Goal: Task Accomplishment & Management: Use online tool/utility

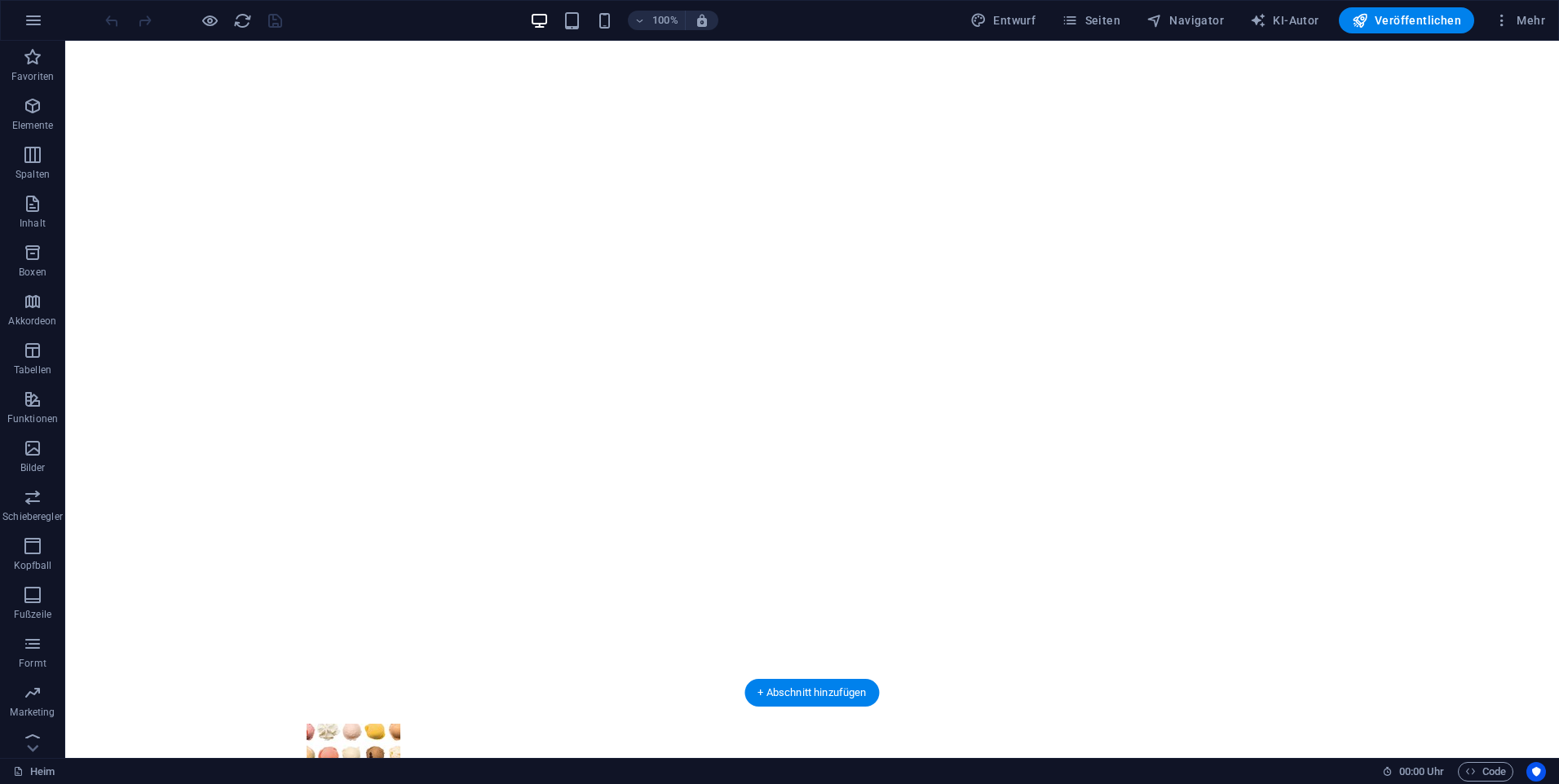
scroll to position [82, 0]
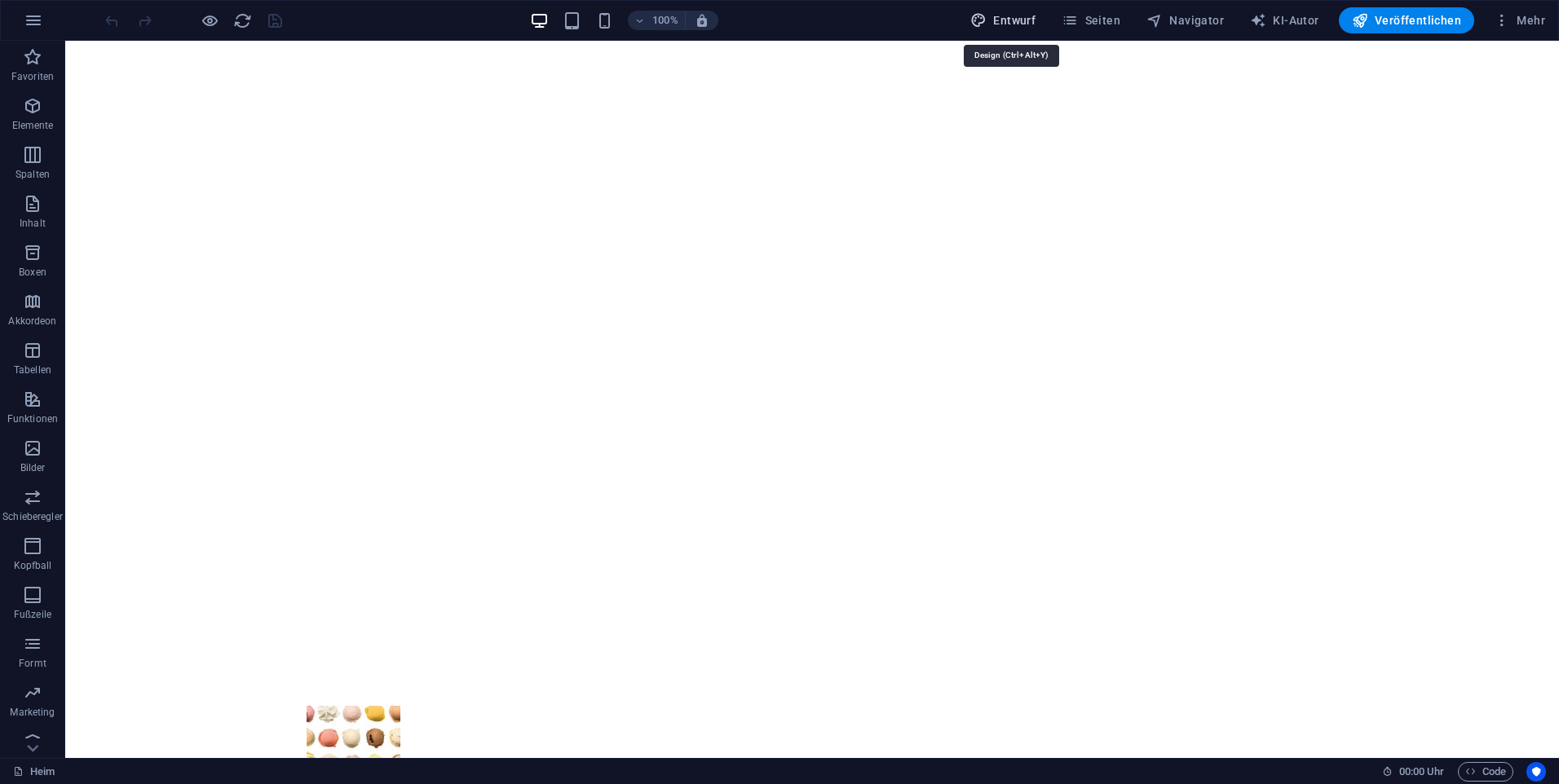
click at [1034, 17] on font "Entwurf" at bounding box center [1014, 20] width 42 height 13
select select "px"
select select "300"
select select "px"
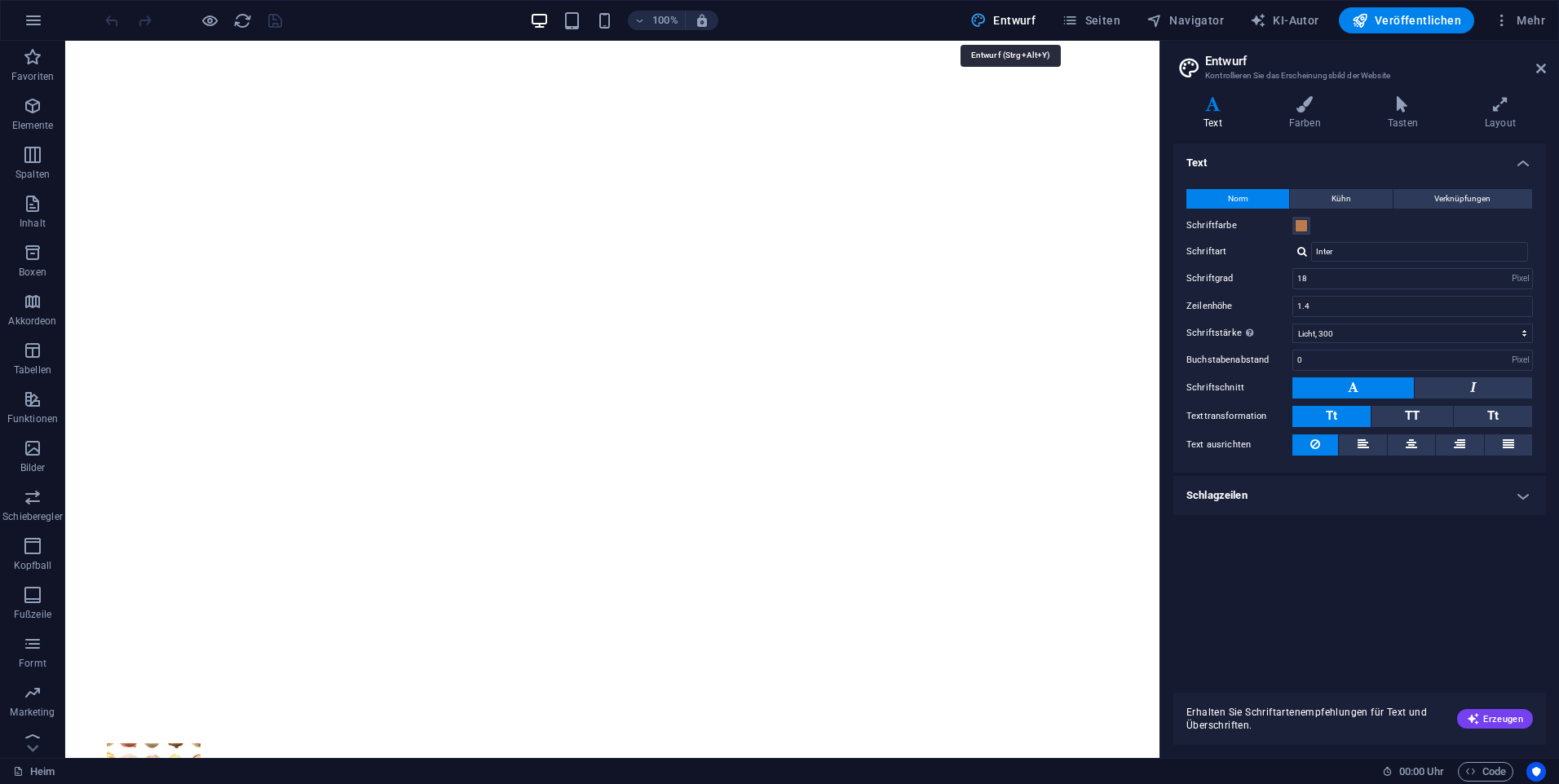
click at [1034, 17] on font "Entwurf" at bounding box center [1014, 20] width 42 height 13
click at [1537, 71] on icon at bounding box center [1541, 68] width 10 height 13
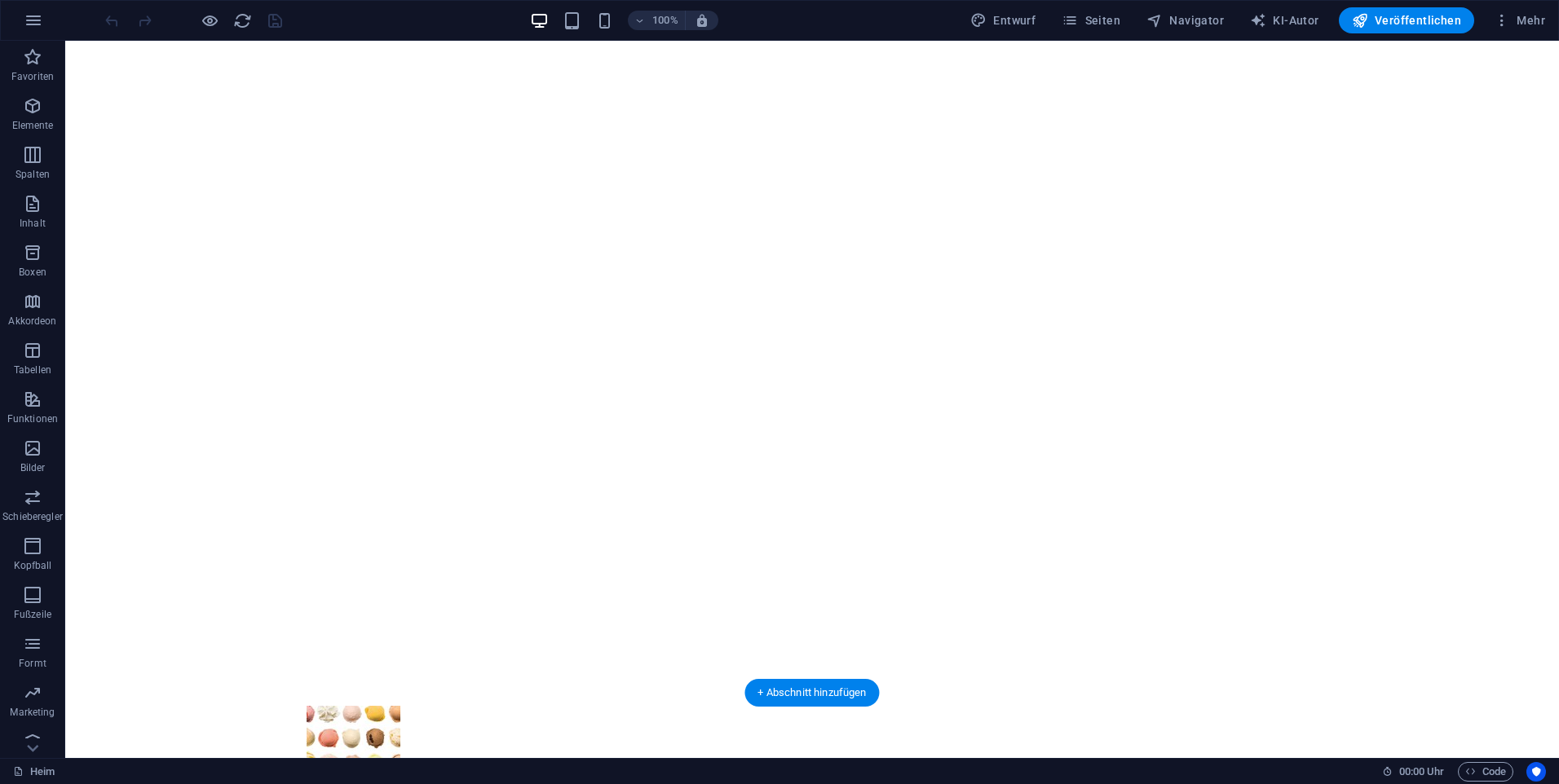
scroll to position [0, 0]
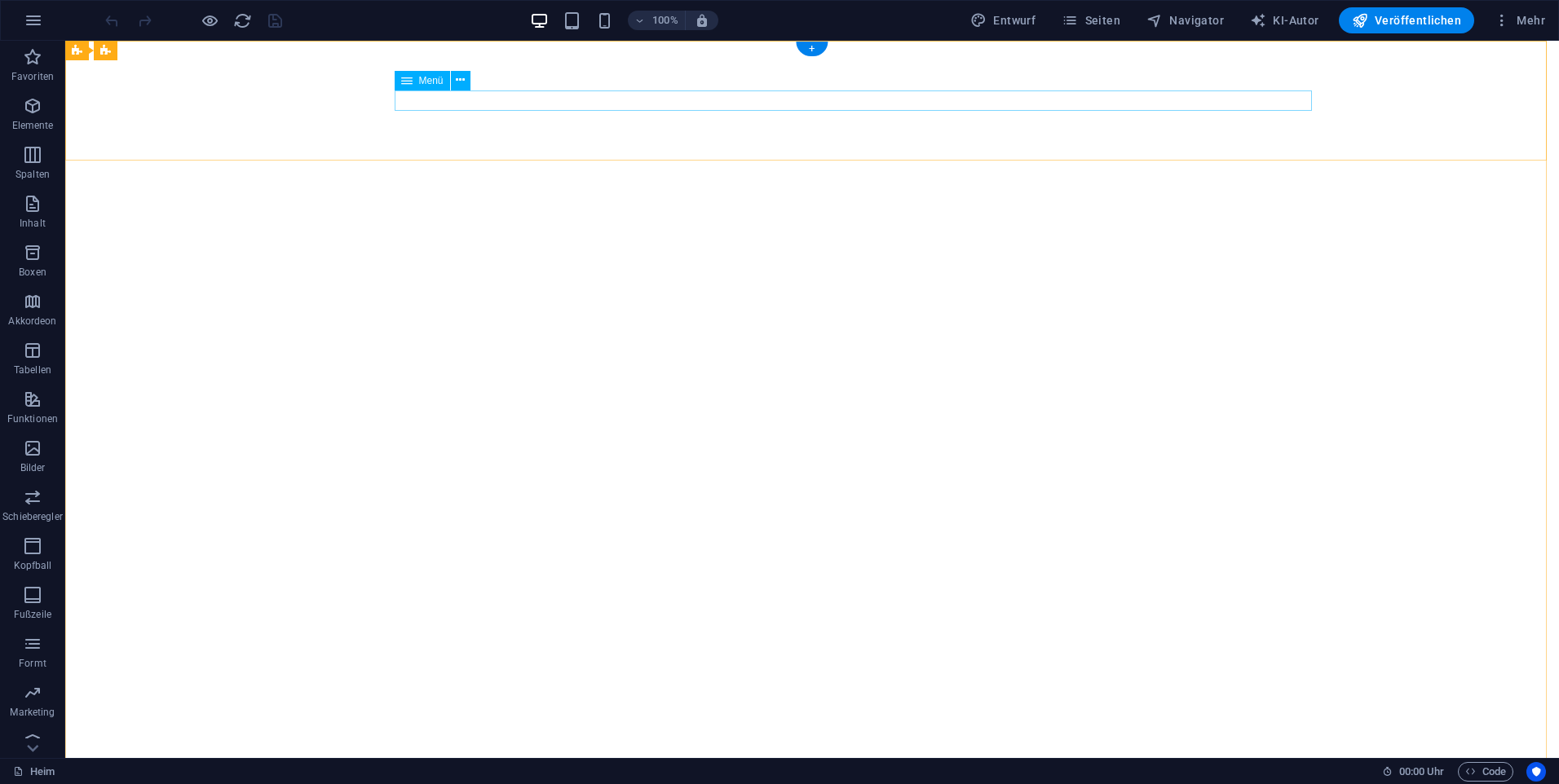
click at [809, 47] on div "+" at bounding box center [812, 48] width 32 height 15
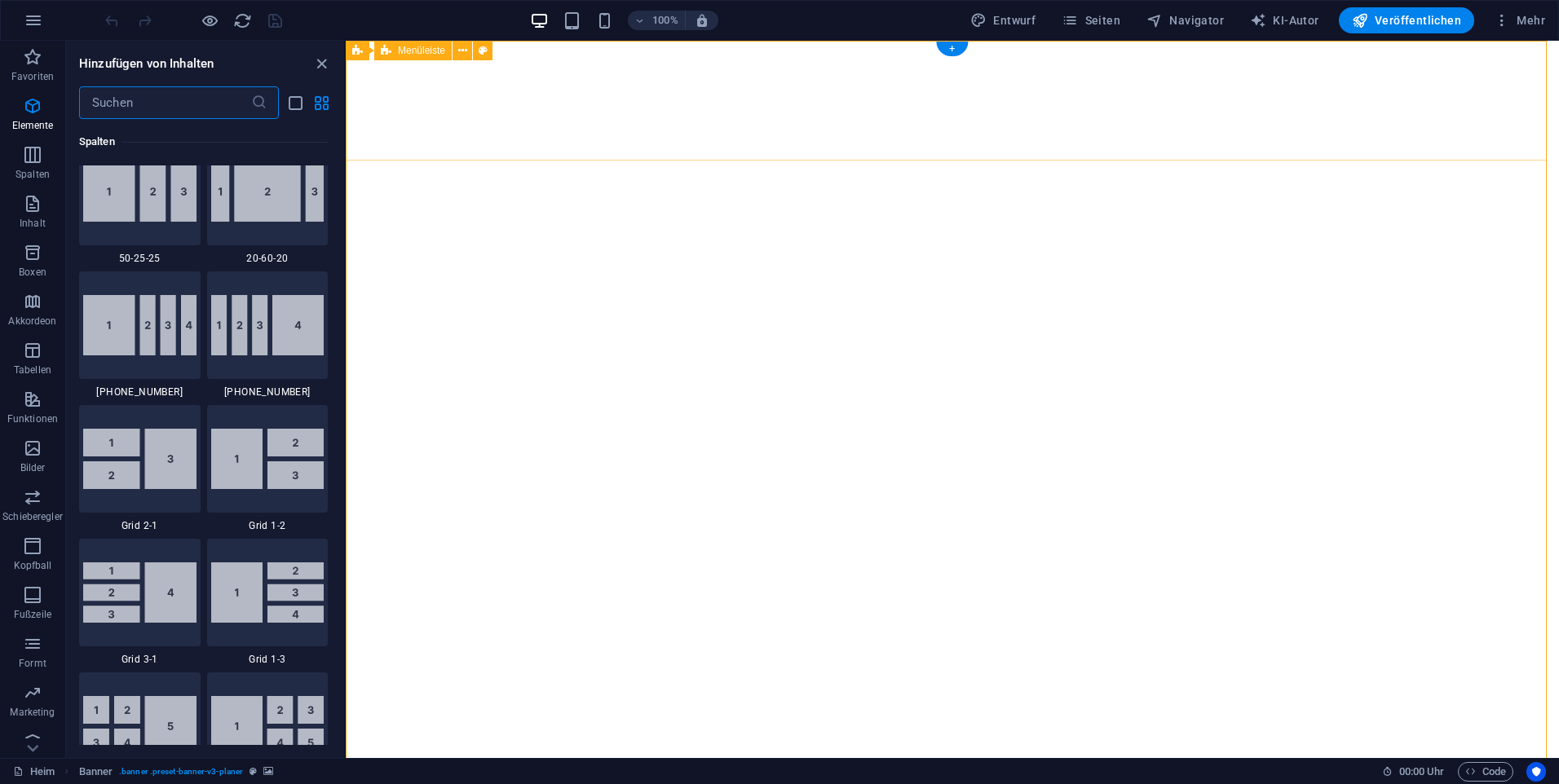
scroll to position [2852, 0]
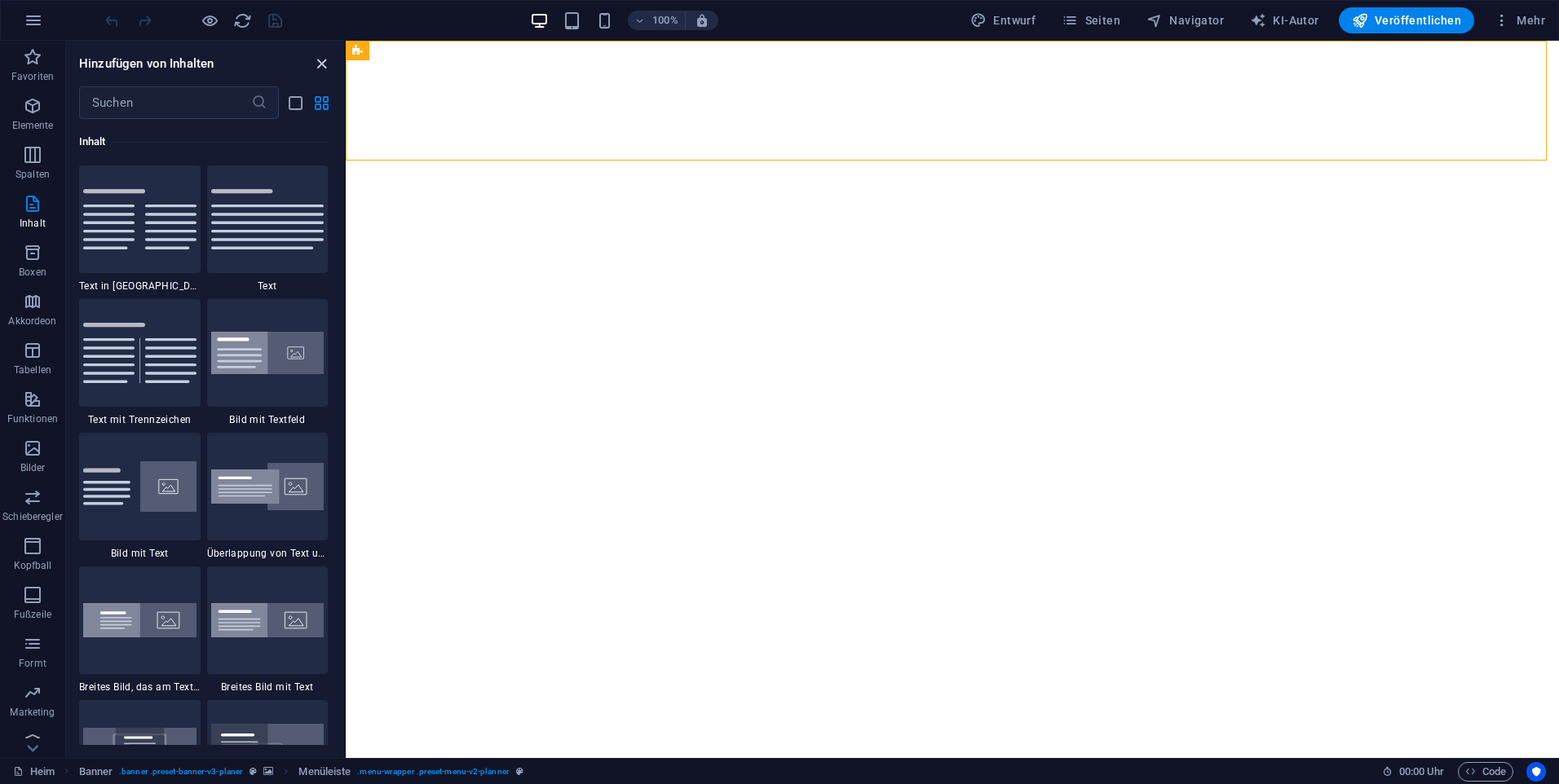
click at [327, 67] on icon "Panel schließen" at bounding box center [321, 63] width 18 height 18
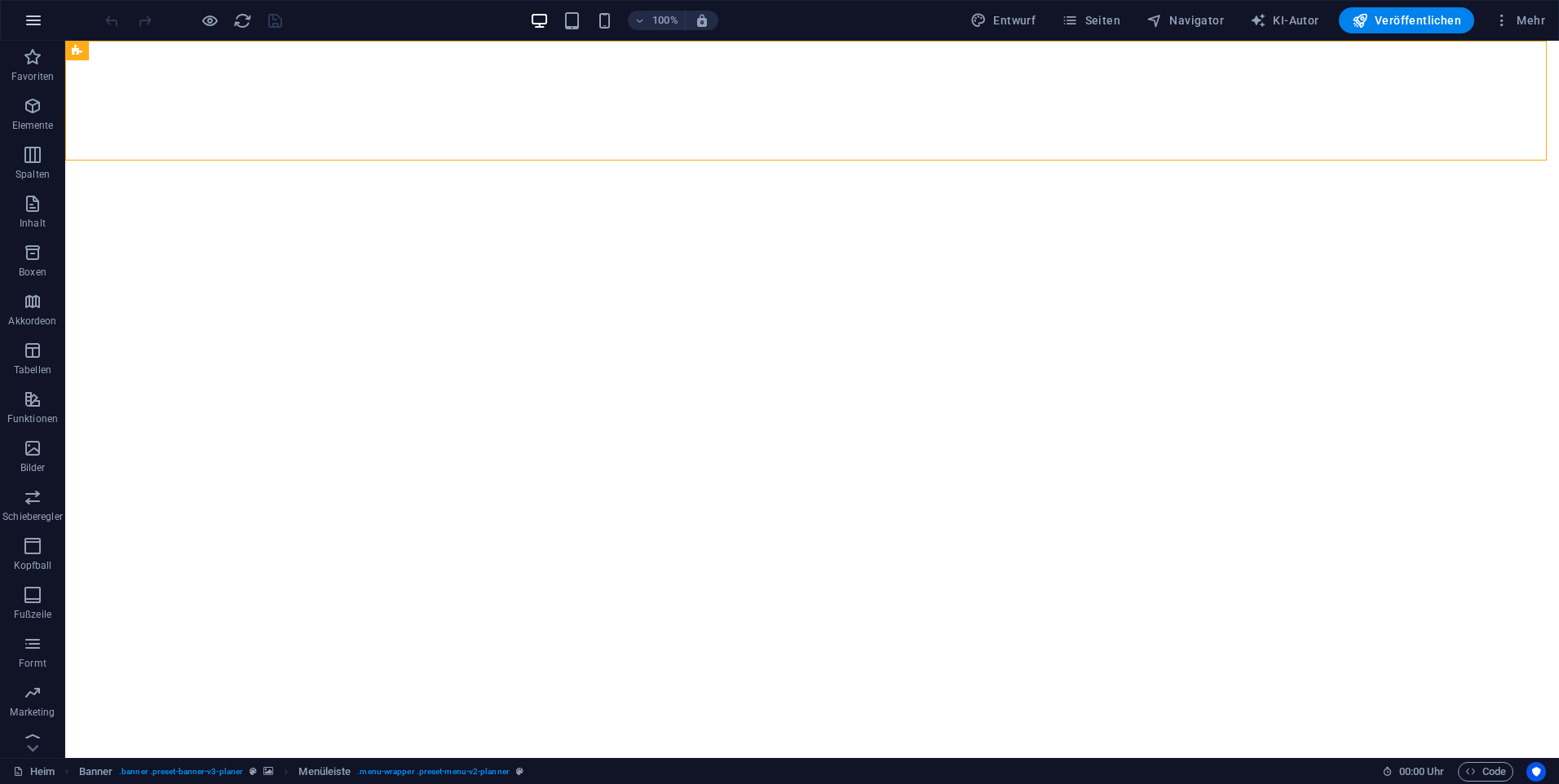
click at [32, 7] on button "button" at bounding box center [33, 20] width 39 height 39
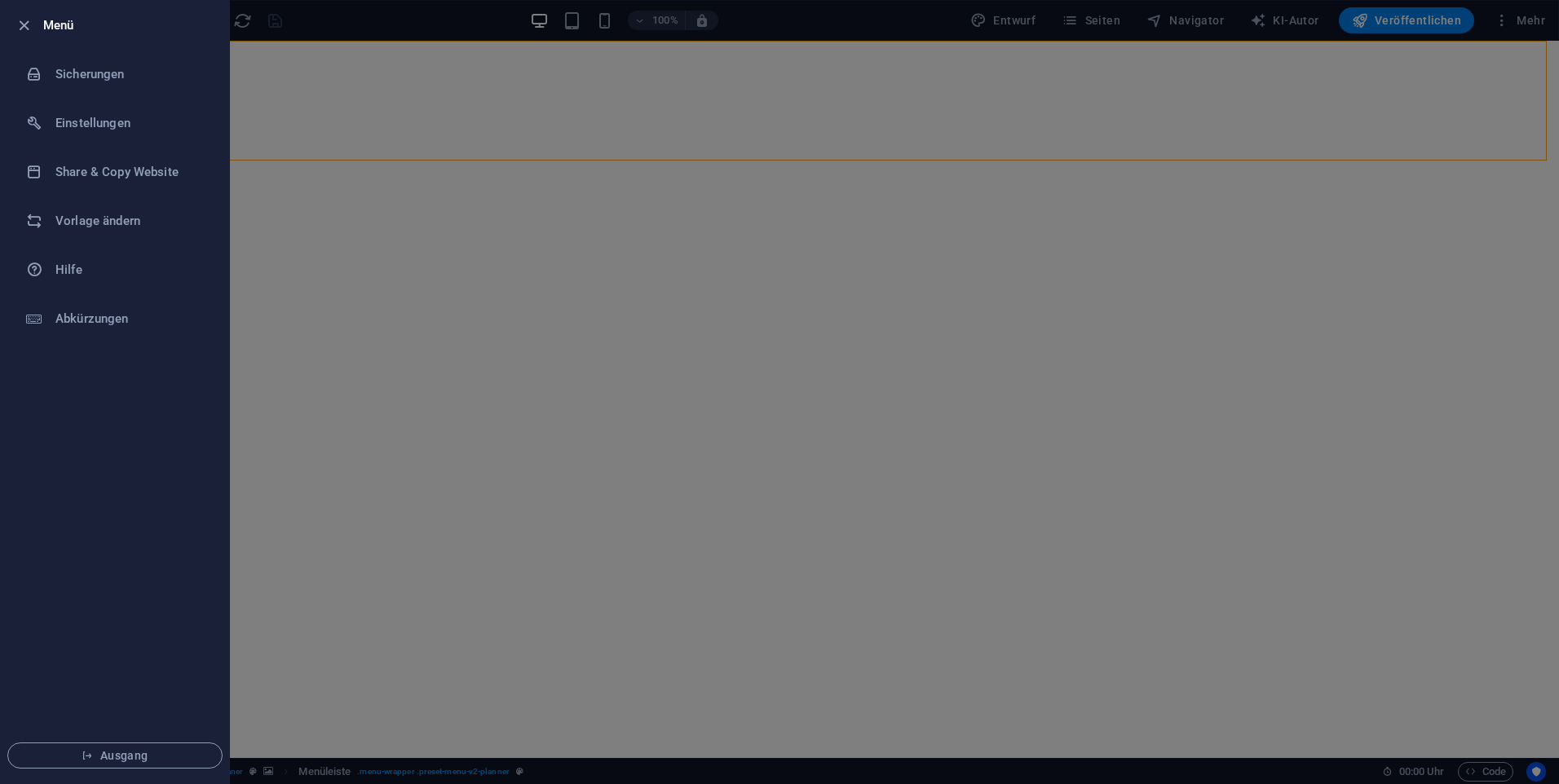
click at [28, 11] on li "Menü" at bounding box center [114, 26] width 228 height 49
click at [27, 12] on li "Menü" at bounding box center [114, 26] width 228 height 49
click at [19, 22] on icon "button" at bounding box center [24, 26] width 18 height 18
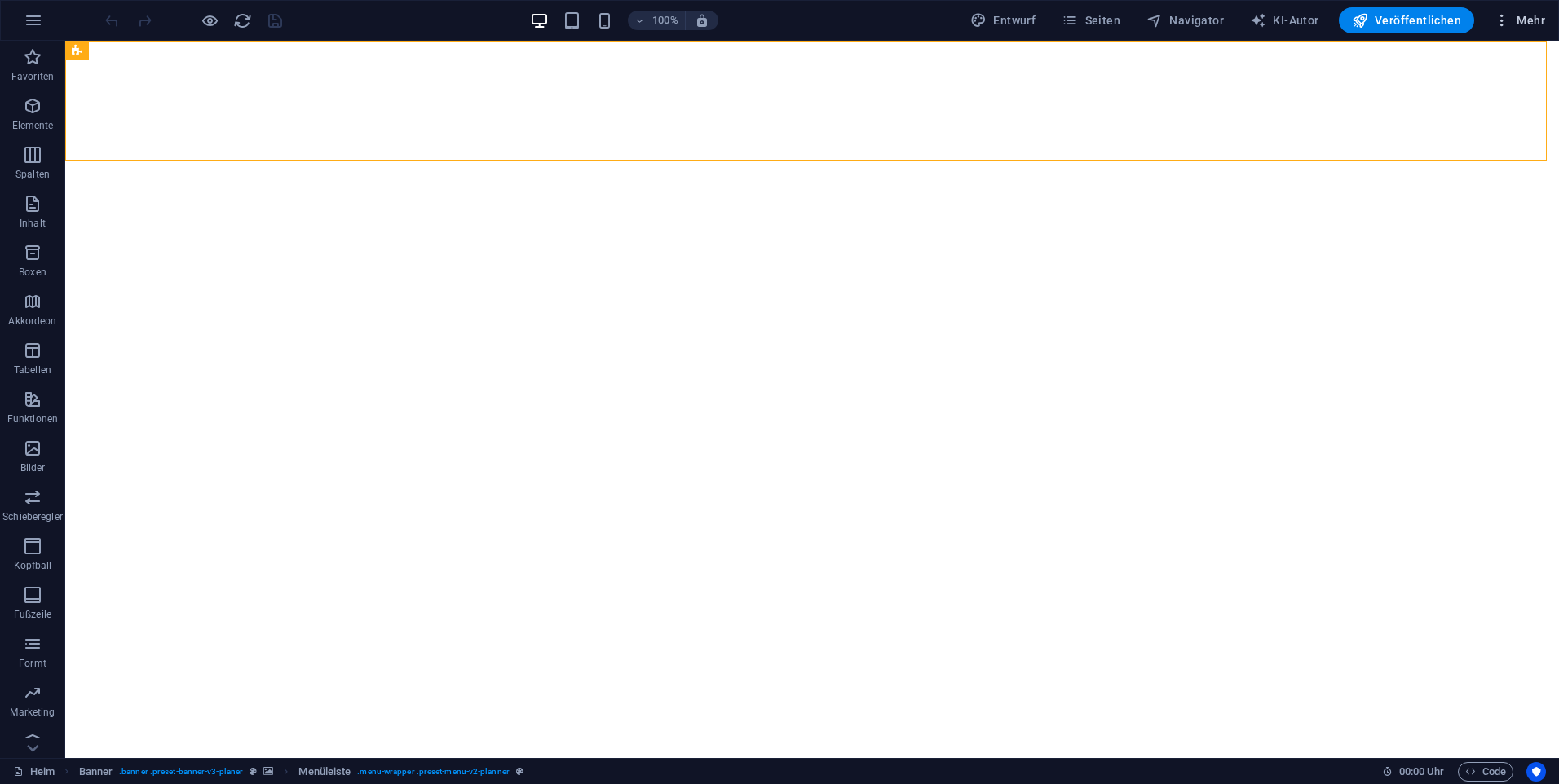
click at [1505, 26] on icon "button" at bounding box center [1502, 20] width 17 height 17
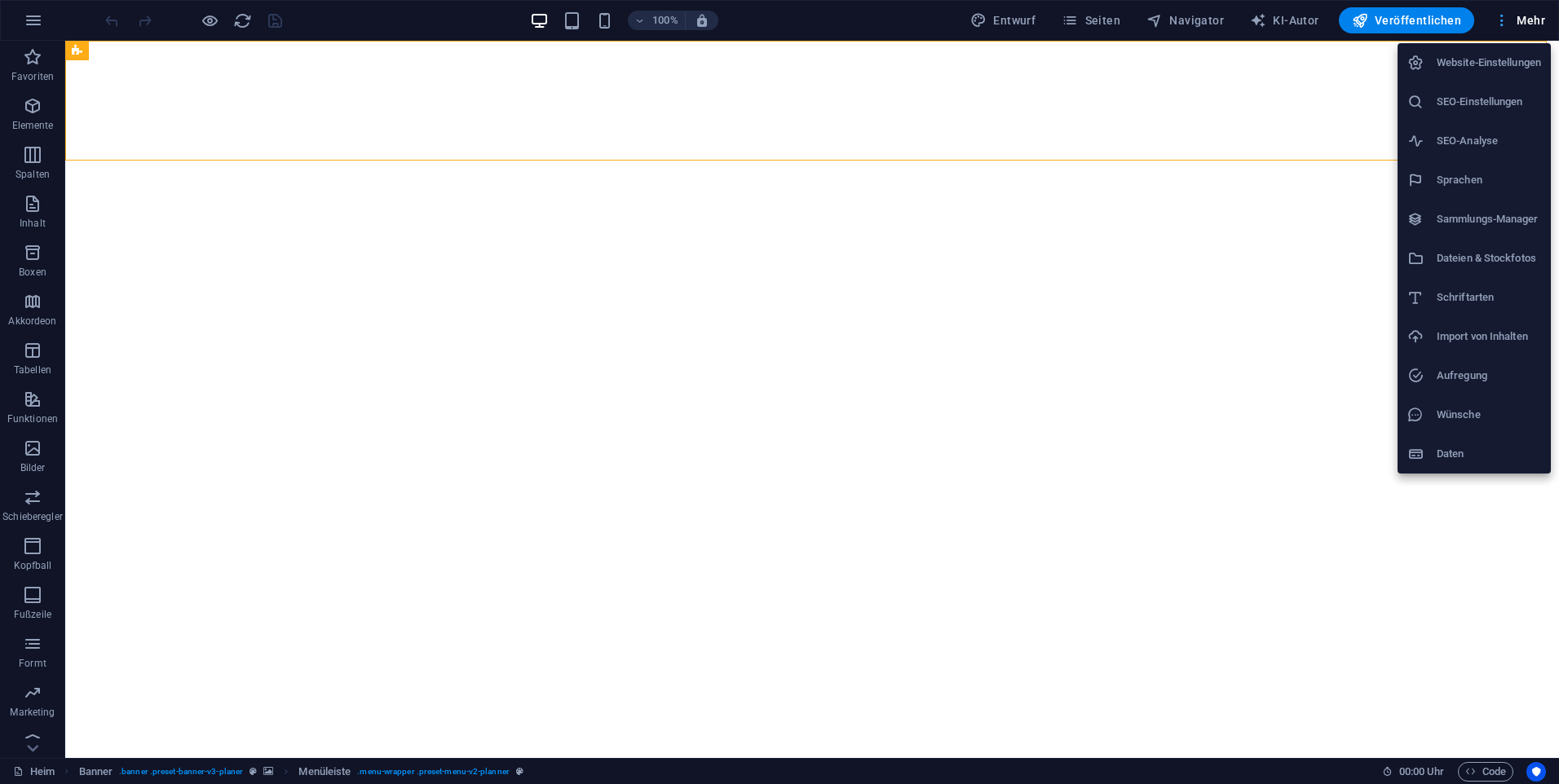
click at [1505, 26] on div at bounding box center [779, 392] width 1559 height 784
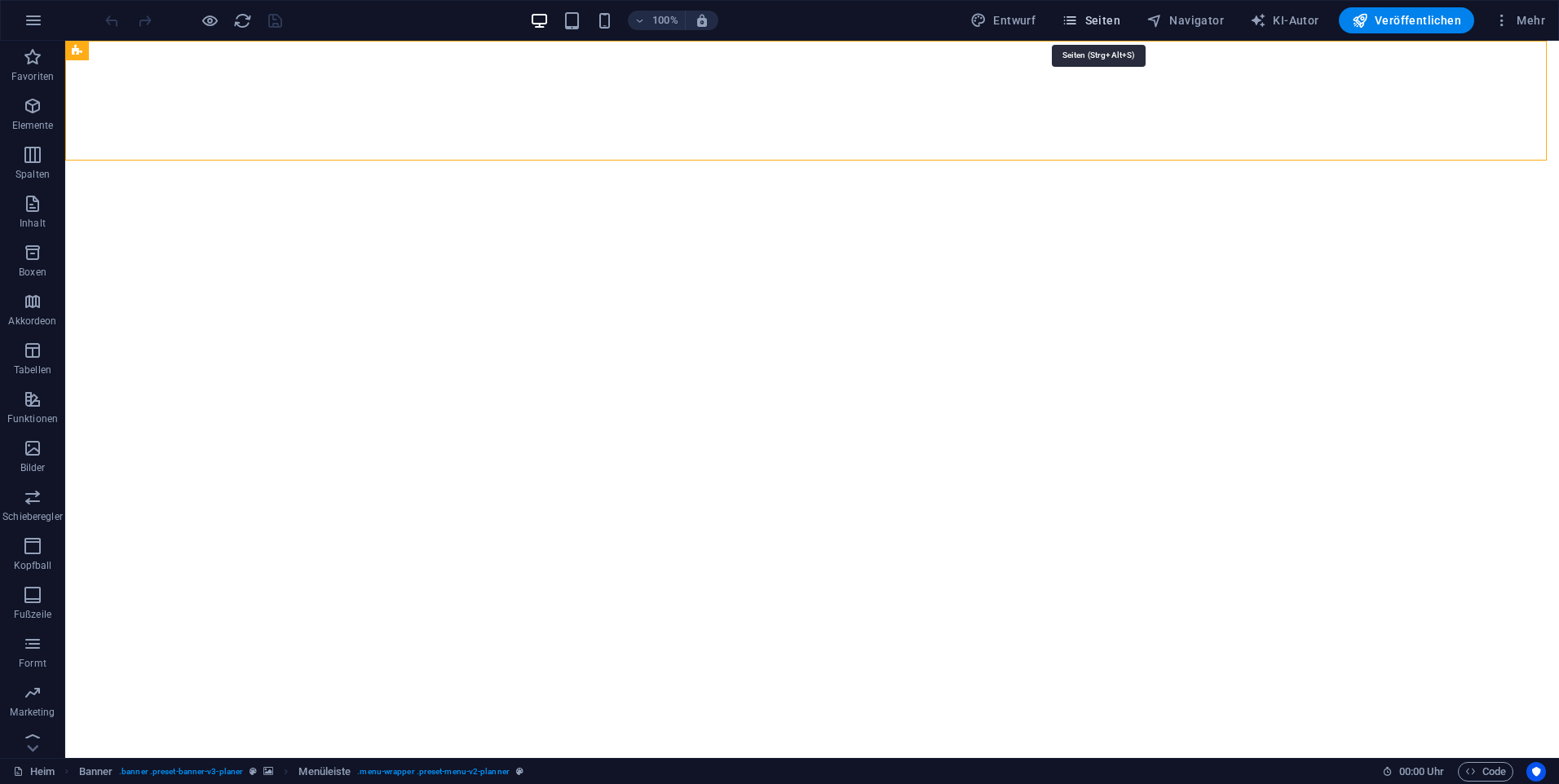
click at [1078, 15] on icon "button" at bounding box center [1070, 20] width 17 height 17
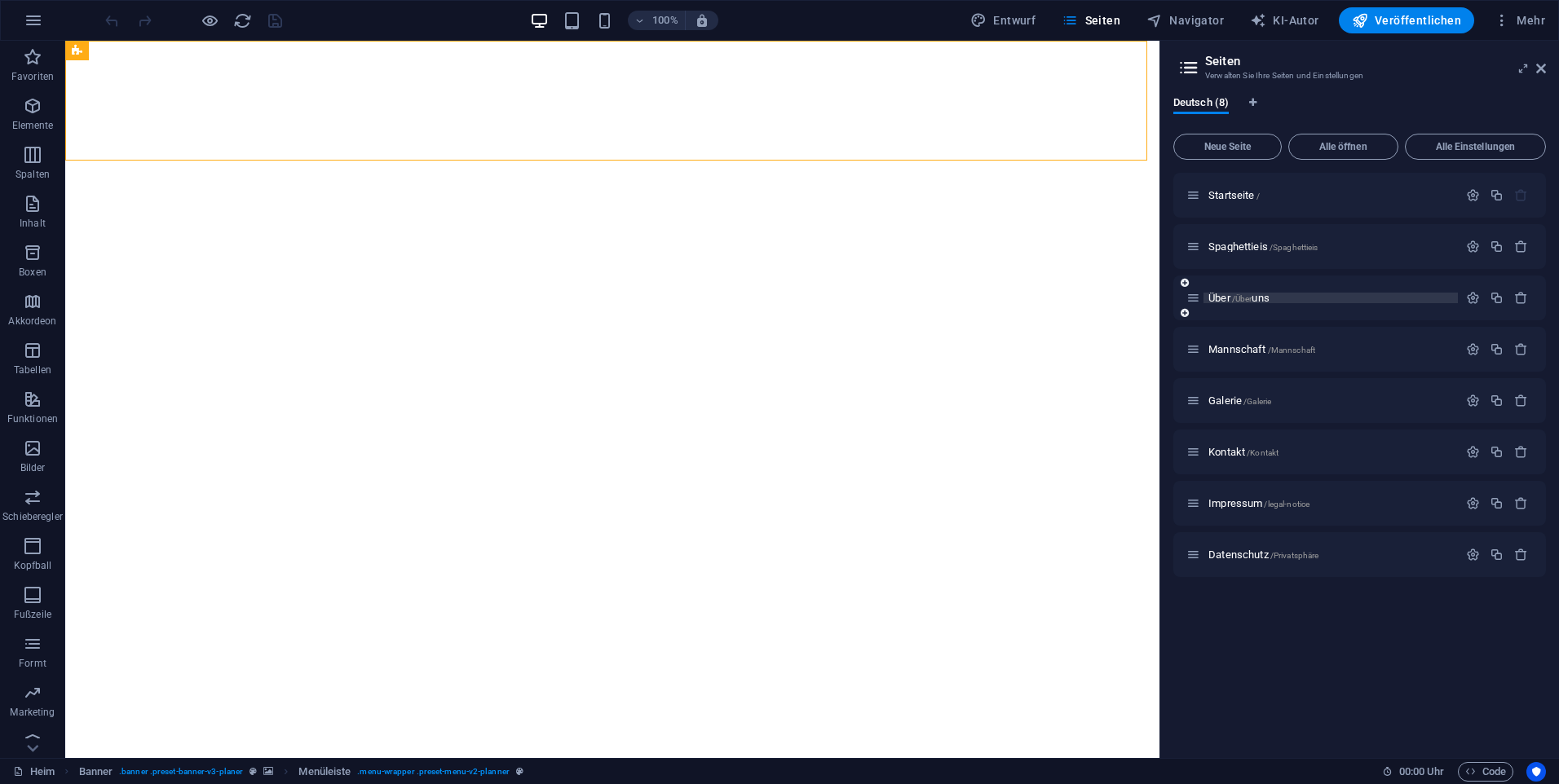
click at [1279, 298] on p "Über /Über uns" at bounding box center [1331, 298] width 245 height 11
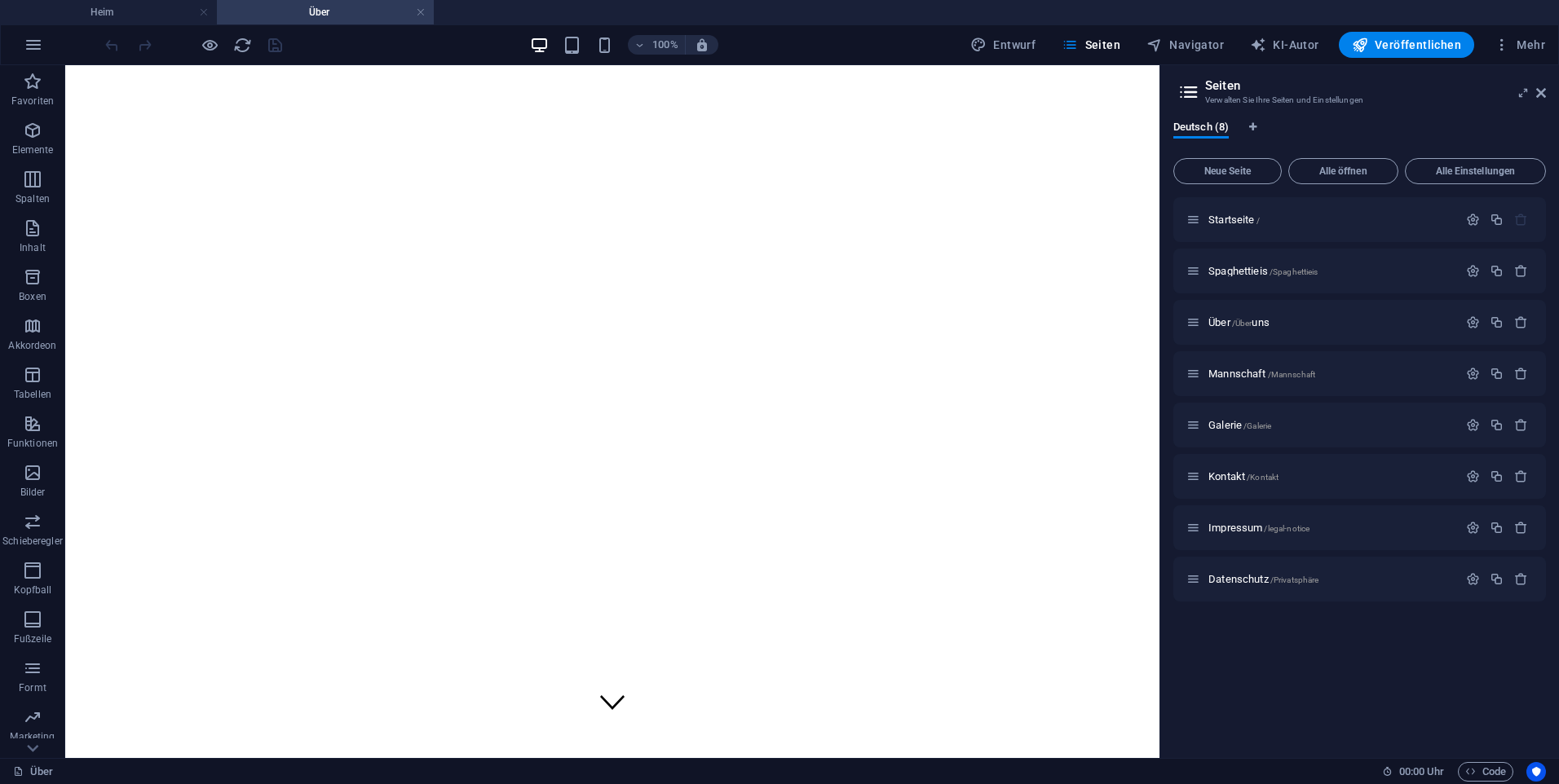
scroll to position [0, 0]
drag, startPoint x: 1316, startPoint y: 351, endPoint x: 1318, endPoint y: 368, distance: 17.1
click at [1314, 357] on div "Mannschaft /Mannschaft" at bounding box center [1359, 373] width 372 height 45
click at [1319, 368] on div "Mannschaft /Mannschaft" at bounding box center [1322, 373] width 271 height 18
click at [1301, 393] on div "Mannschaft /Mannschaft" at bounding box center [1359, 373] width 372 height 45
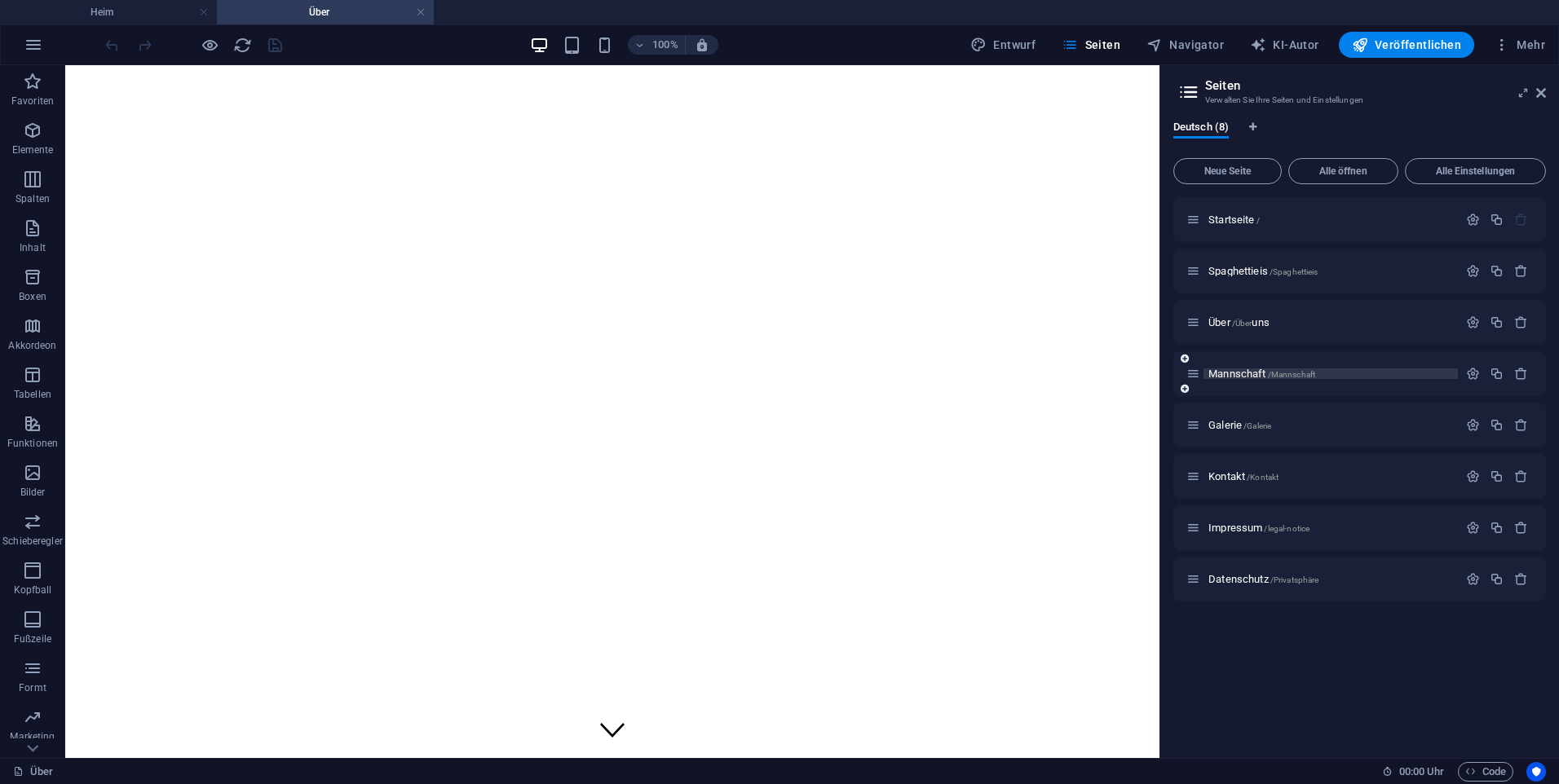
click at [1319, 370] on p "Mannschaft /Mannschaft" at bounding box center [1331, 374] width 245 height 11
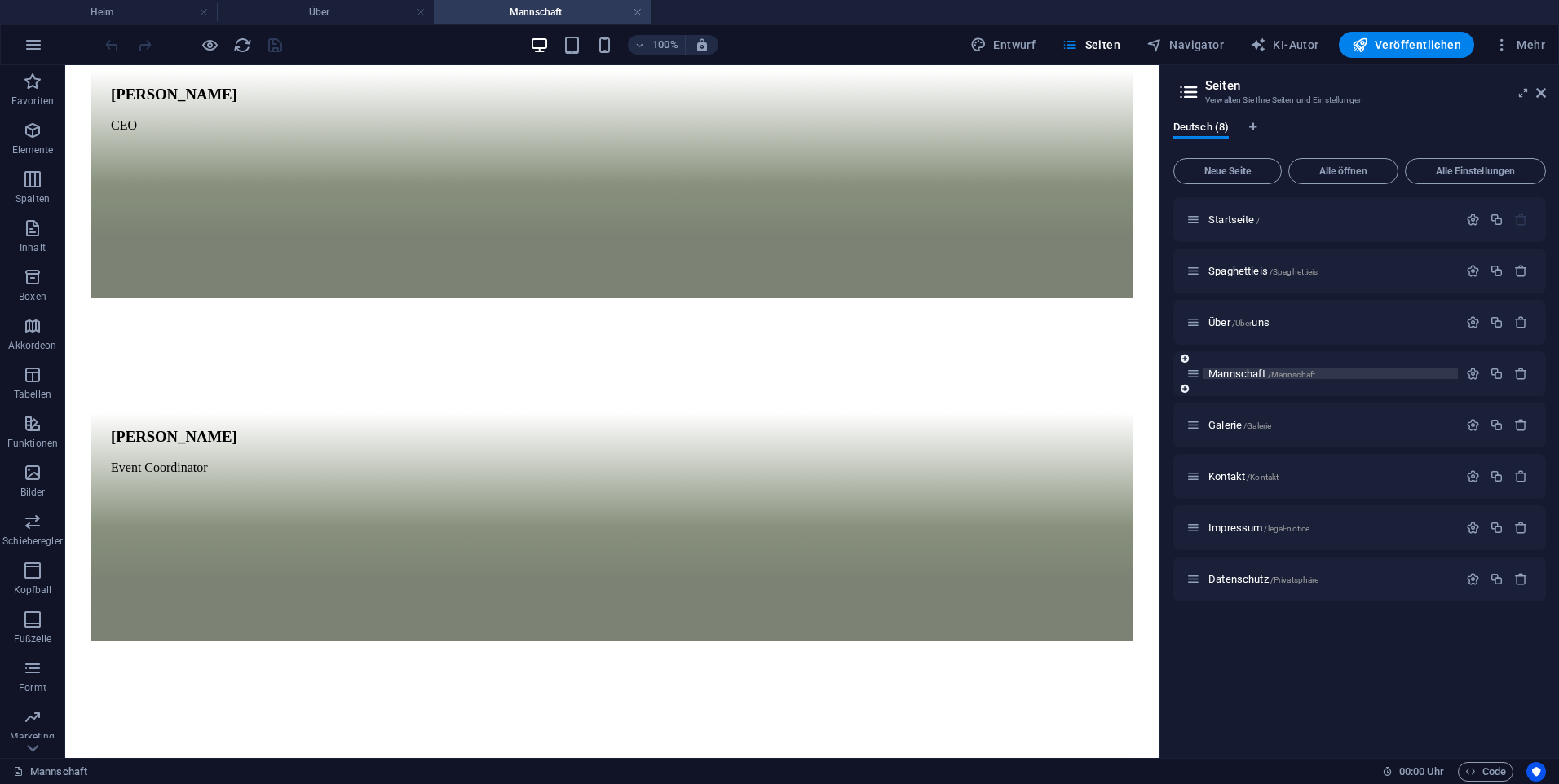
scroll to position [1250, 0]
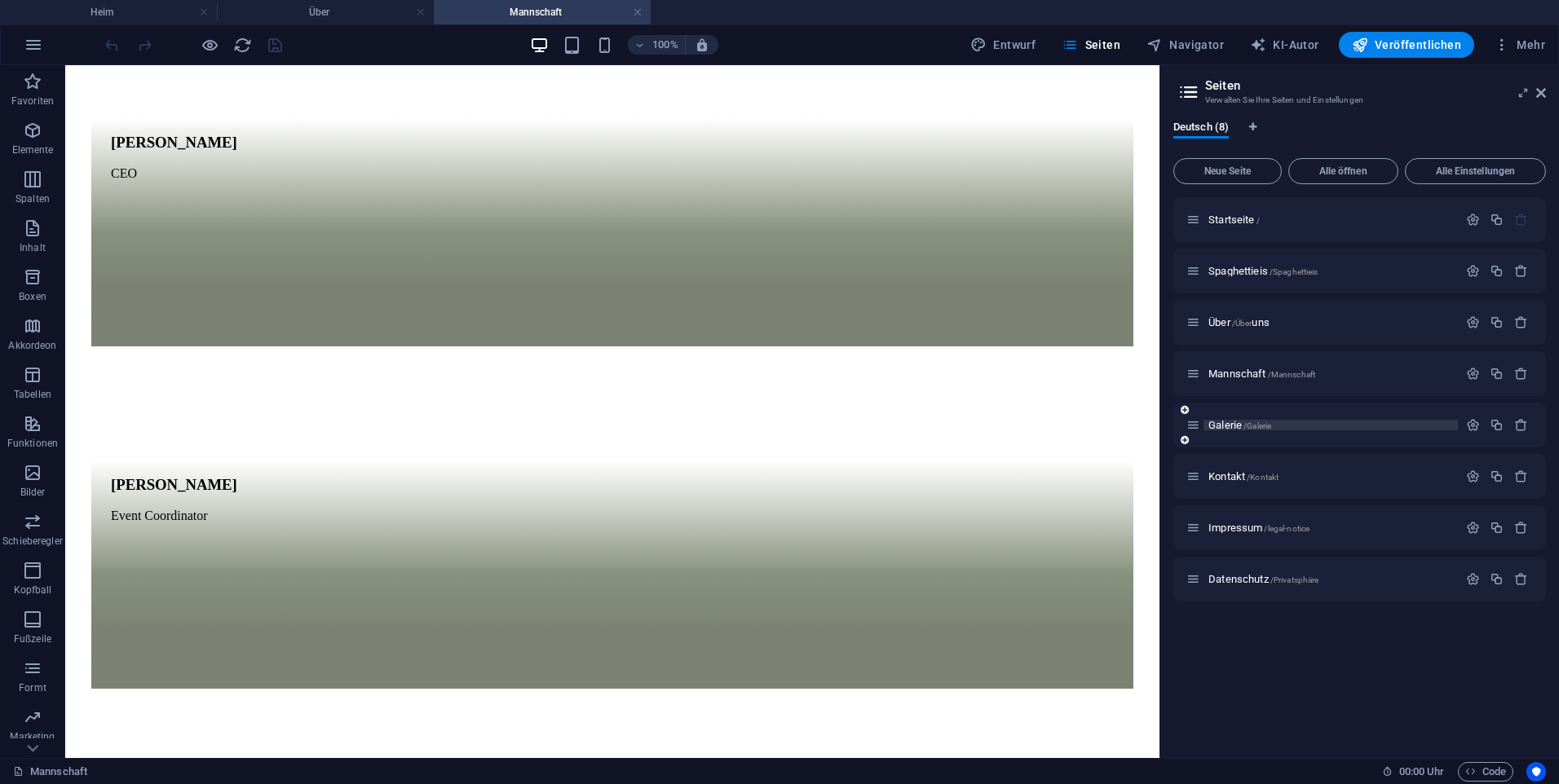
click at [1257, 424] on span "/Galerie" at bounding box center [1257, 426] width 27 height 9
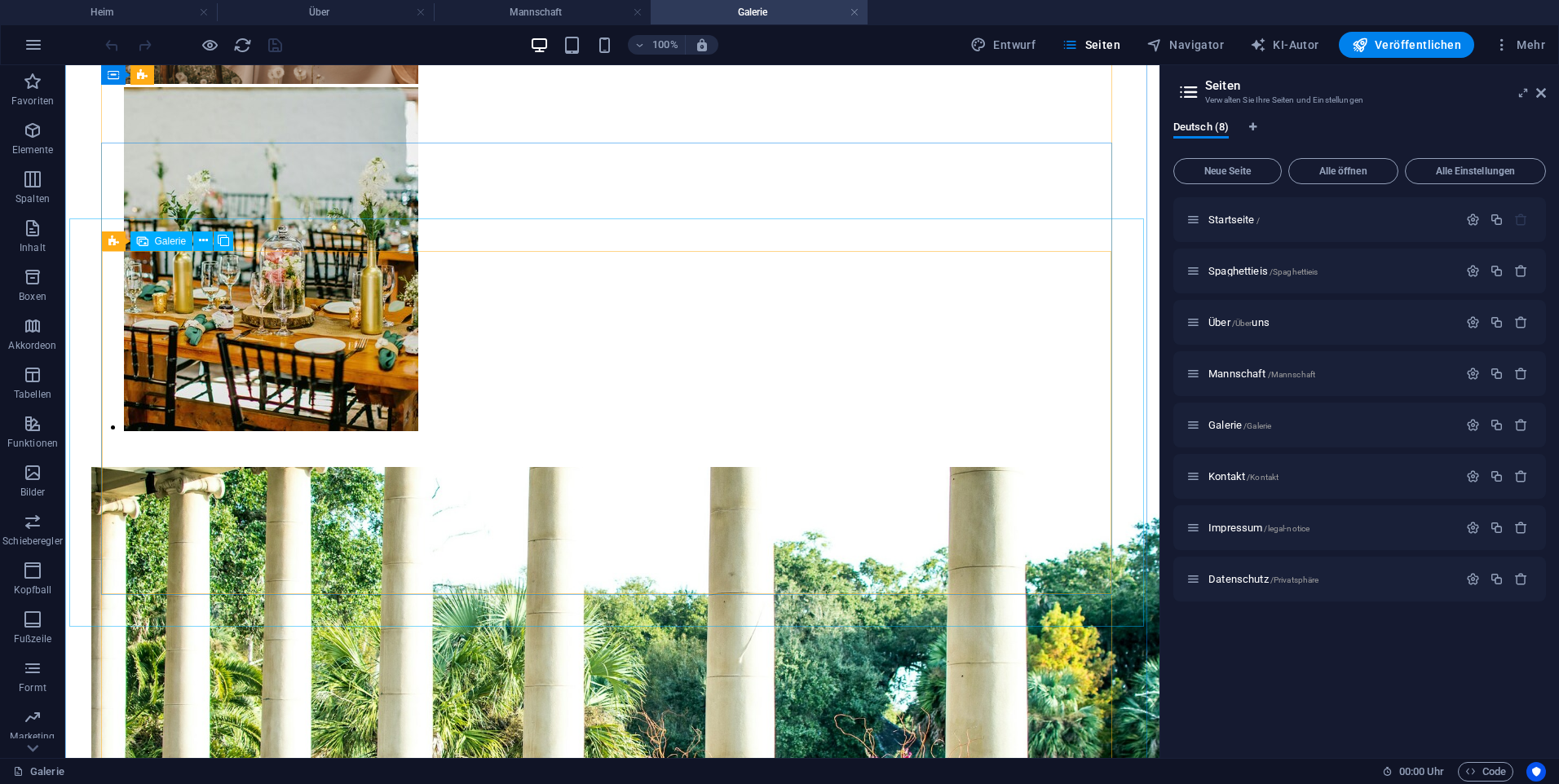
scroll to position [3016, 0]
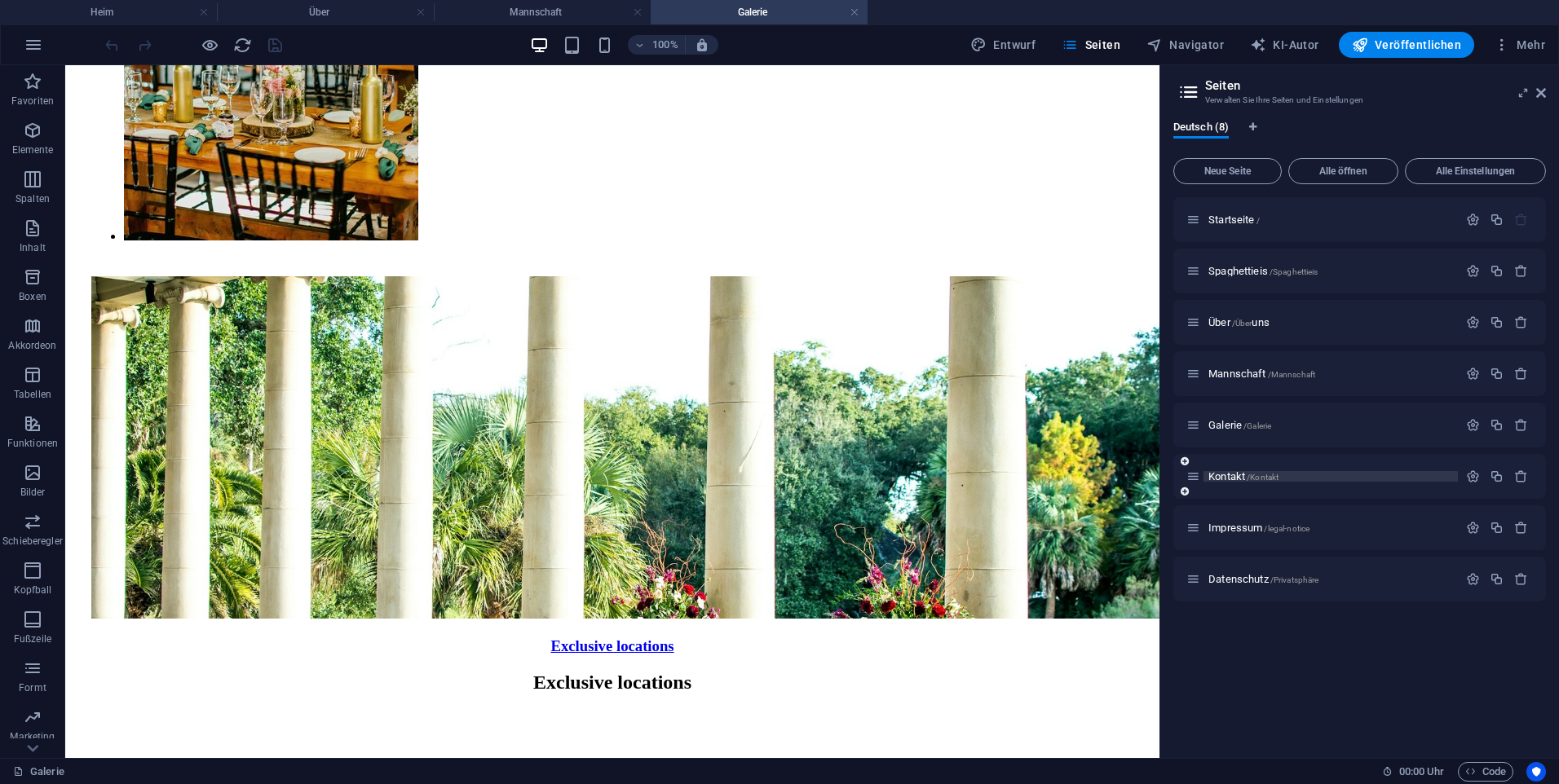
click at [1271, 480] on span "/Kontakt" at bounding box center [1262, 477] width 32 height 9
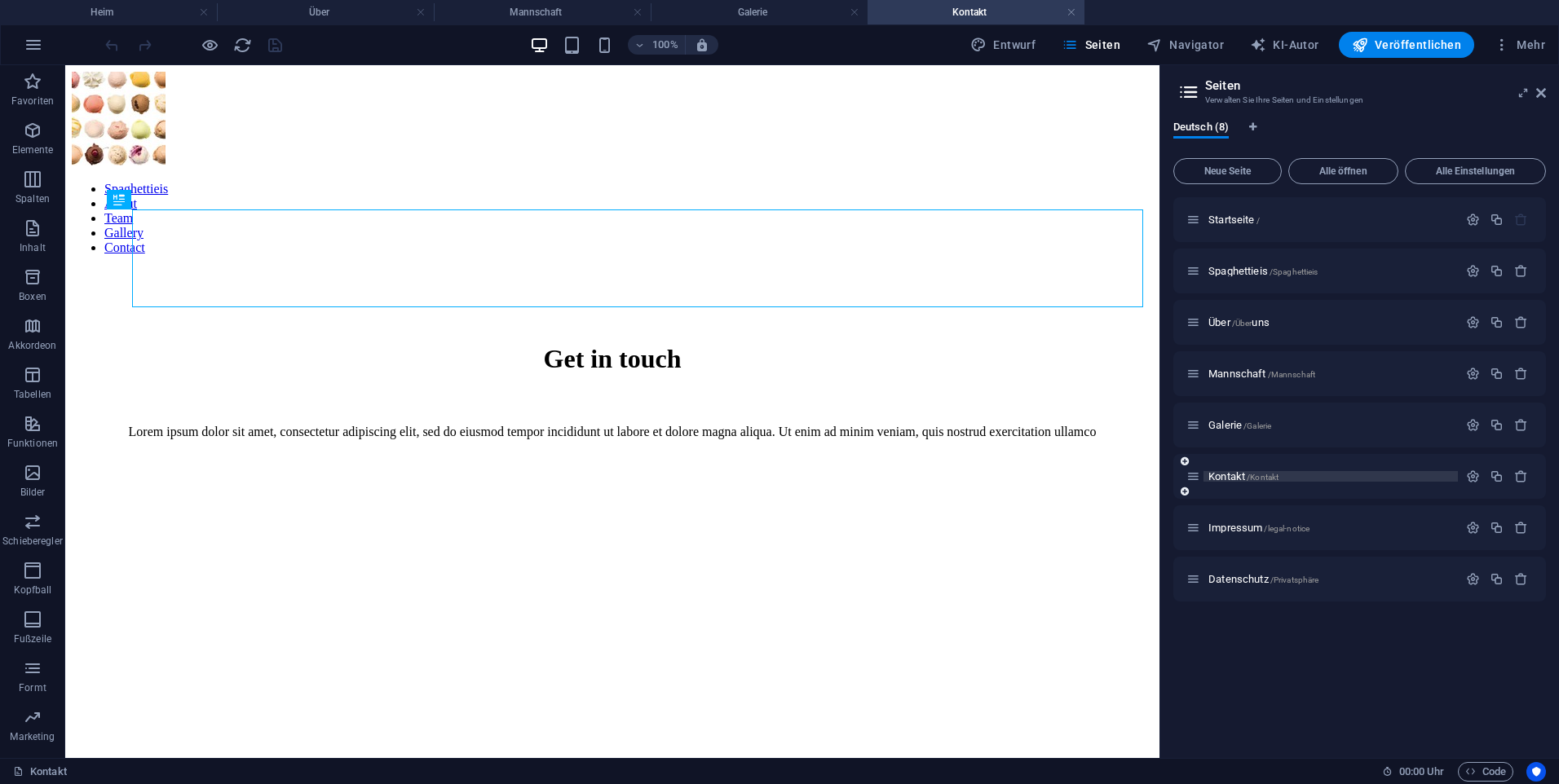
scroll to position [0, 0]
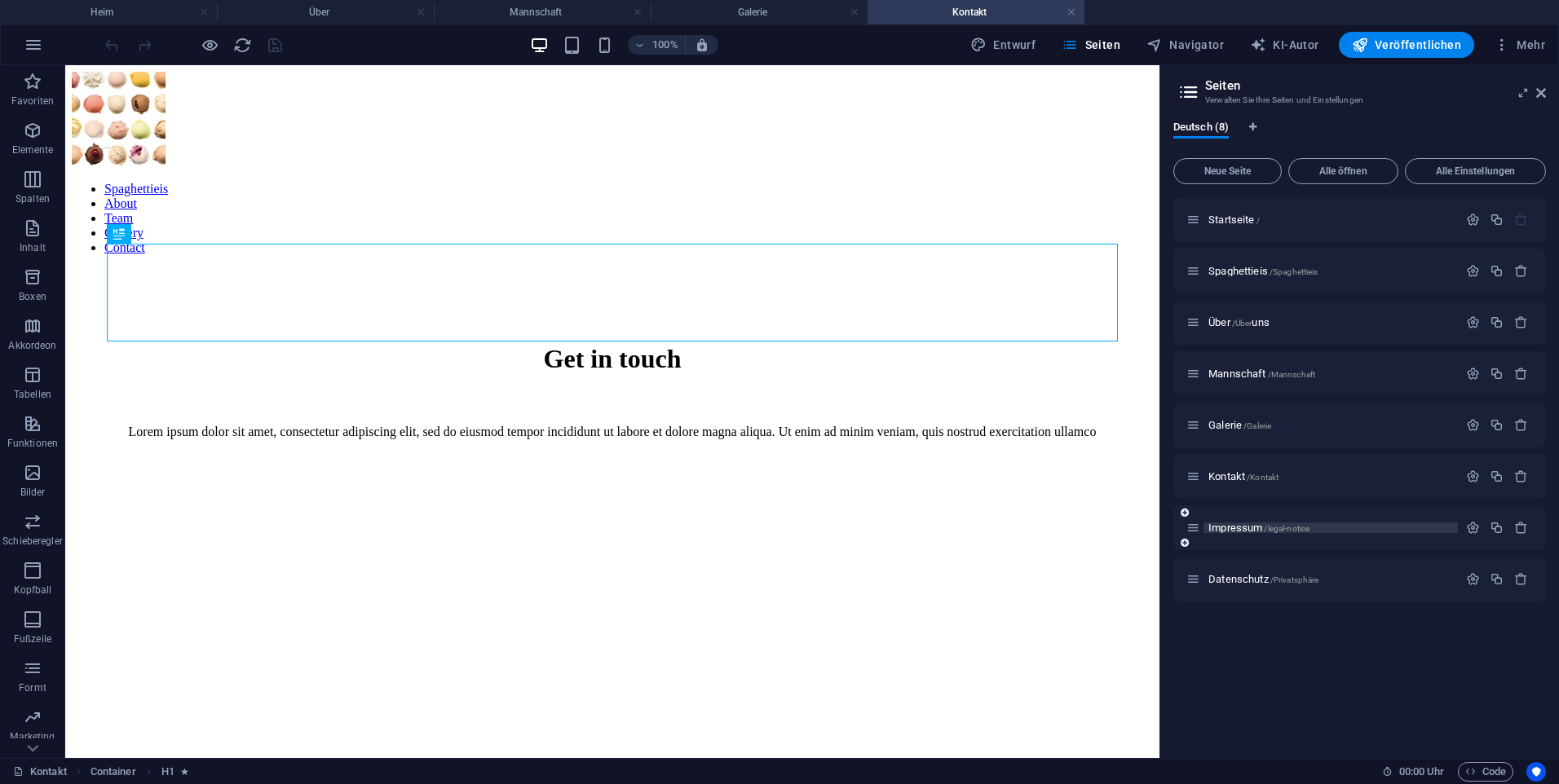
click at [1258, 531] on span "Impressum /legal-notice" at bounding box center [1259, 528] width 101 height 12
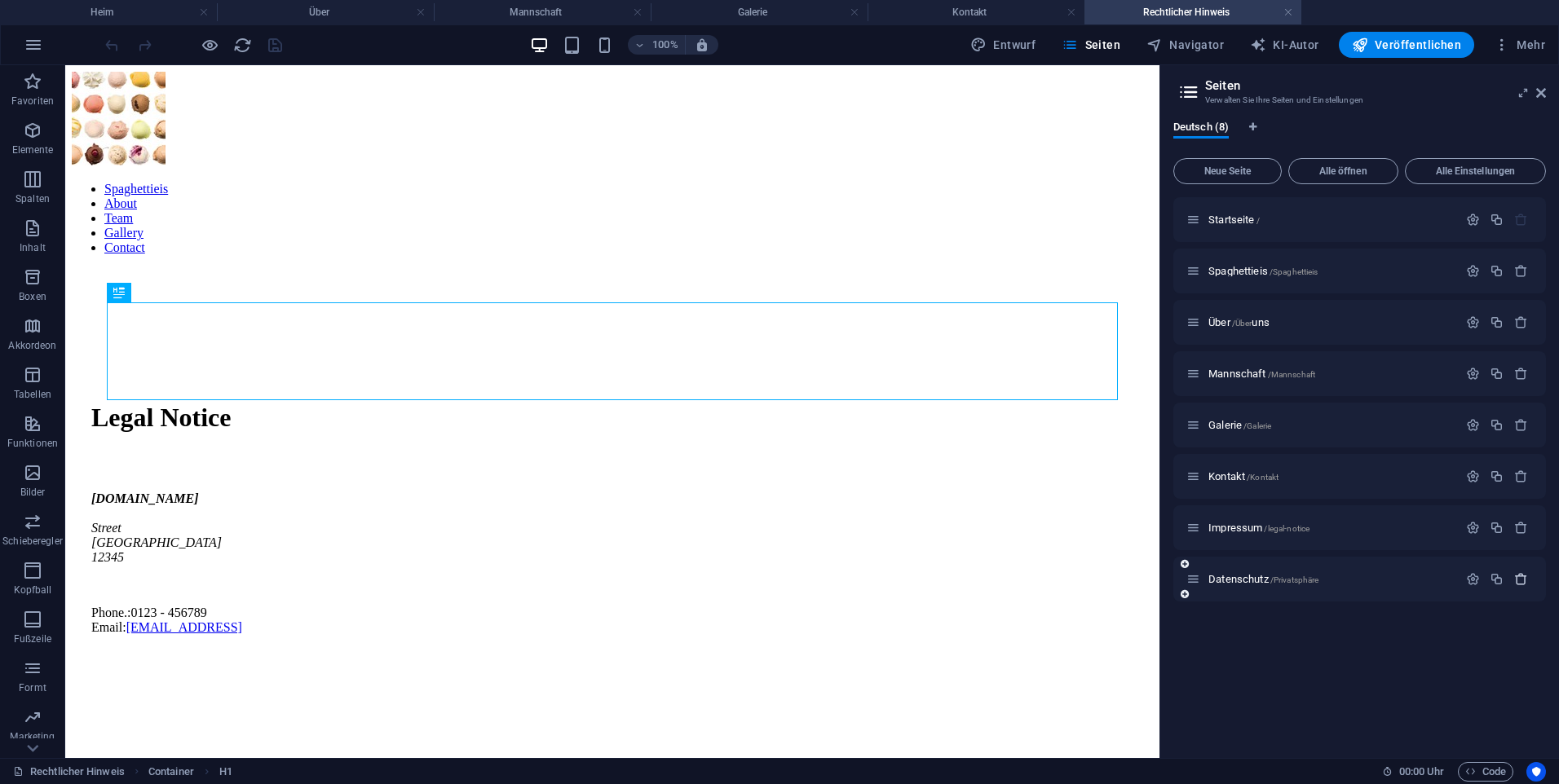
click at [1522, 575] on icon "button" at bounding box center [1521, 579] width 14 height 14
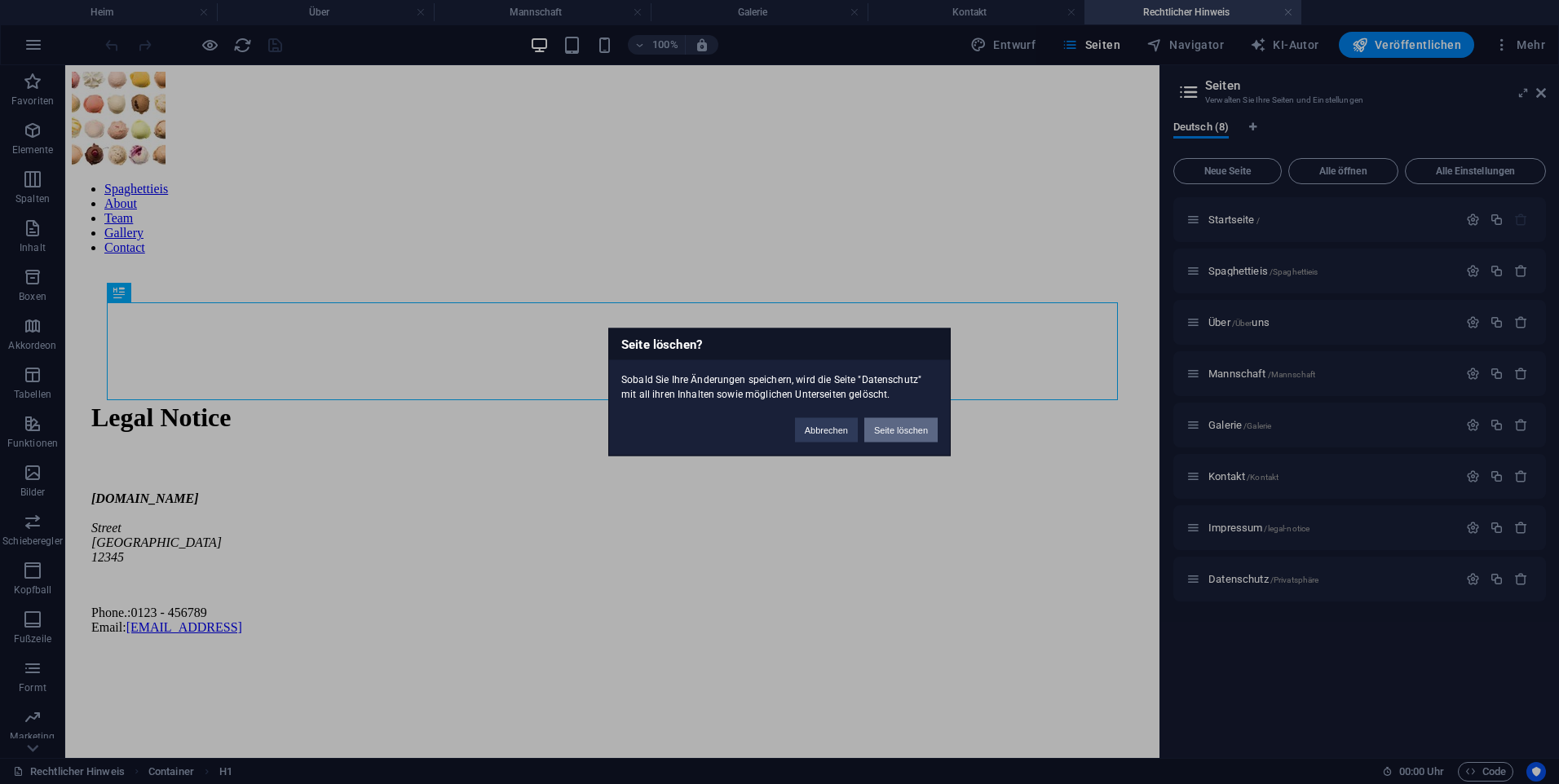
click at [908, 438] on button "Seite löschen" at bounding box center [901, 430] width 73 height 25
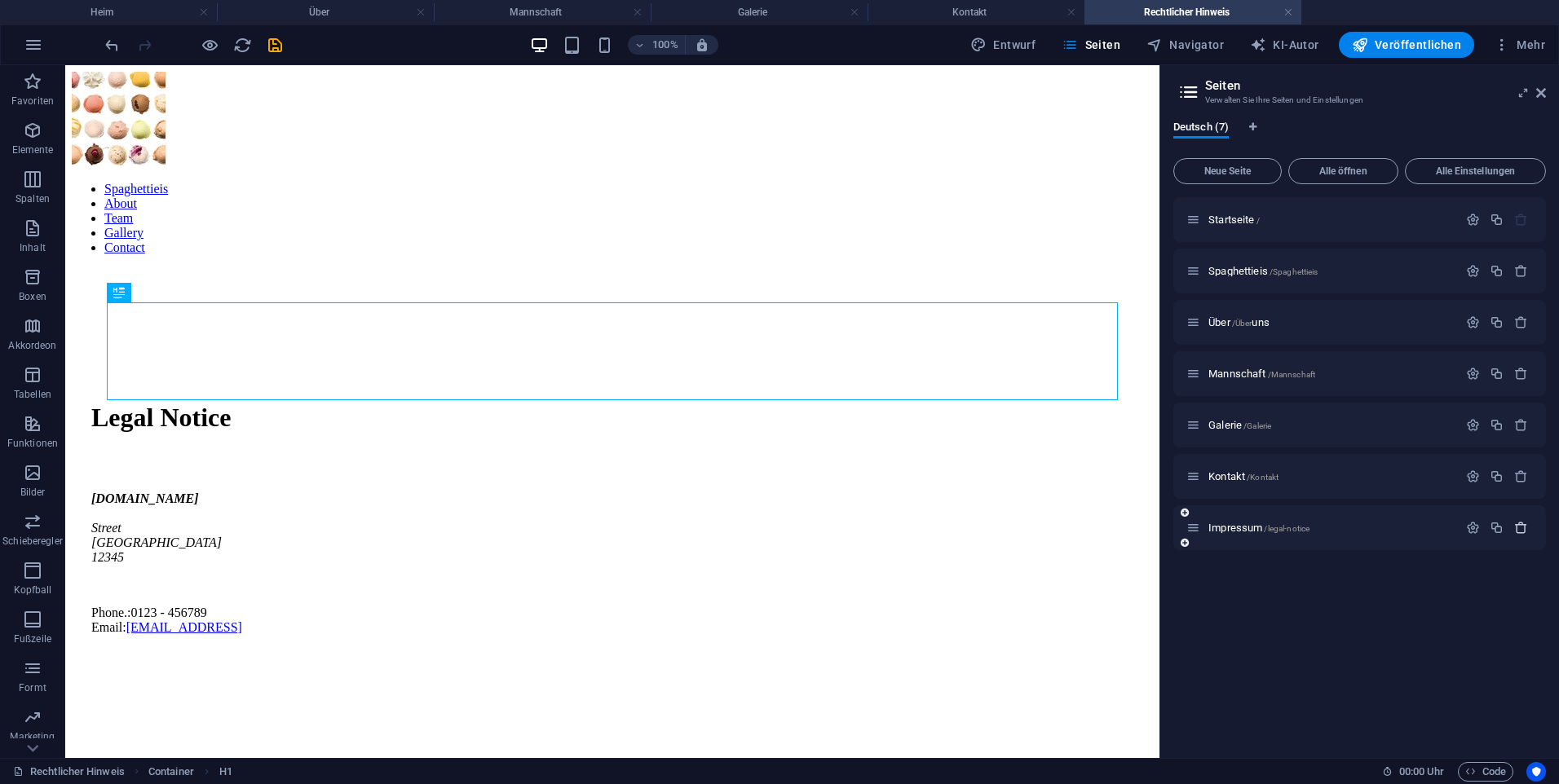
click at [1529, 523] on button "button" at bounding box center [1521, 528] width 24 height 14
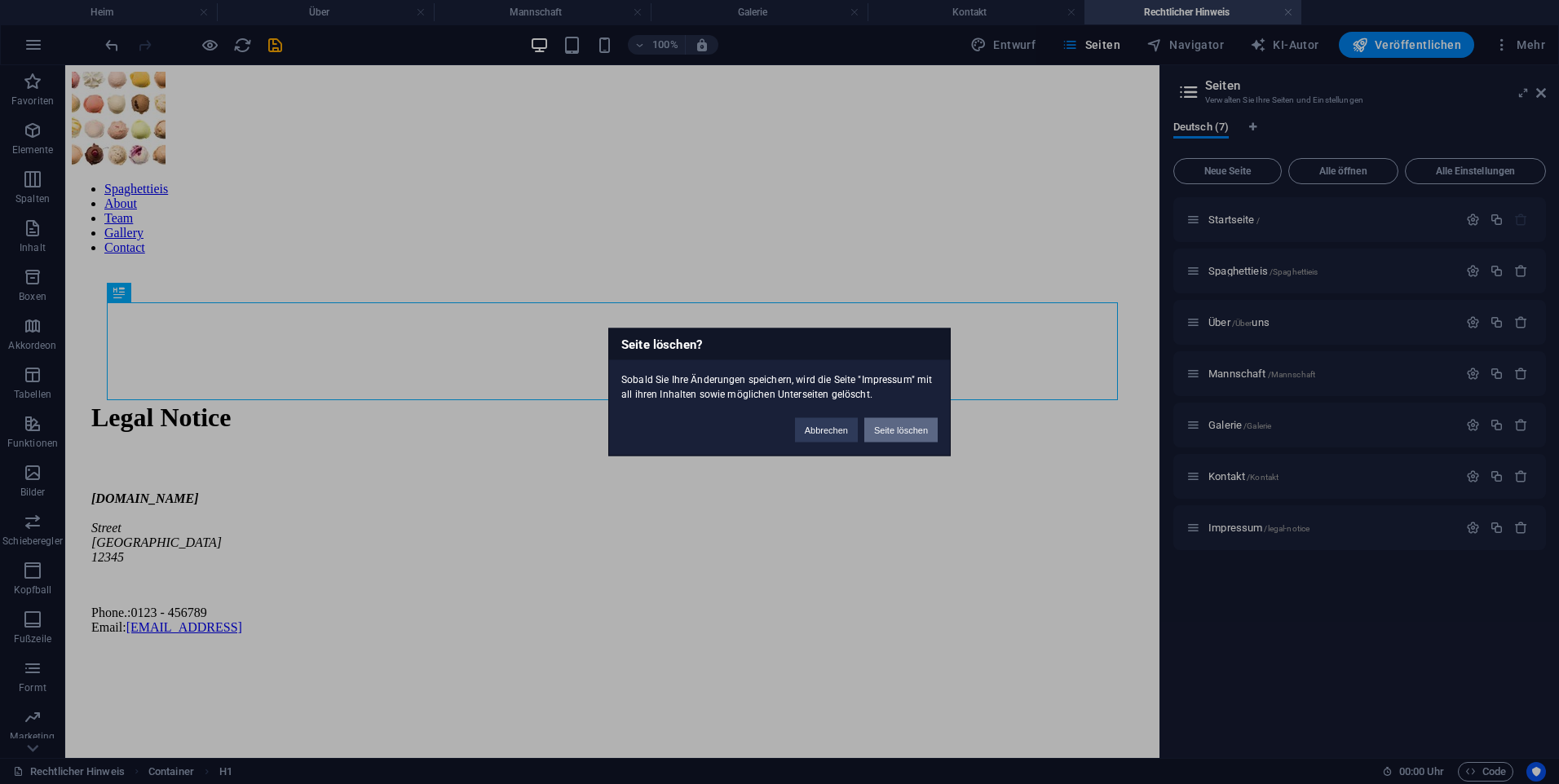
click at [890, 421] on button "Seite löschen" at bounding box center [901, 430] width 73 height 25
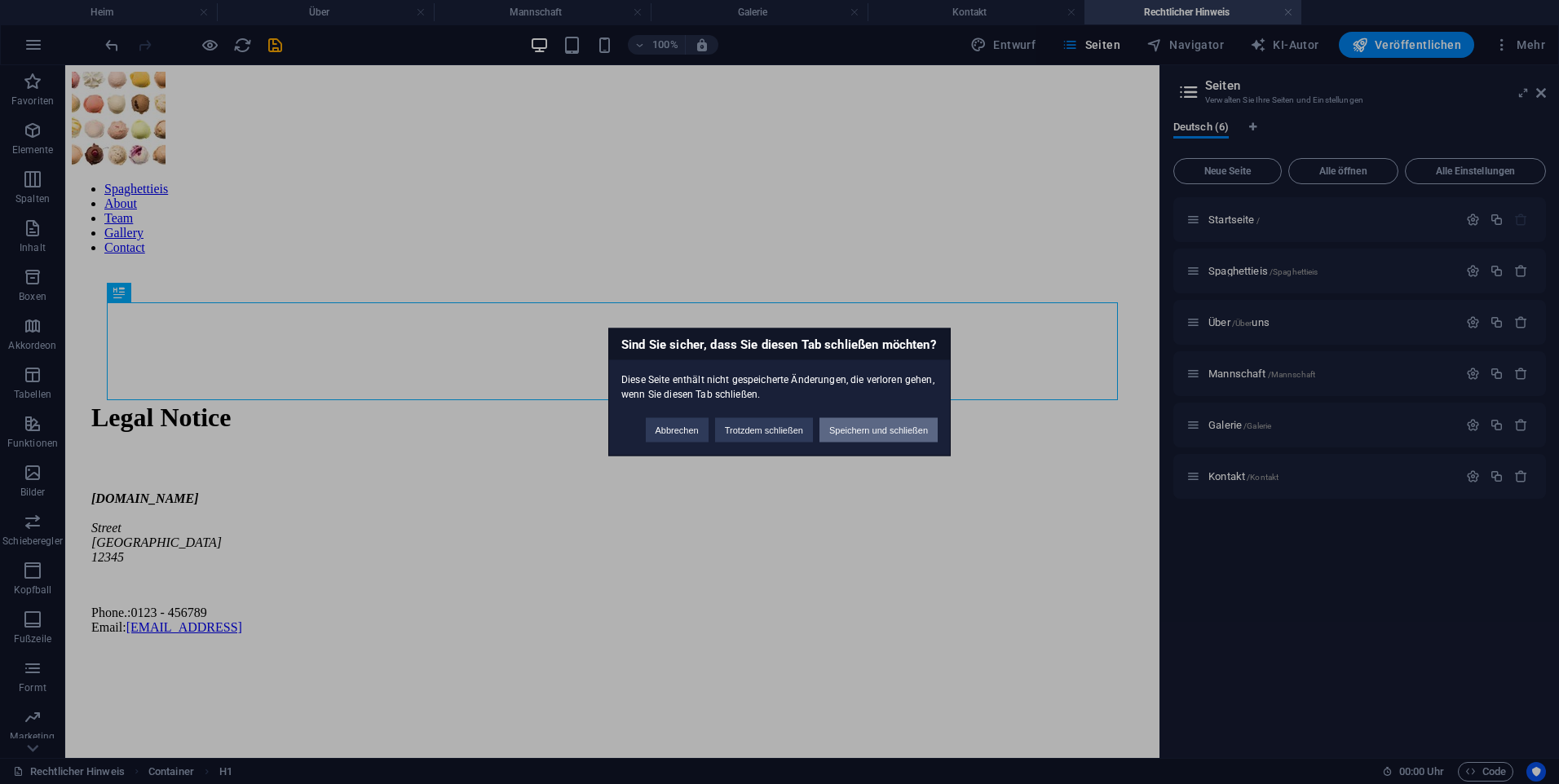
click at [845, 434] on button "Speichern und schließen" at bounding box center [879, 430] width 118 height 25
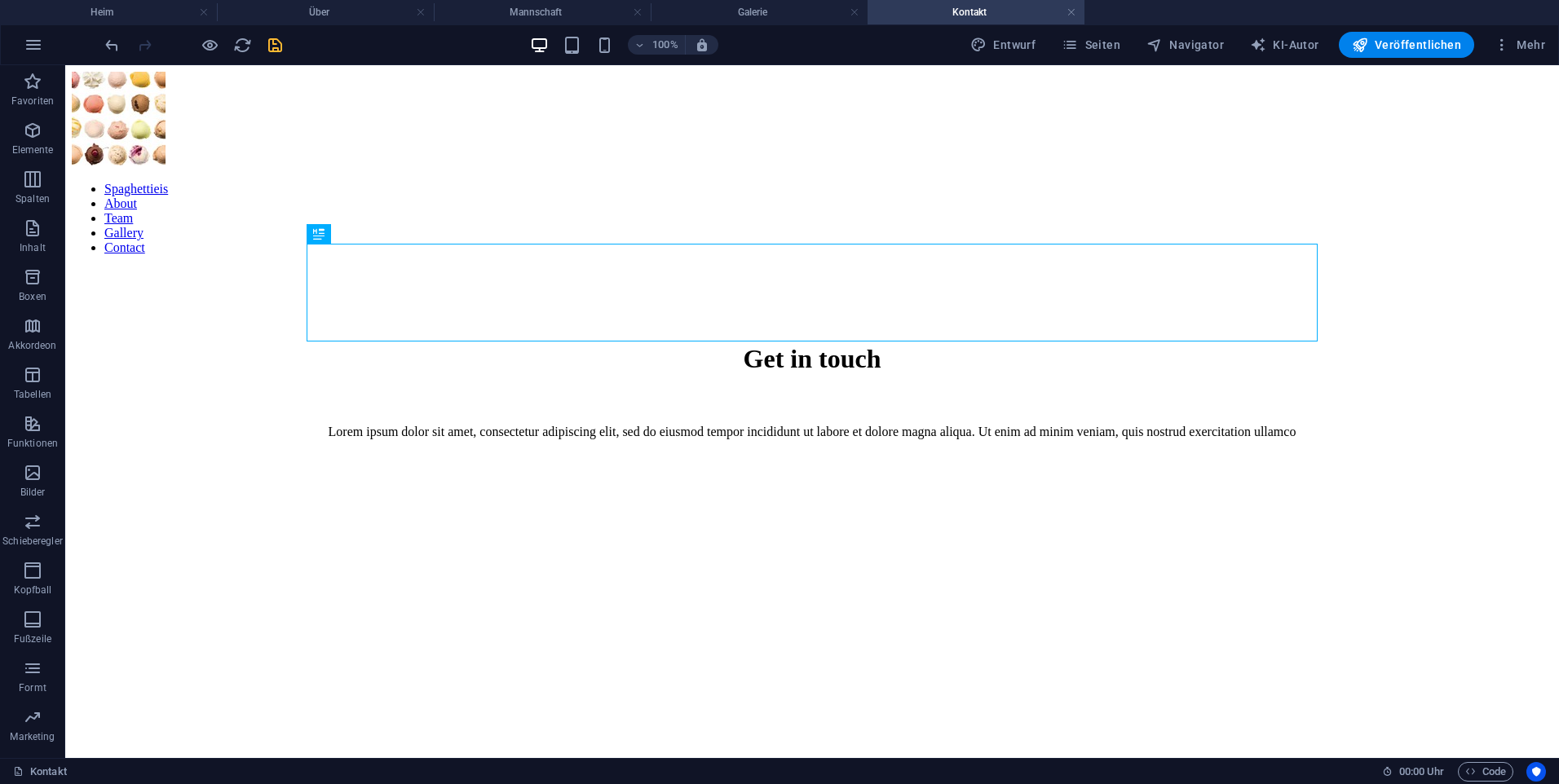
click at [279, 48] on icon "retten" at bounding box center [275, 45] width 18 height 18
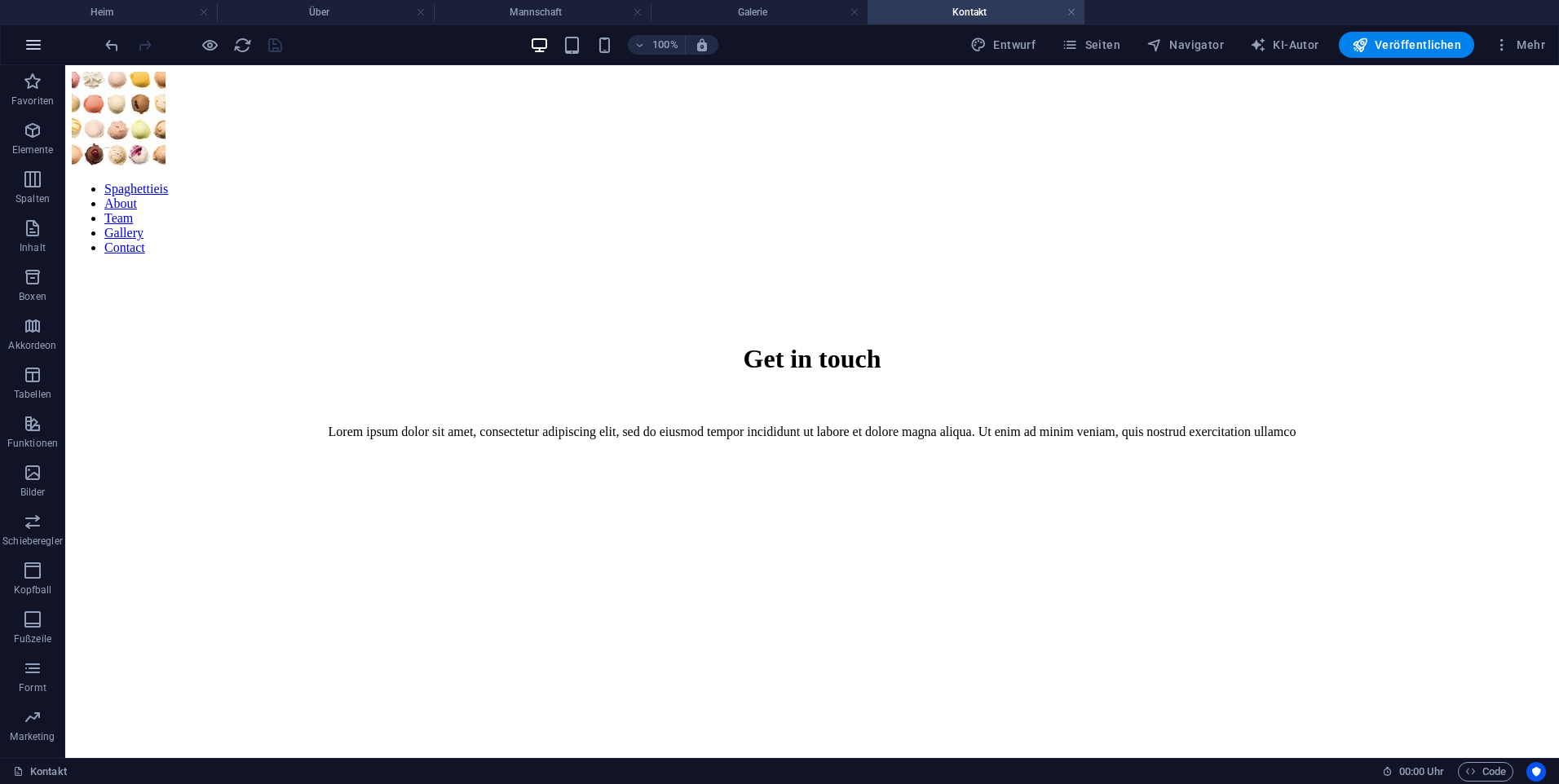
click at [31, 54] on icon "button" at bounding box center [33, 45] width 19 height 19
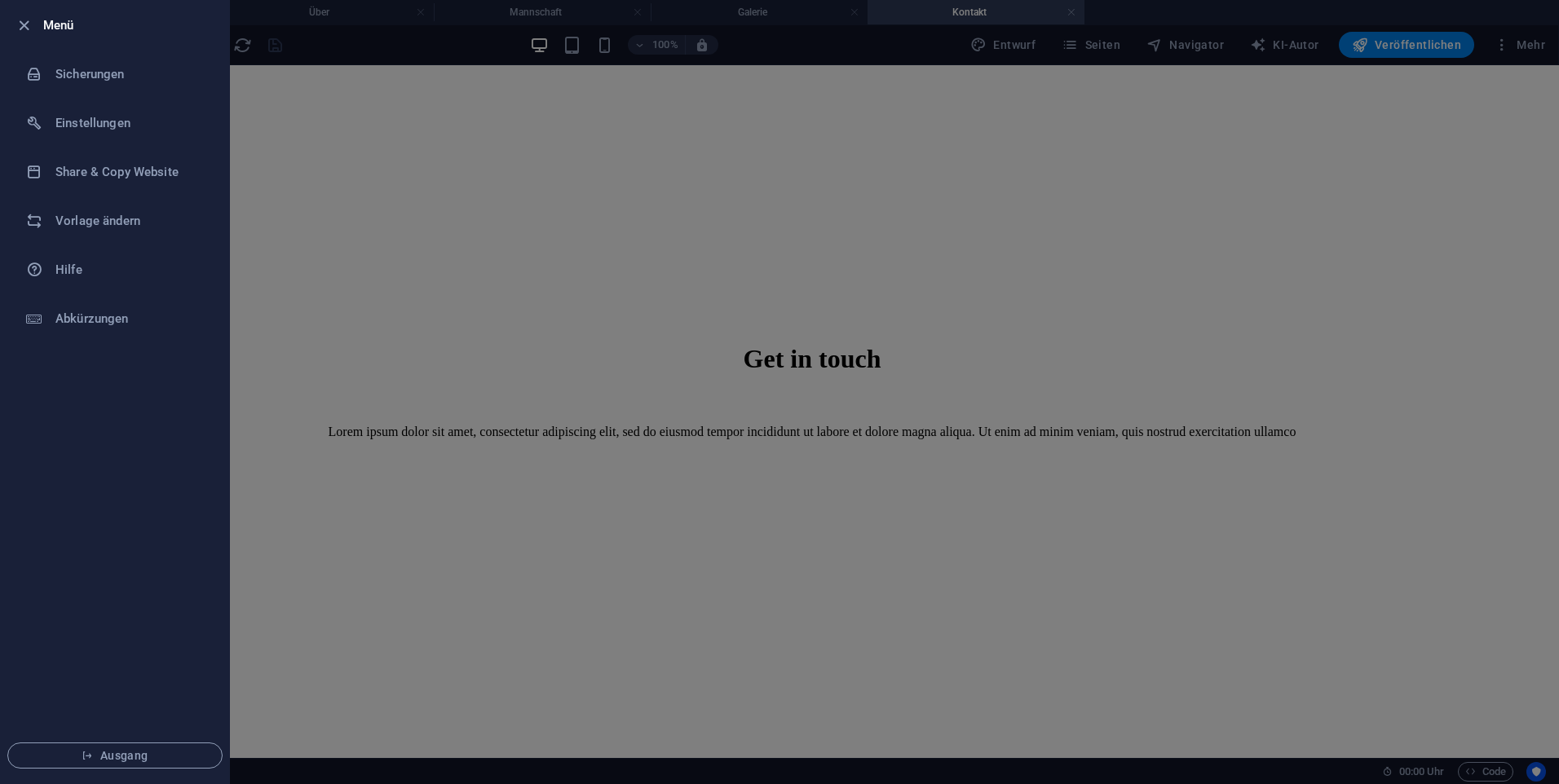
click at [1167, 18] on div at bounding box center [779, 392] width 1559 height 784
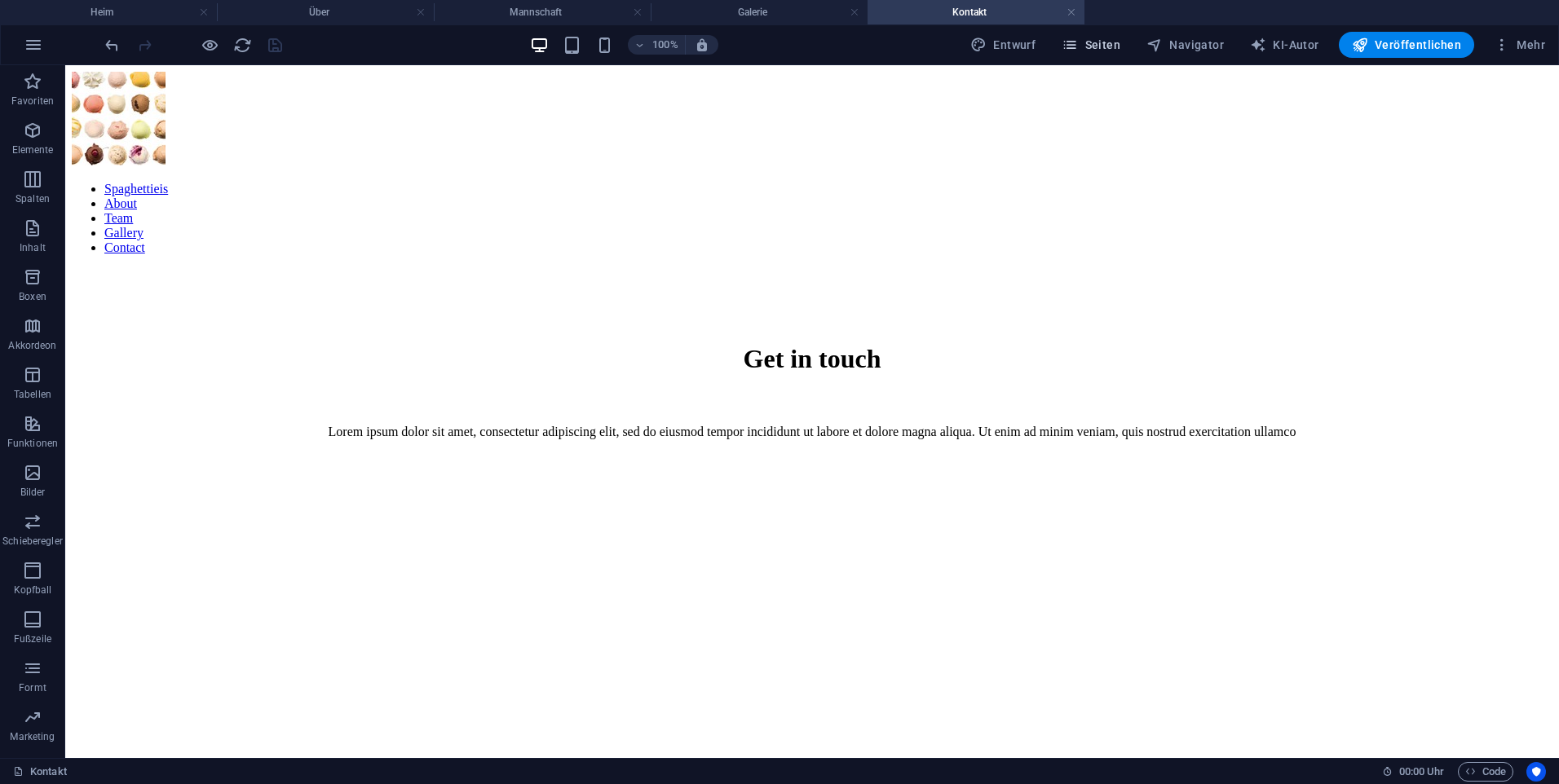
click at [1121, 48] on font "Seiten" at bounding box center [1103, 45] width 35 height 13
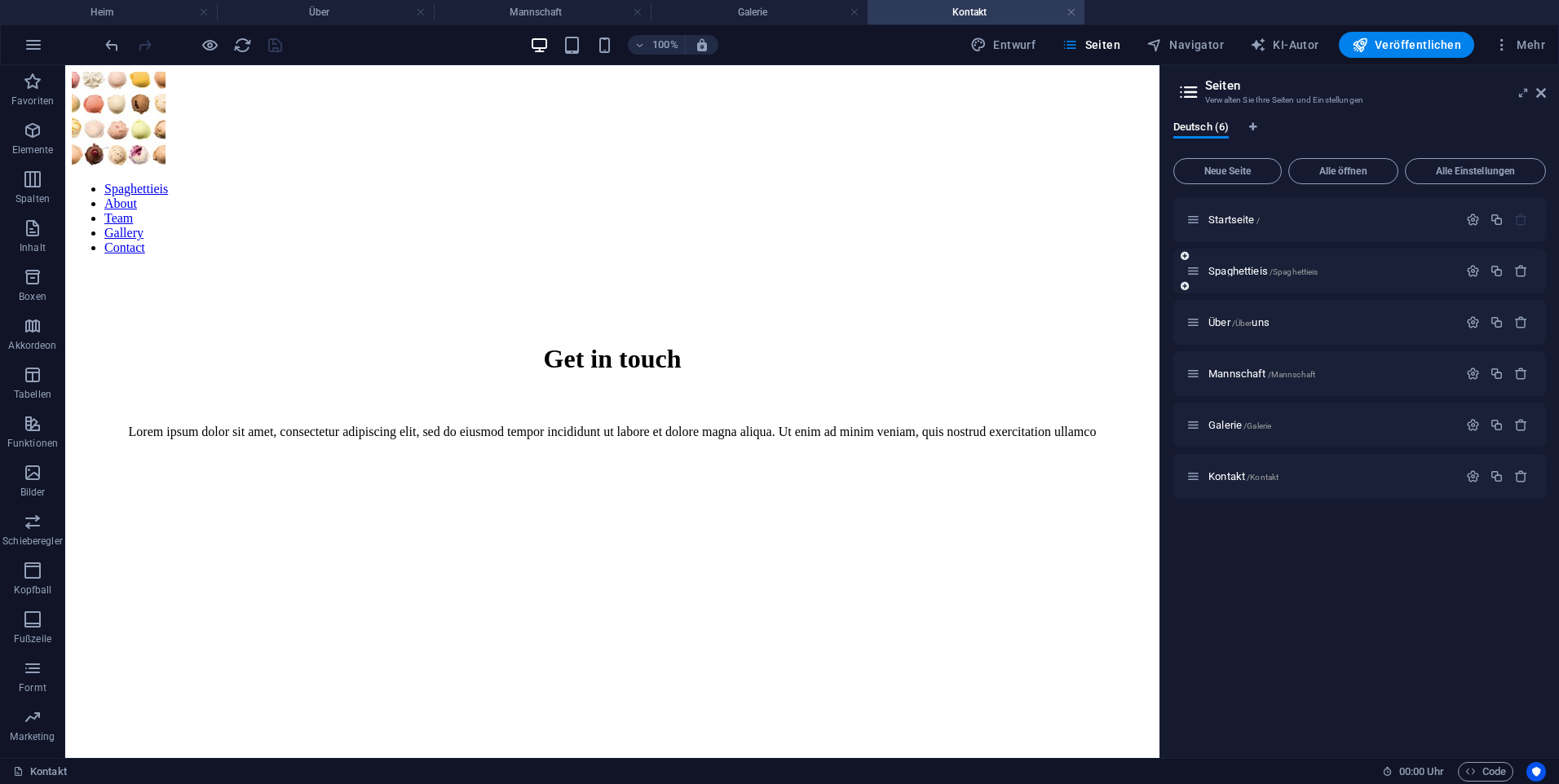
click at [1327, 260] on div "Spaghettieis /Spaghettieis" at bounding box center [1359, 271] width 372 height 45
click at [1314, 275] on span "/Spaghettieis" at bounding box center [1294, 272] width 49 height 9
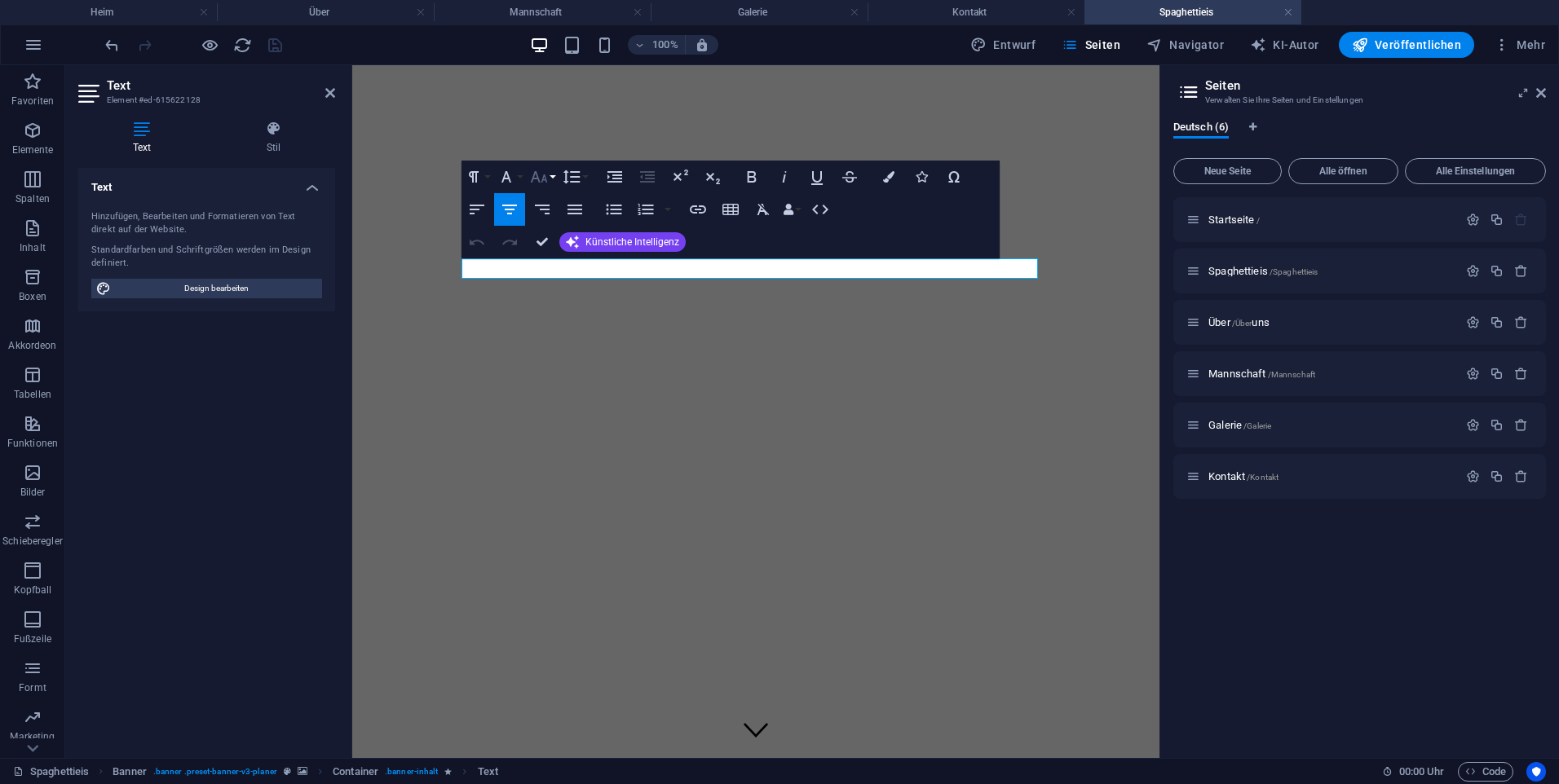
click at [544, 181] on icon "button" at bounding box center [539, 177] width 19 height 19
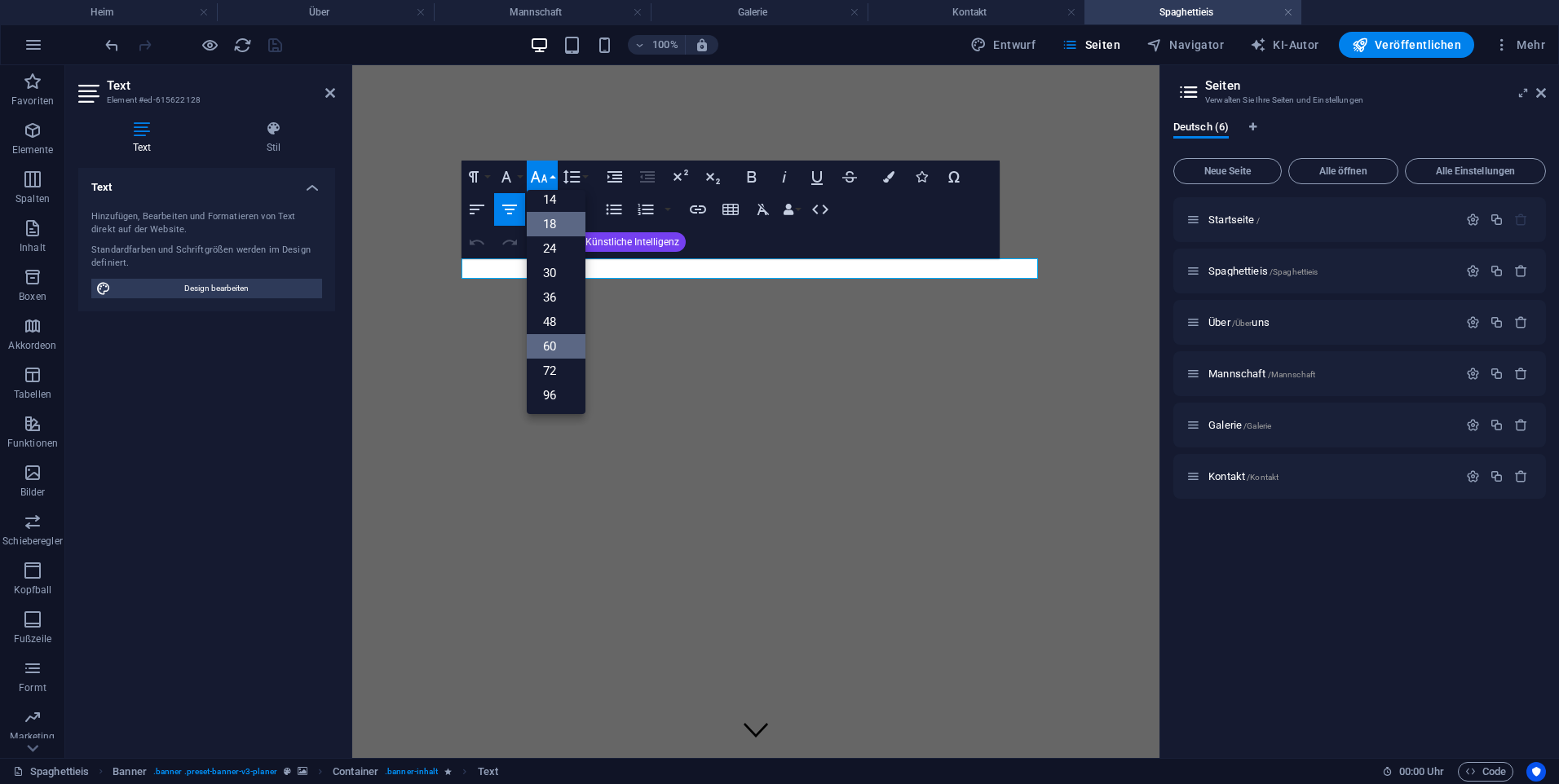
click at [562, 337] on link "60" at bounding box center [555, 347] width 59 height 25
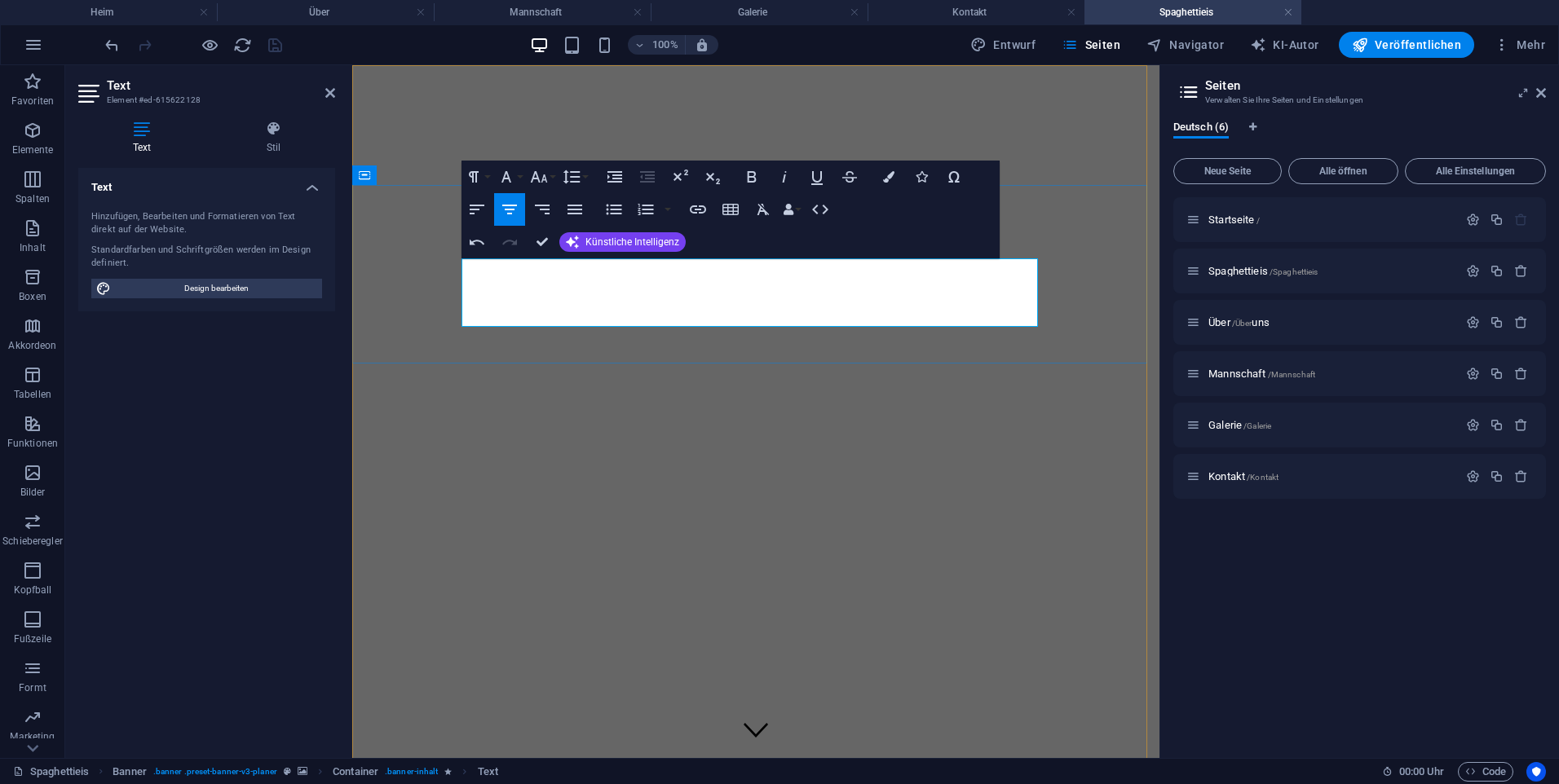
drag, startPoint x: 865, startPoint y: 301, endPoint x: 651, endPoint y: 296, distance: 214.1
copy p "​ Alles über das Thema Spaghettieis"
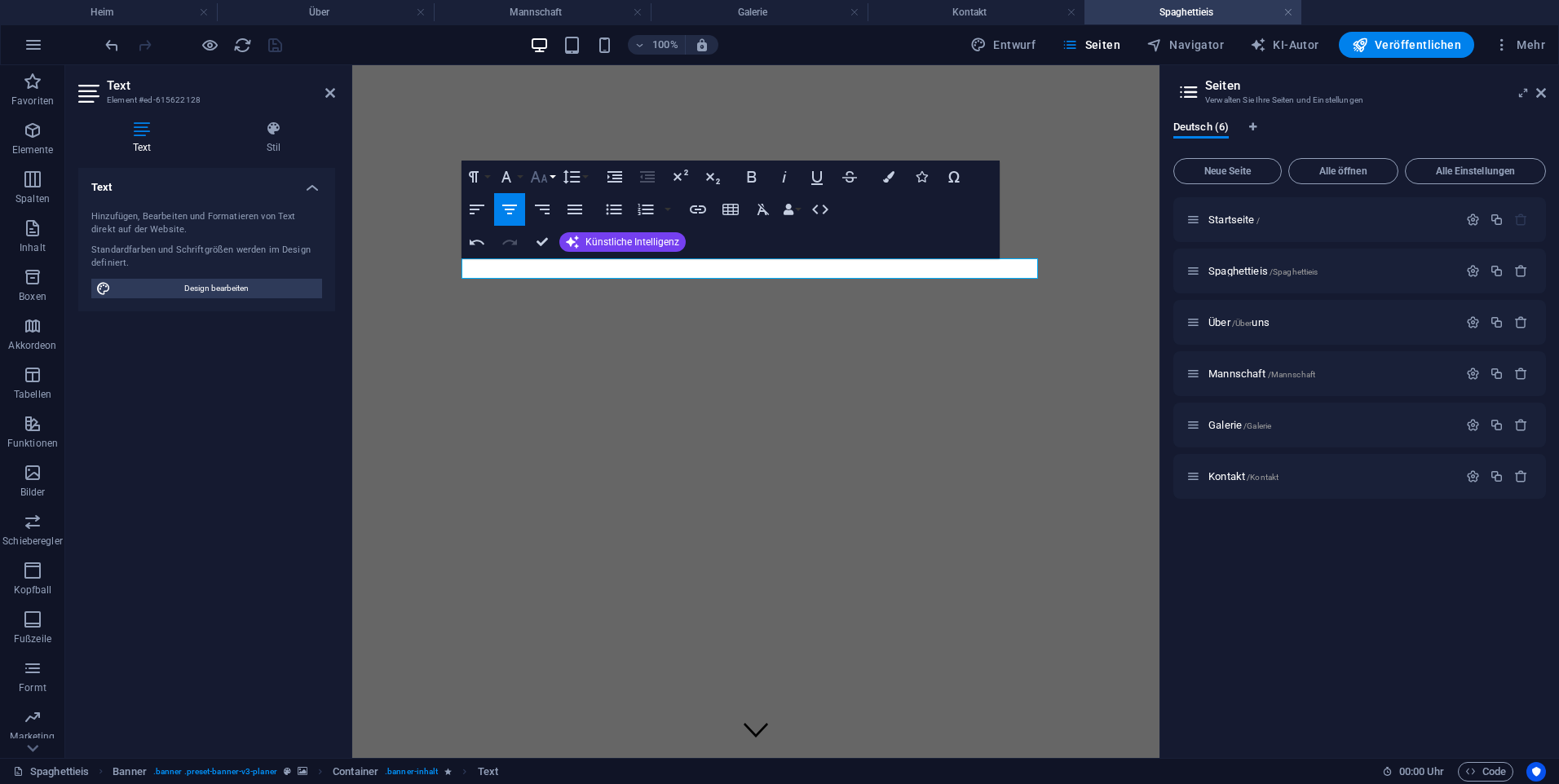
click at [548, 183] on button "Schriftgrad" at bounding box center [541, 176] width 31 height 33
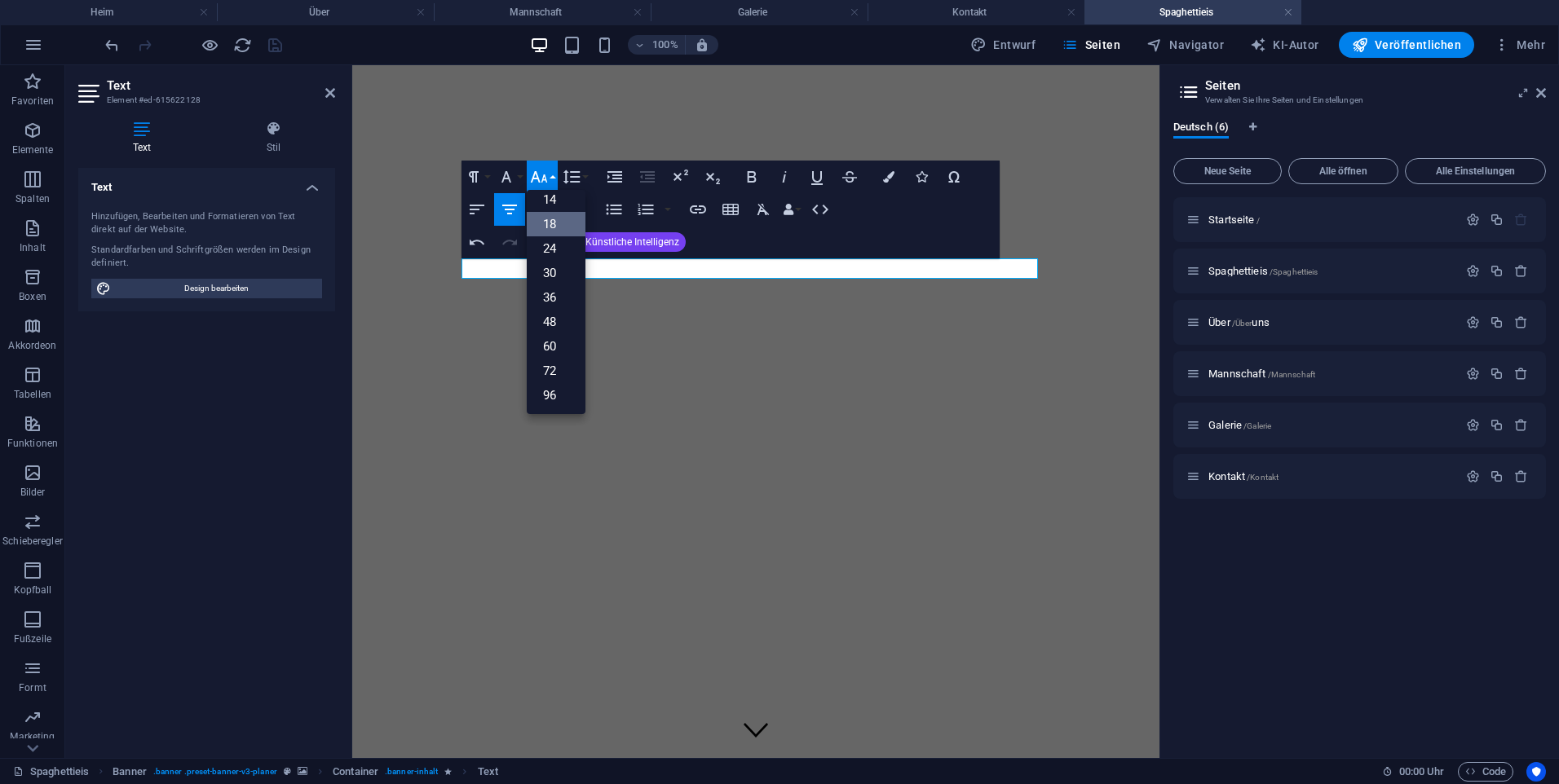
scroll to position [131, 0]
click at [575, 355] on link "60" at bounding box center [555, 347] width 59 height 25
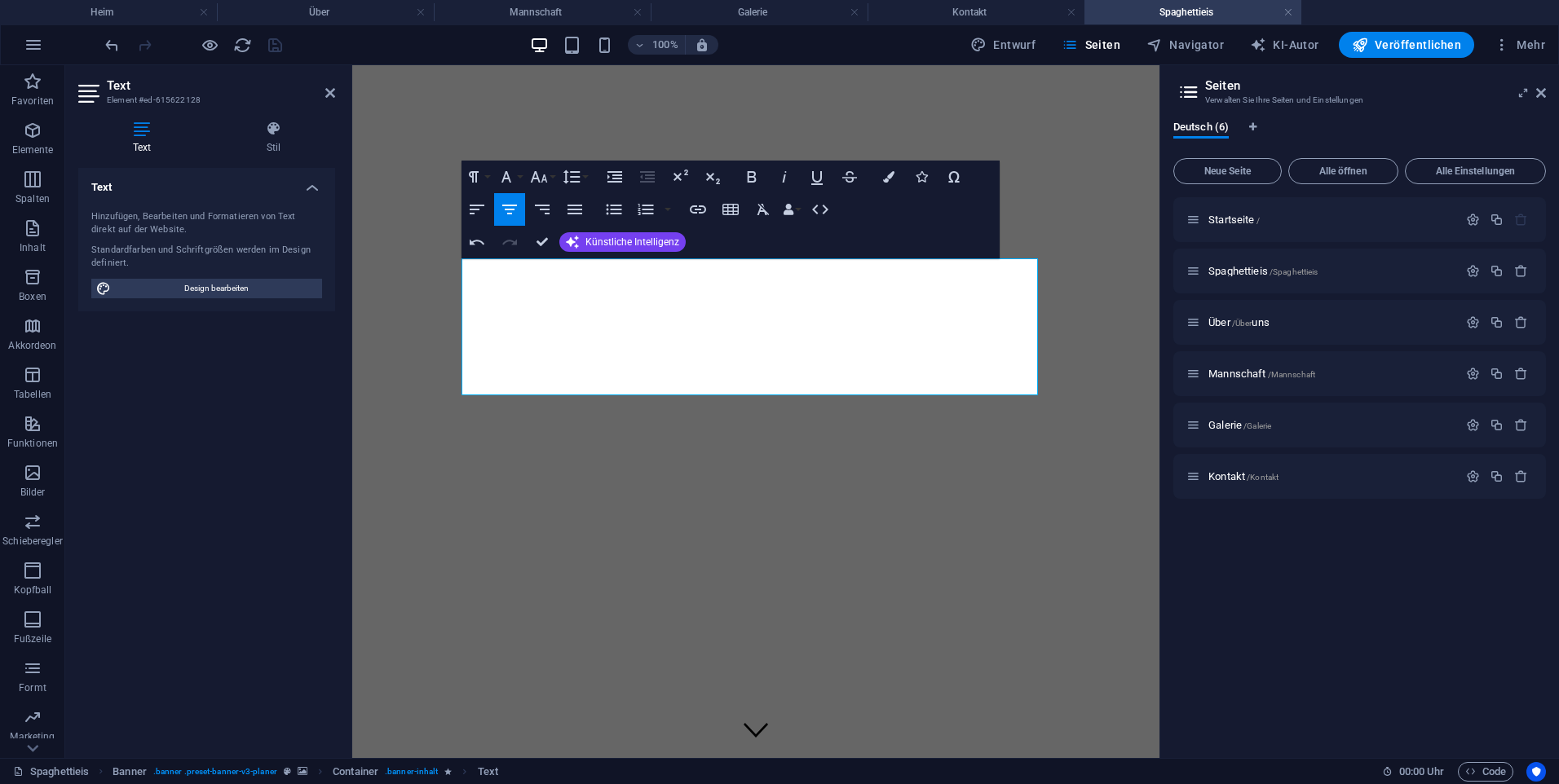
click at [680, 72] on figure at bounding box center [756, 72] width 794 height 0
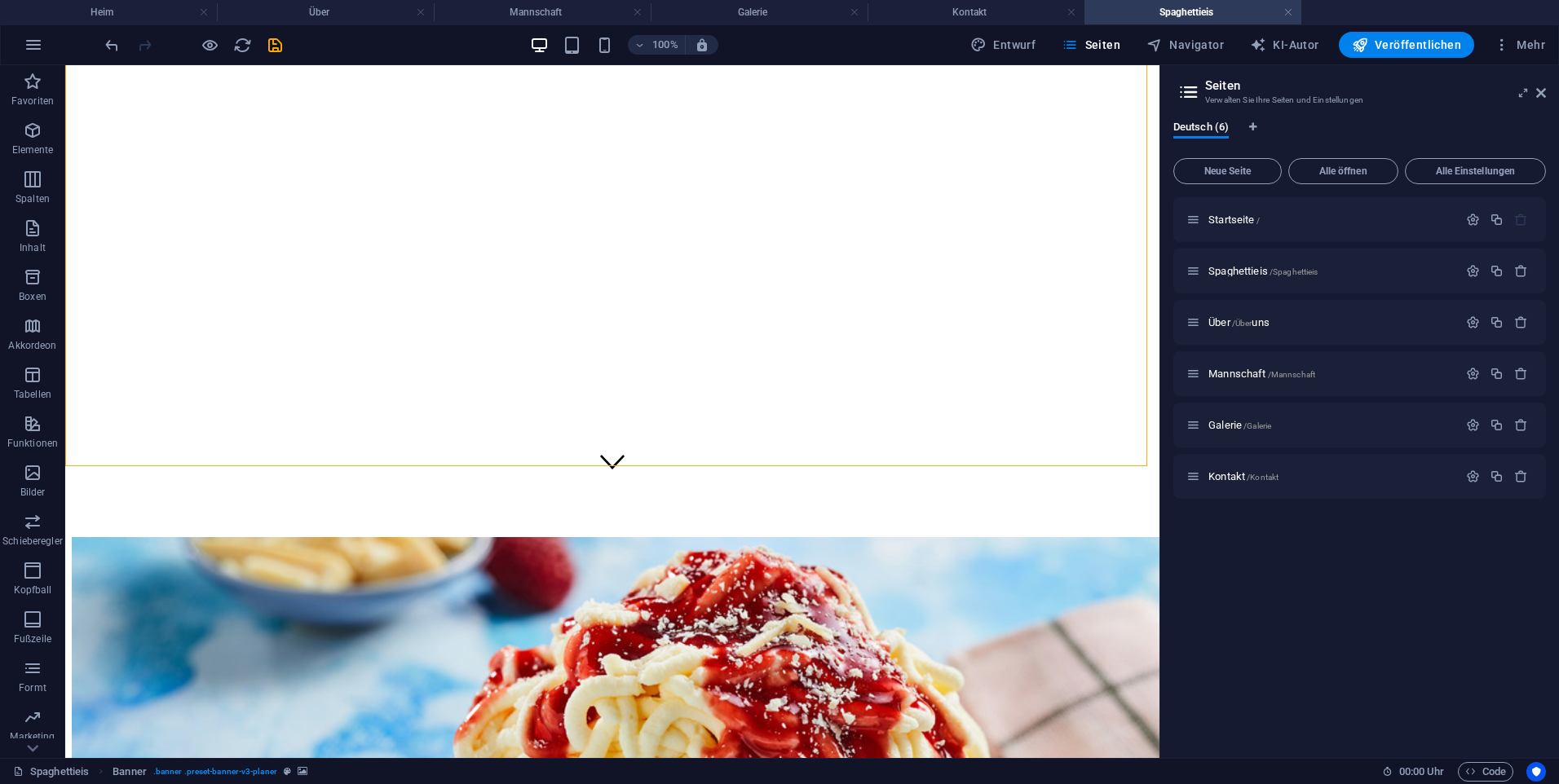
scroll to position [358, 0]
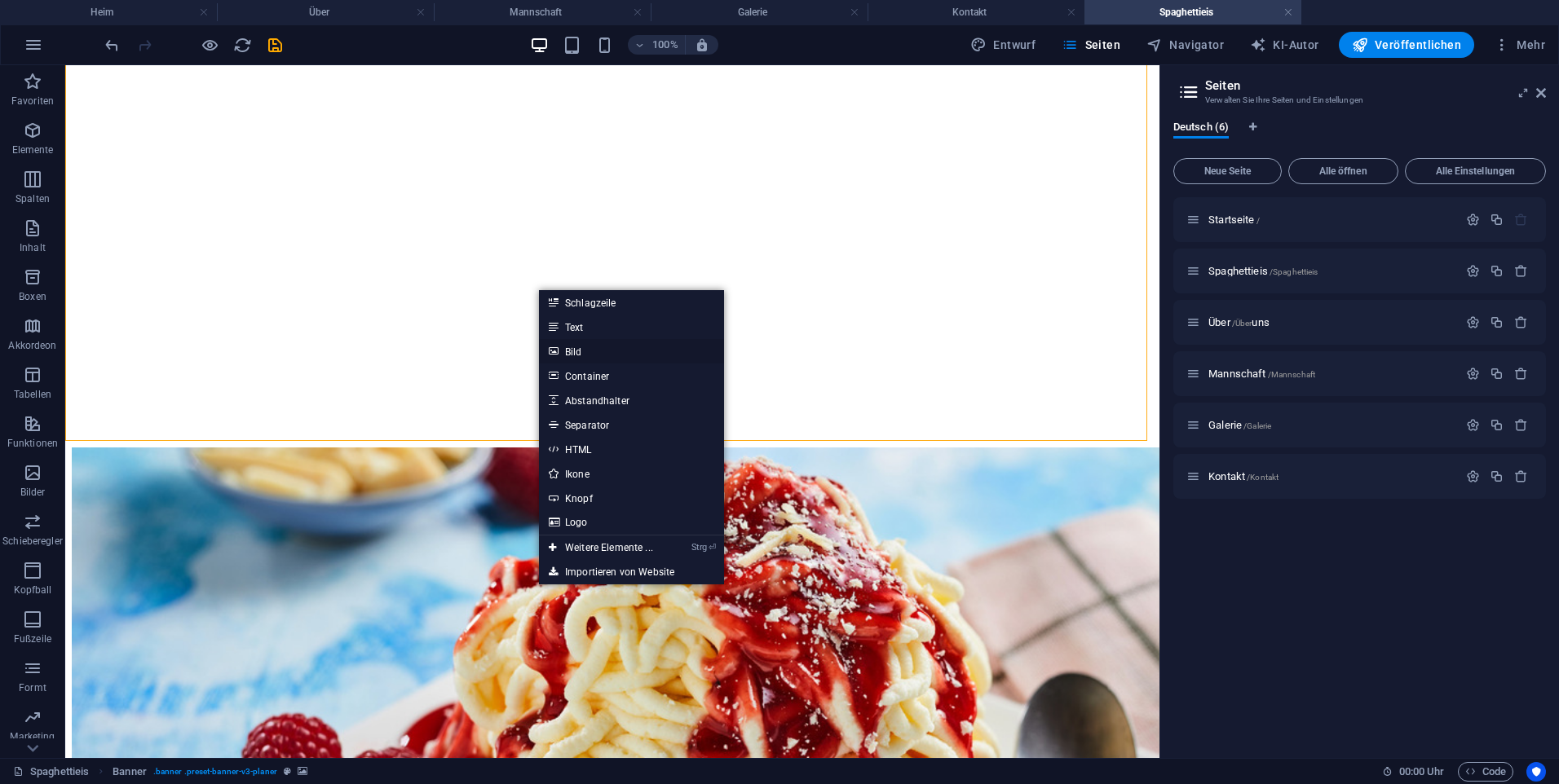
click at [618, 355] on link "Bild" at bounding box center [631, 351] width 185 height 25
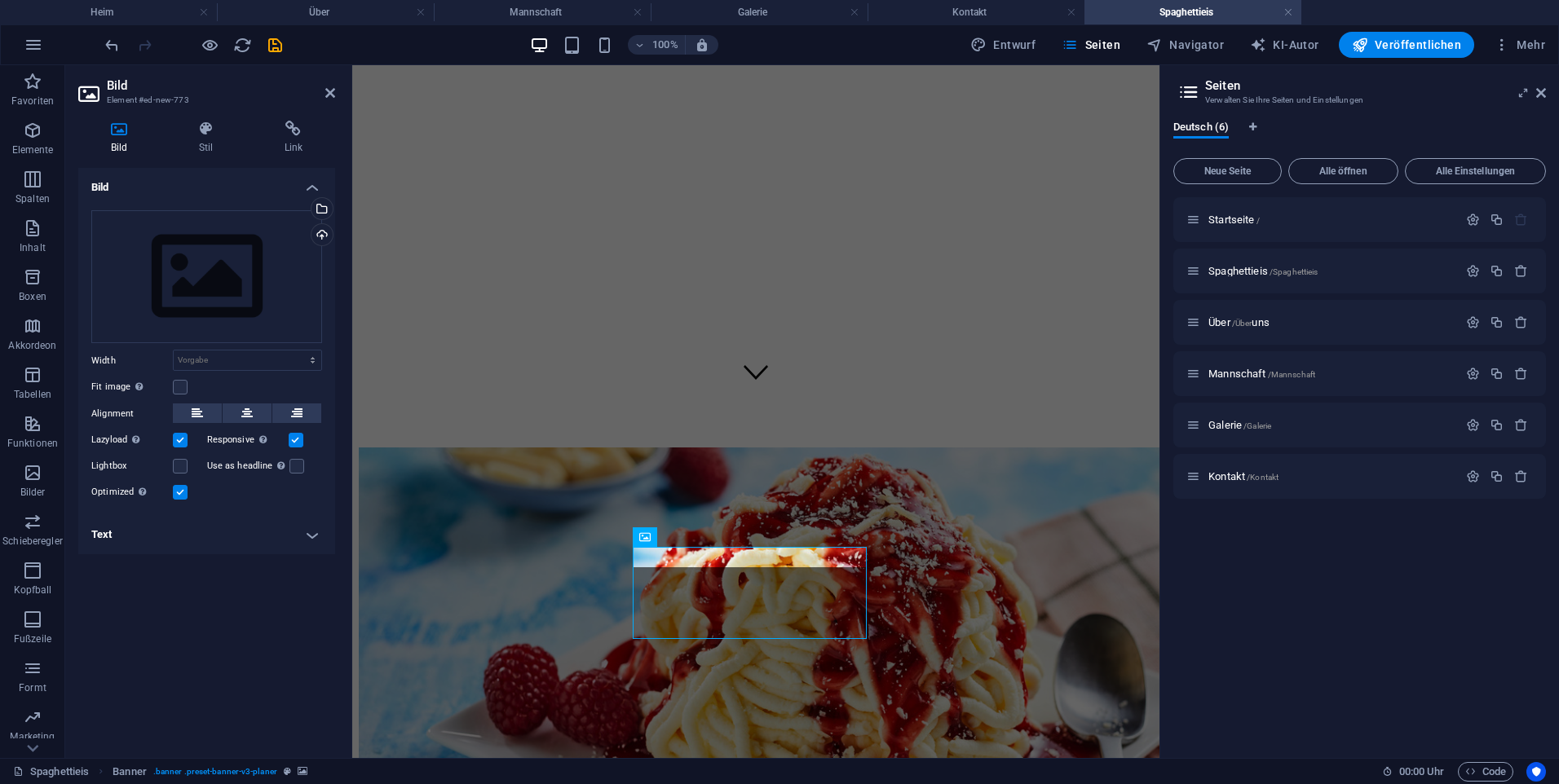
scroll to position [311, 0]
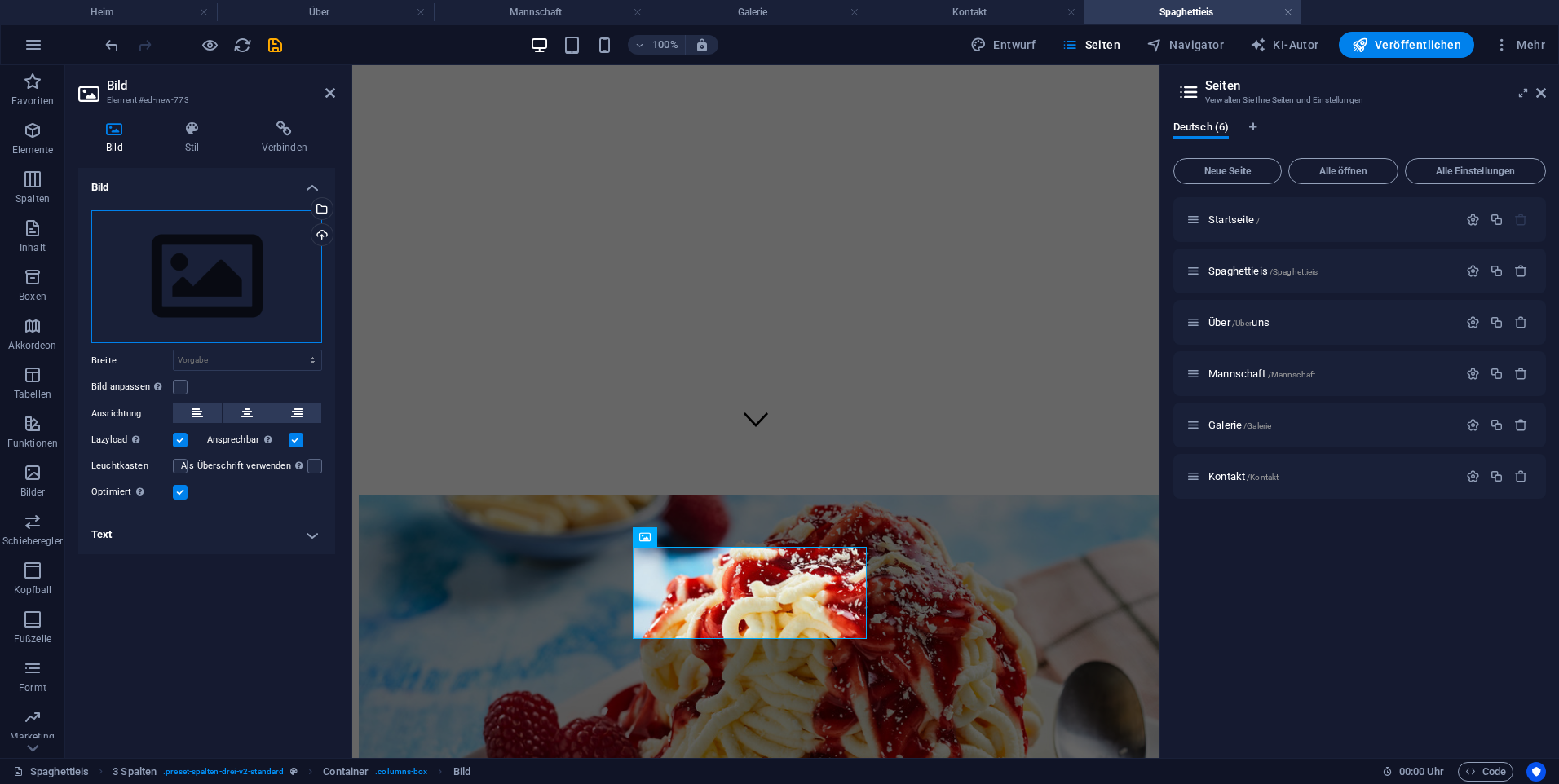
click at [290, 228] on div "Drag files here, click to choose files or select files from Files or our free s…" at bounding box center [207, 277] width 231 height 134
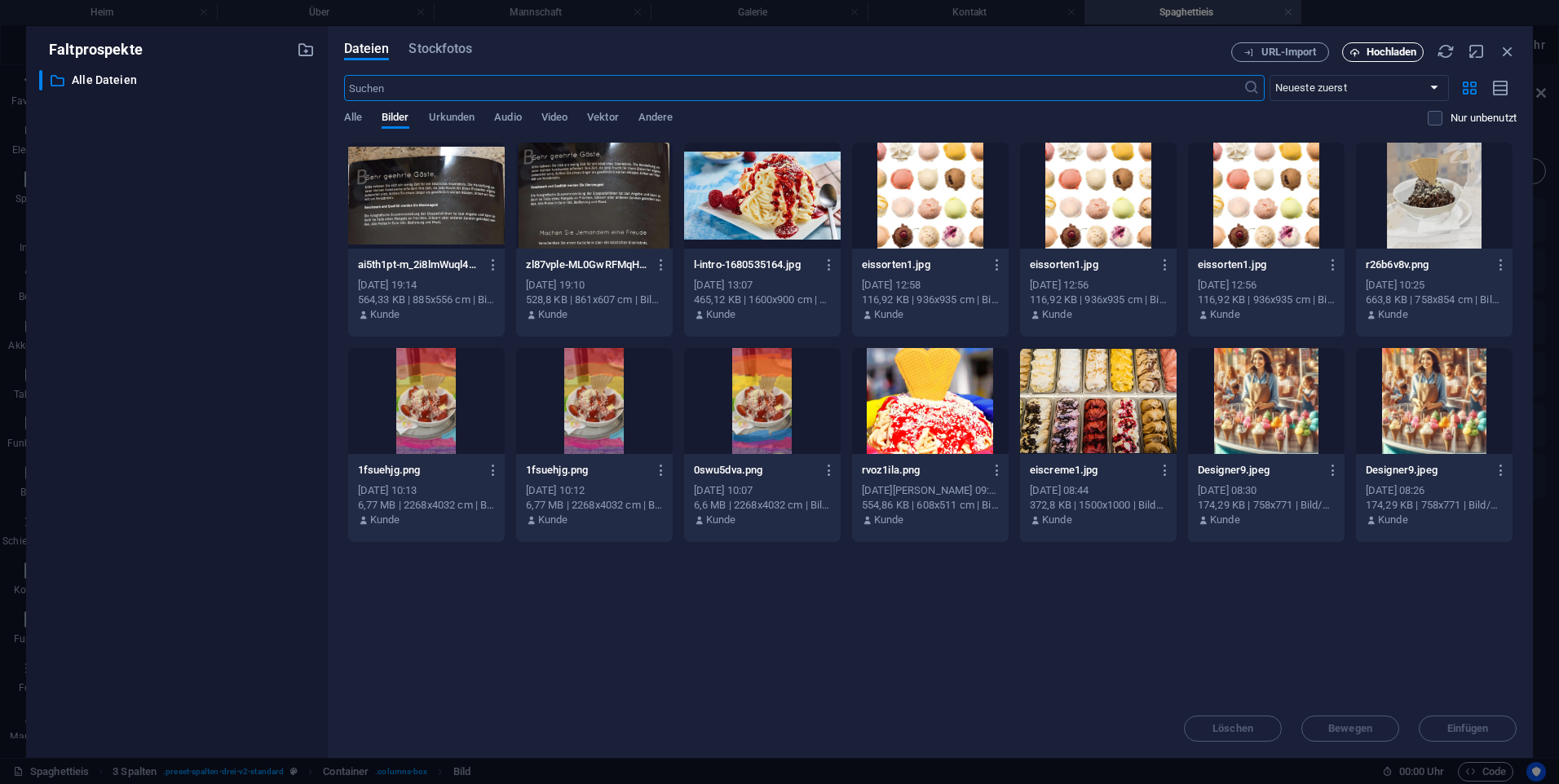
click at [1378, 55] on span "Hochladen" at bounding box center [1392, 52] width 50 height 10
click at [1384, 50] on span "Hochladen" at bounding box center [1392, 52] width 50 height 10
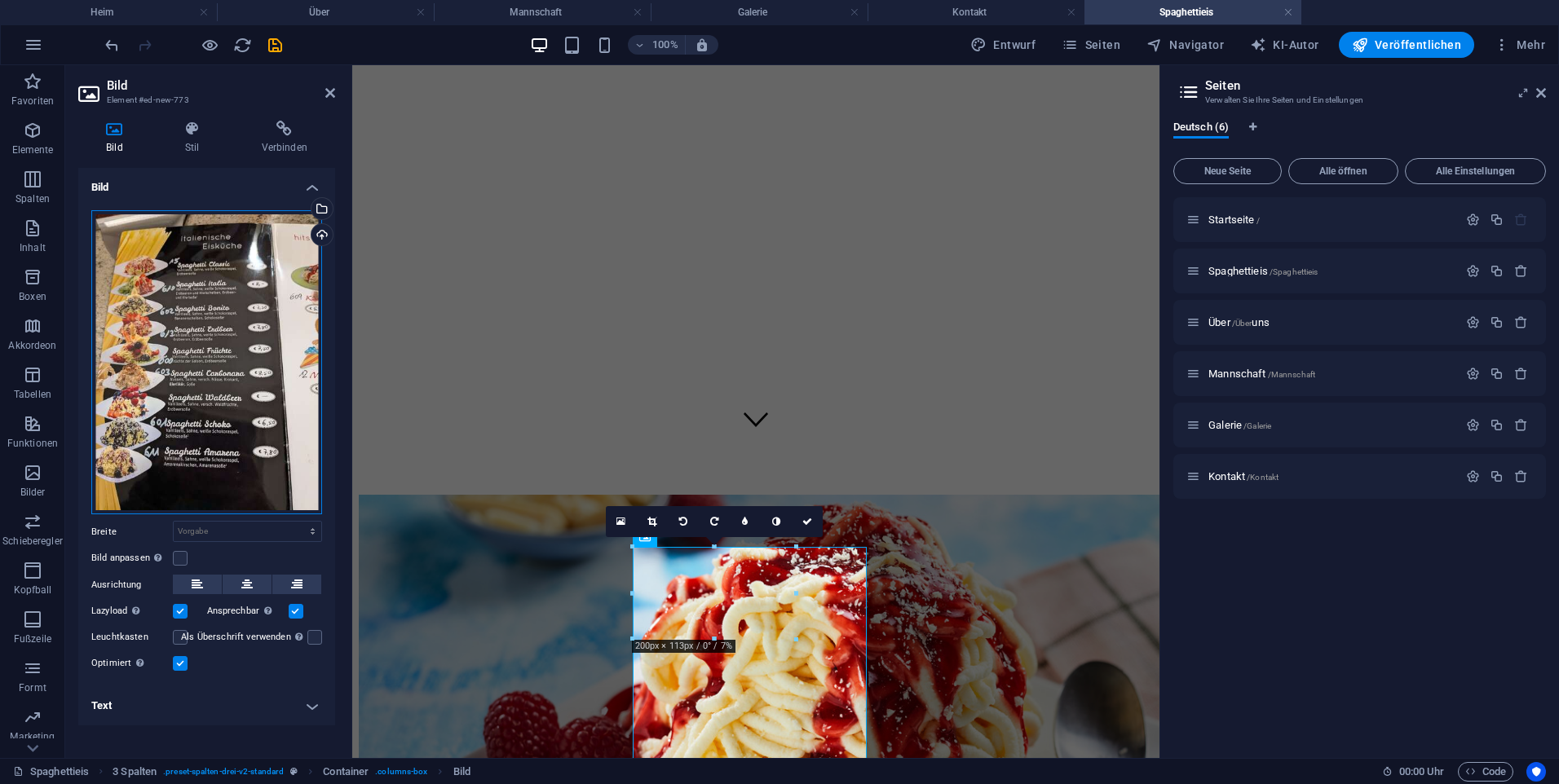
click at [195, 381] on div "Drag files here, click to choose files or select files from Files or our free s…" at bounding box center [207, 363] width 231 height 304
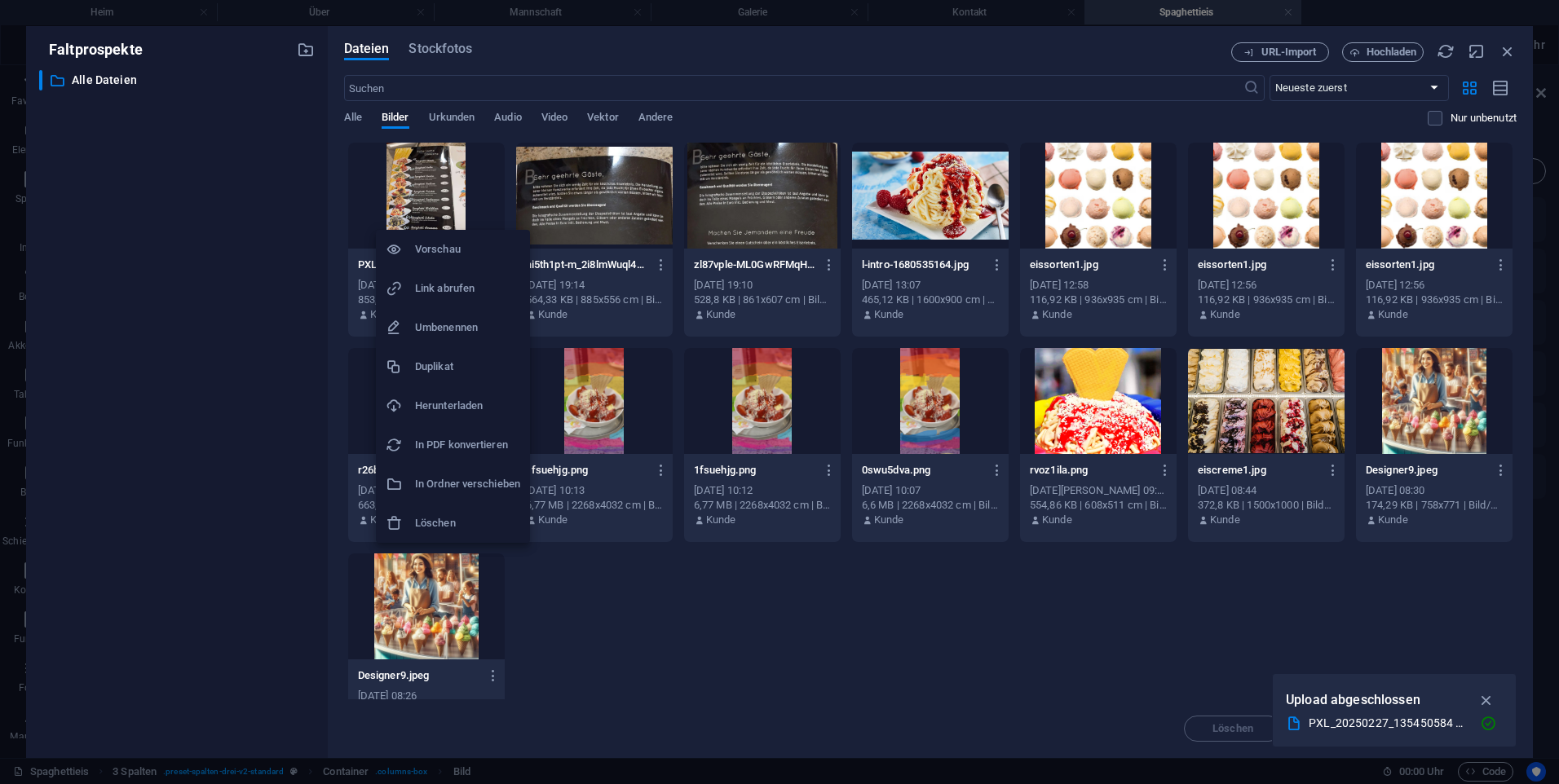
click at [450, 187] on div at bounding box center [779, 392] width 1559 height 784
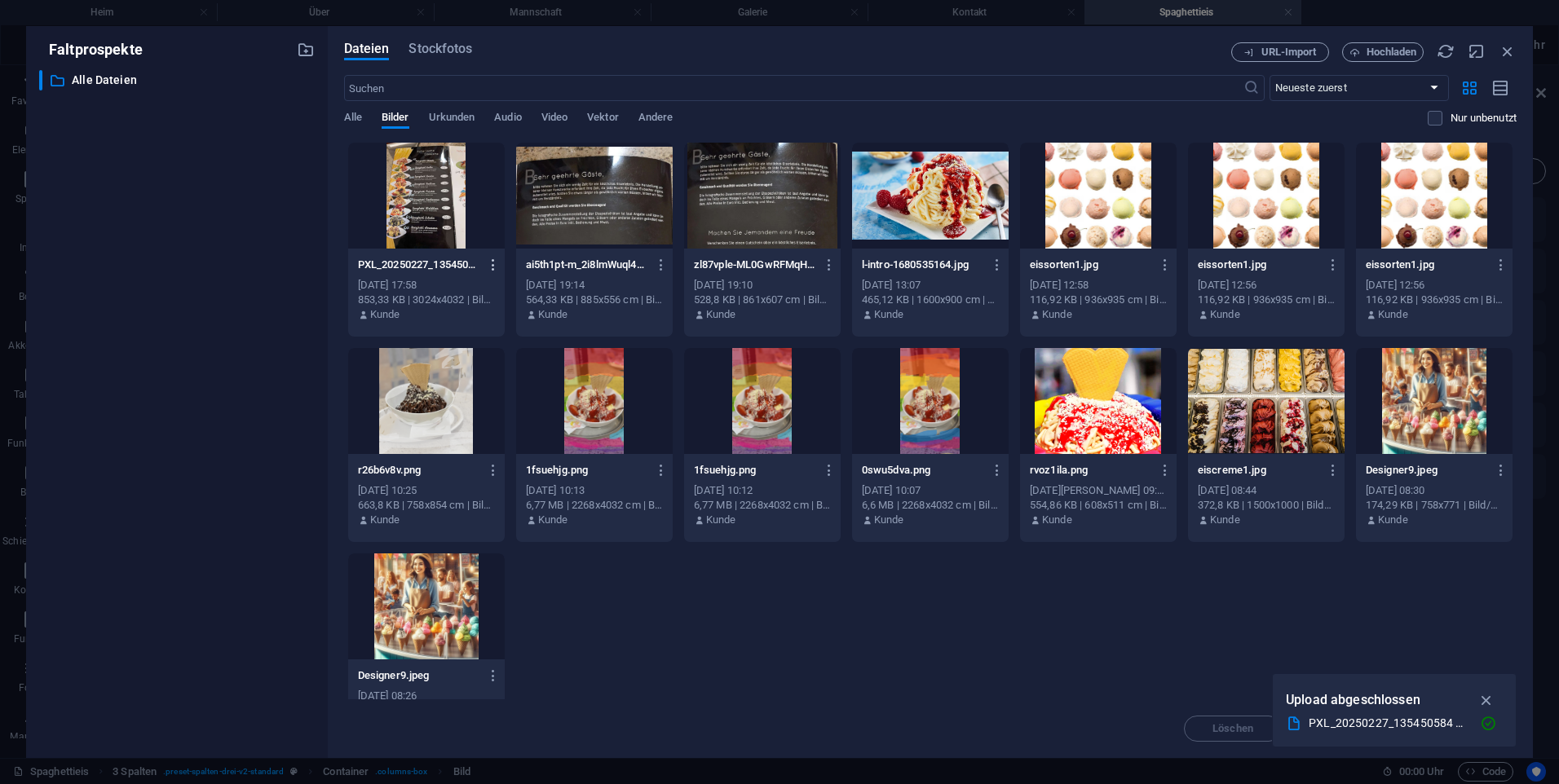
click at [490, 259] on icon "button" at bounding box center [494, 265] width 16 height 15
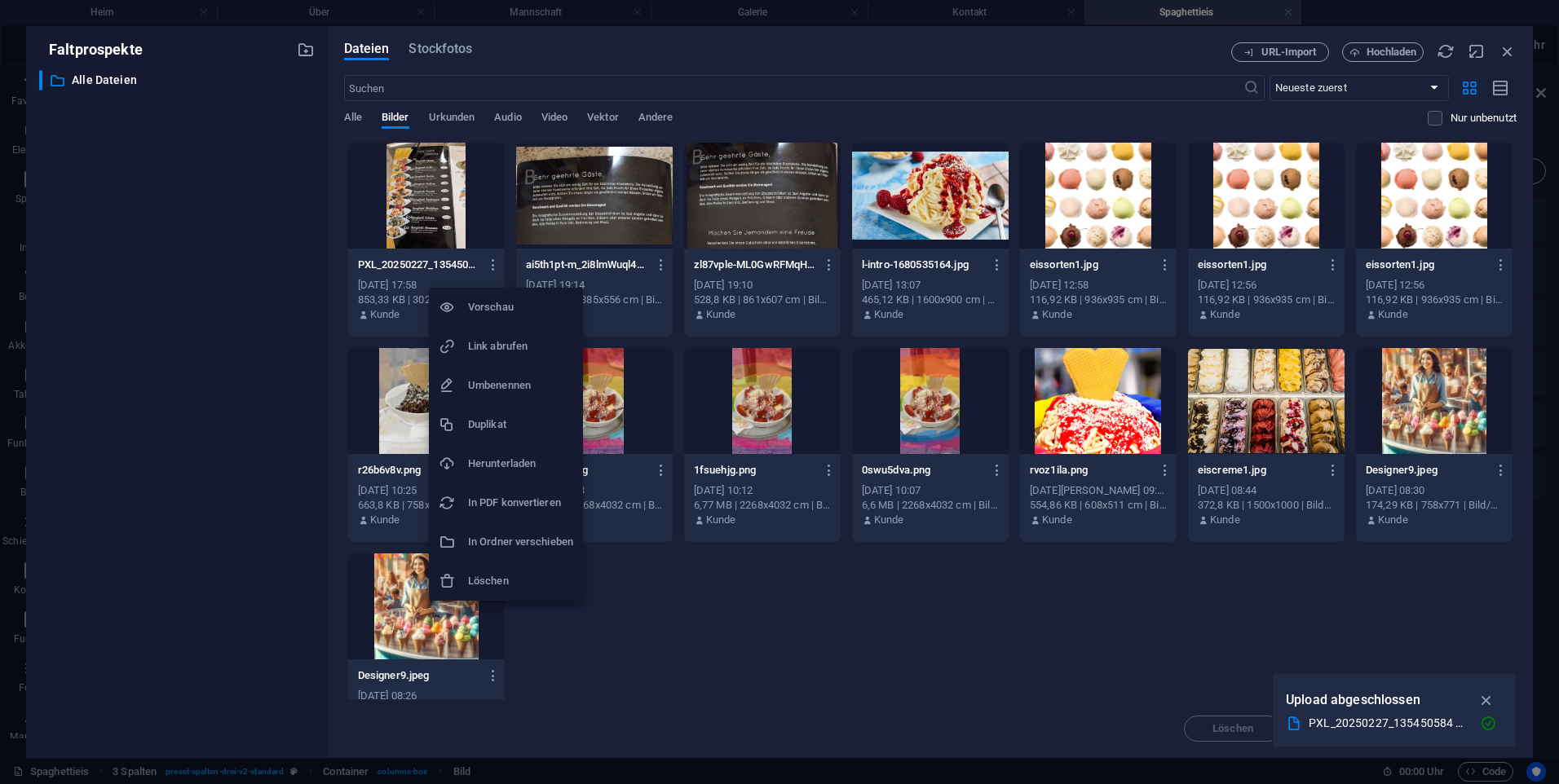
click at [438, 201] on div at bounding box center [779, 392] width 1559 height 784
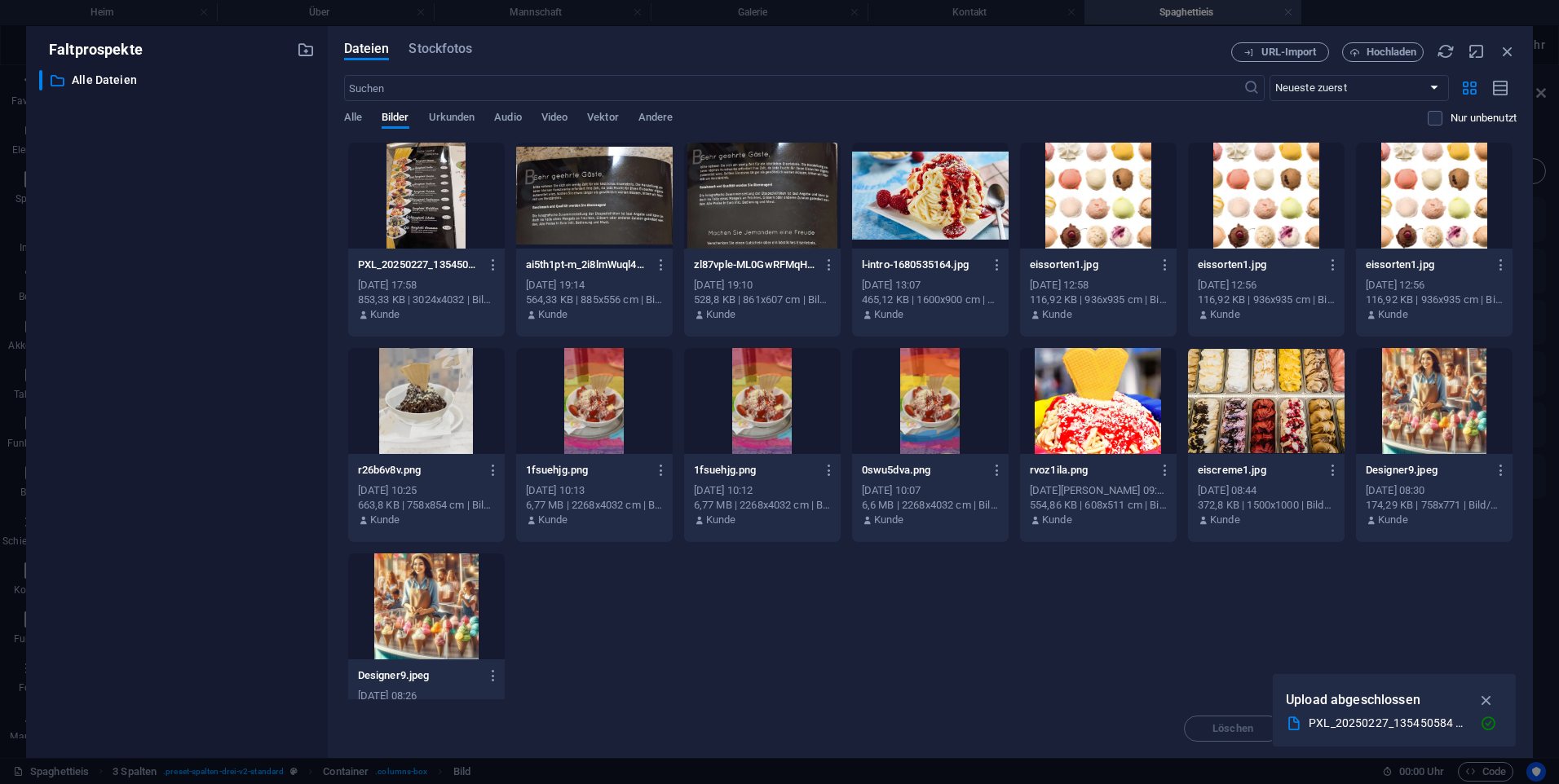
click at [437, 201] on div "Vorschau Link abrufen Umbenennen Duplikat Herunterladen In PDF konvertieren In …" at bounding box center [779, 397] width 1559 height 774
drag, startPoint x: 436, startPoint y: 201, endPoint x: 70, endPoint y: 161, distance: 368.2
click at [436, 201] on div at bounding box center [427, 195] width 157 height 106
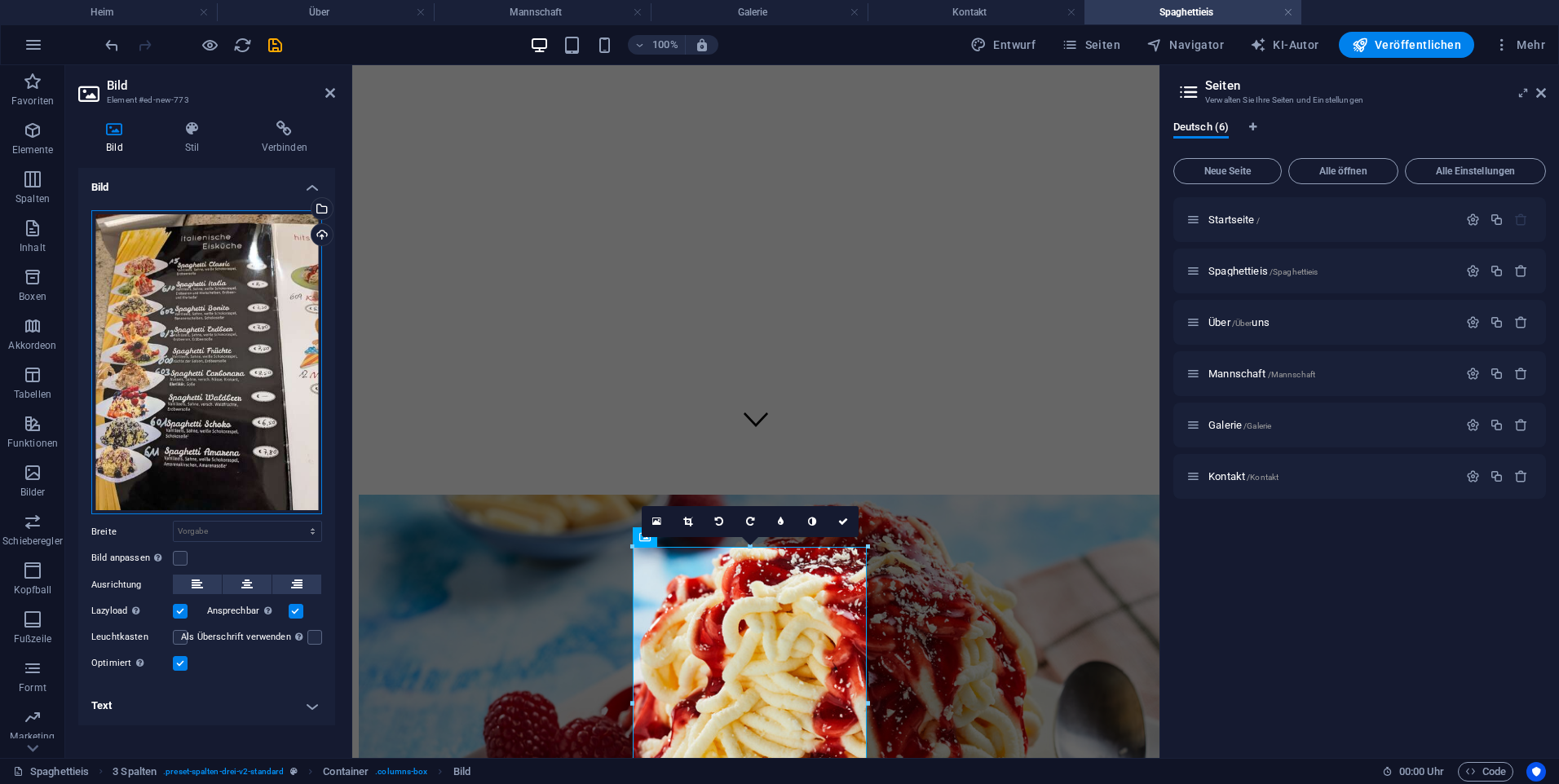
click at [142, 343] on div "Drag files here, click to choose files or select files from Files or our free s…" at bounding box center [207, 363] width 231 height 304
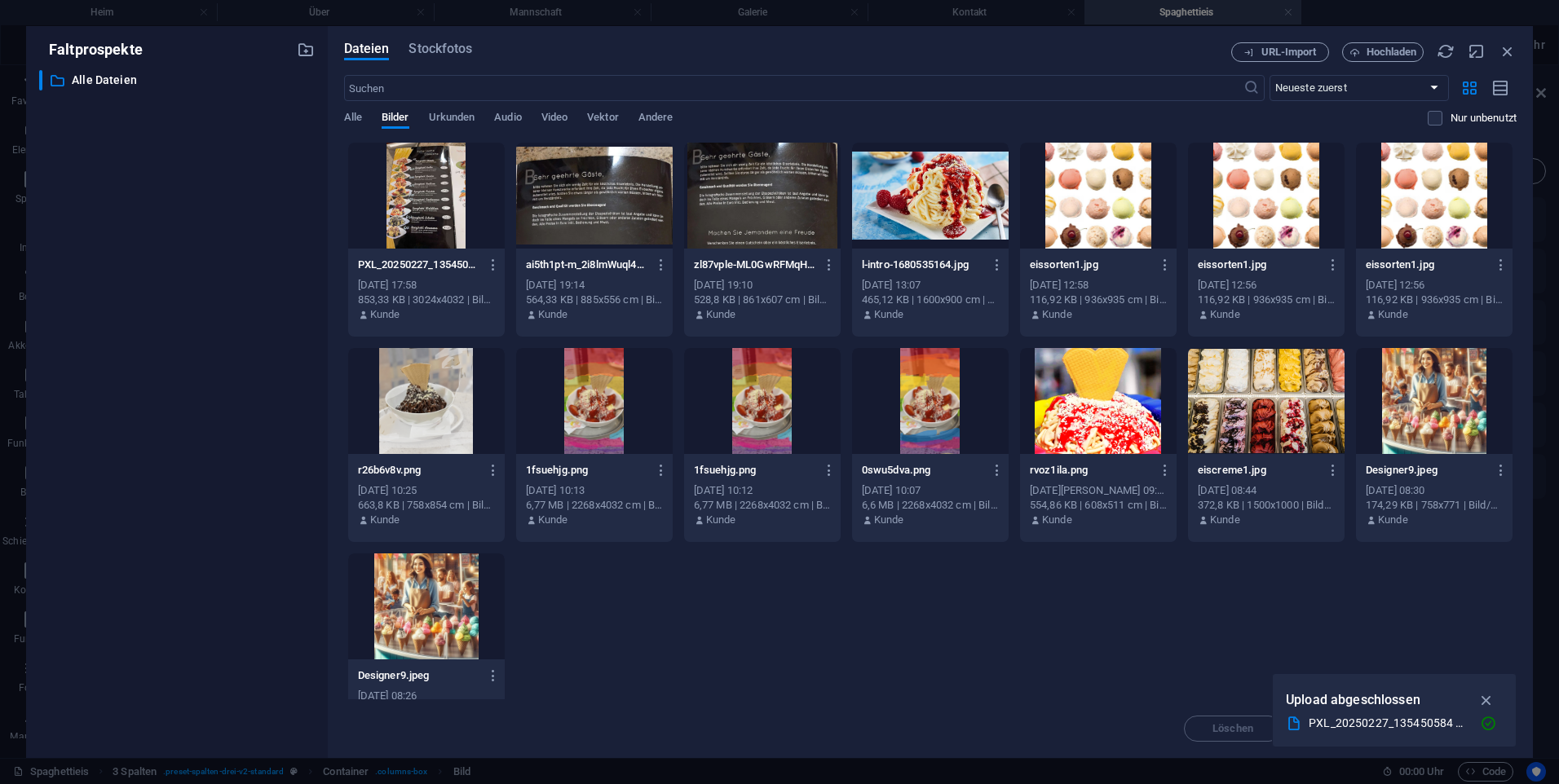
click at [431, 199] on div at bounding box center [427, 195] width 157 height 106
click at [460, 179] on div "1" at bounding box center [427, 195] width 157 height 106
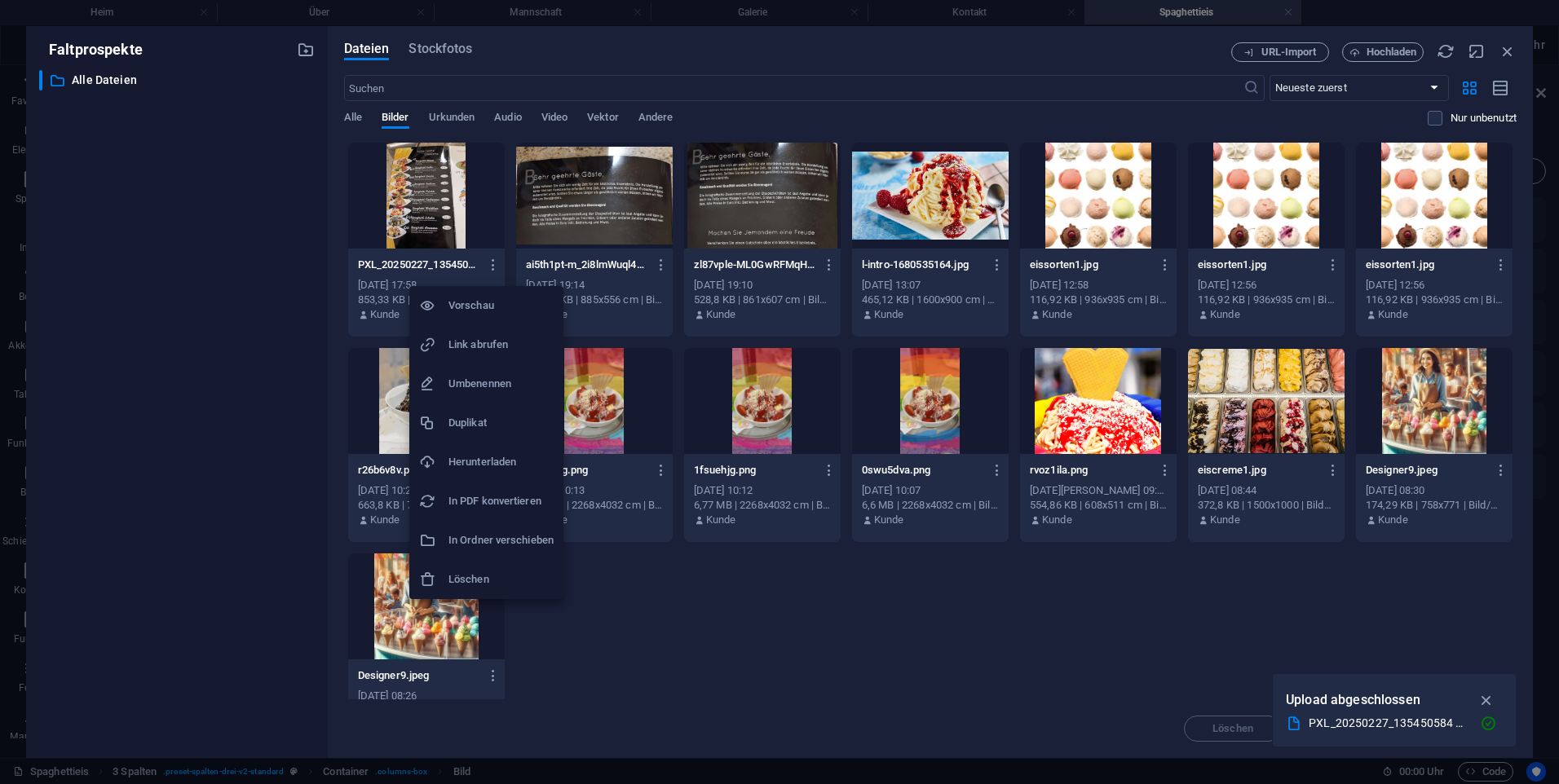
click at [459, 208] on div at bounding box center [779, 392] width 1559 height 784
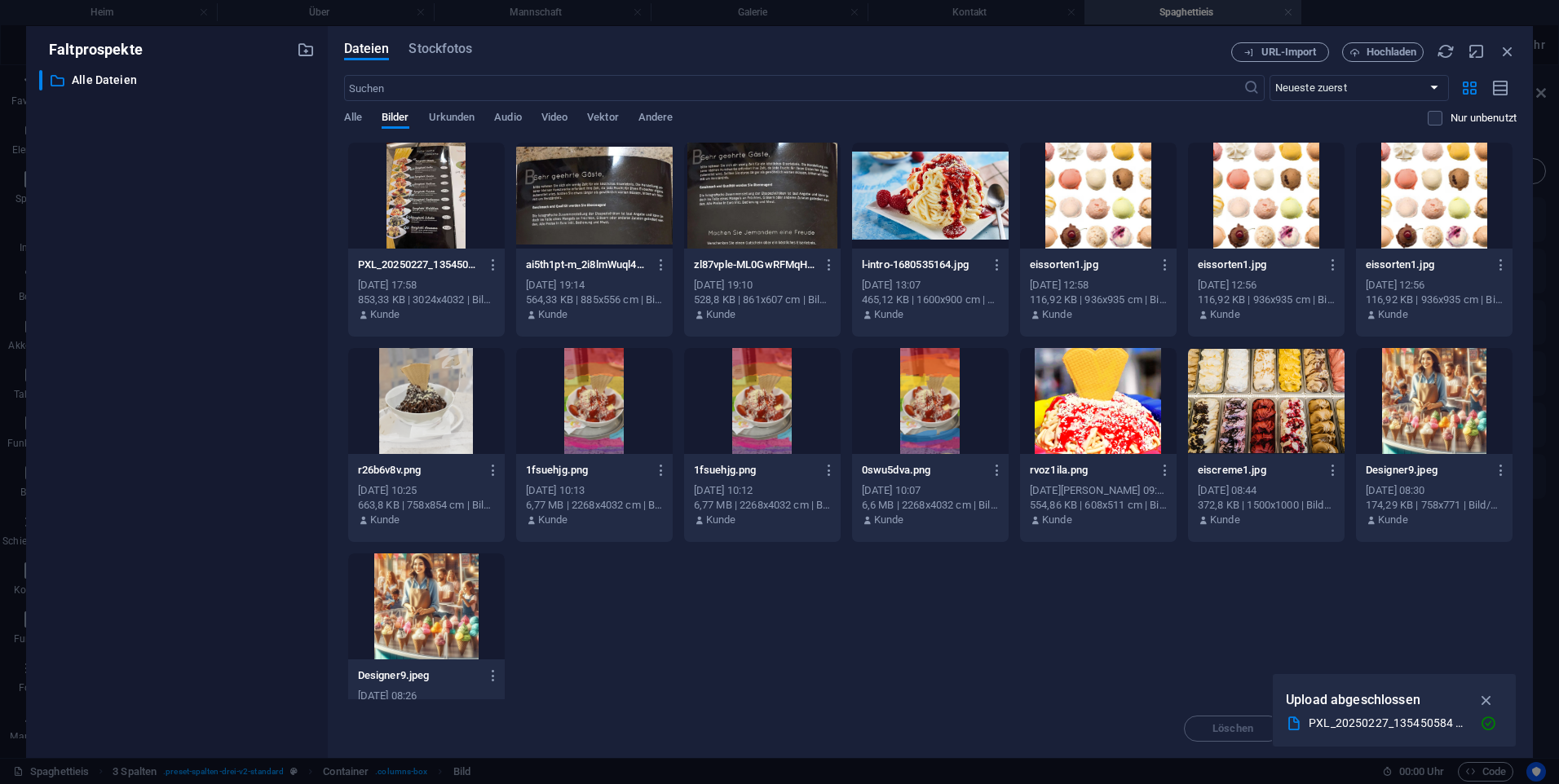
click at [372, 252] on div "PXL_20250227_1354505841-o-0HL69nlC8cDMvLswIIOw.jpg PXL_20250227_1354505841-o-0H…" at bounding box center [427, 265] width 137 height 26
click at [399, 231] on div "1" at bounding box center [427, 195] width 157 height 106
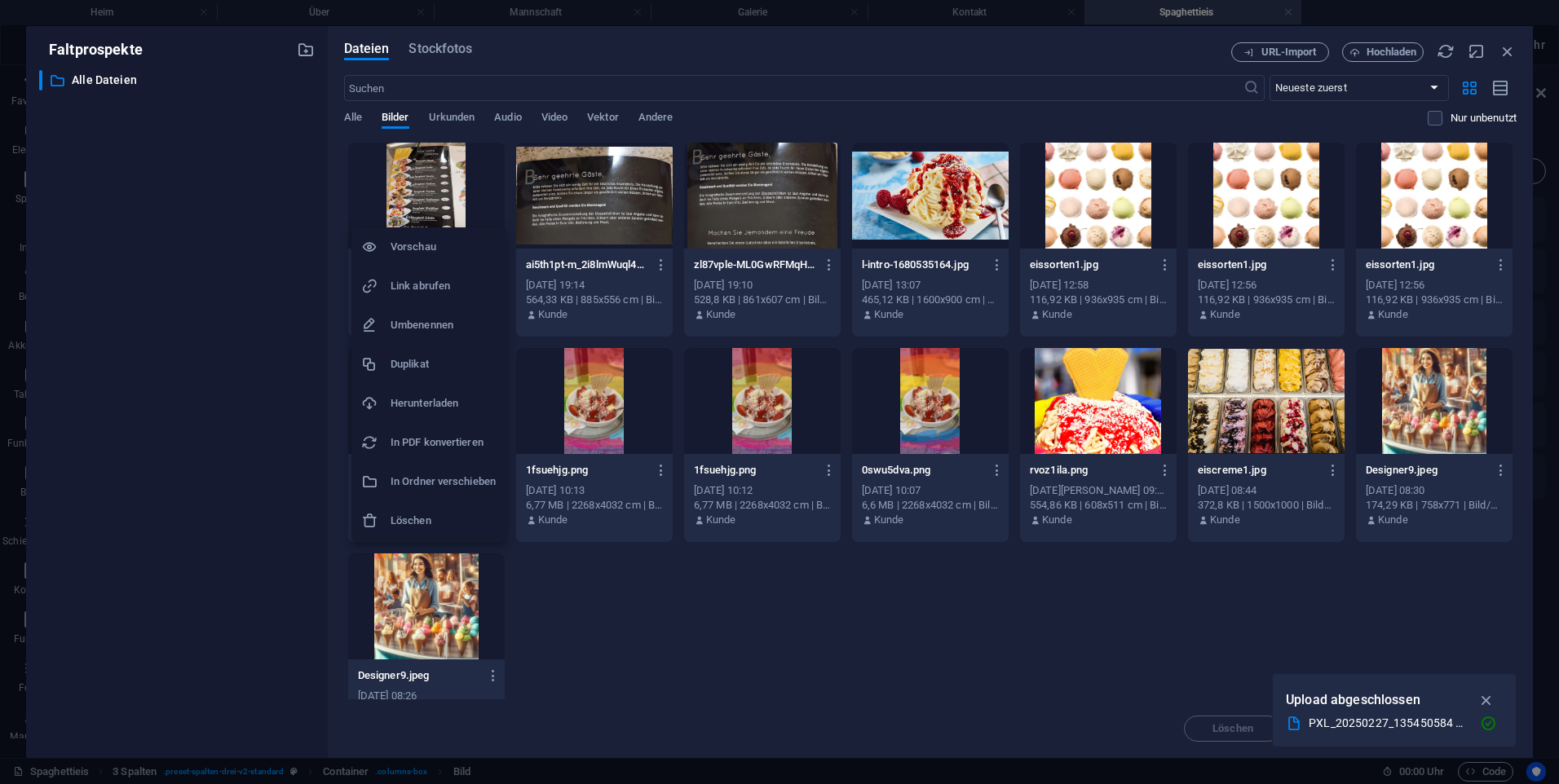
click at [445, 238] on h6 "Vorschau" at bounding box center [444, 247] width 106 height 19
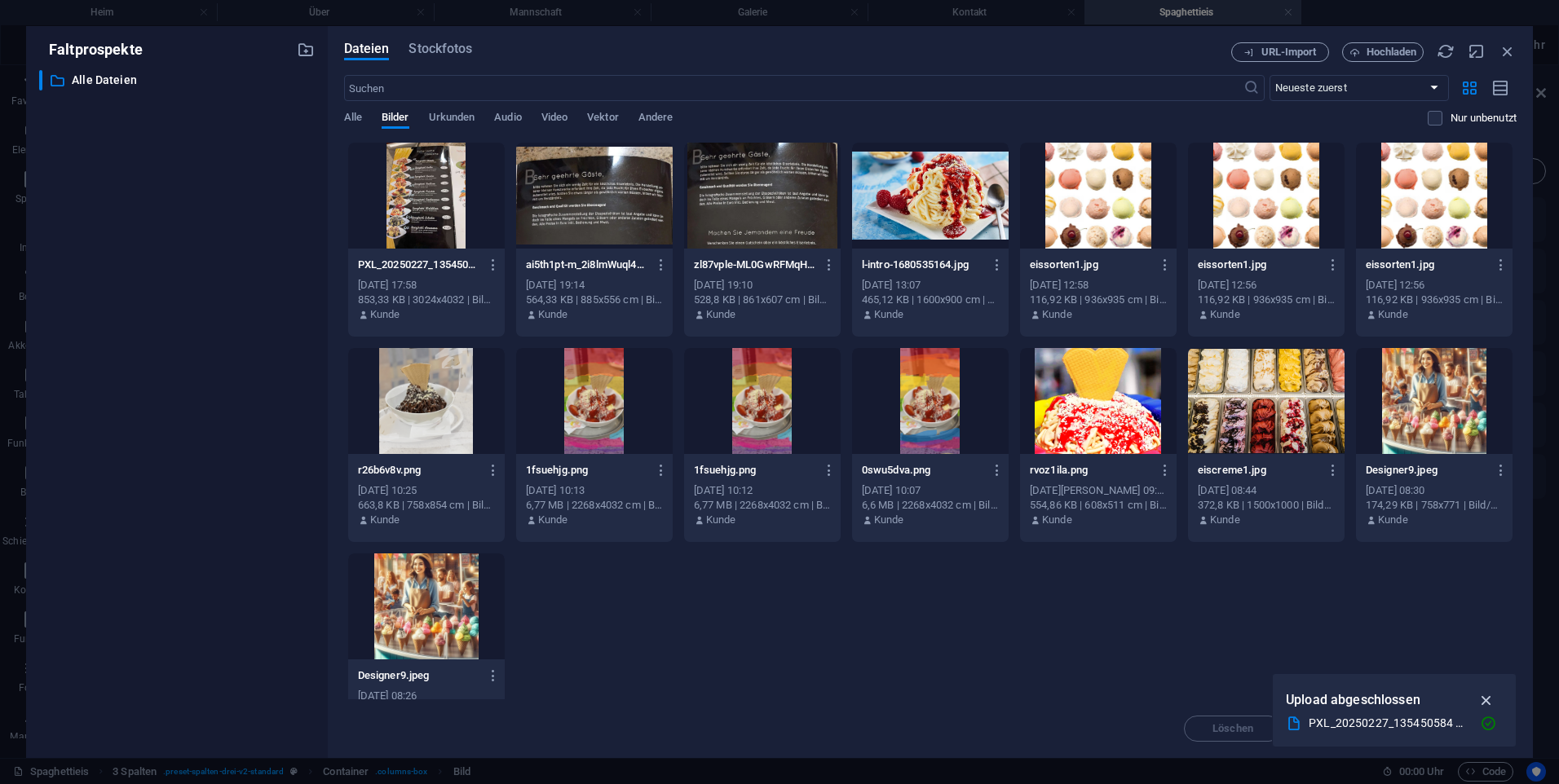
click at [1498, 688] on button "button" at bounding box center [1487, 700] width 32 height 26
click at [1392, 61] on button "Hochladen" at bounding box center [1383, 52] width 82 height 19
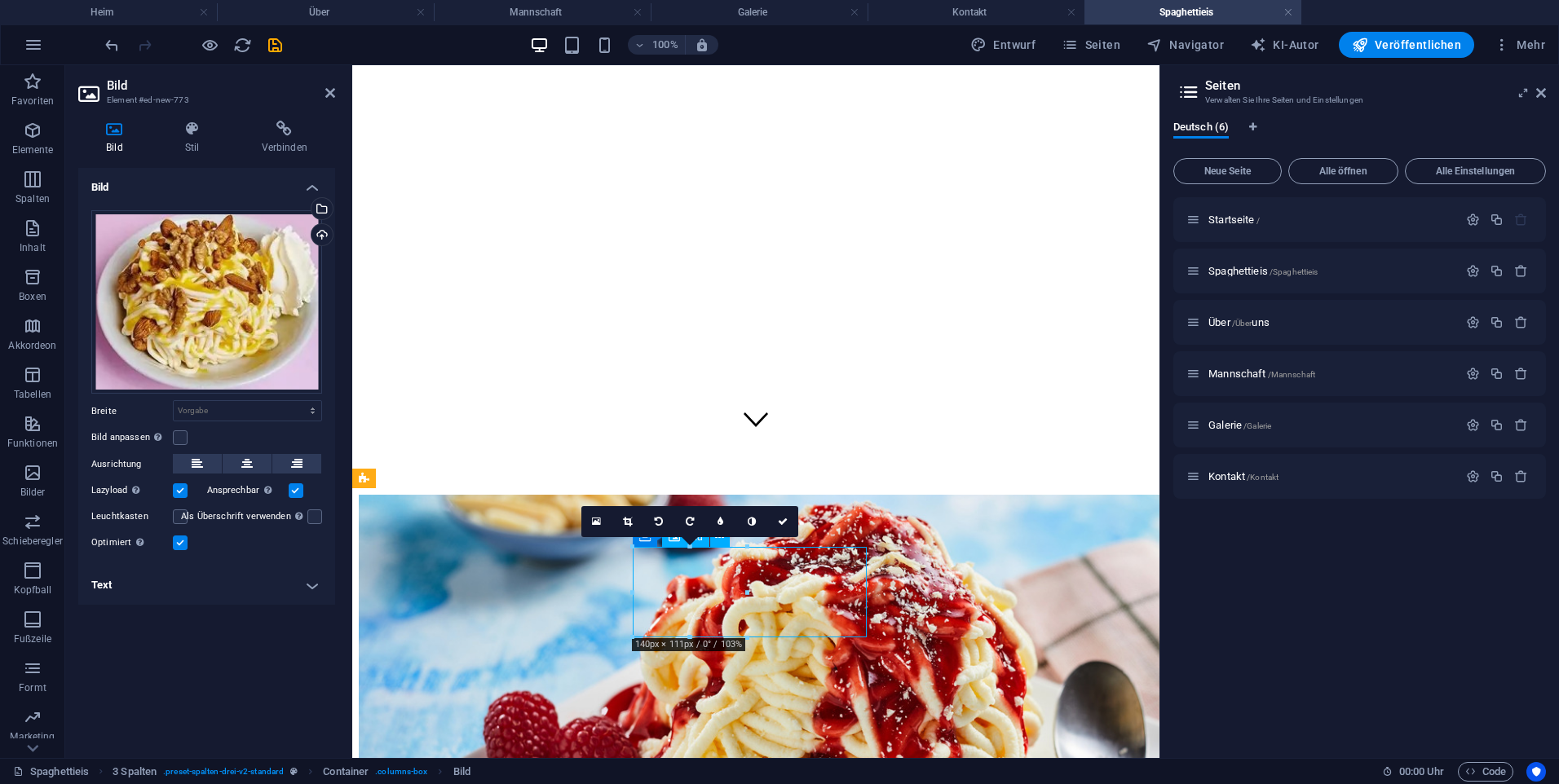
drag, startPoint x: 836, startPoint y: 633, endPoint x: 791, endPoint y: 628, distance: 45.3
drag, startPoint x: 714, startPoint y: 600, endPoint x: 732, endPoint y: 597, distance: 18.2
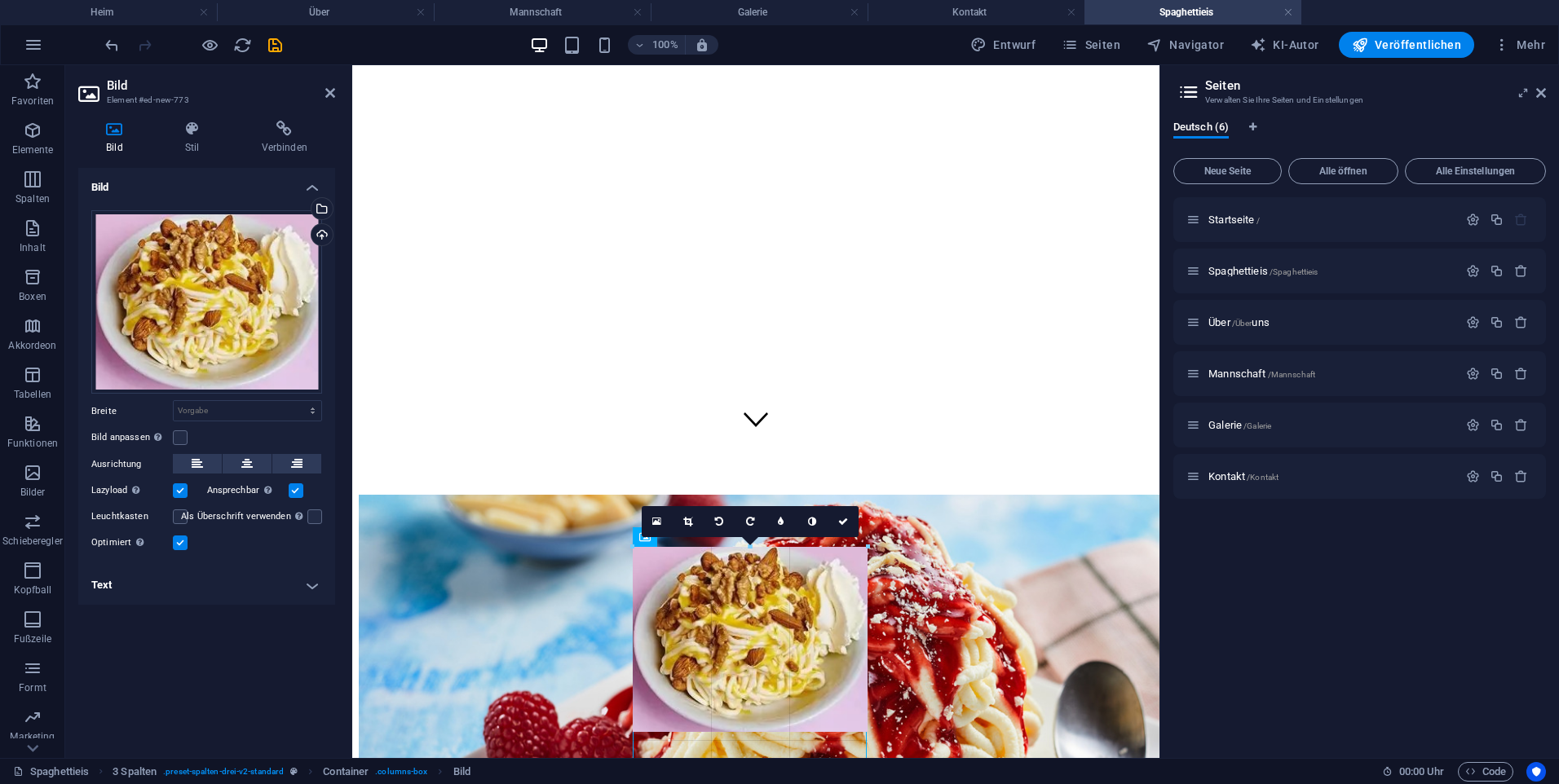
drag, startPoint x: 746, startPoint y: 592, endPoint x: 534, endPoint y: 521, distance: 223.6
type input "288"
select select "px"
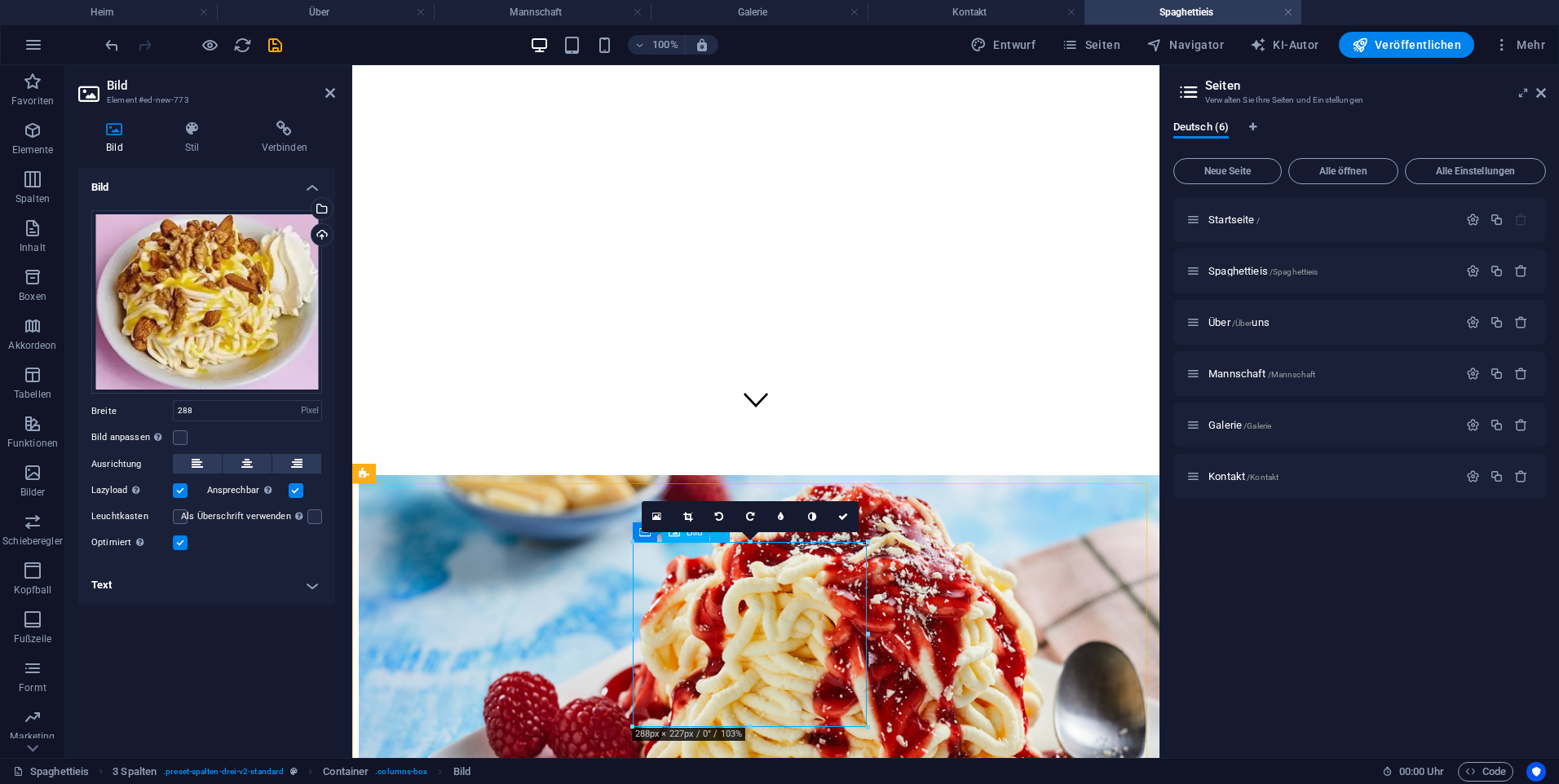
scroll to position [343, 0]
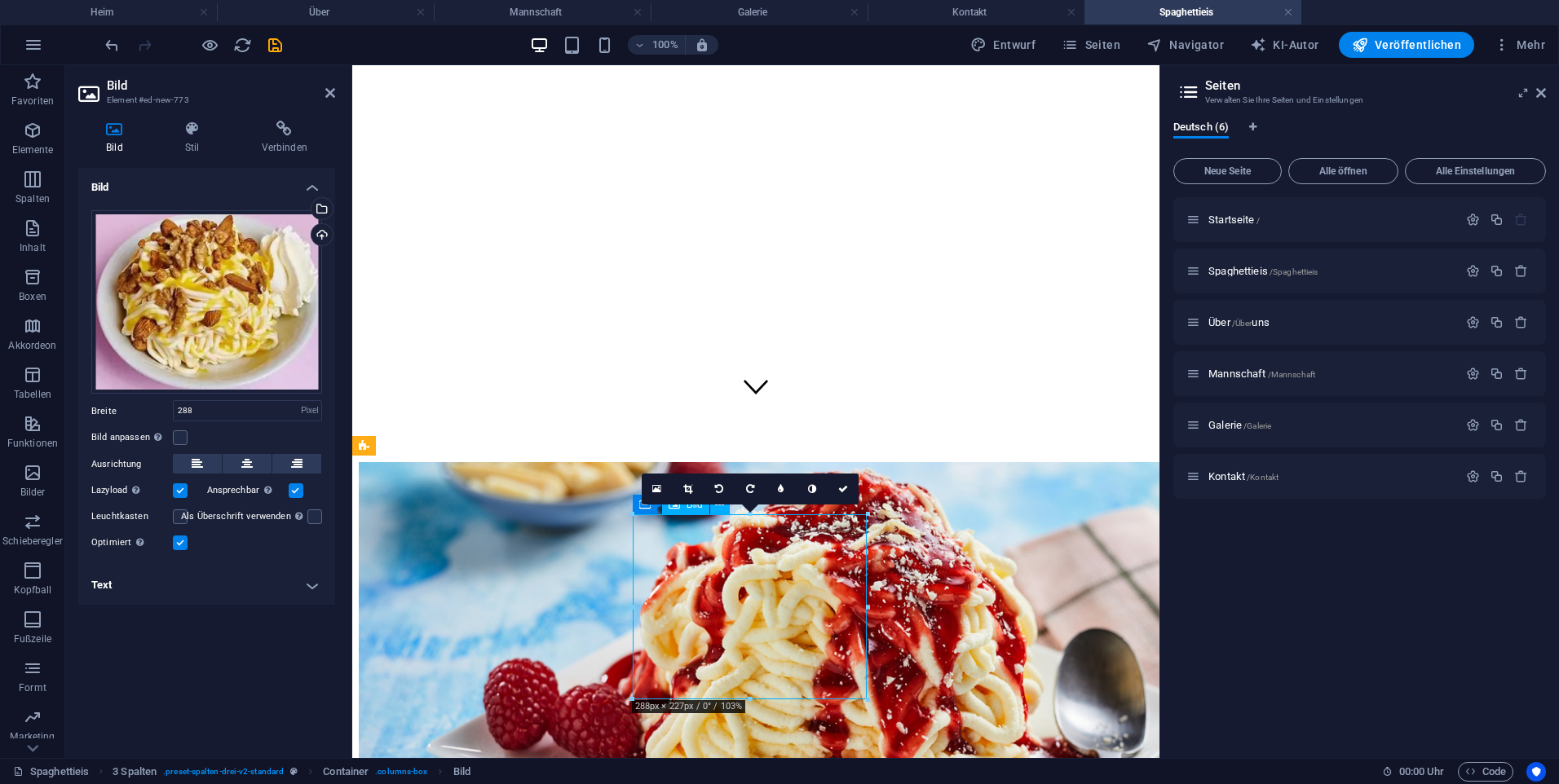
drag, startPoint x: 748, startPoint y: 693, endPoint x: 1114, endPoint y: 766, distance: 373.2
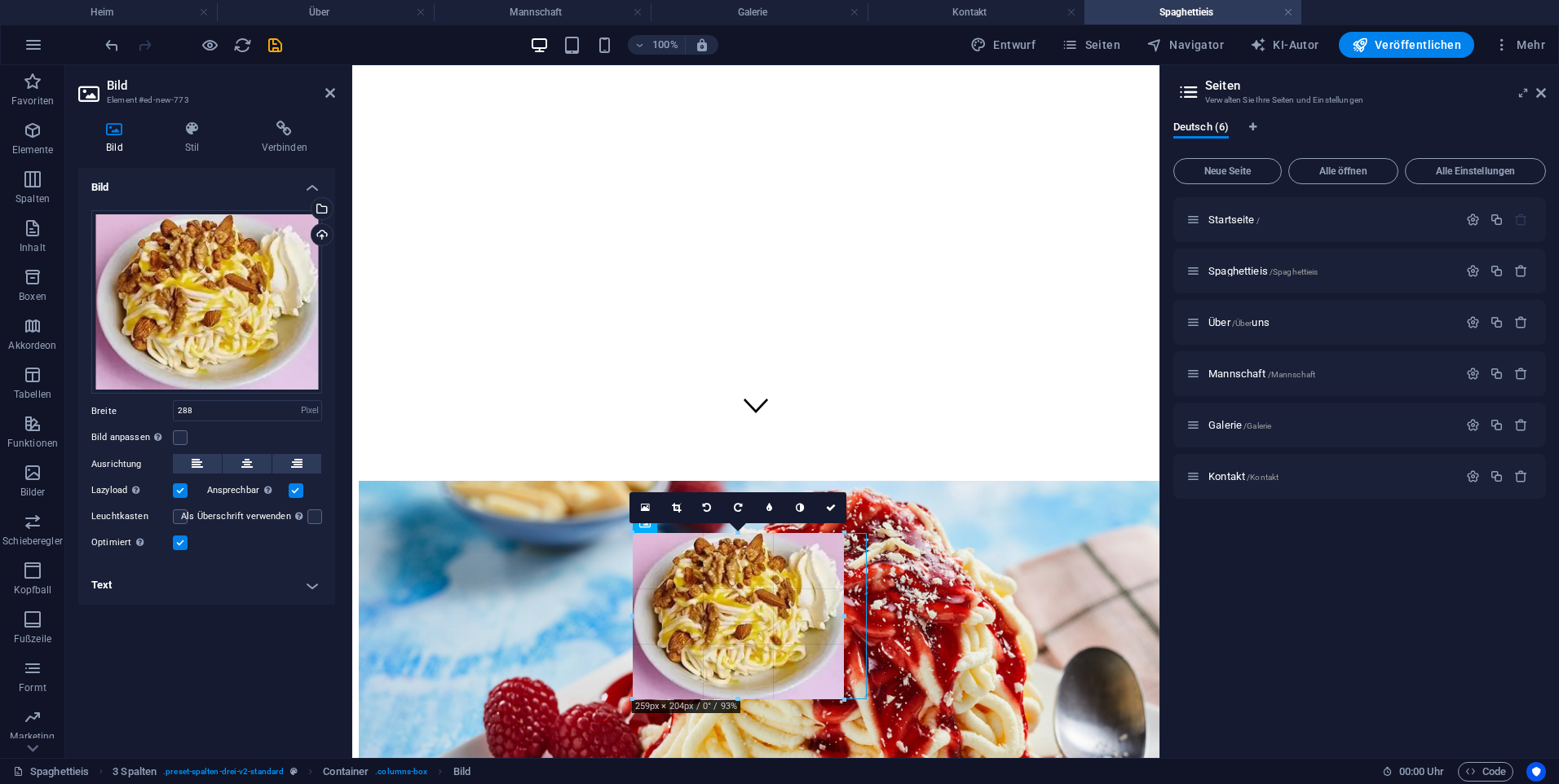
scroll to position [311, 0]
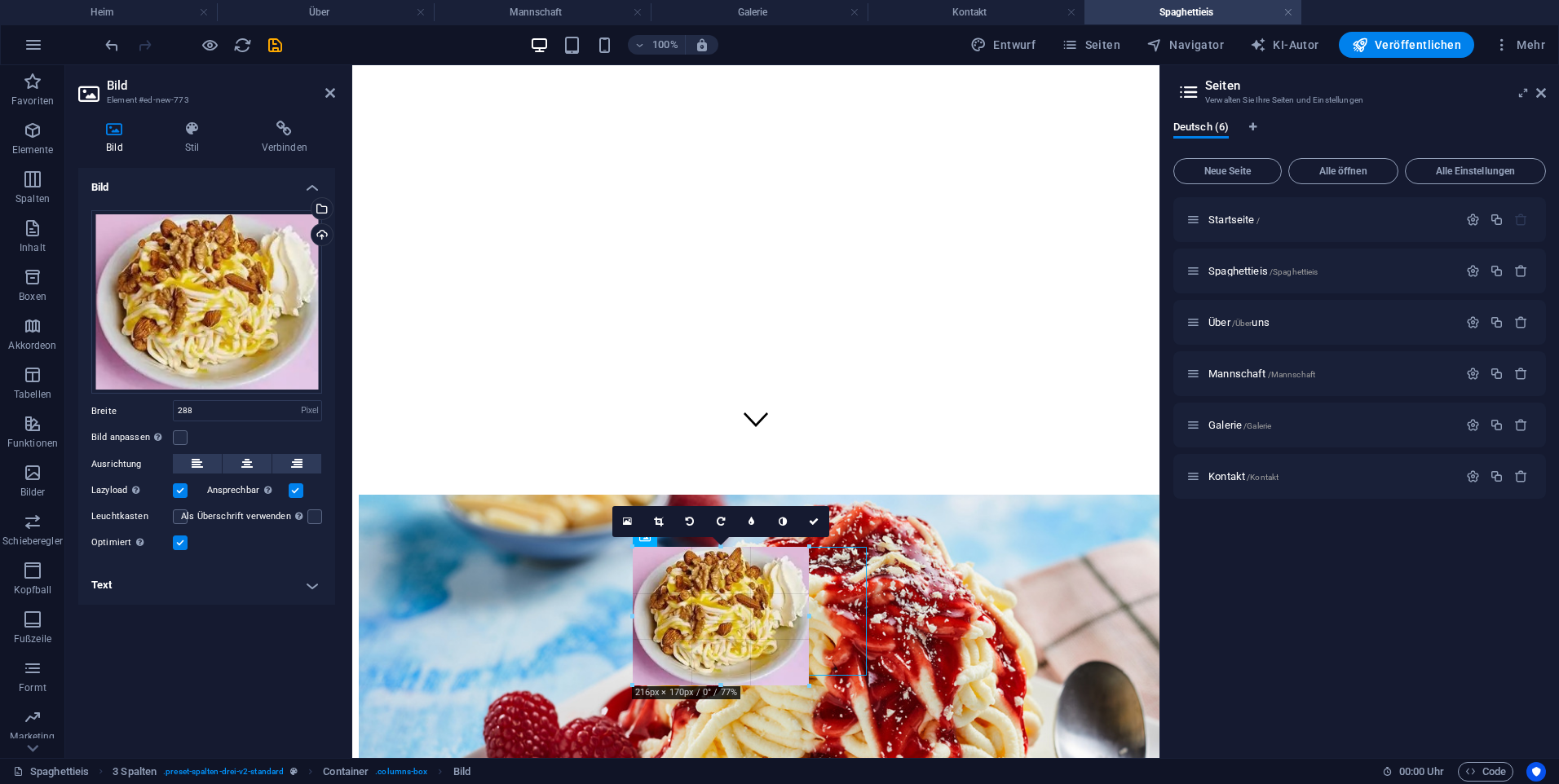
drag, startPoint x: 751, startPoint y: 699, endPoint x: 851, endPoint y: 653, distance: 110.1
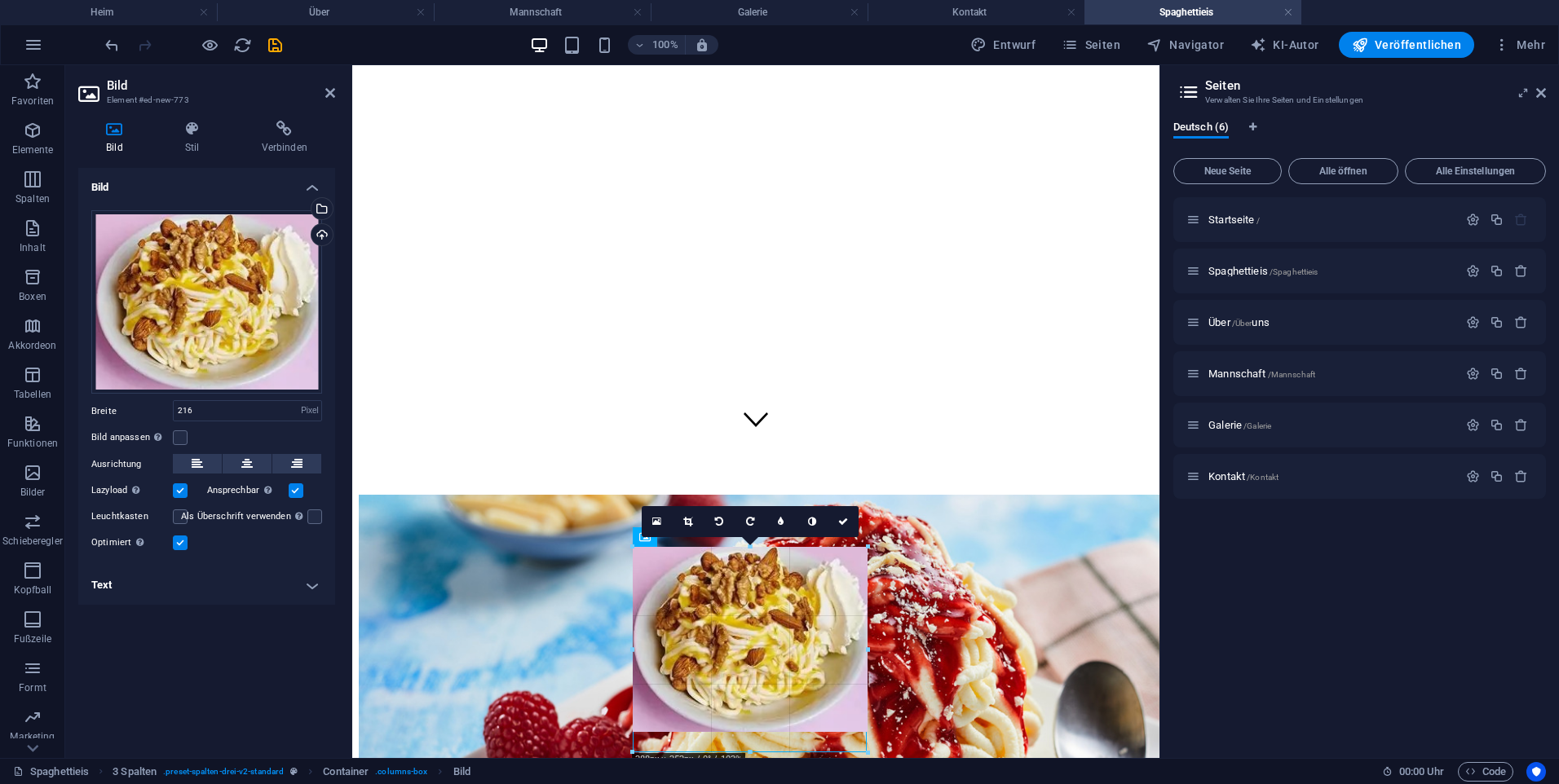
drag, startPoint x: 808, startPoint y: 616, endPoint x: 519, endPoint y: 529, distance: 301.8
type input "288"
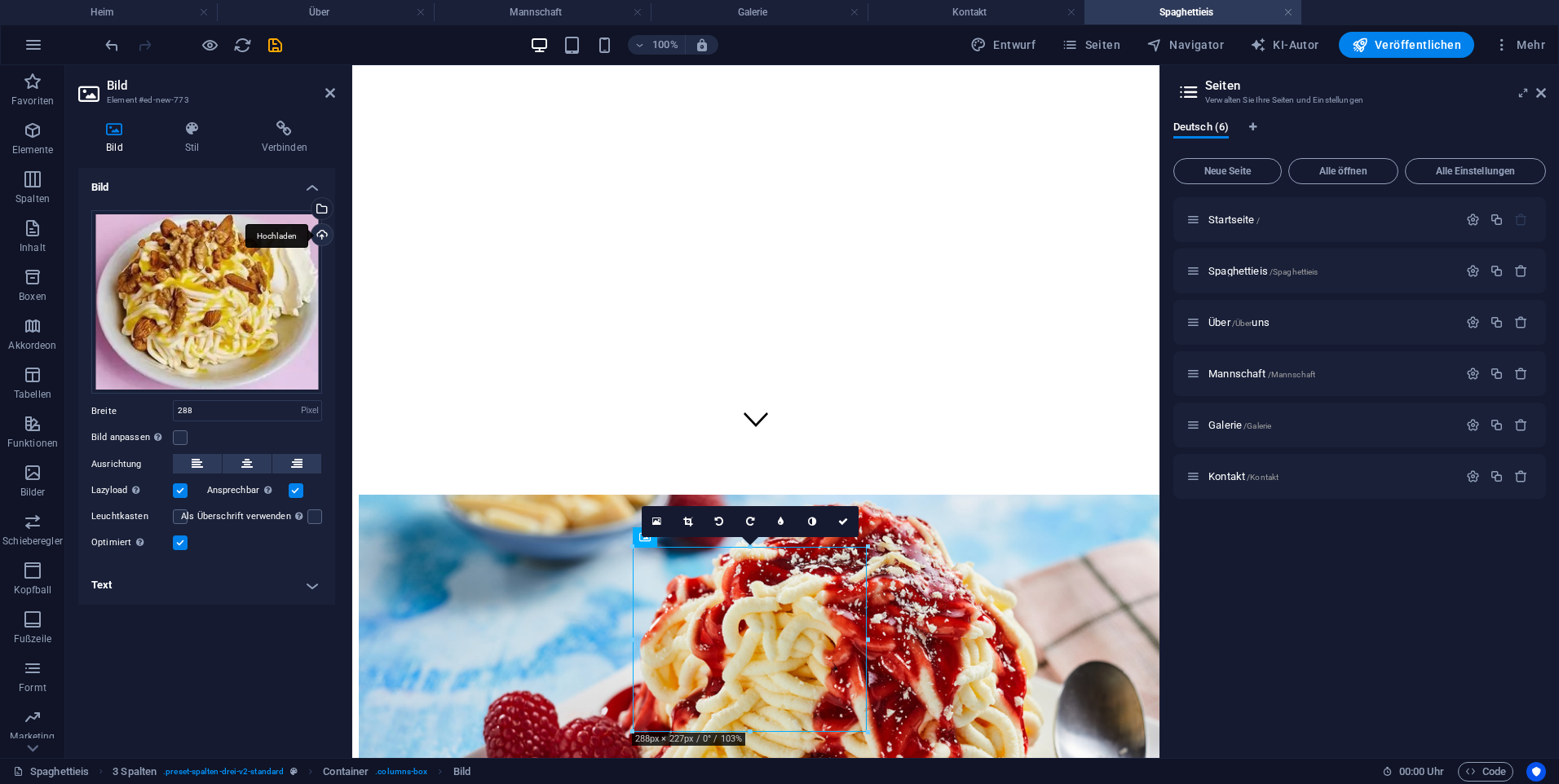
click at [327, 235] on div "Hochladen" at bounding box center [320, 237] width 25 height 25
drag, startPoint x: 277, startPoint y: 47, endPoint x: 278, endPoint y: 31, distance: 16.0
click at [277, 47] on icon "retten" at bounding box center [275, 45] width 18 height 18
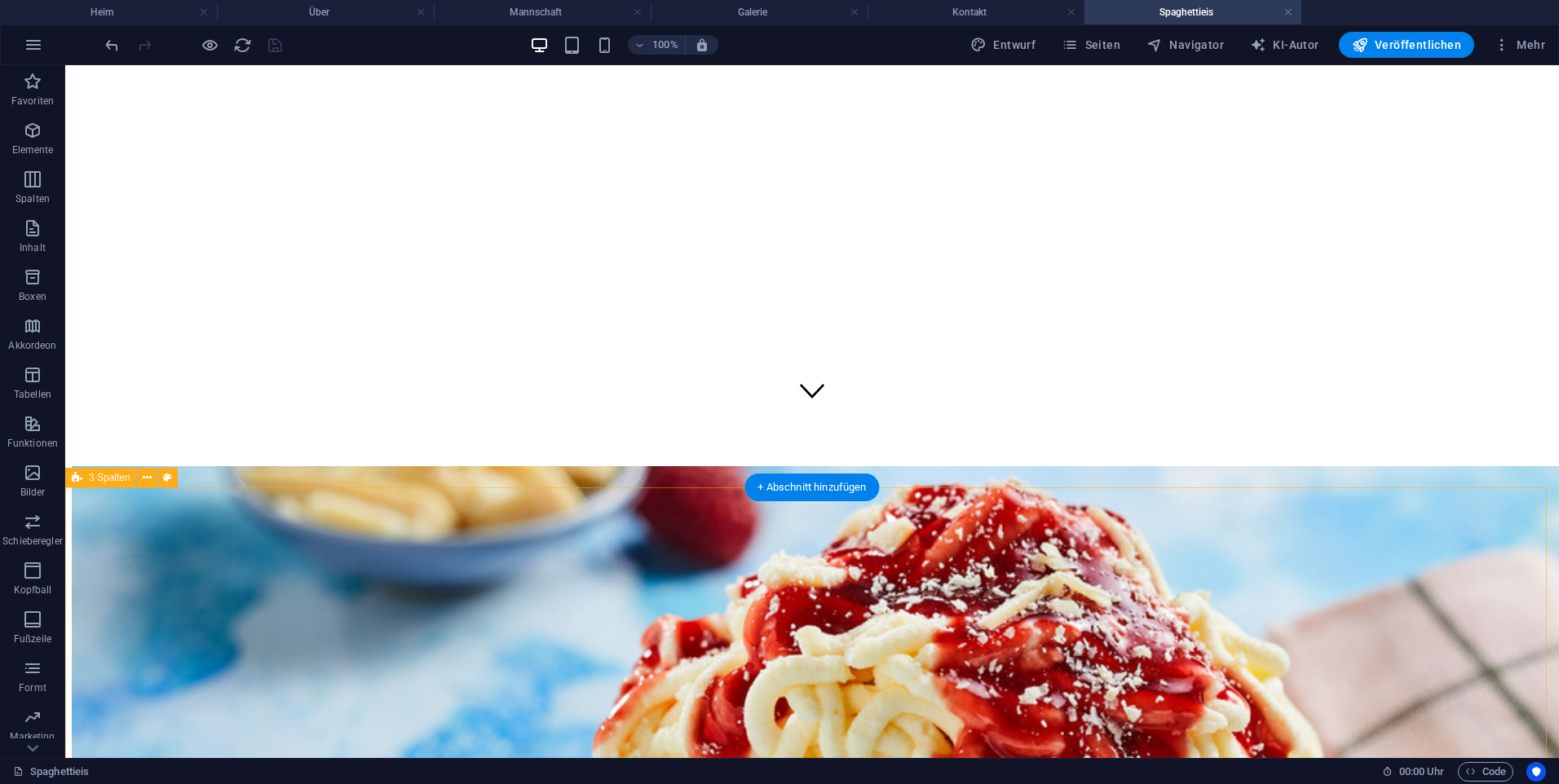
scroll to position [358, 0]
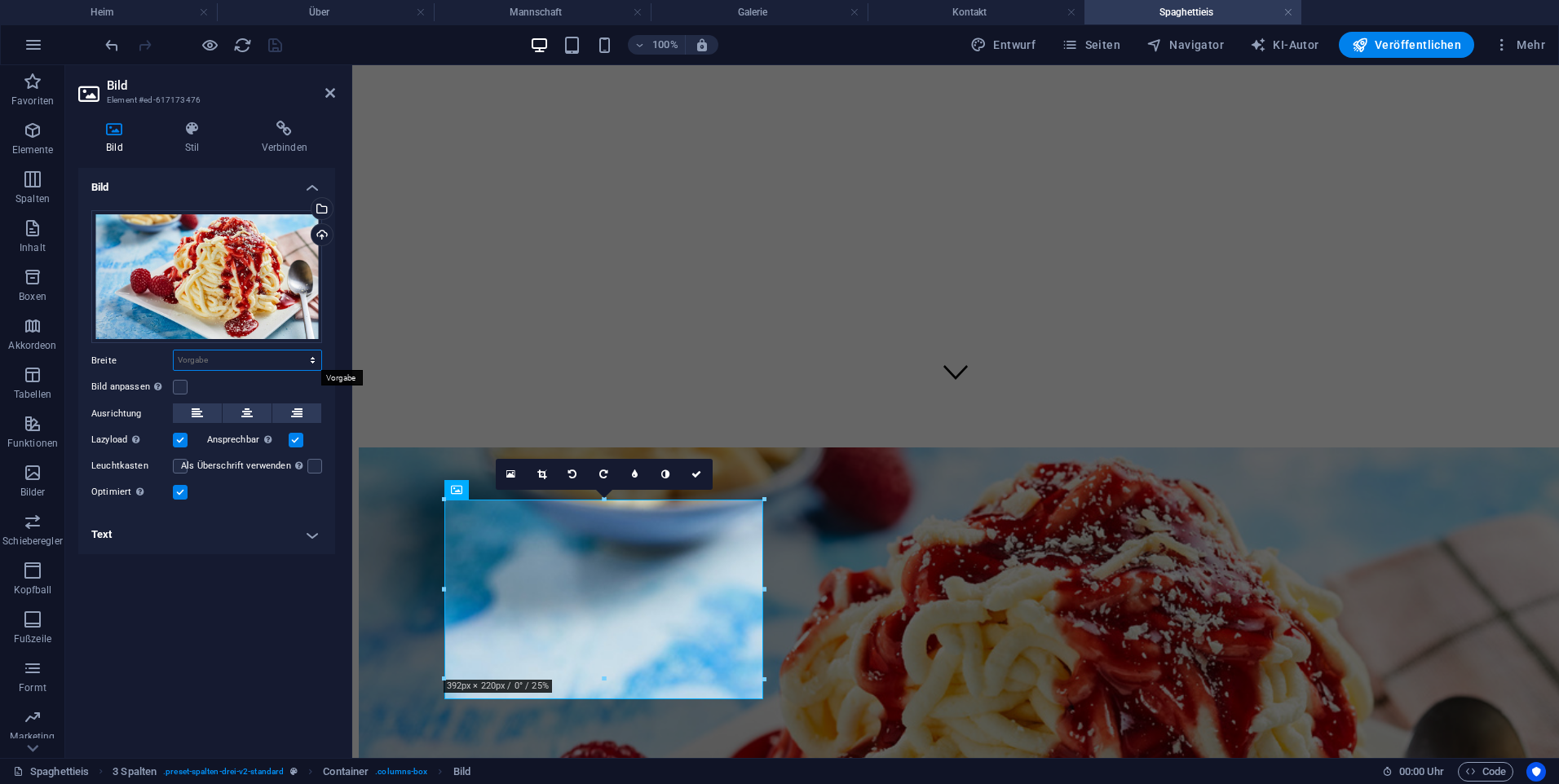
click at [277, 359] on select "Vorgabe Auto Pixel rem % Em vh Vw" at bounding box center [247, 360] width 148 height 19
click at [275, 360] on select "Vorgabe Auto Pixel rem % Em vh Vw" at bounding box center [247, 360] width 148 height 19
click at [232, 514] on div "Drag files here, click to choose files or select files from Files or our free s…" at bounding box center [207, 356] width 257 height 319
click at [218, 530] on h4 "Text" at bounding box center [207, 534] width 257 height 39
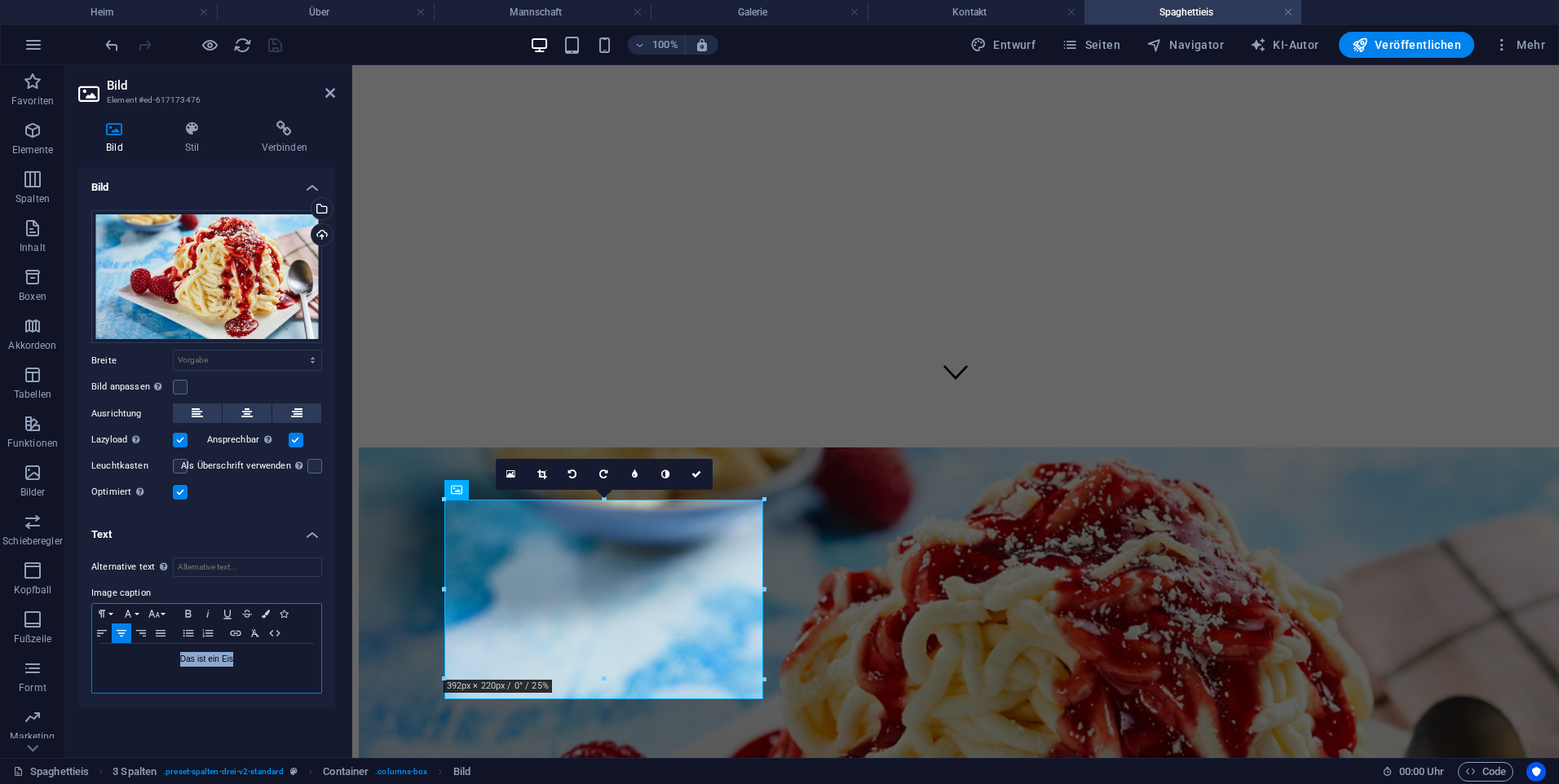
drag, startPoint x: 256, startPoint y: 660, endPoint x: 129, endPoint y: 704, distance: 134.4
click at [129, 704] on div "Alternative text The alternative text is used by devices that cannot display im…" at bounding box center [207, 626] width 257 height 163
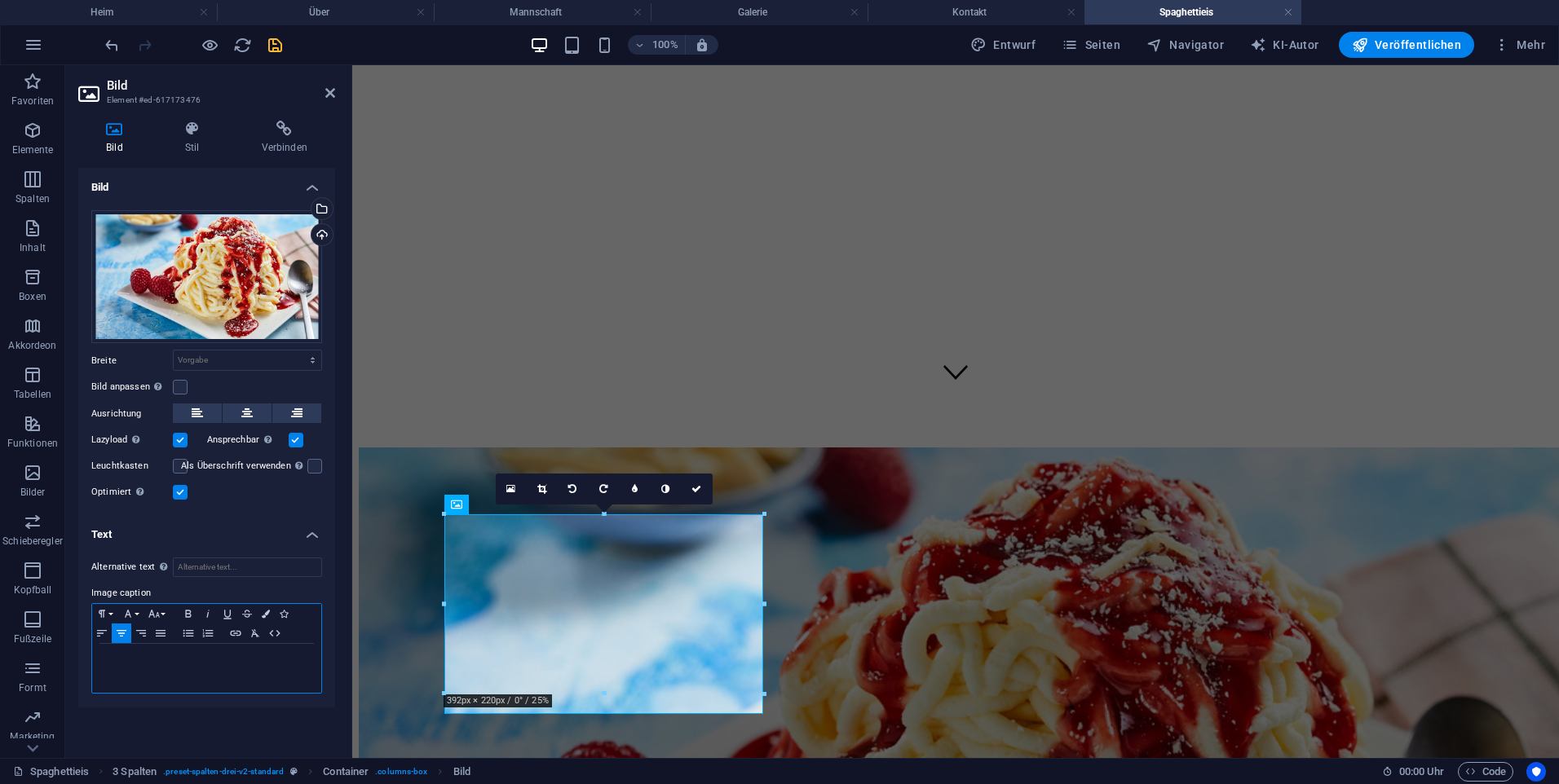
scroll to position [343, 0]
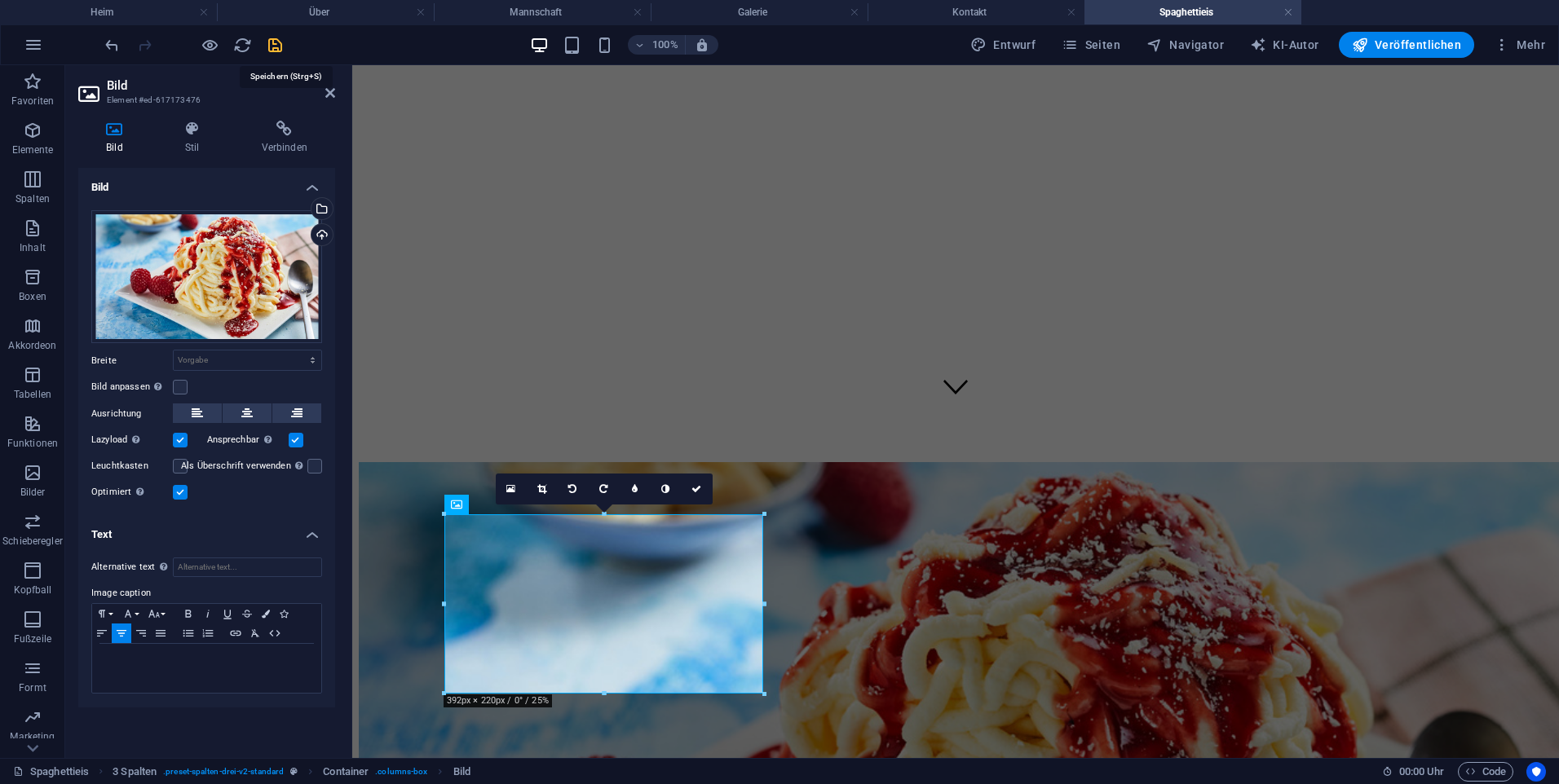
click at [274, 48] on icon "retten" at bounding box center [275, 45] width 18 height 18
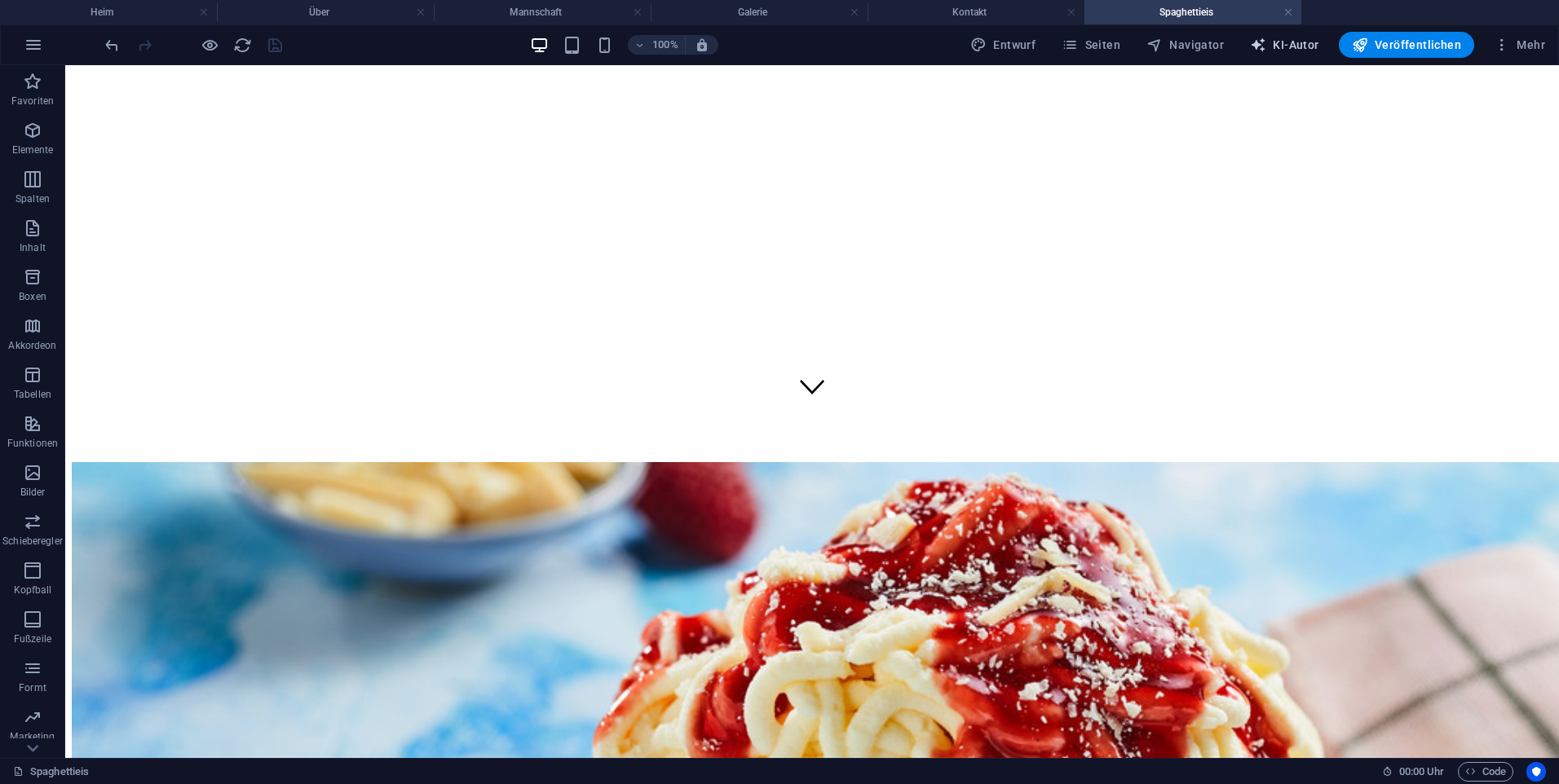
click at [1292, 44] on font "KI-Autor" at bounding box center [1296, 45] width 46 height 13
select select "English"
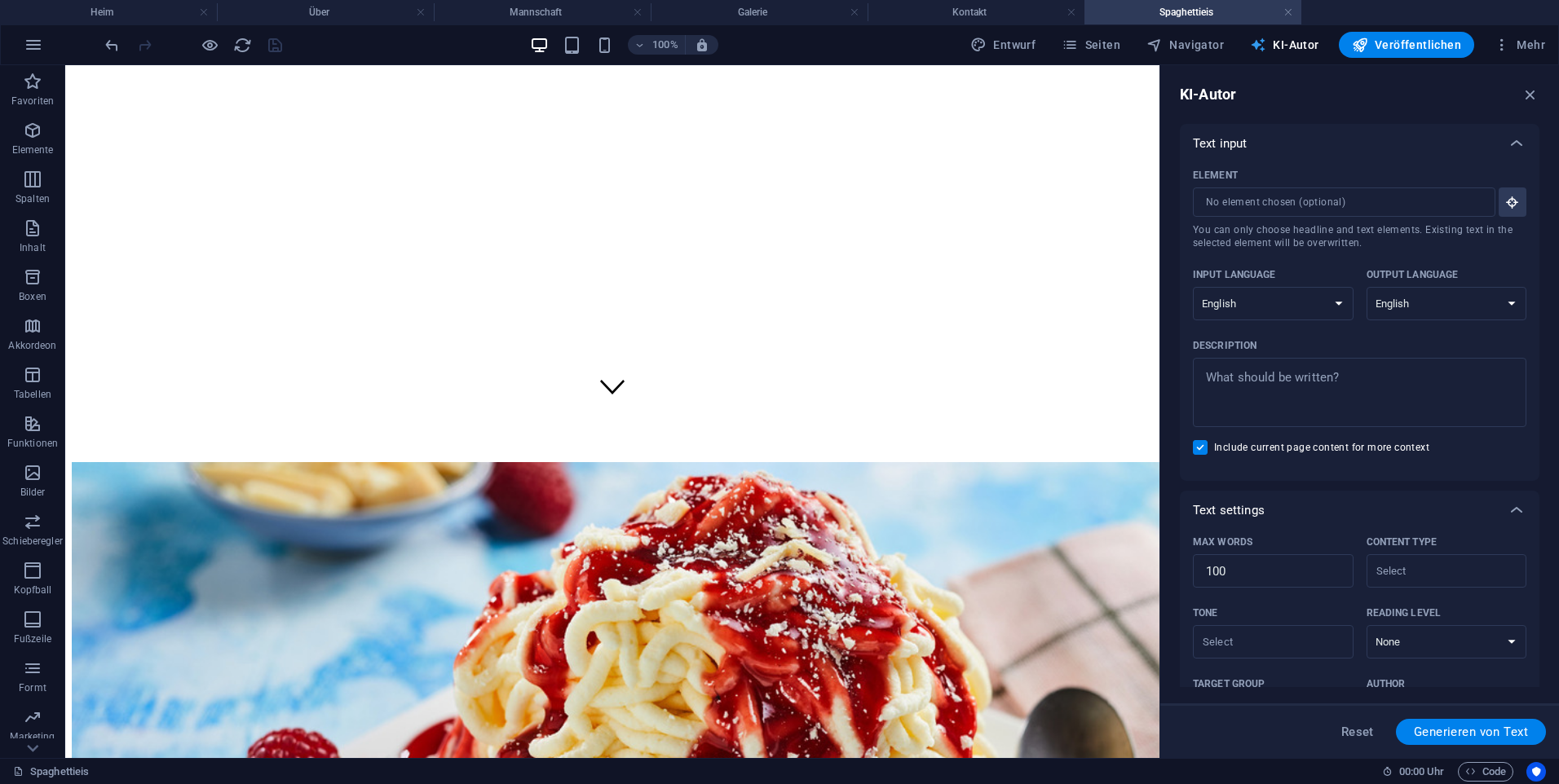
click at [1291, 45] on font "KI-Autor" at bounding box center [1296, 45] width 46 height 13
click at [1526, 86] on icon "button" at bounding box center [1531, 94] width 18 height 18
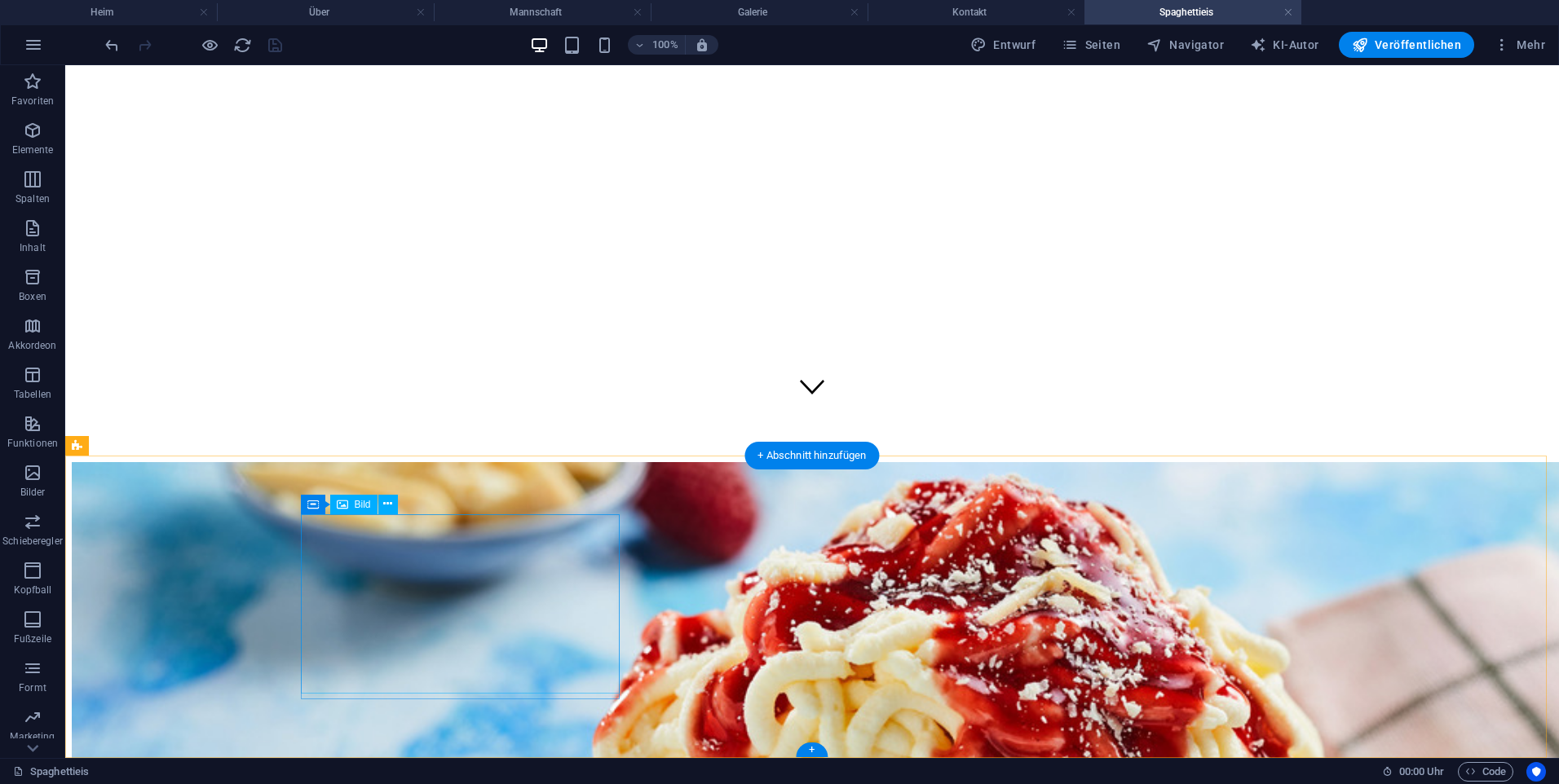
drag, startPoint x: 499, startPoint y: 604, endPoint x: 479, endPoint y: 572, distance: 37.7
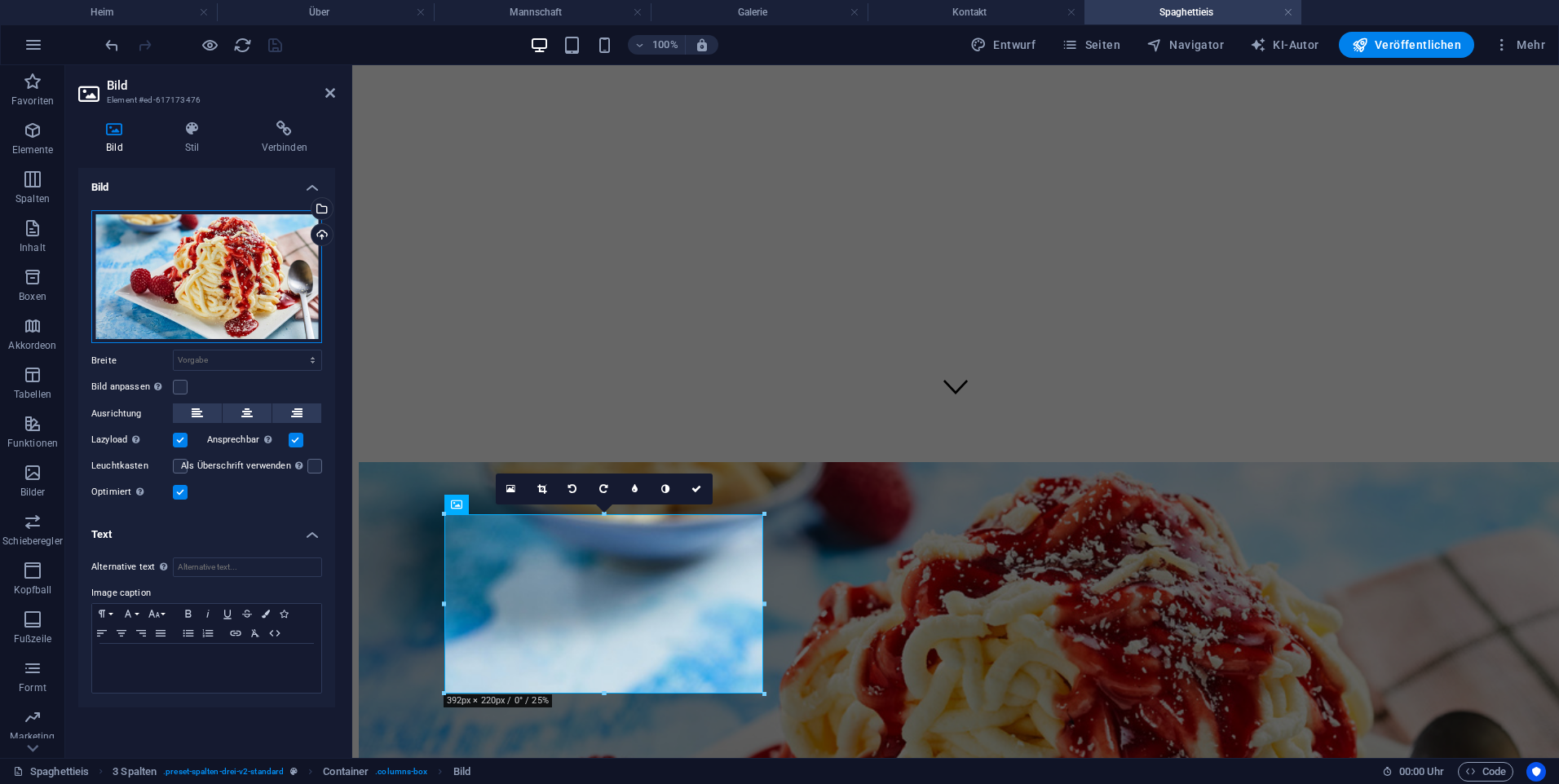
click at [242, 229] on div "Drag files here, click to choose files or select files from Files or our free s…" at bounding box center [207, 277] width 231 height 134
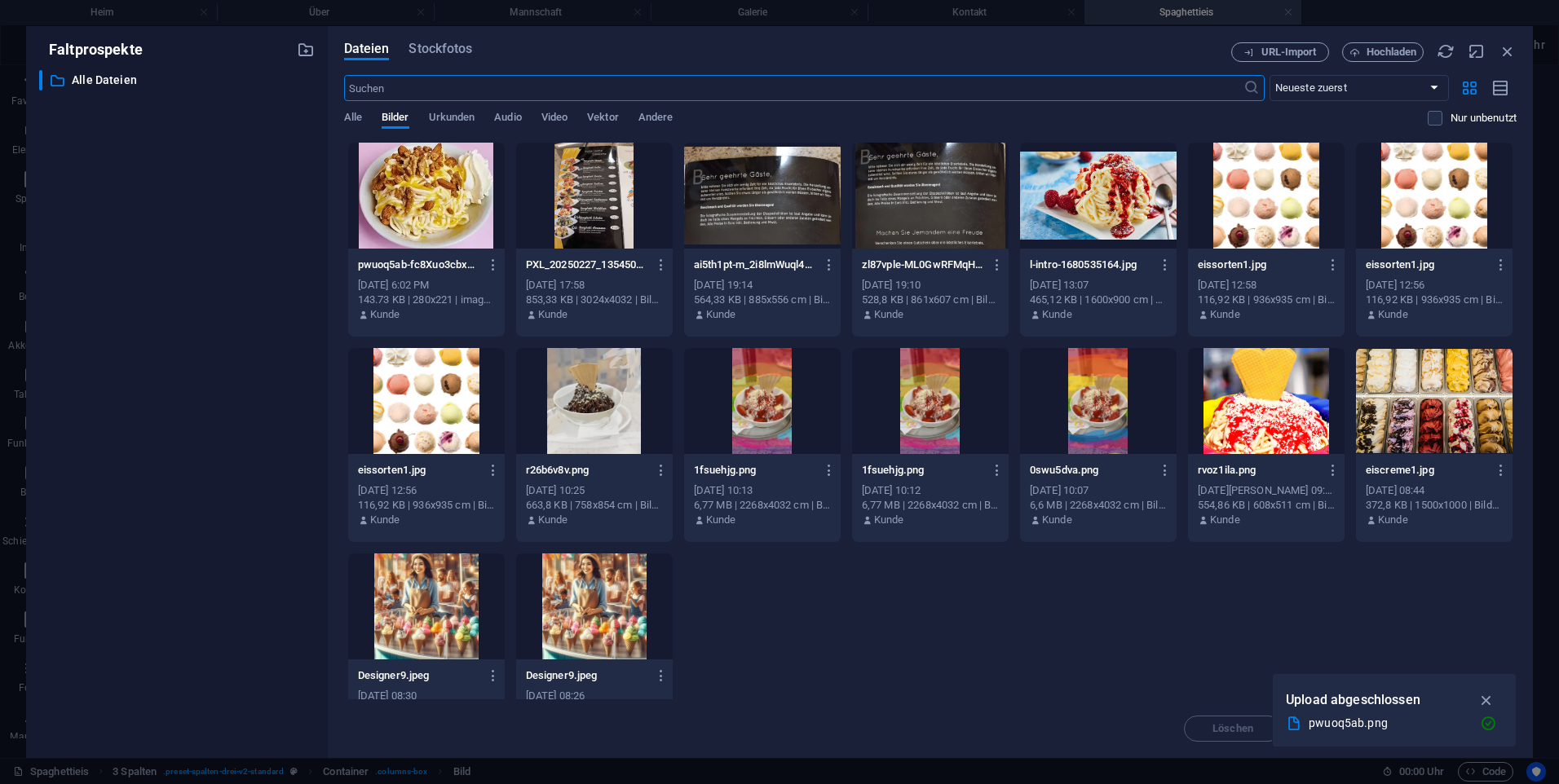
click at [585, 238] on div at bounding box center [594, 195] width 157 height 106
click at [585, 216] on div "1" at bounding box center [594, 195] width 157 height 106
click at [585, 216] on div at bounding box center [594, 195] width 157 height 106
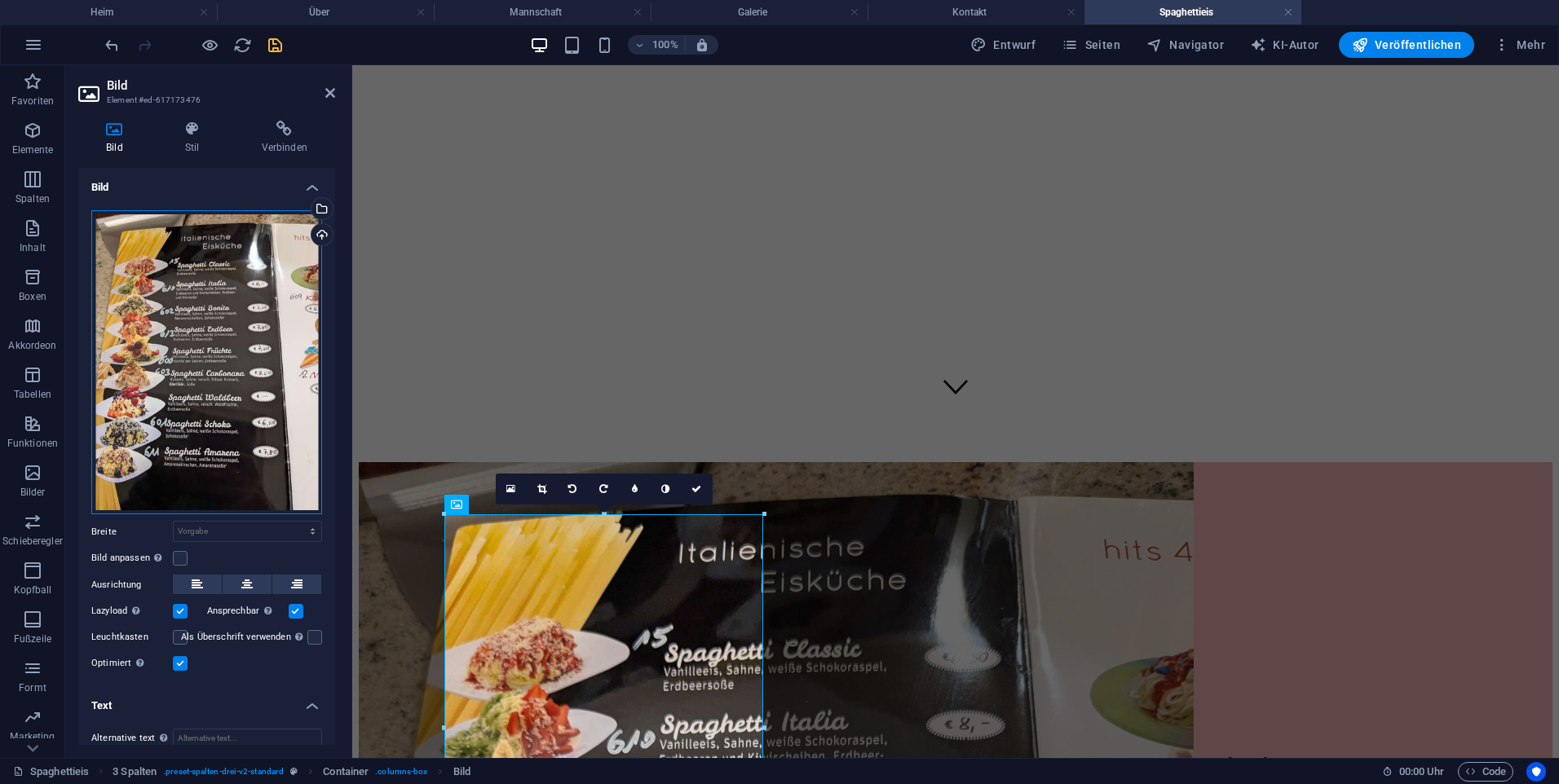
click at [144, 404] on div "Drag files here, click to choose files or select files from Files or our free s…" at bounding box center [207, 363] width 231 height 304
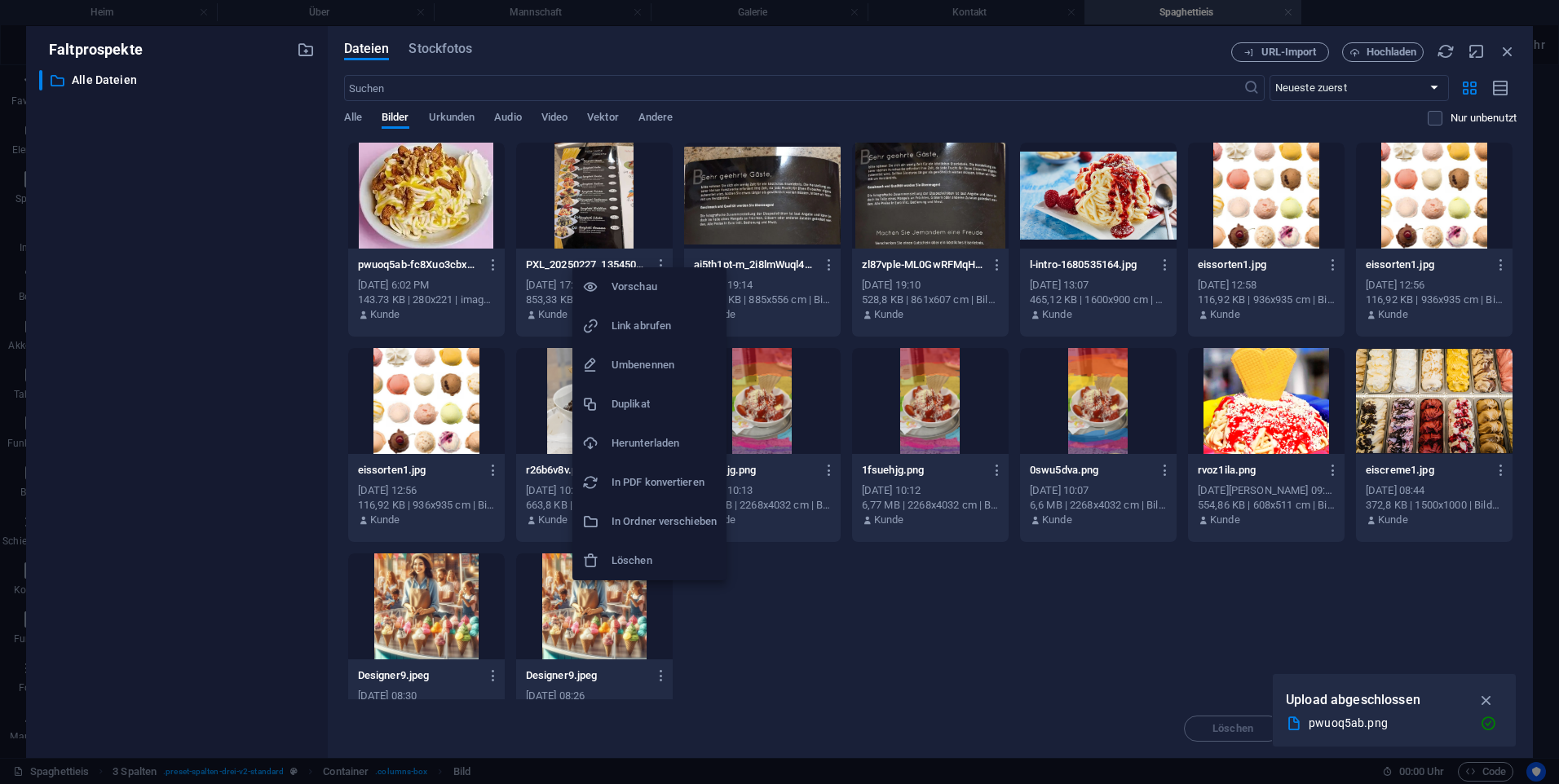
click at [651, 294] on h6 "Vorschau" at bounding box center [665, 287] width 106 height 19
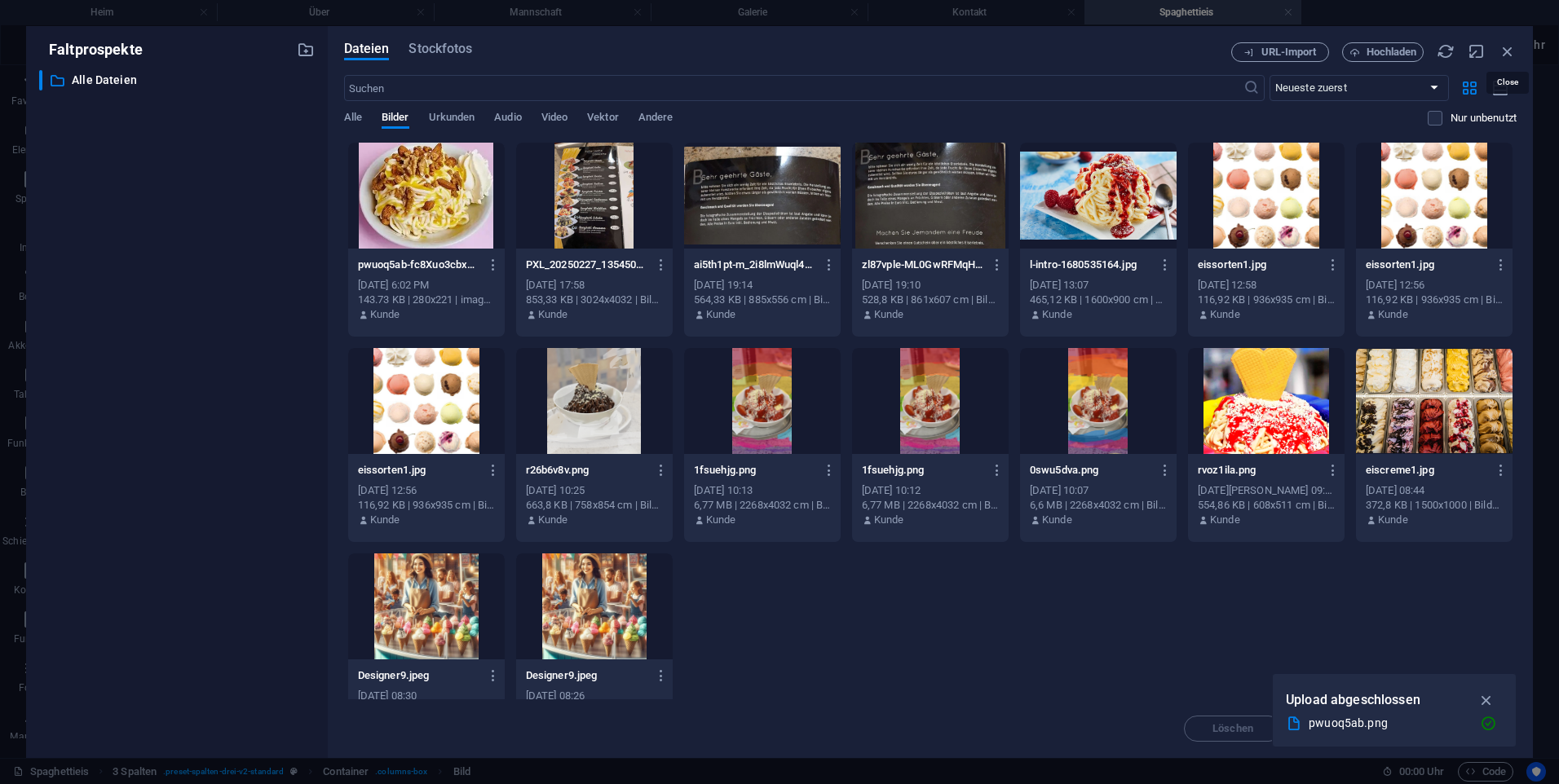
click at [1504, 50] on icon "button" at bounding box center [1508, 51] width 18 height 18
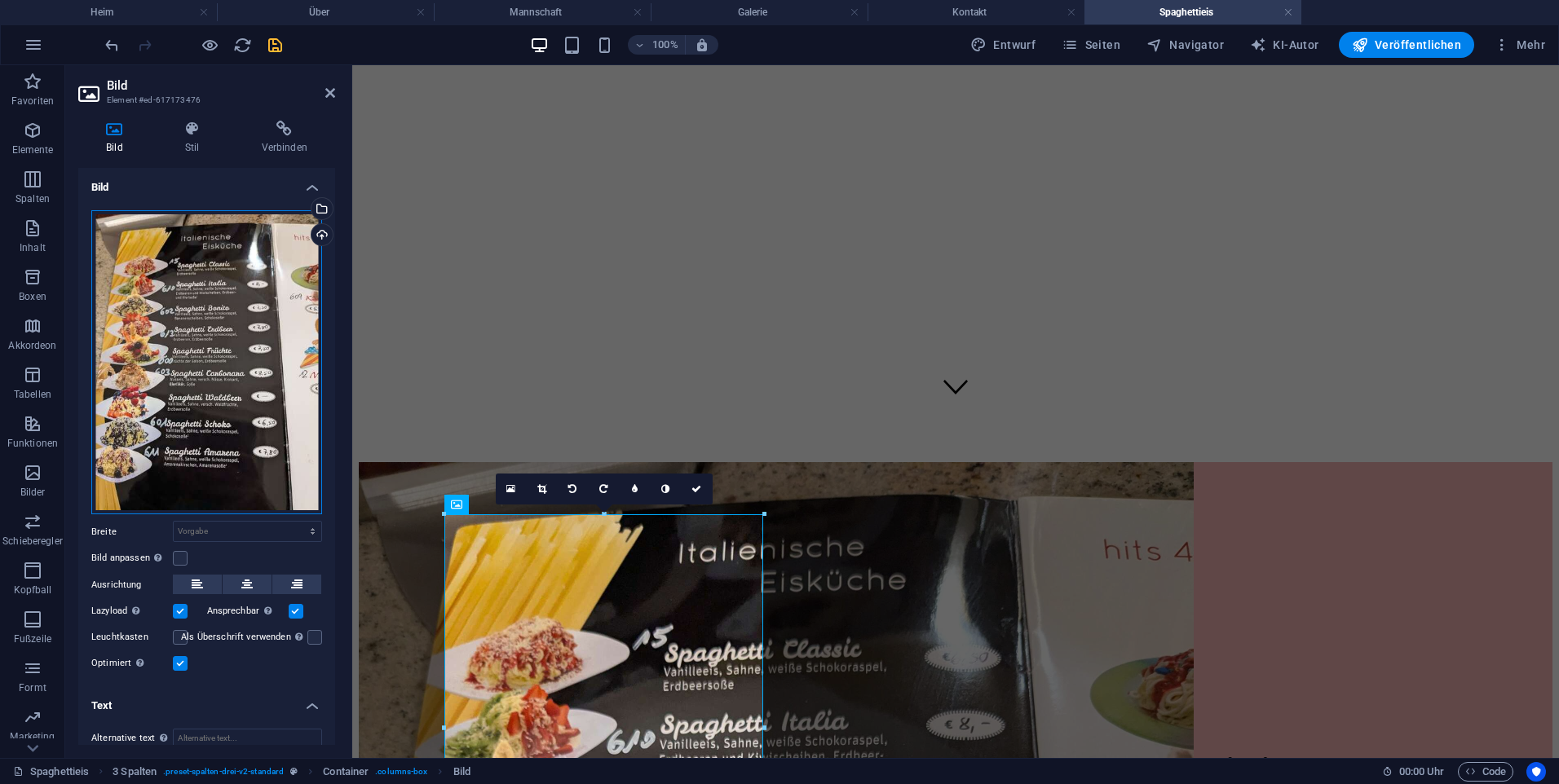
click at [213, 341] on div "Drag files here, click to choose files or select files from Files or our free s…" at bounding box center [207, 363] width 231 height 304
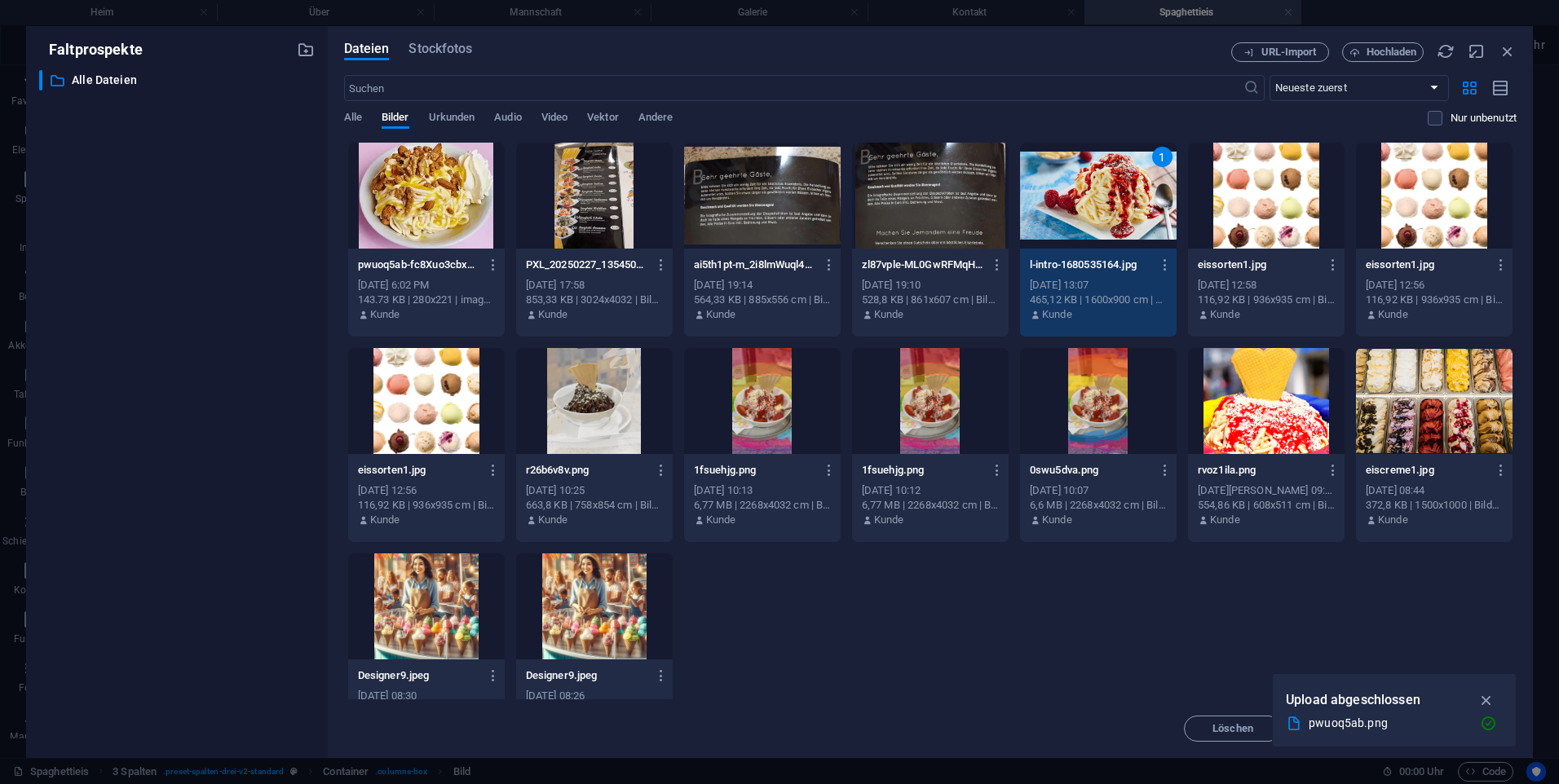
click at [1085, 206] on div "1" at bounding box center [1099, 195] width 157 height 106
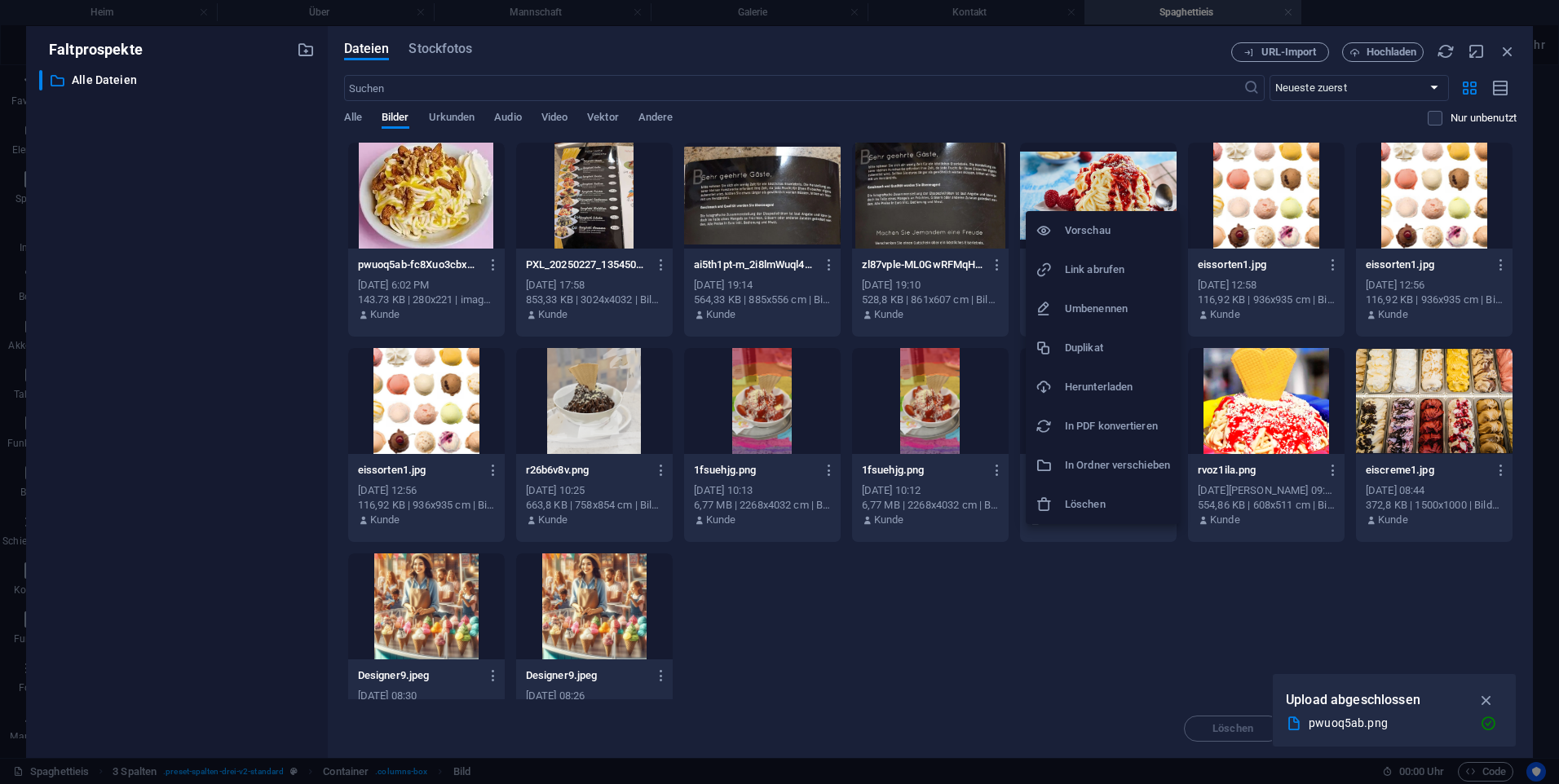
click at [1143, 393] on h6 "Herunterladen" at bounding box center [1118, 387] width 106 height 19
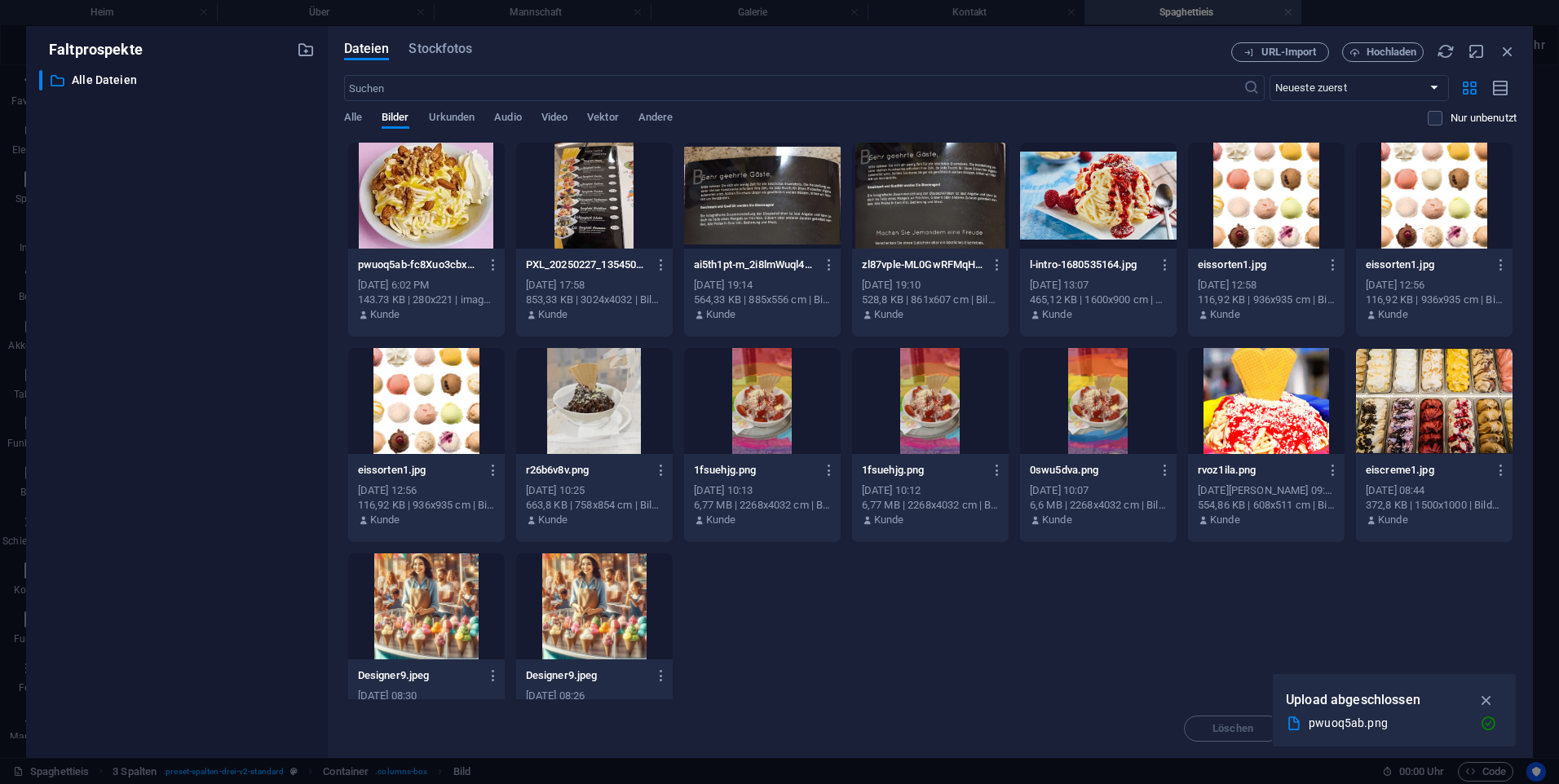
click at [1481, 685] on div "Upload abgeschlossen pwuoq5ab.png" at bounding box center [1394, 710] width 245 height 74
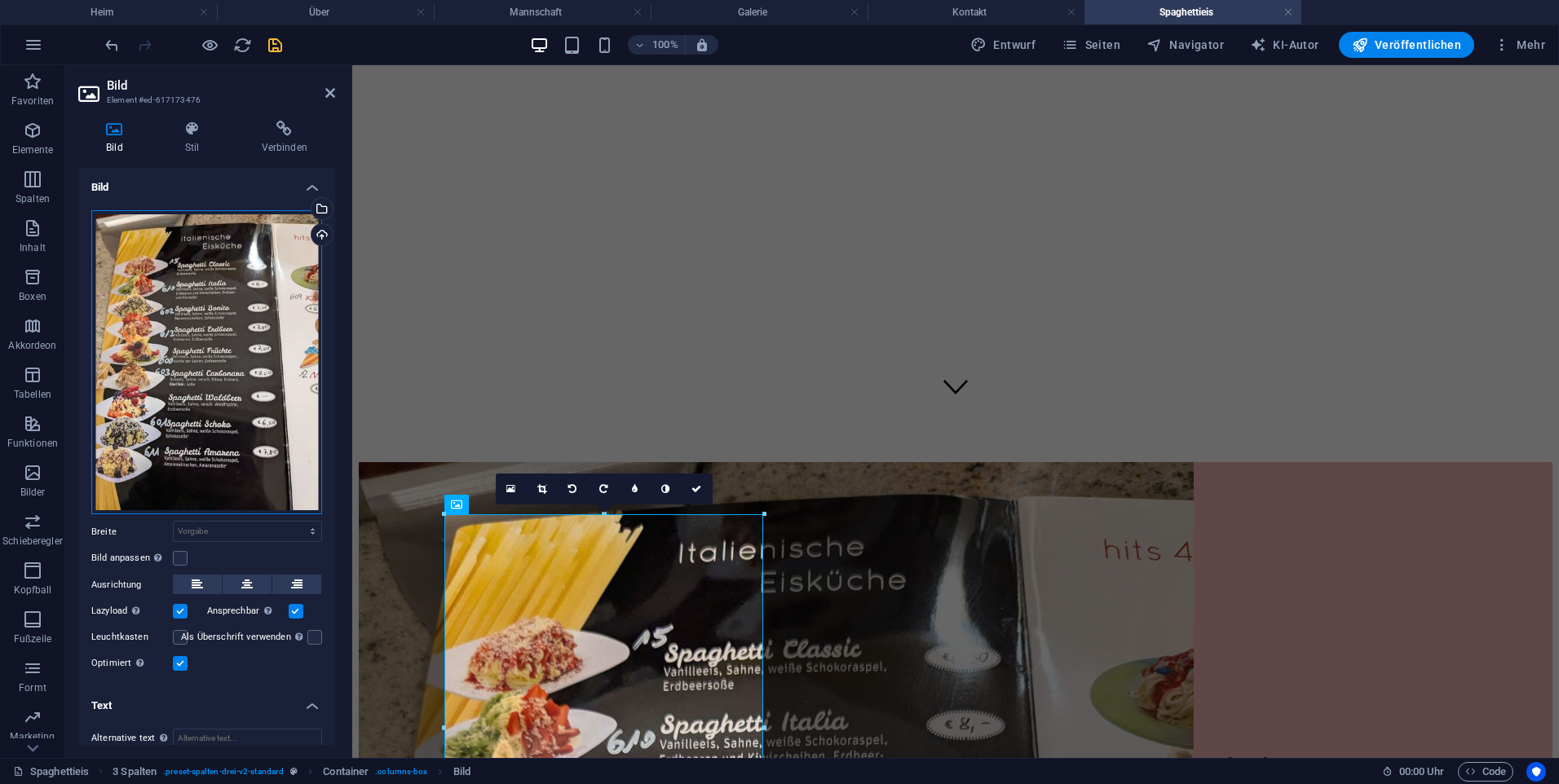
click at [221, 304] on div "Drag files here, click to choose files or select files from Files or our free s…" at bounding box center [207, 363] width 231 height 304
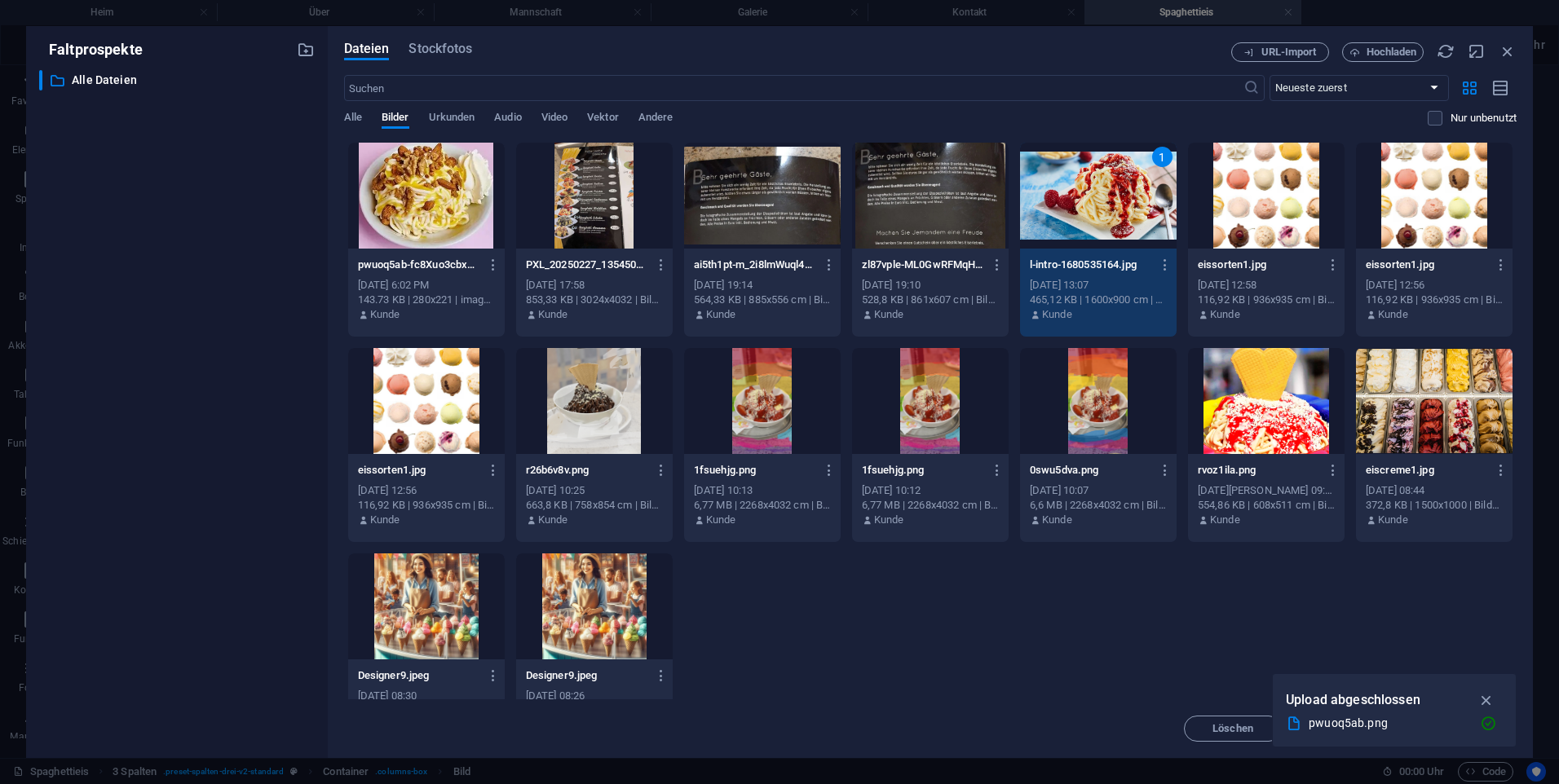
click at [1102, 198] on div "1" at bounding box center [1099, 195] width 157 height 106
click at [1102, 198] on div at bounding box center [1099, 195] width 157 height 106
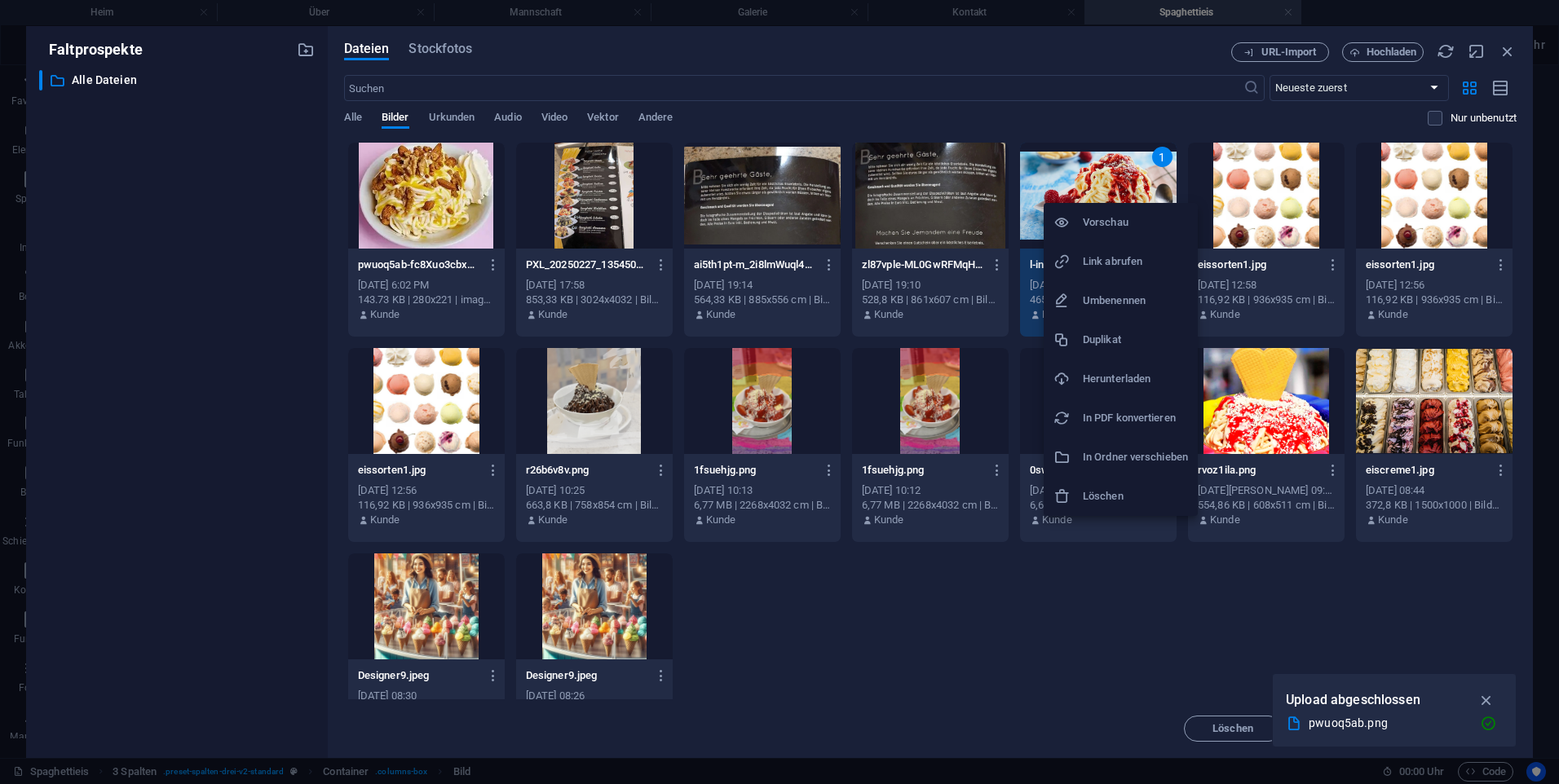
click at [1102, 198] on div at bounding box center [779, 392] width 1559 height 784
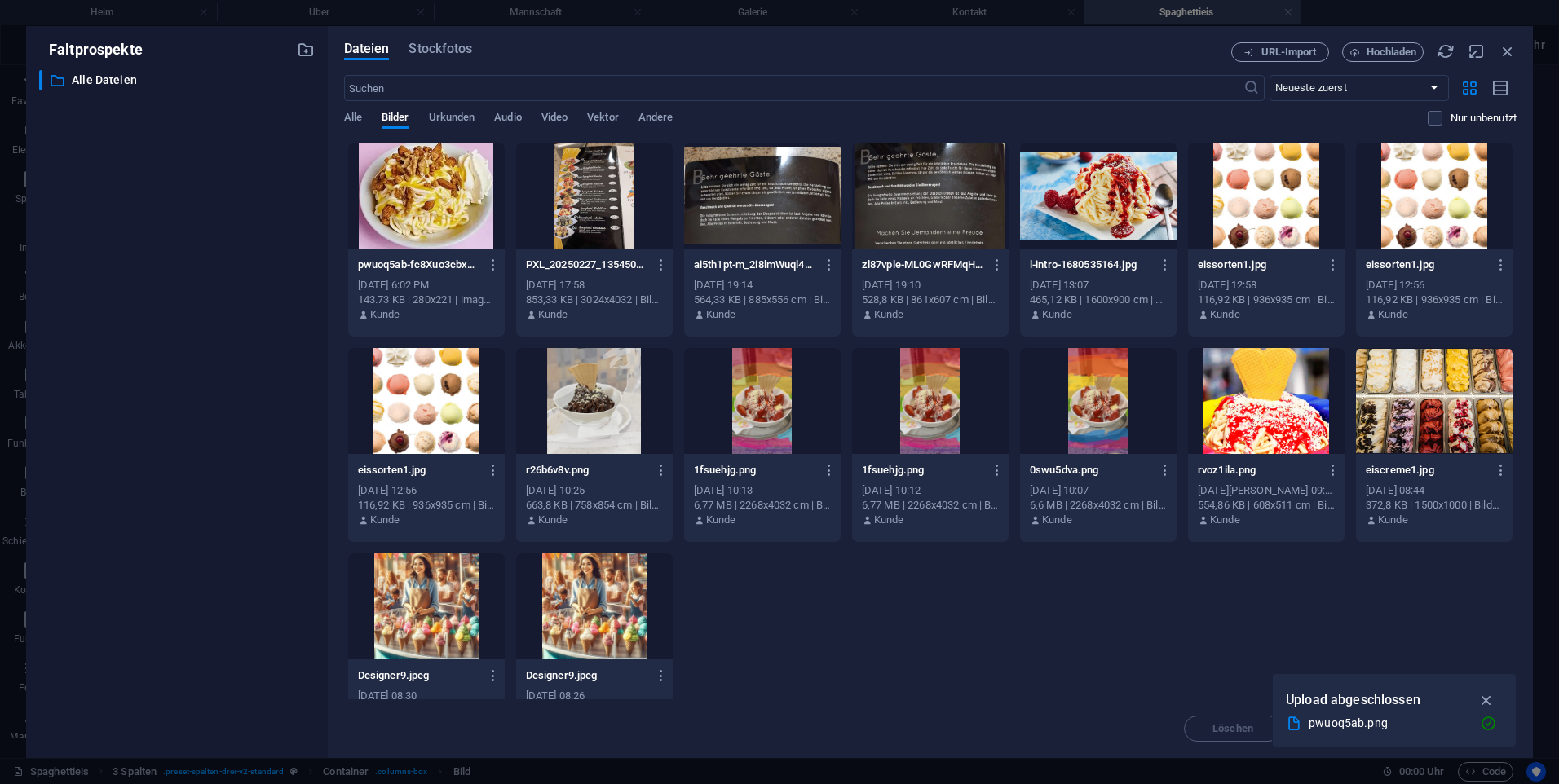
click at [1102, 198] on div "Vorschau Link abrufen Umbenennen Duplikat Herunterladen In PDF konvertieren In …" at bounding box center [779, 397] width 1559 height 774
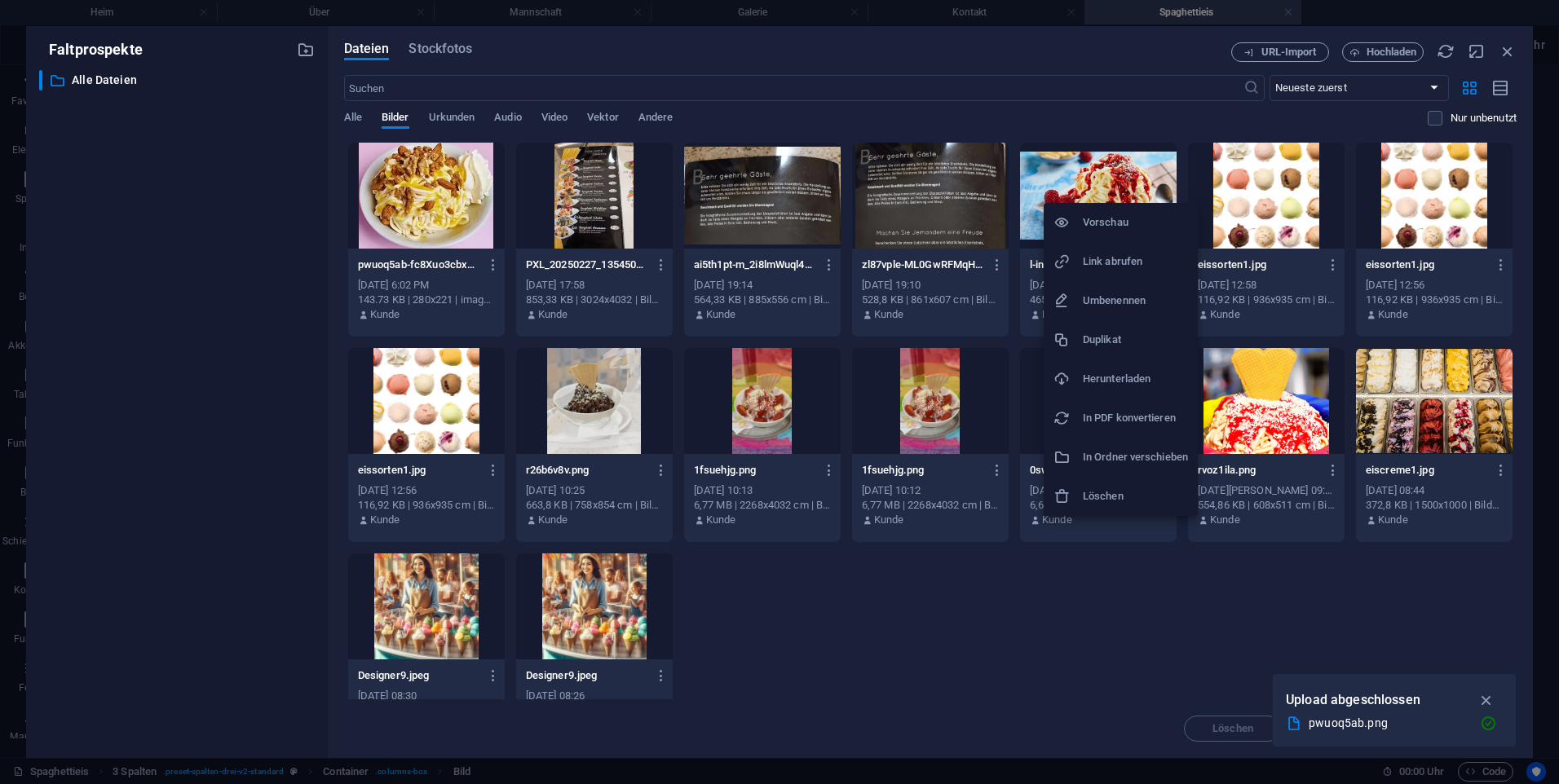
drag, startPoint x: 896, startPoint y: 725, endPoint x: 918, endPoint y: 672, distance: 57.4
click at [902, 711] on div at bounding box center [779, 392] width 1559 height 784
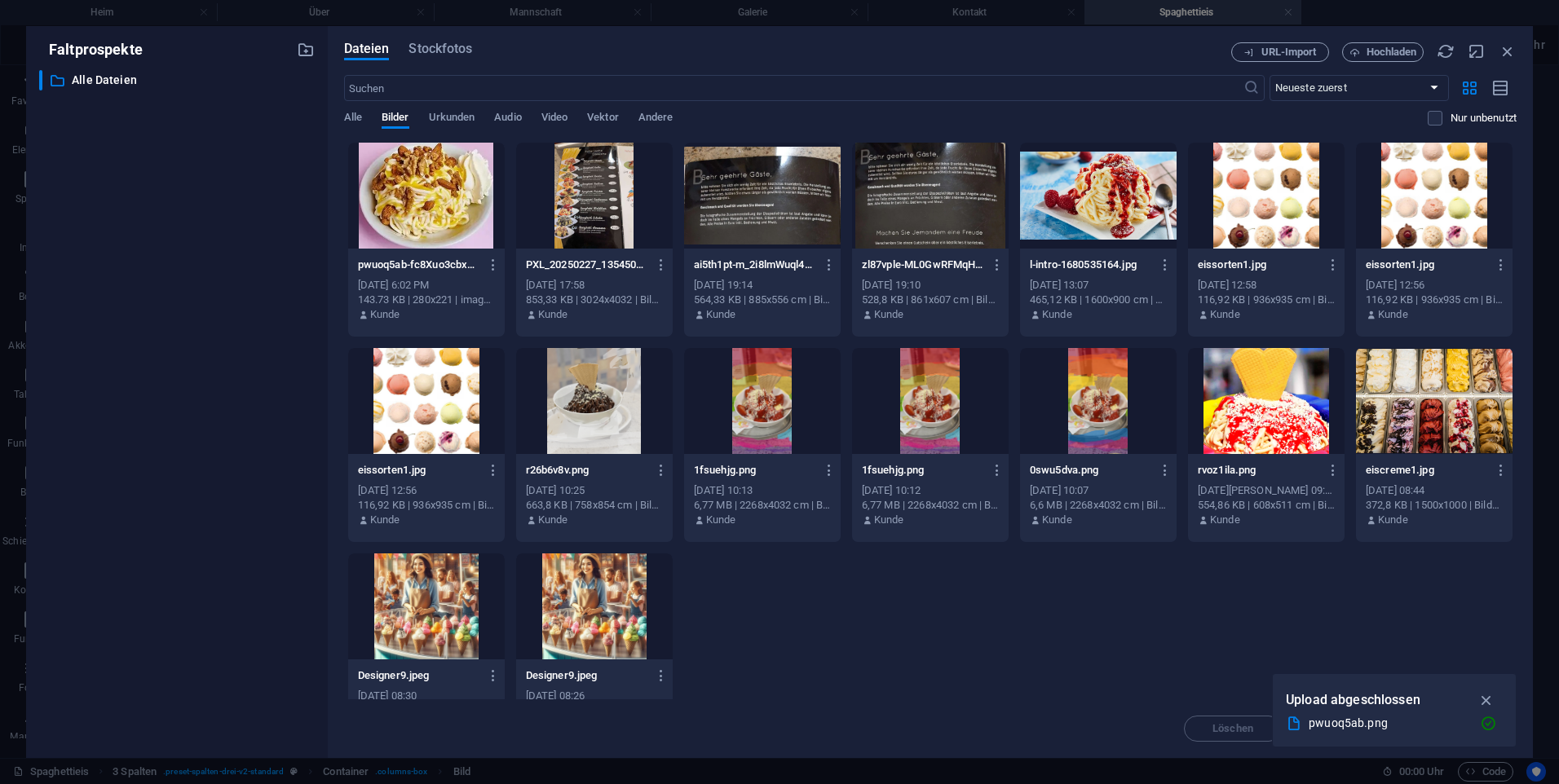
click at [1059, 176] on div at bounding box center [1099, 195] width 157 height 106
click at [1508, 40] on div "Dateien Stockfotos URL-Import Hochladen ​ Neueste zuerst Älteste zuerst Name (A…" at bounding box center [930, 392] width 1205 height 732
click at [1500, 47] on icon "button" at bounding box center [1508, 51] width 18 height 18
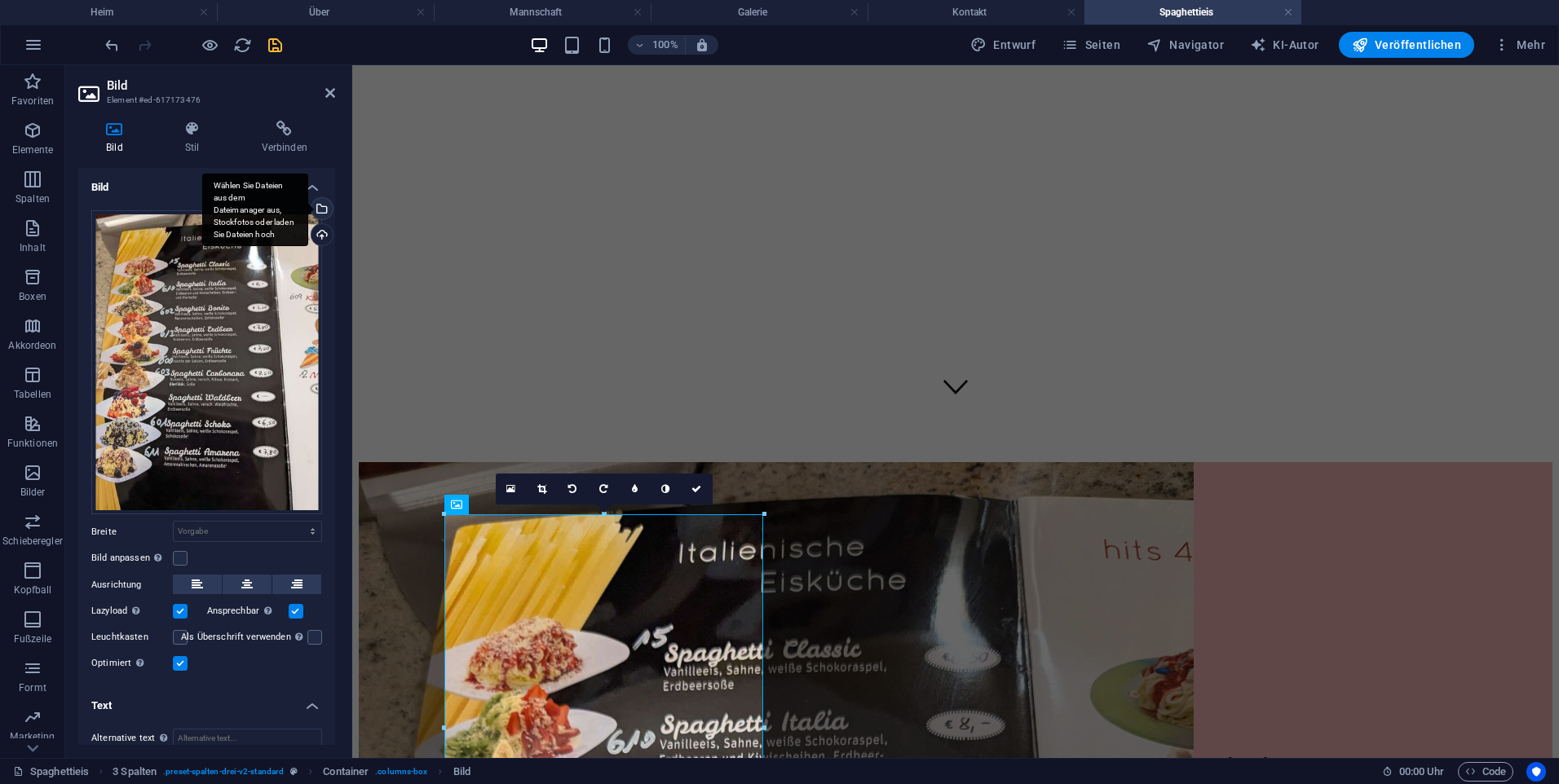
click at [308, 205] on div "Wählen Sie Dateien aus dem Dateimanager aus, Stockfotos oder laden Sie Dateien …" at bounding box center [255, 209] width 106 height 73
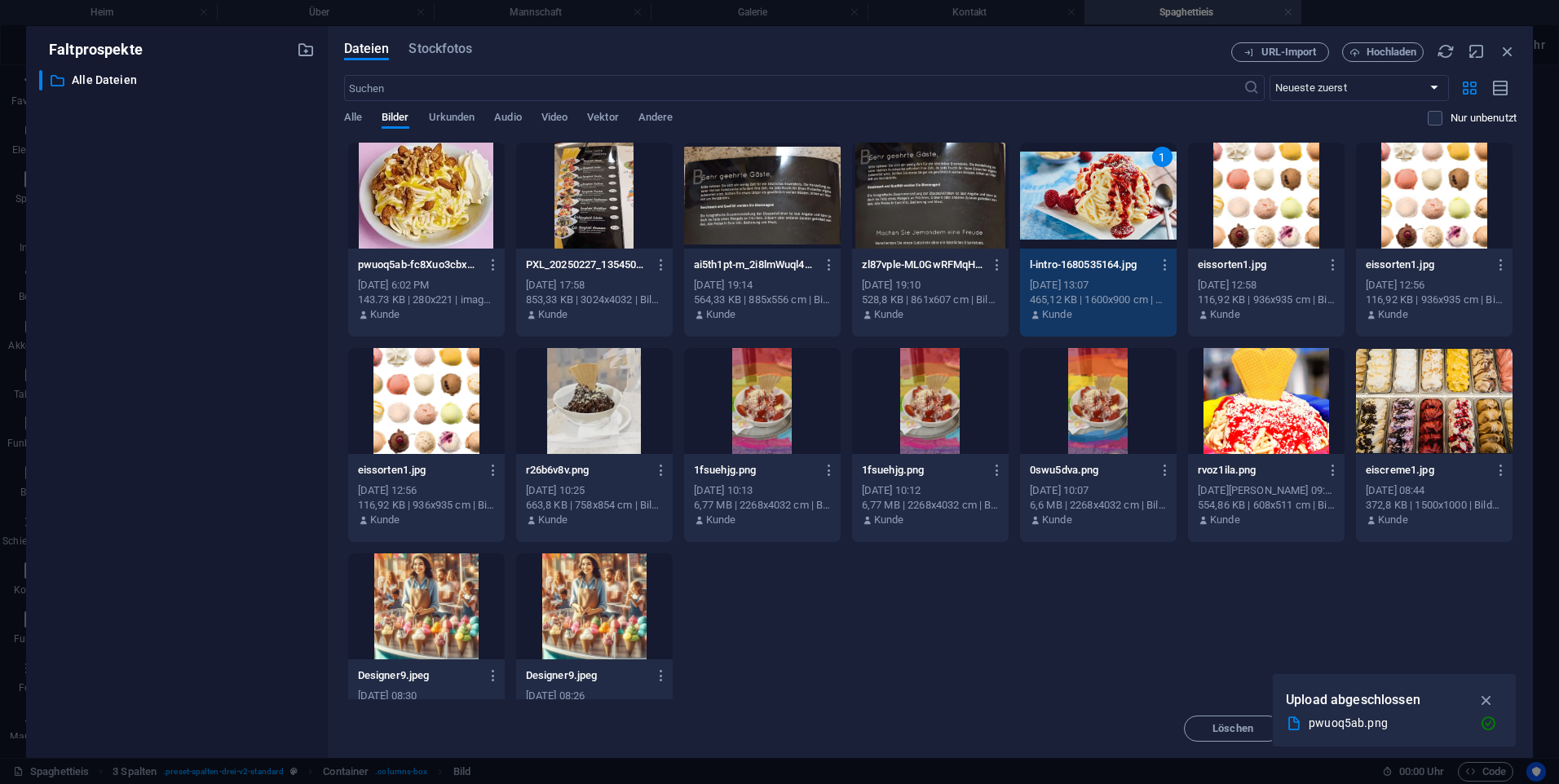
click at [1481, 696] on icon "button" at bounding box center [1487, 700] width 18 height 18
click at [1442, 730] on span "Einfügen" at bounding box center [1467, 729] width 85 height 10
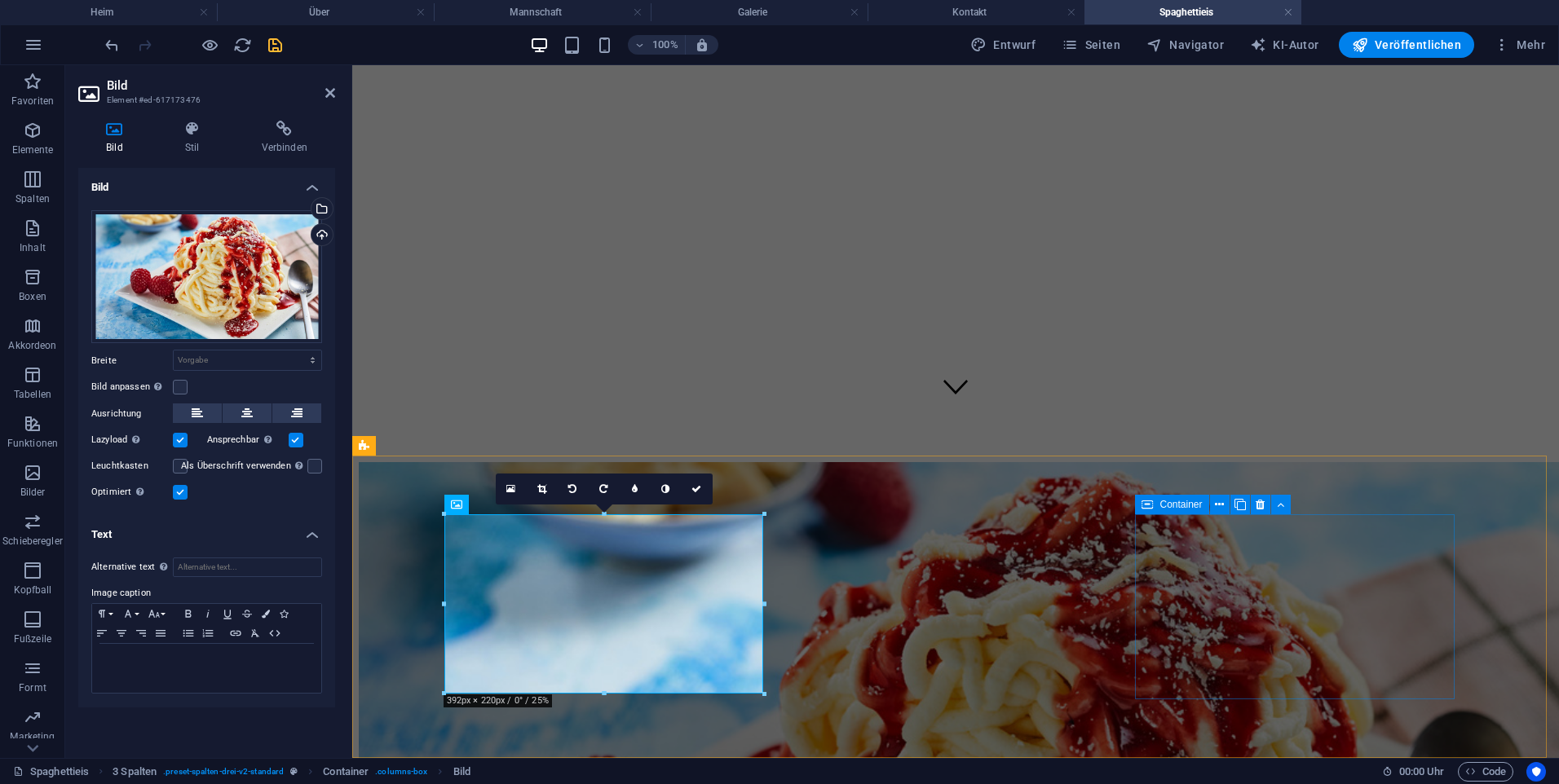
drag, startPoint x: 1227, startPoint y: 605, endPoint x: 1520, endPoint y: 599, distance: 293.1
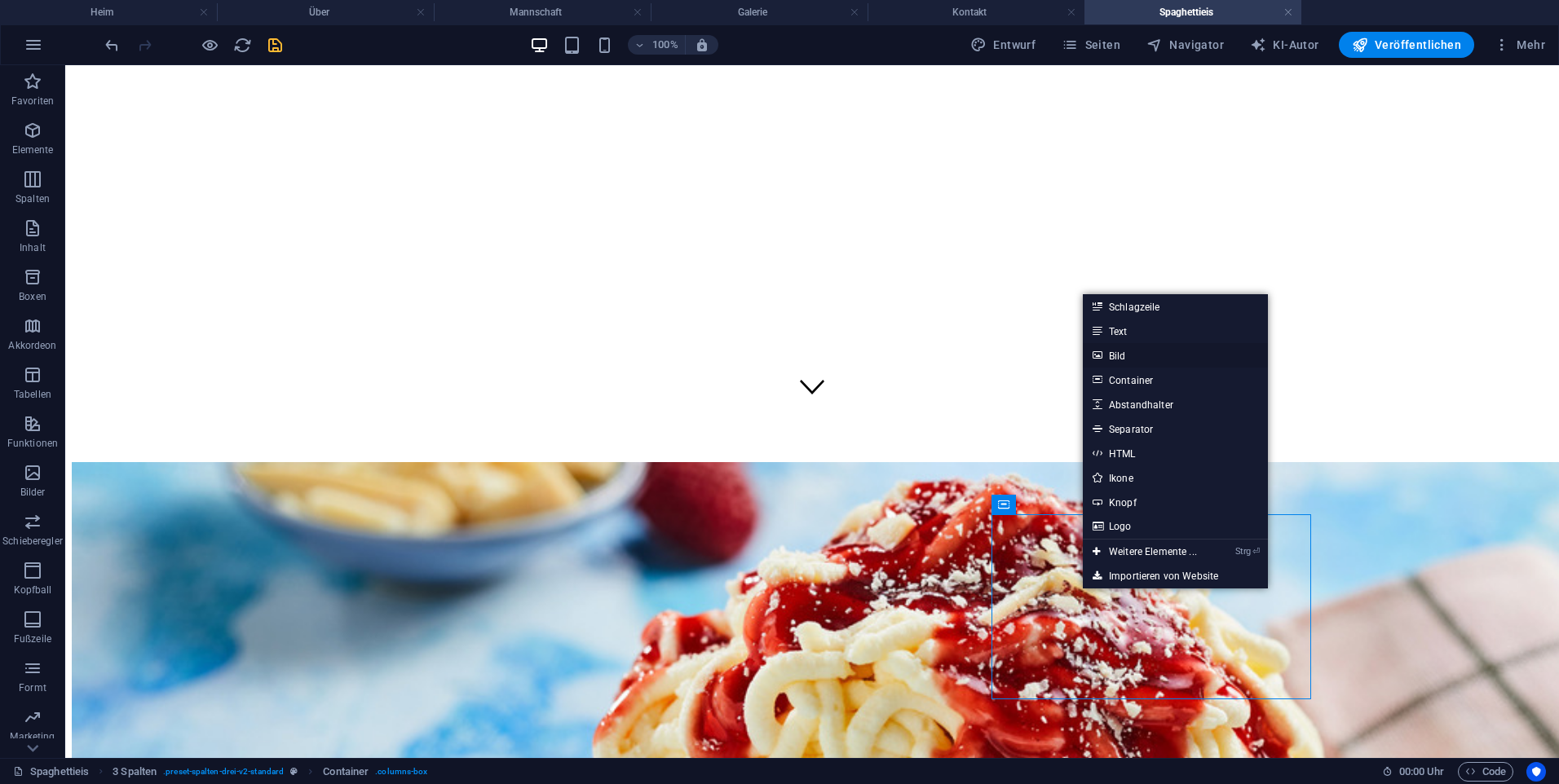
click at [1146, 351] on link "Bild" at bounding box center [1175, 355] width 185 height 25
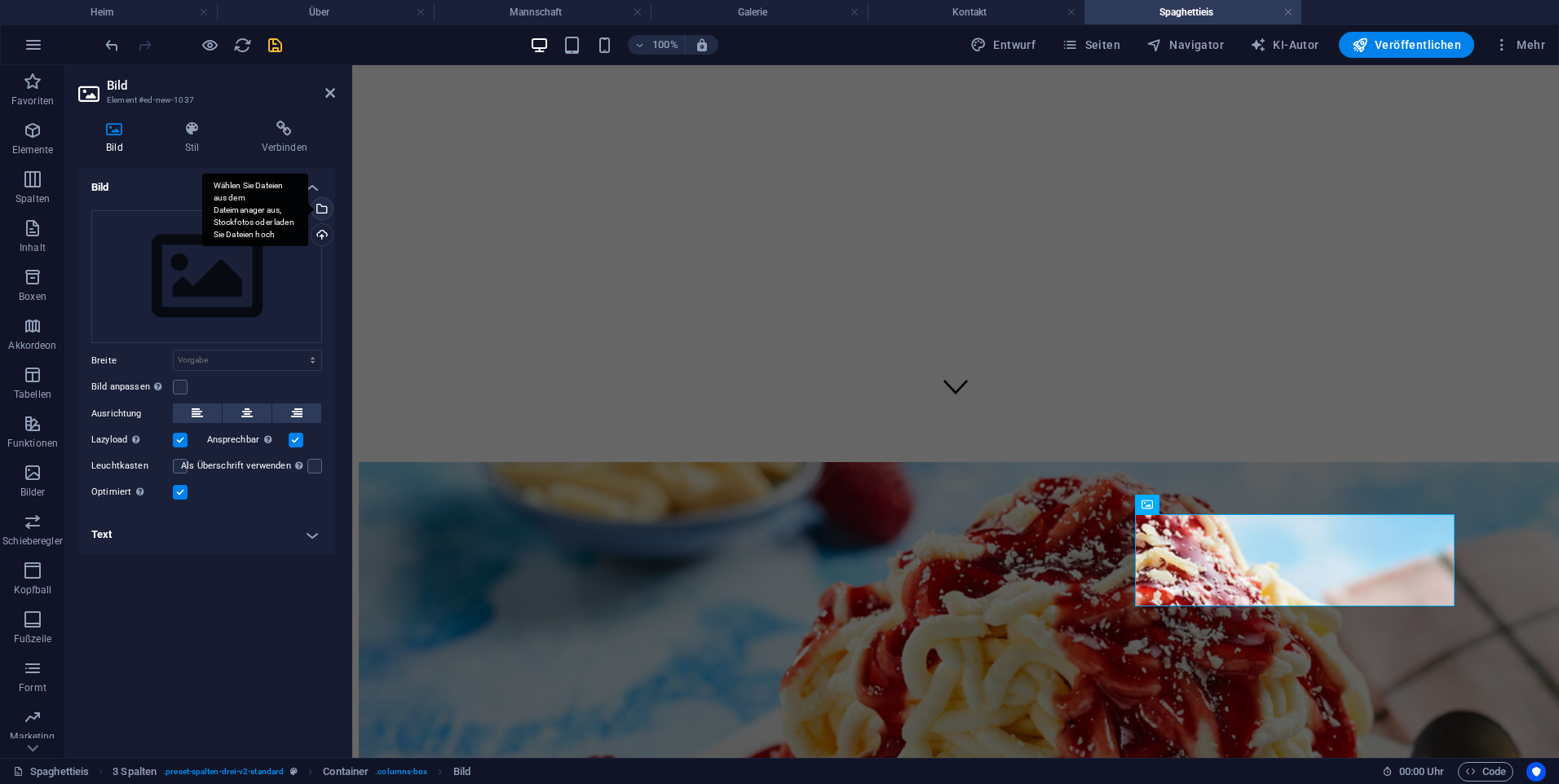
click at [322, 216] on div "Wählen Sie Dateien aus dem Dateimanager aus, Stockfotos oder laden Sie Dateien …" at bounding box center [320, 210] width 25 height 25
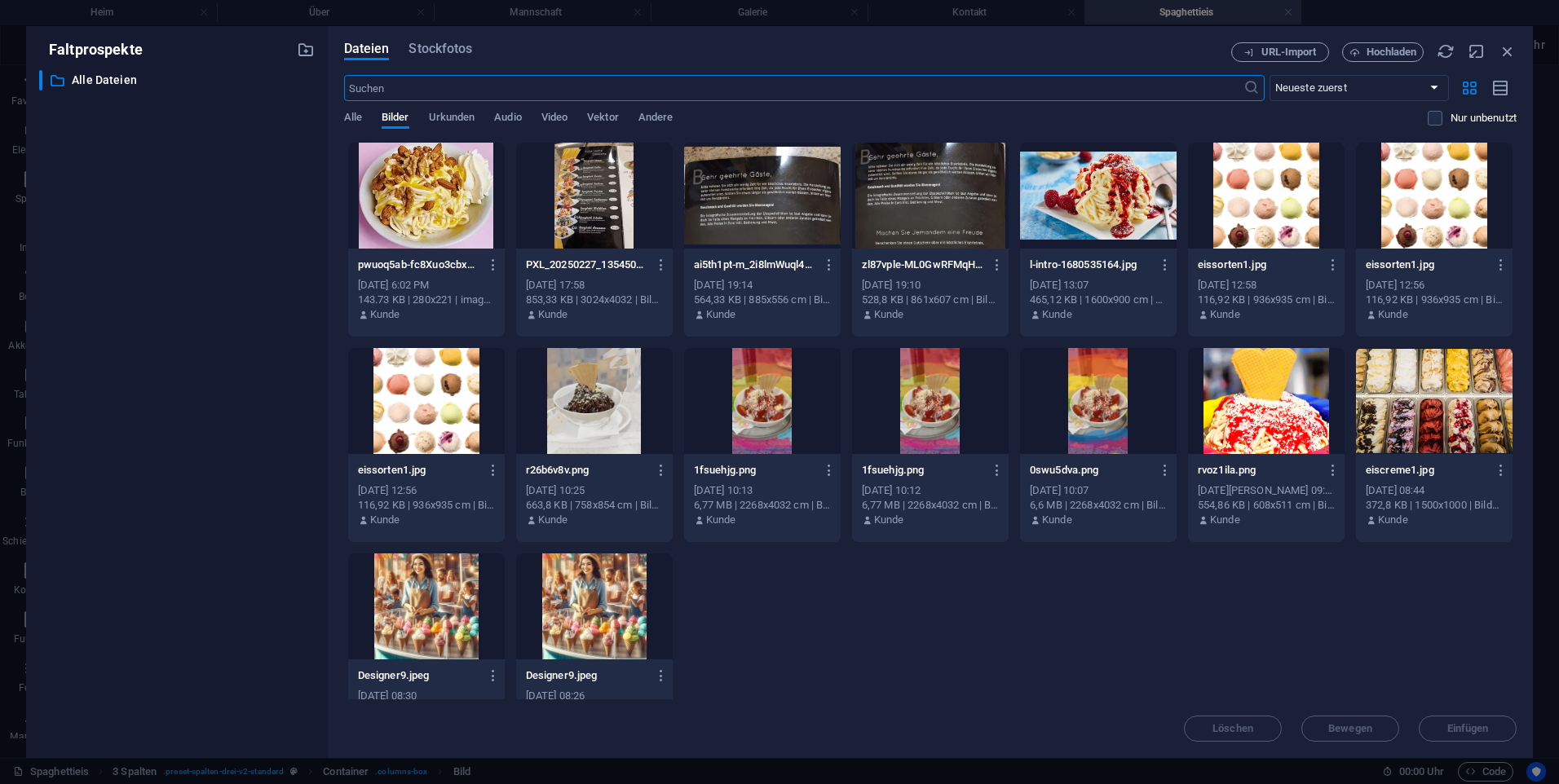
click at [642, 216] on div at bounding box center [594, 195] width 157 height 106
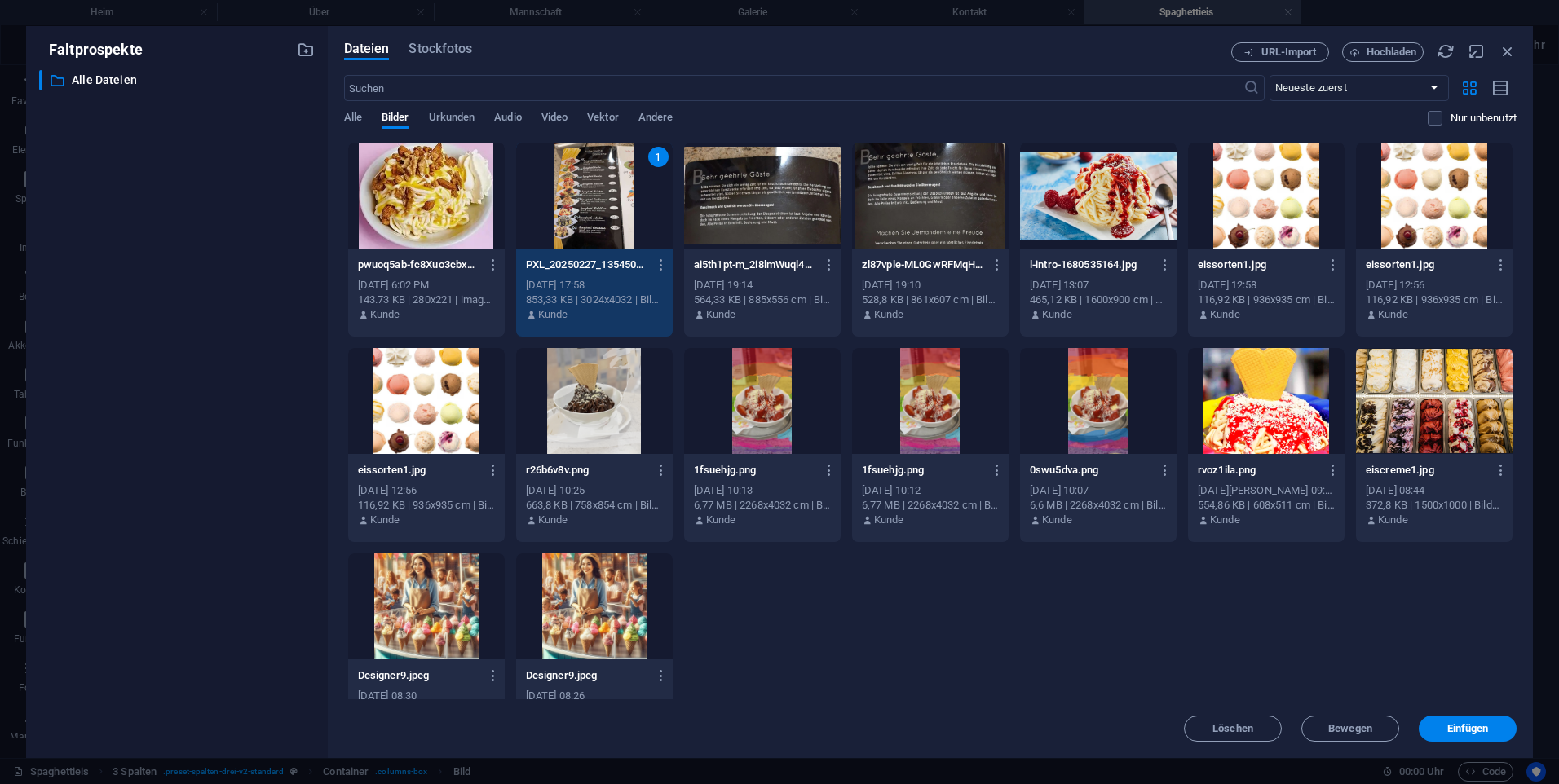
click at [642, 216] on div "1" at bounding box center [594, 195] width 157 height 106
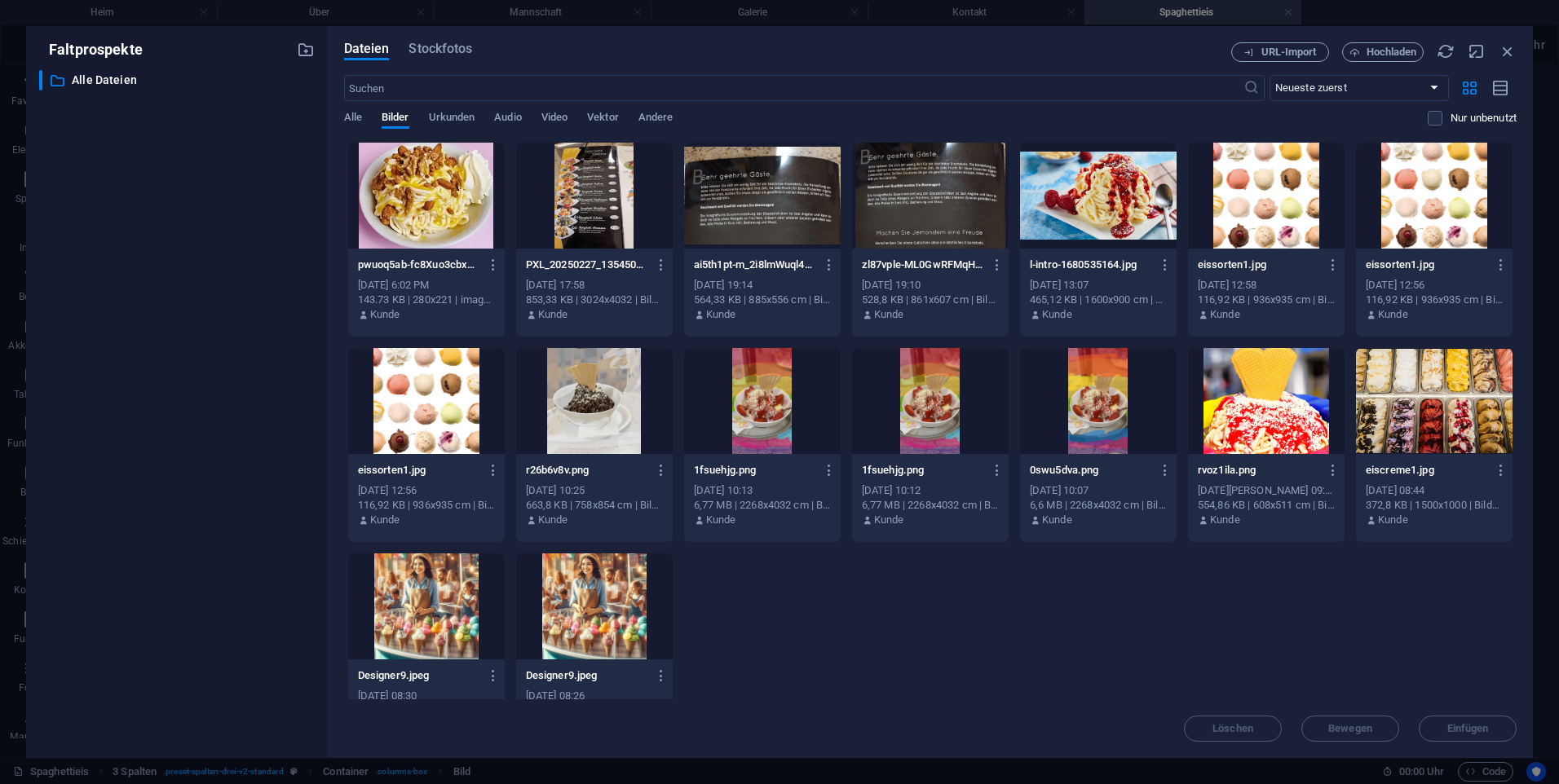
click at [619, 230] on div at bounding box center [594, 195] width 157 height 106
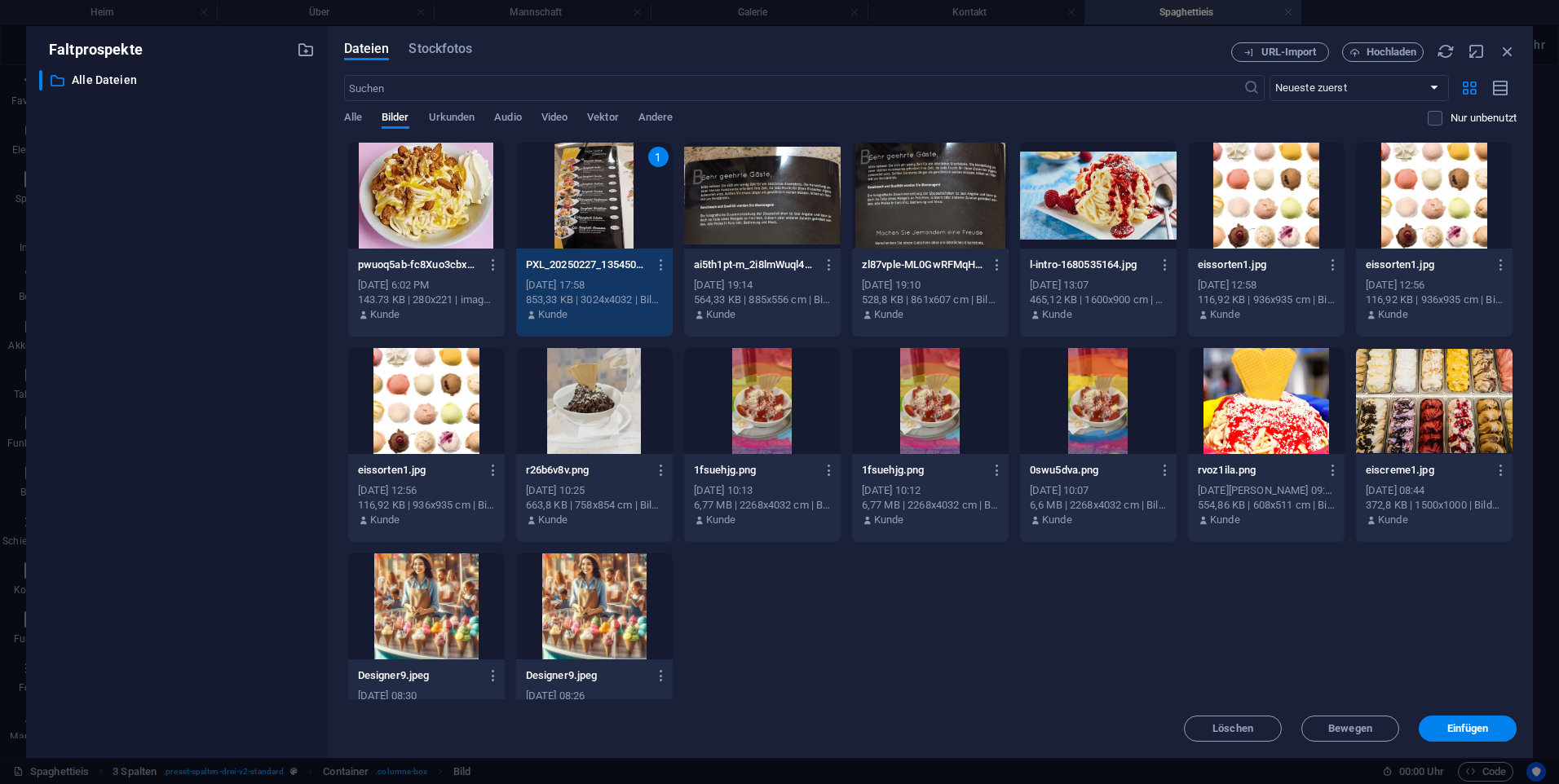
click at [609, 225] on div "1" at bounding box center [594, 195] width 157 height 106
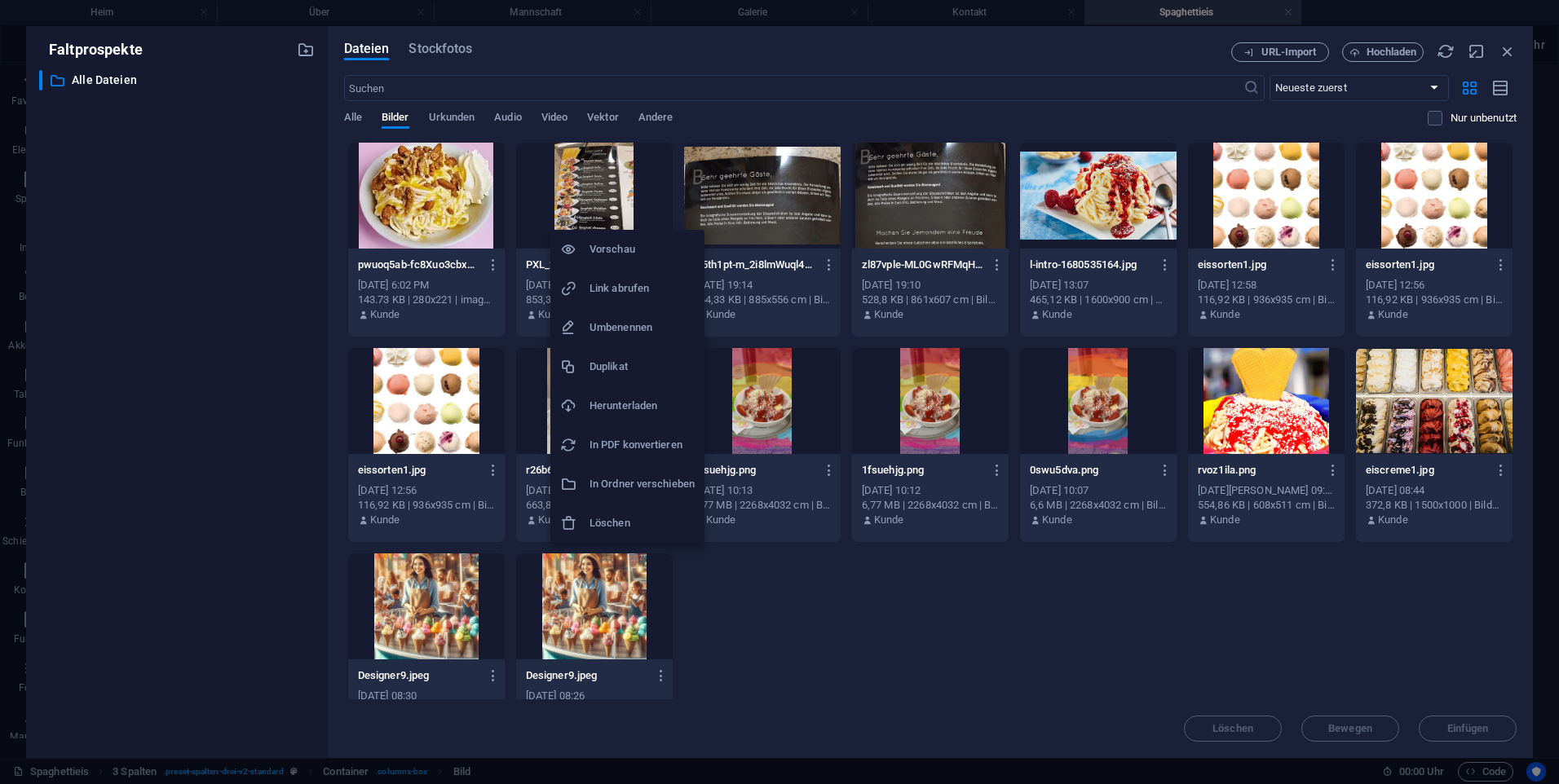
click at [622, 260] on li "Vorschau" at bounding box center [627, 249] width 154 height 39
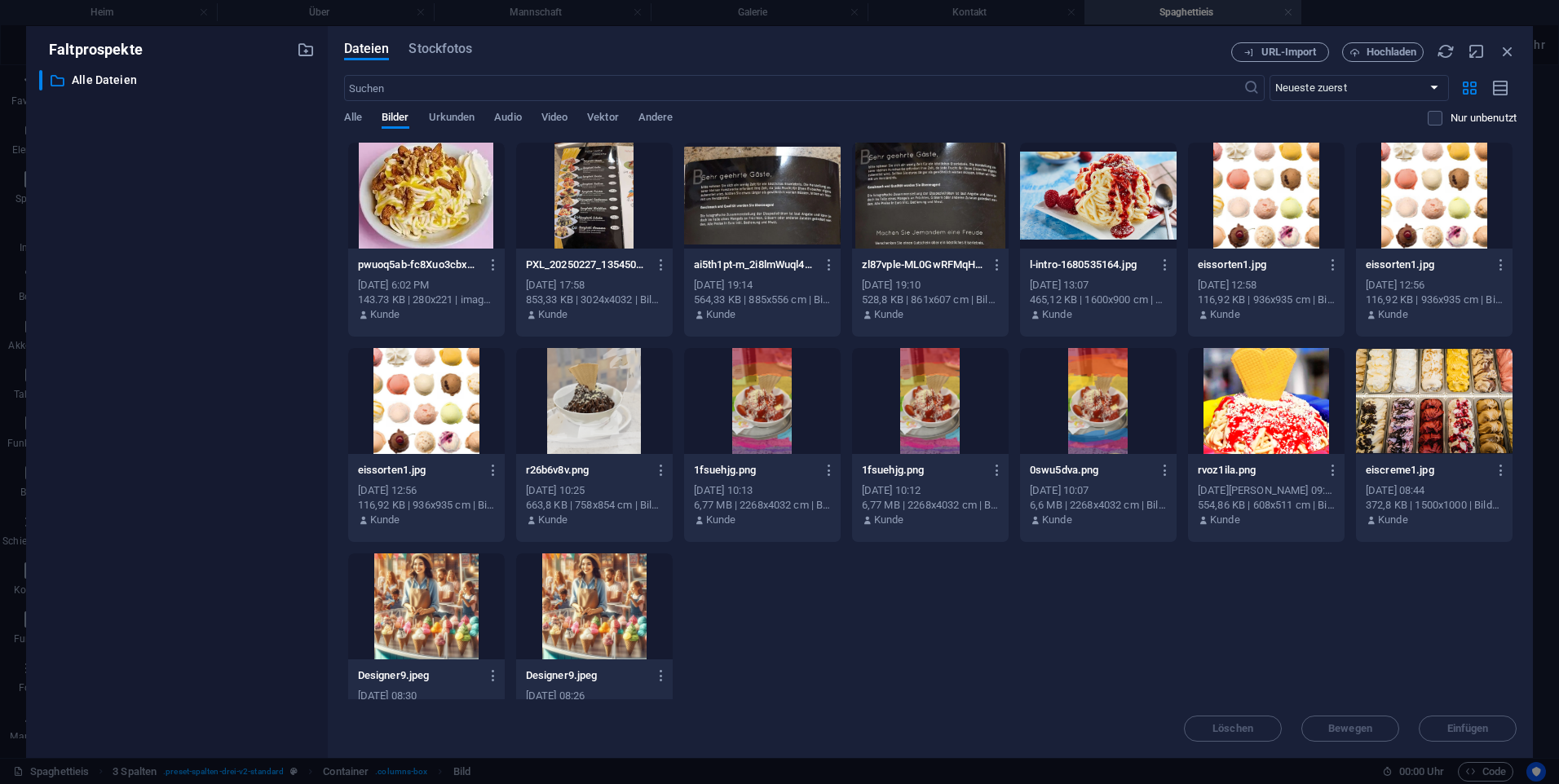
click at [1398, 40] on div "Dateien Stockfotos URL-Import Hochladen ​ Neueste zuerst Älteste zuerst Name (A…" at bounding box center [930, 392] width 1205 height 732
click at [1389, 49] on span "Hochladen" at bounding box center [1392, 52] width 50 height 10
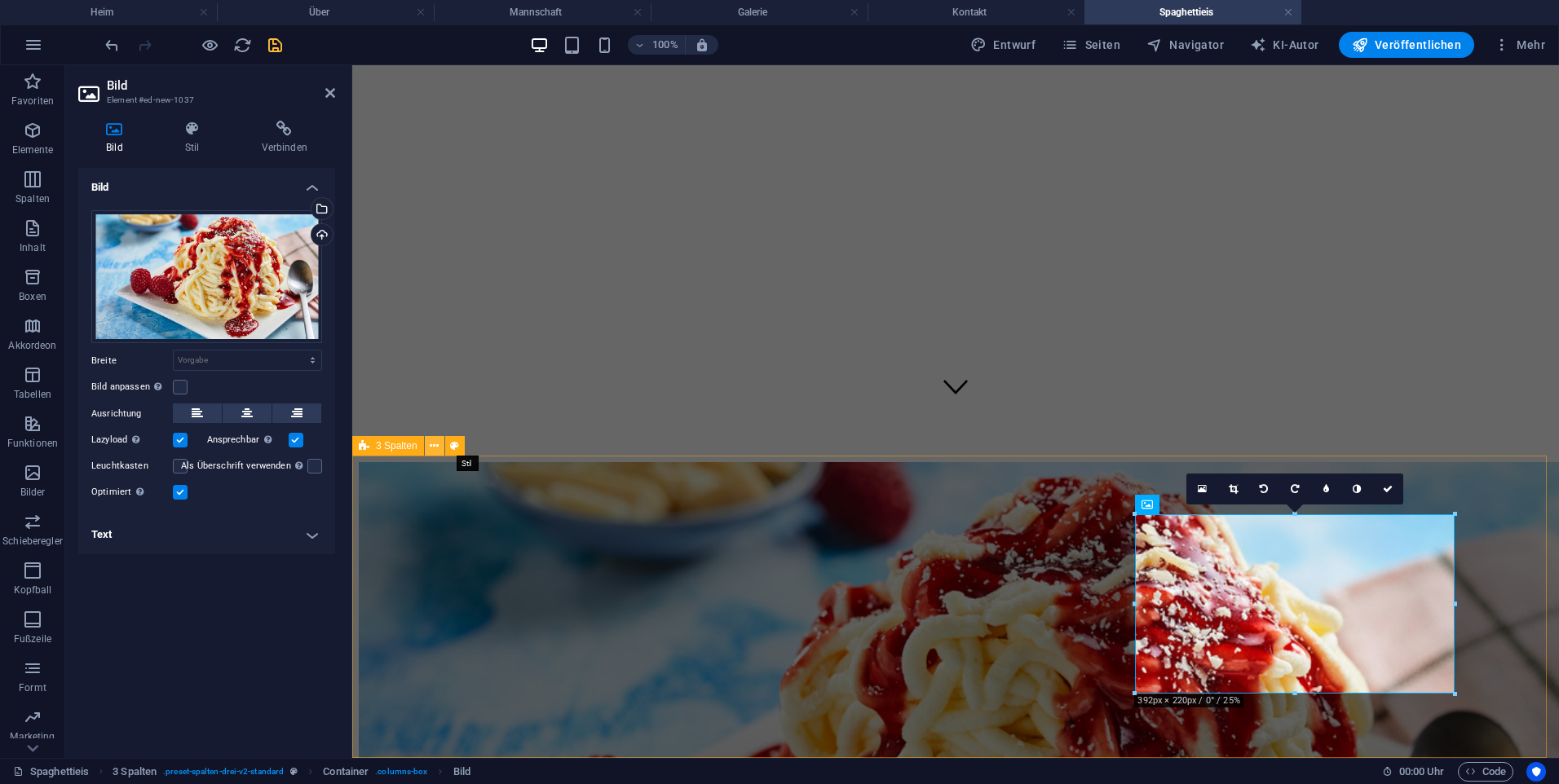
click at [445, 440] on button at bounding box center [455, 446] width 19 height 19
select select "rem"
select select "preset-columns-three-v2-default"
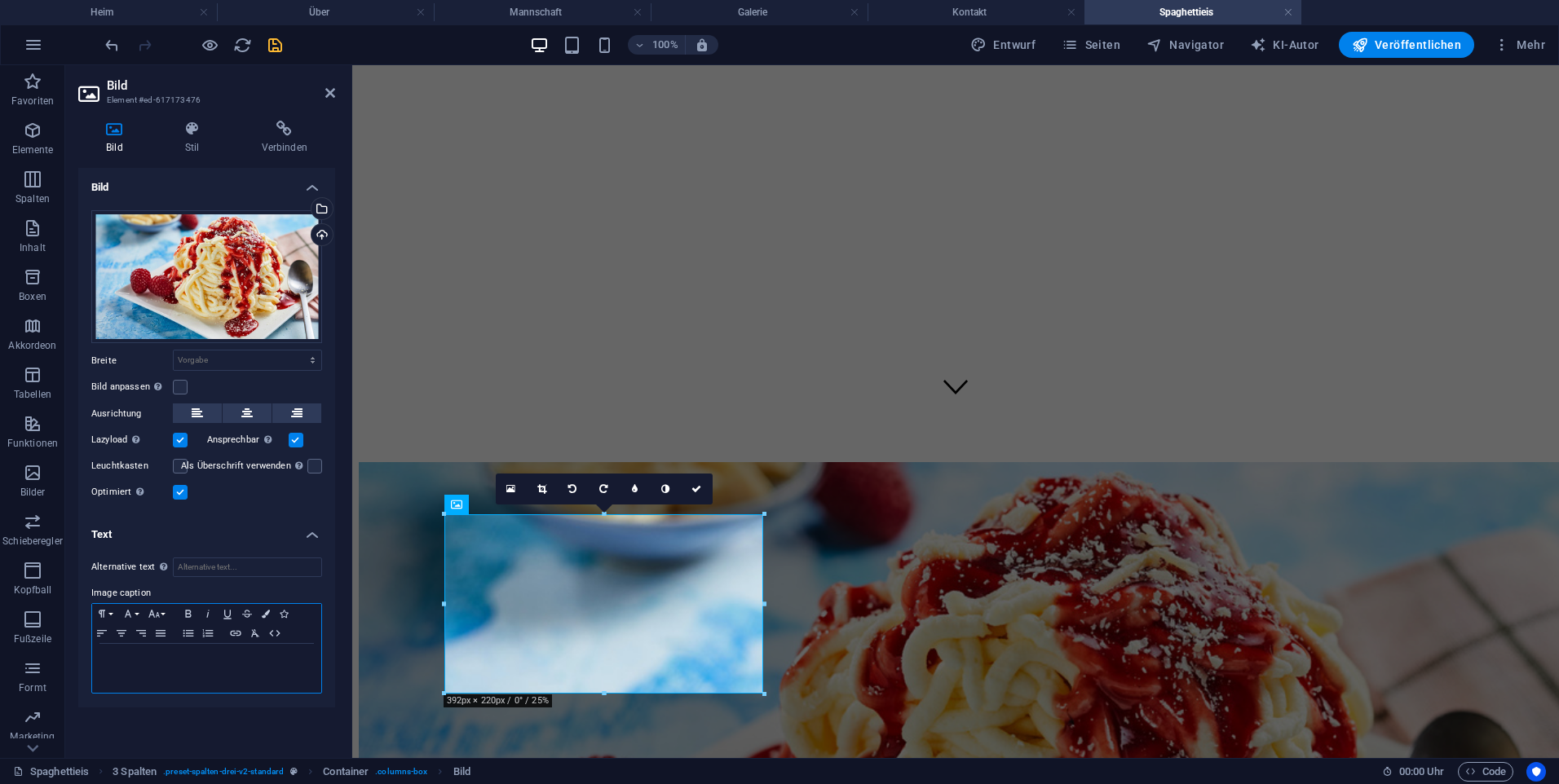
click at [117, 656] on p "​" at bounding box center [207, 659] width 213 height 15
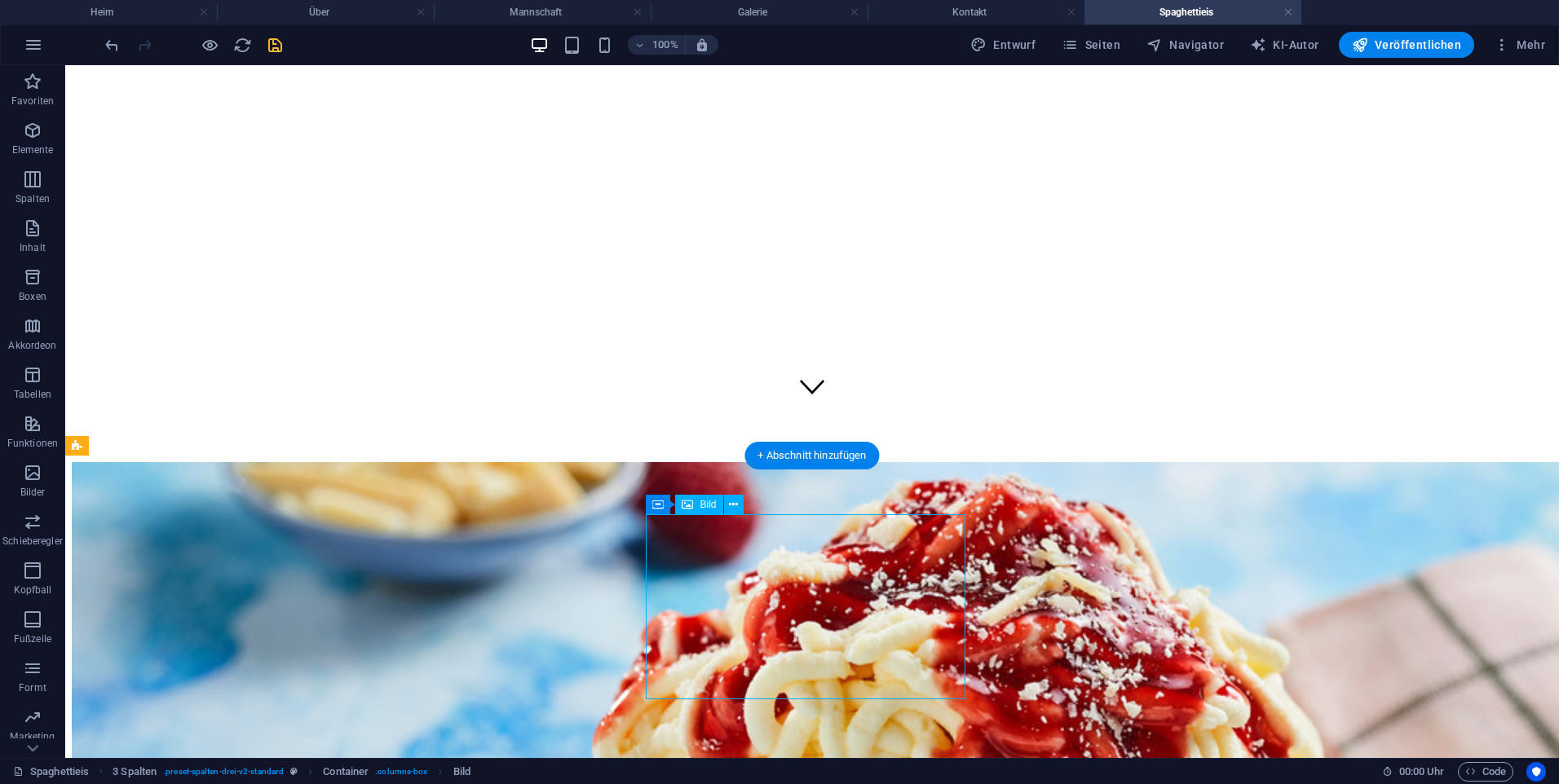
select select "px"
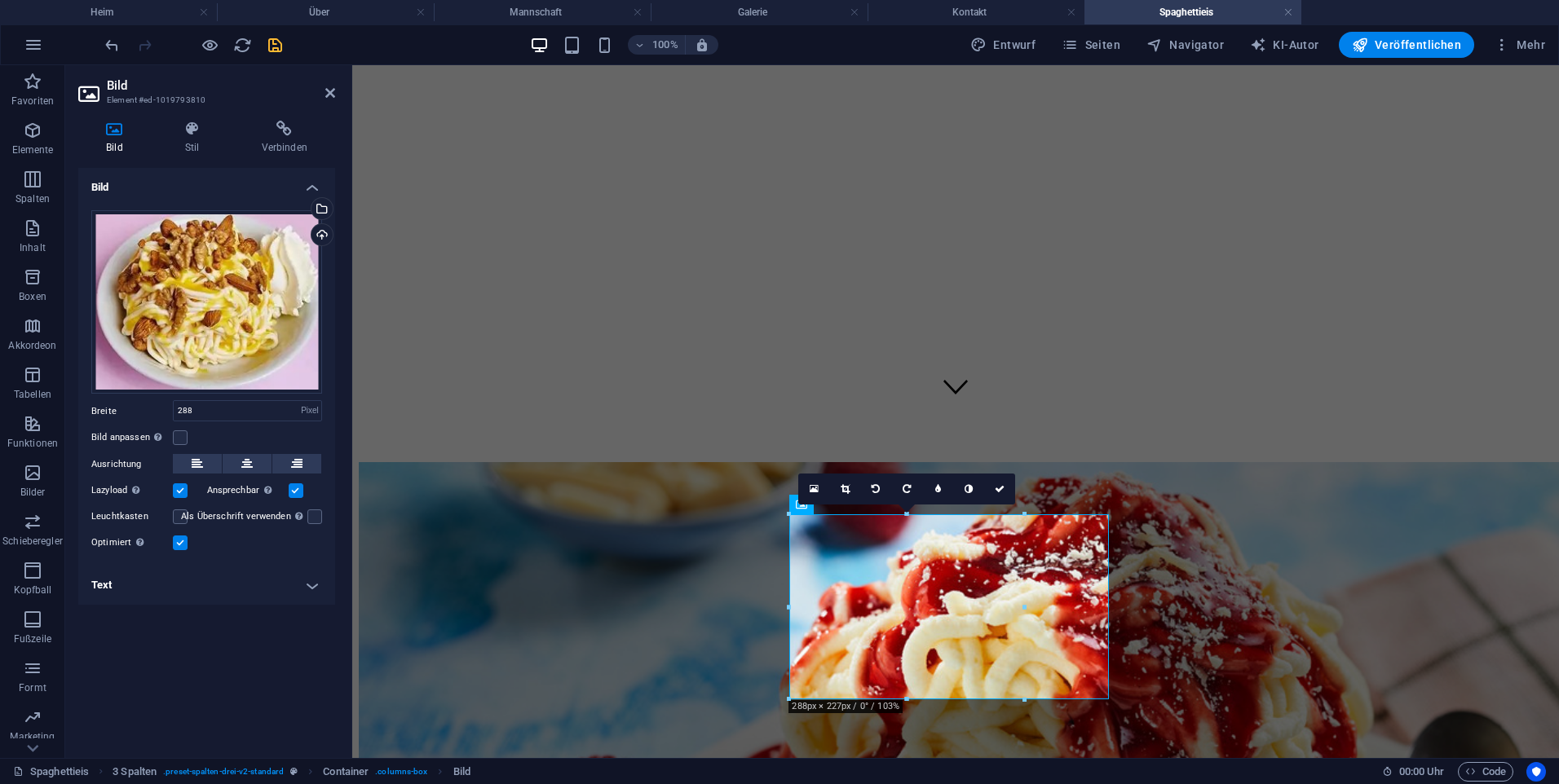
click at [150, 585] on h4 "Text" at bounding box center [207, 585] width 257 height 39
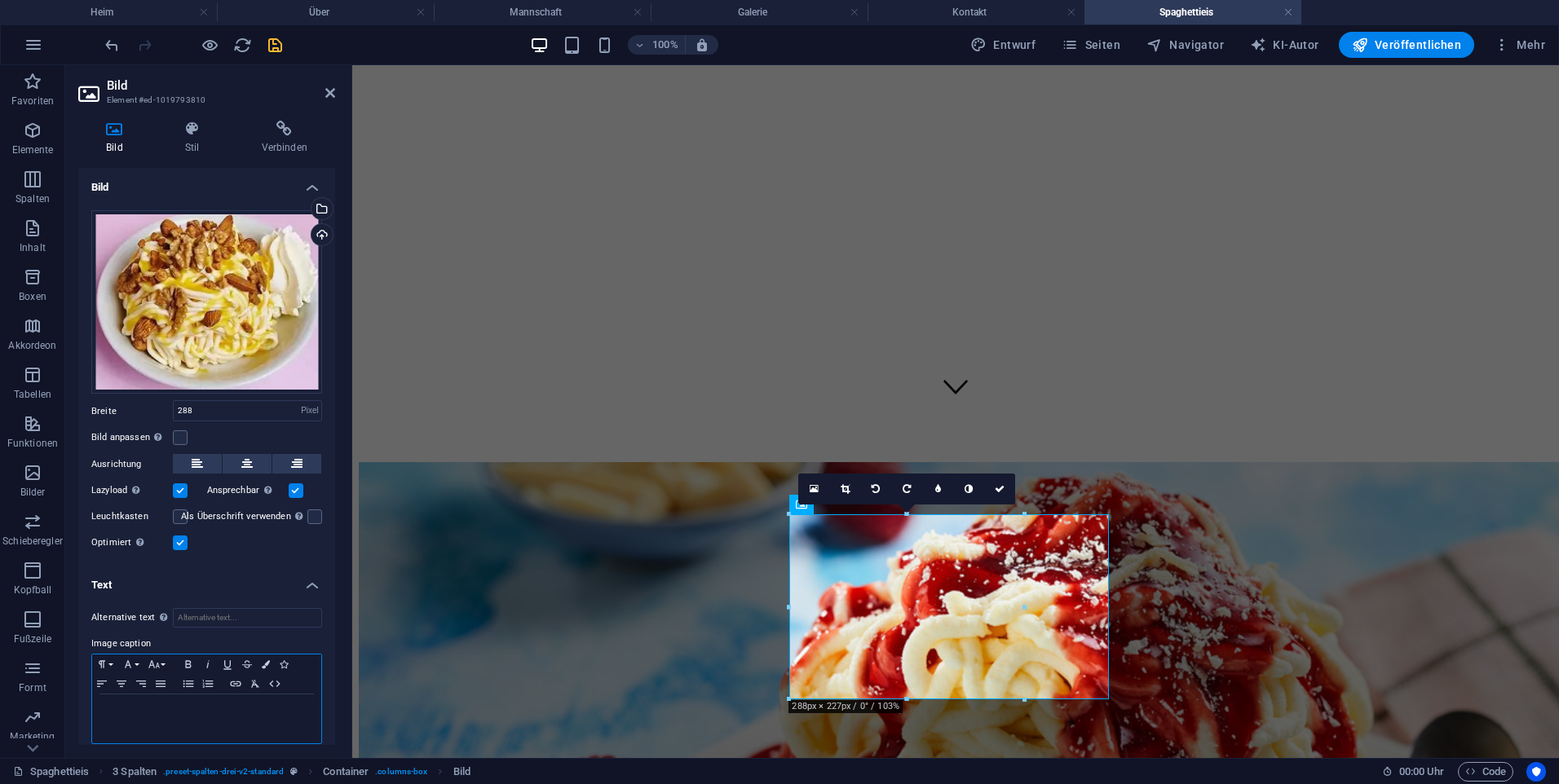
click at [185, 703] on p at bounding box center [207, 710] width 213 height 15
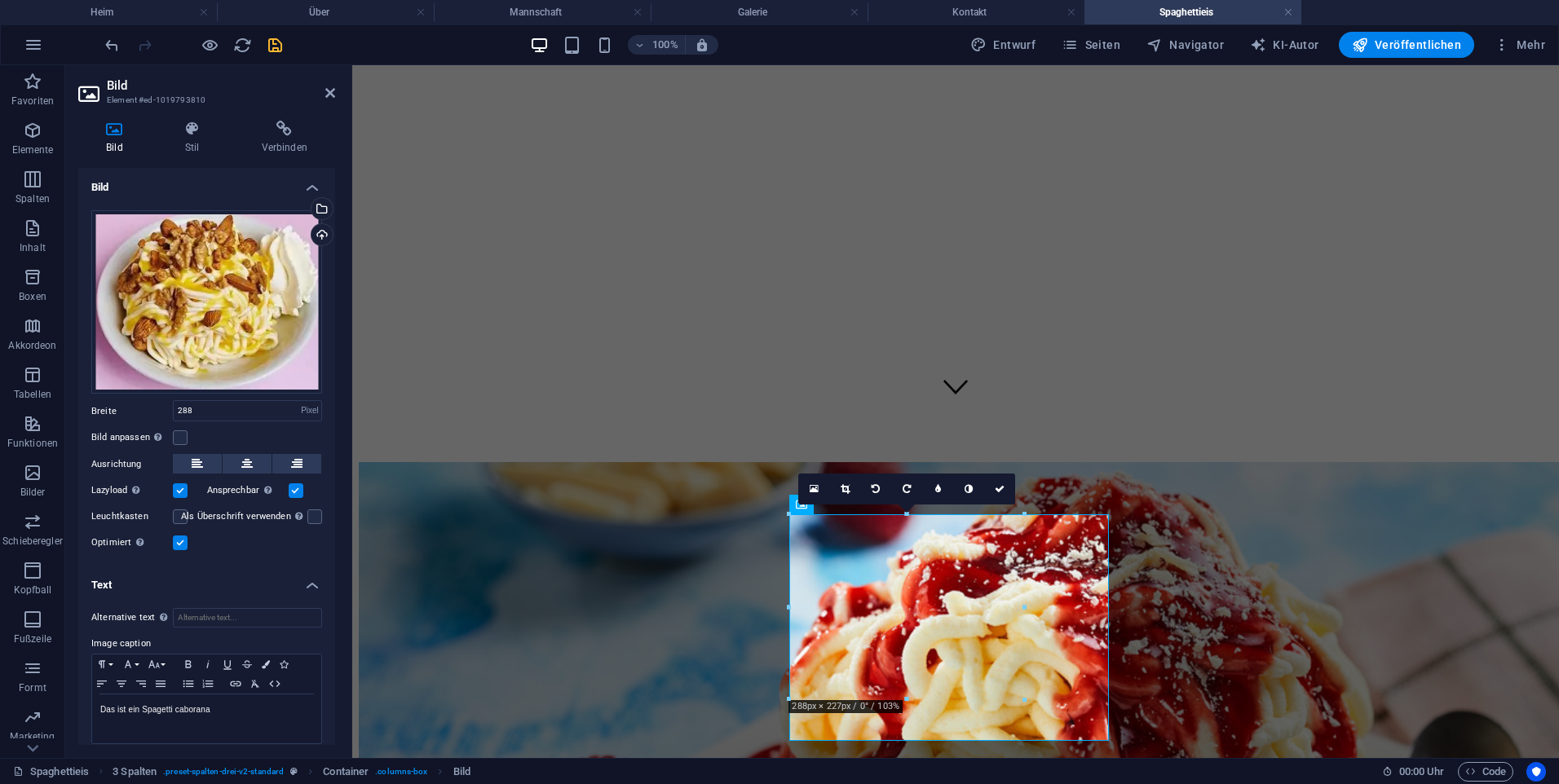
drag, startPoint x: 283, startPoint y: 711, endPoint x: 302, endPoint y: 746, distance: 39.8
click at [302, 746] on div "Bild Stil Verbinden Bild Drag files here, click to choose files or select files…" at bounding box center [206, 432] width 283 height 650
click at [312, 717] on div "Das ist ein Spagetti caborana" at bounding box center [207, 719] width 229 height 49
click at [180, 703] on p "Das ist ein Spagetti caborana" at bounding box center [207, 710] width 213 height 15
click at [247, 708] on p "Das ist ein Spagetti caborana" at bounding box center [207, 710] width 213 height 15
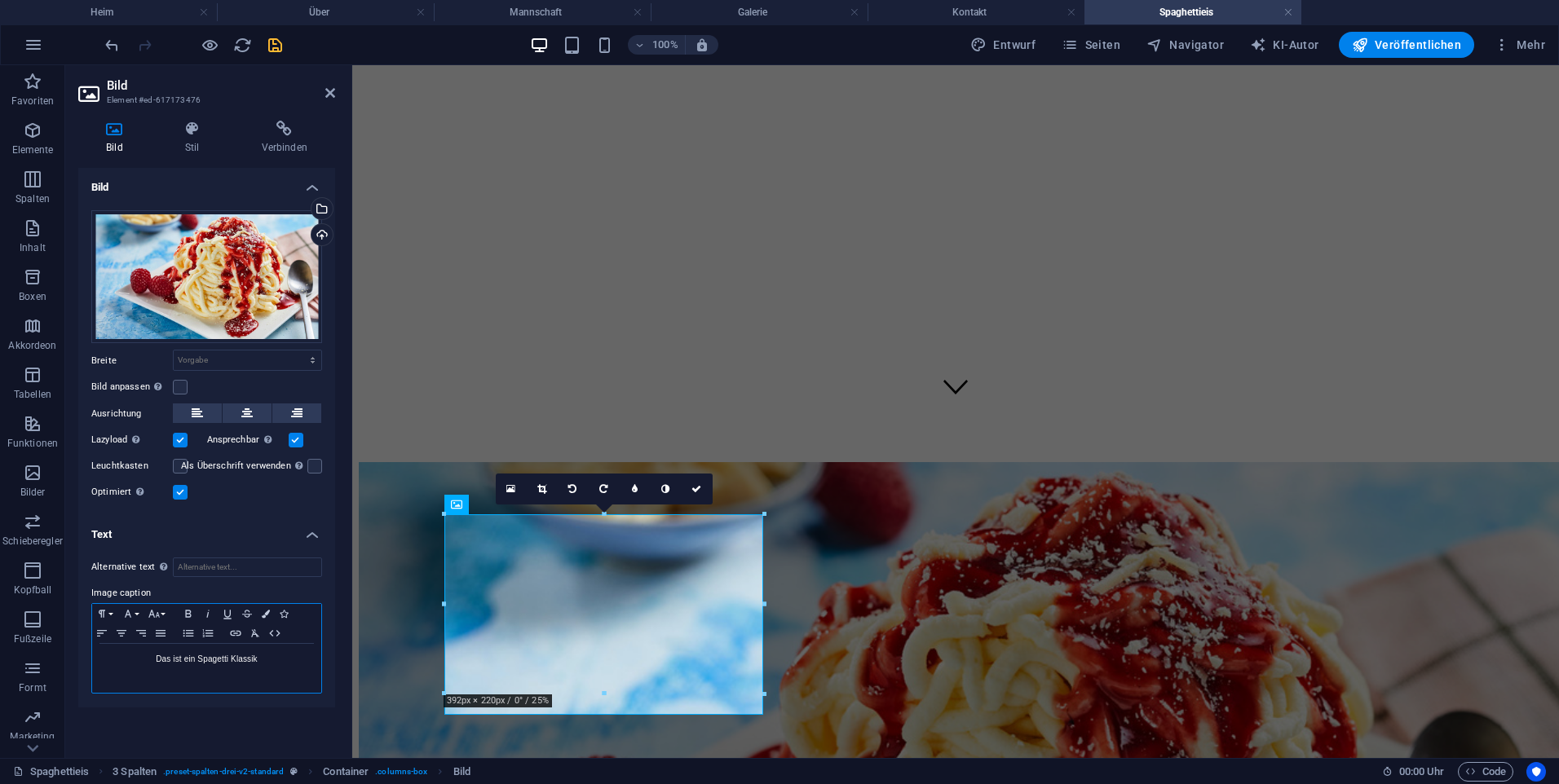
click at [271, 668] on div "​Das ist ein Spagetti Klassik" at bounding box center [207, 669] width 229 height 49
click at [249, 288] on div "Drag files here, click to choose files or select files from Files or our free s…" at bounding box center [207, 277] width 231 height 134
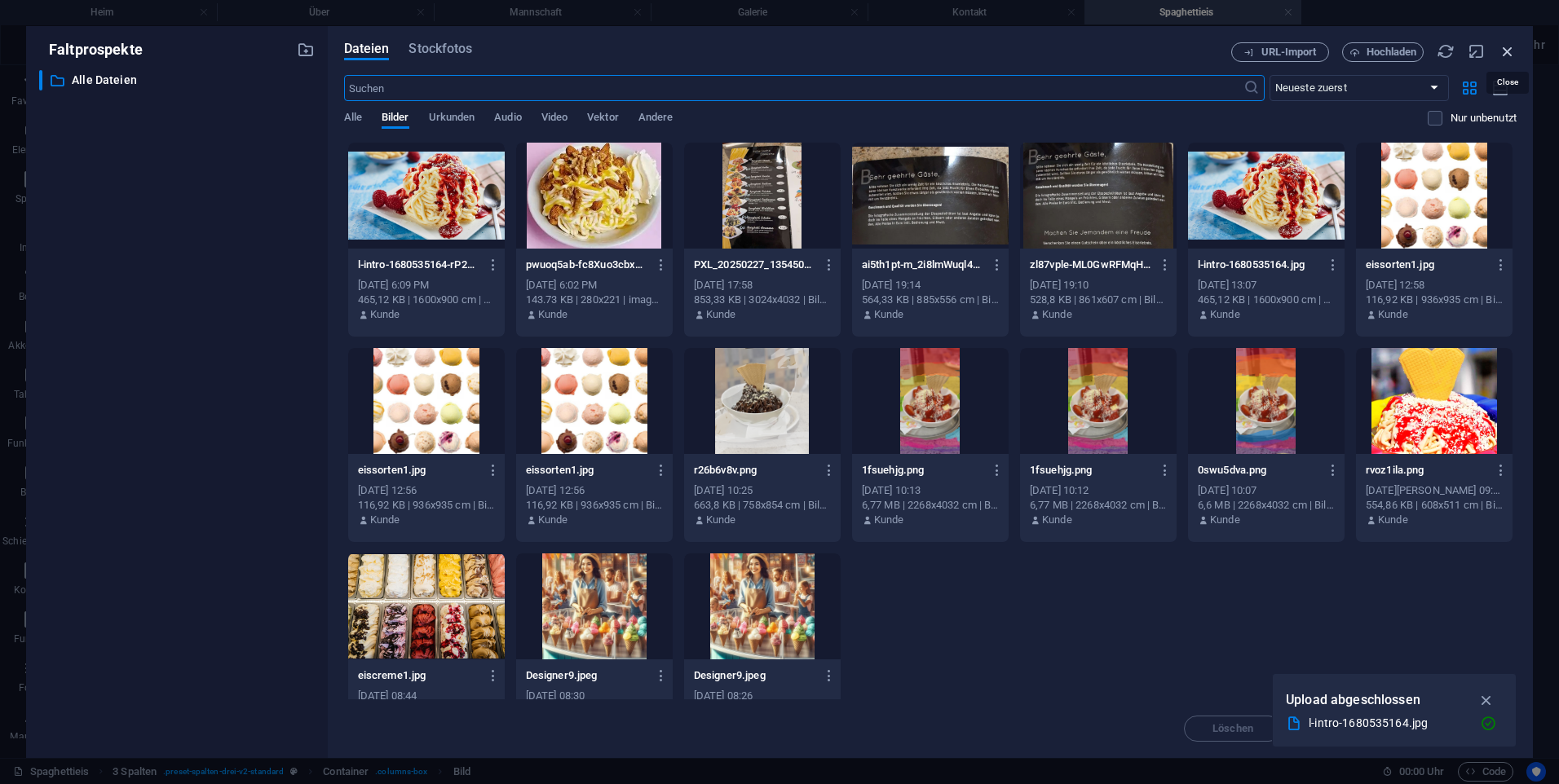
click at [1504, 50] on icon "button" at bounding box center [1508, 51] width 18 height 18
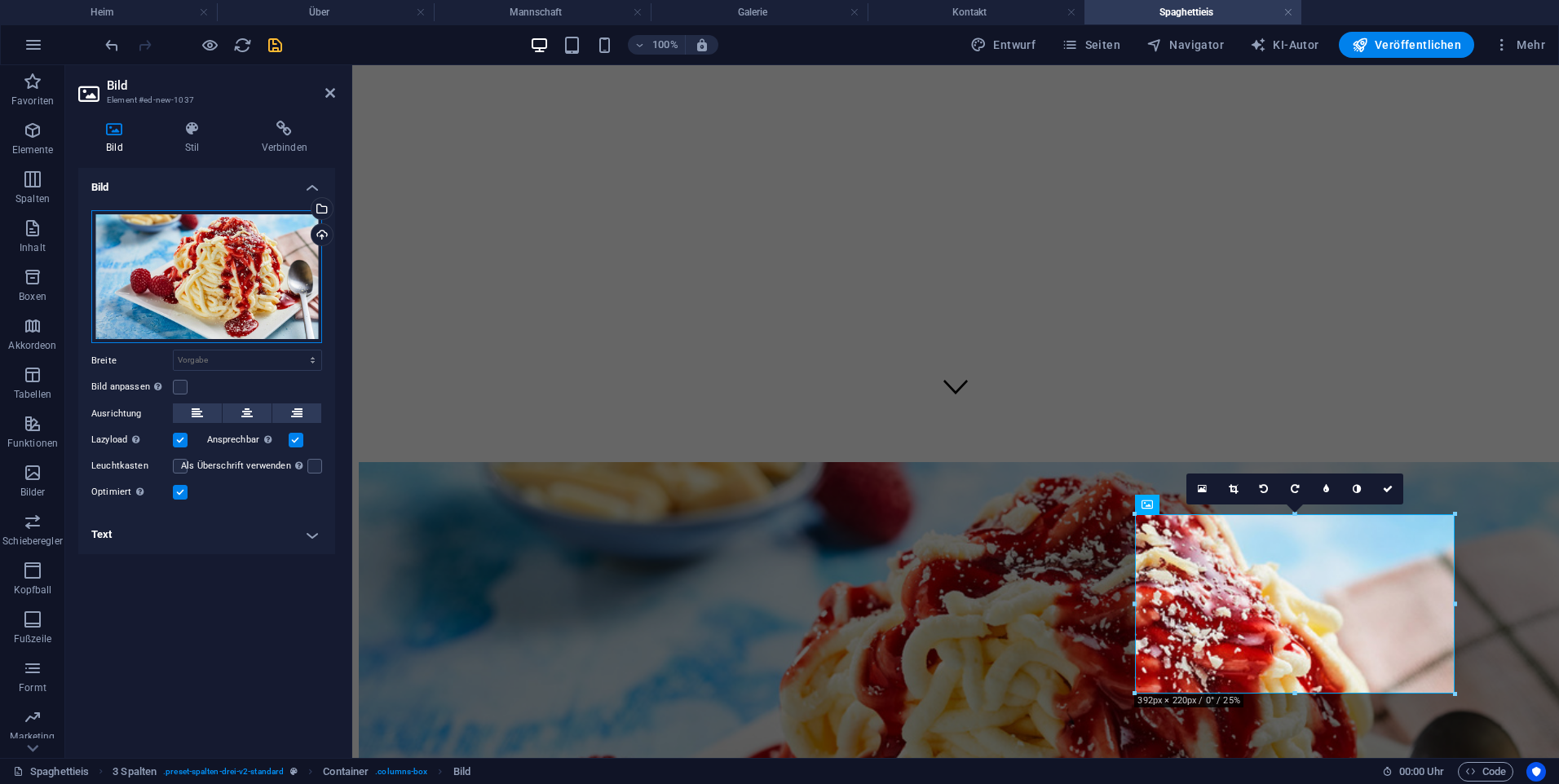
click at [194, 268] on div "Drag files here, click to choose files or select files from Files or our free s…" at bounding box center [207, 277] width 231 height 134
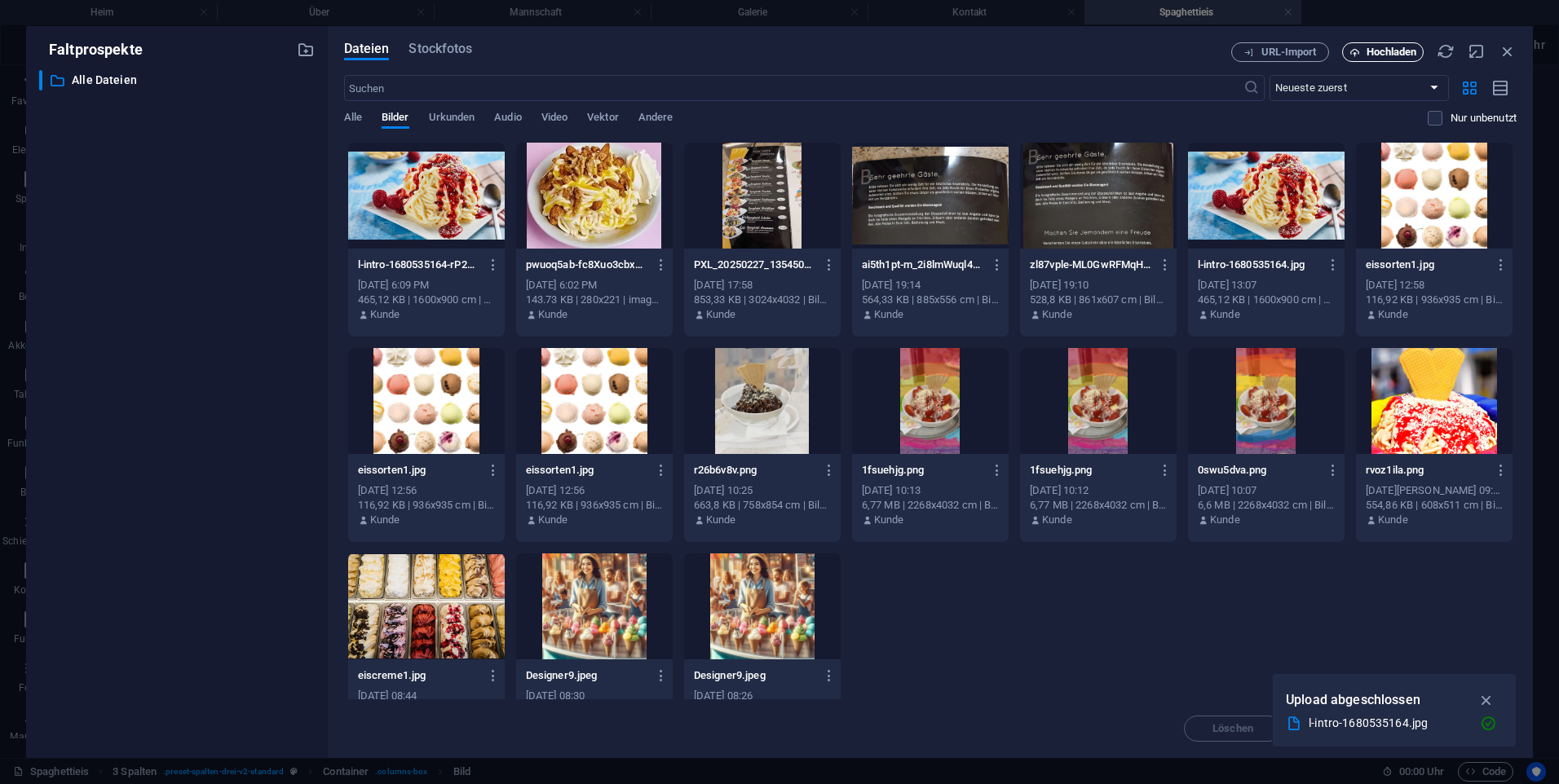
click at [1401, 48] on span "Hochladen" at bounding box center [1392, 52] width 50 height 10
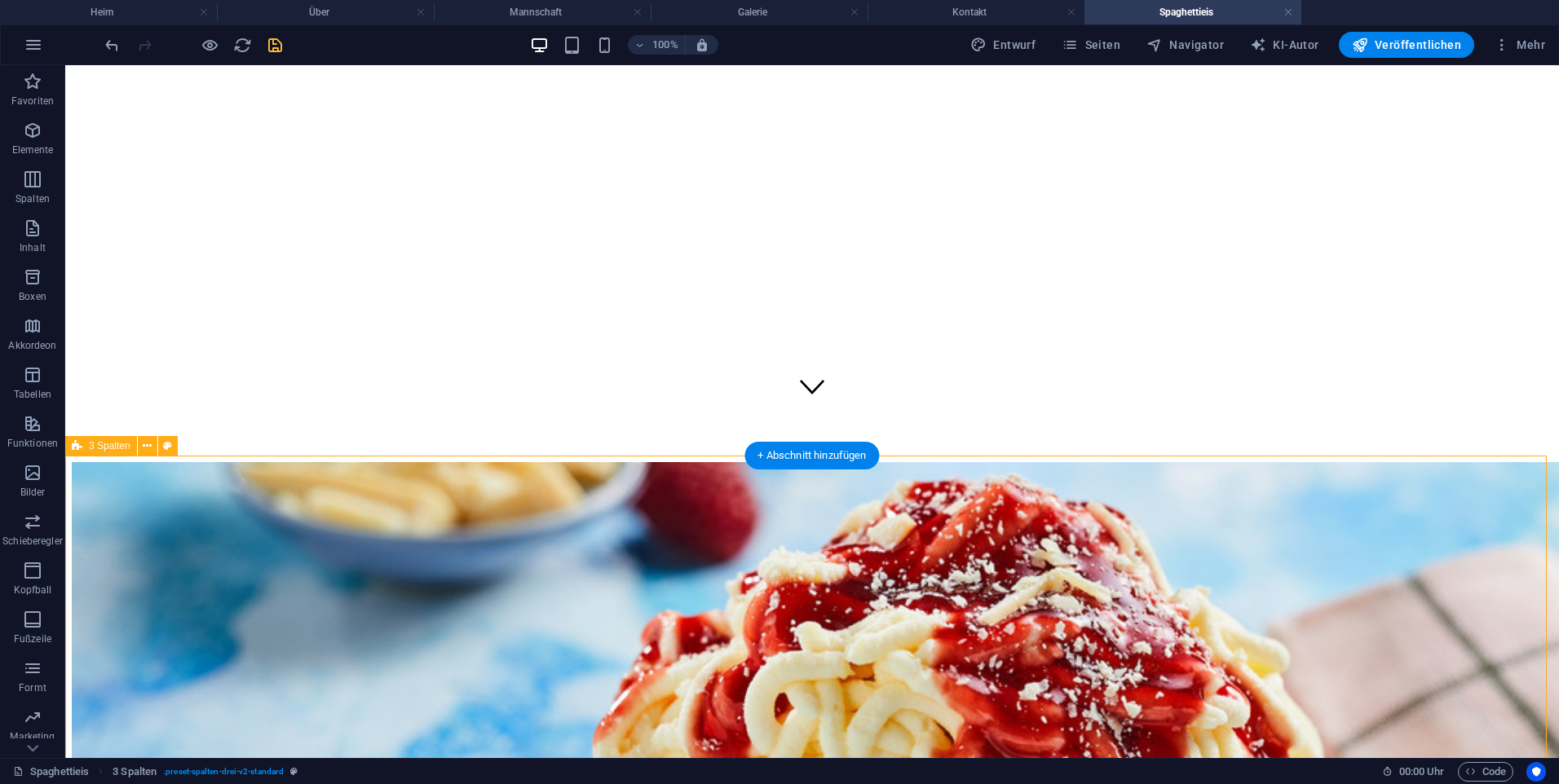
drag, startPoint x: 845, startPoint y: 603, endPoint x: 1148, endPoint y: 595, distance: 303.1
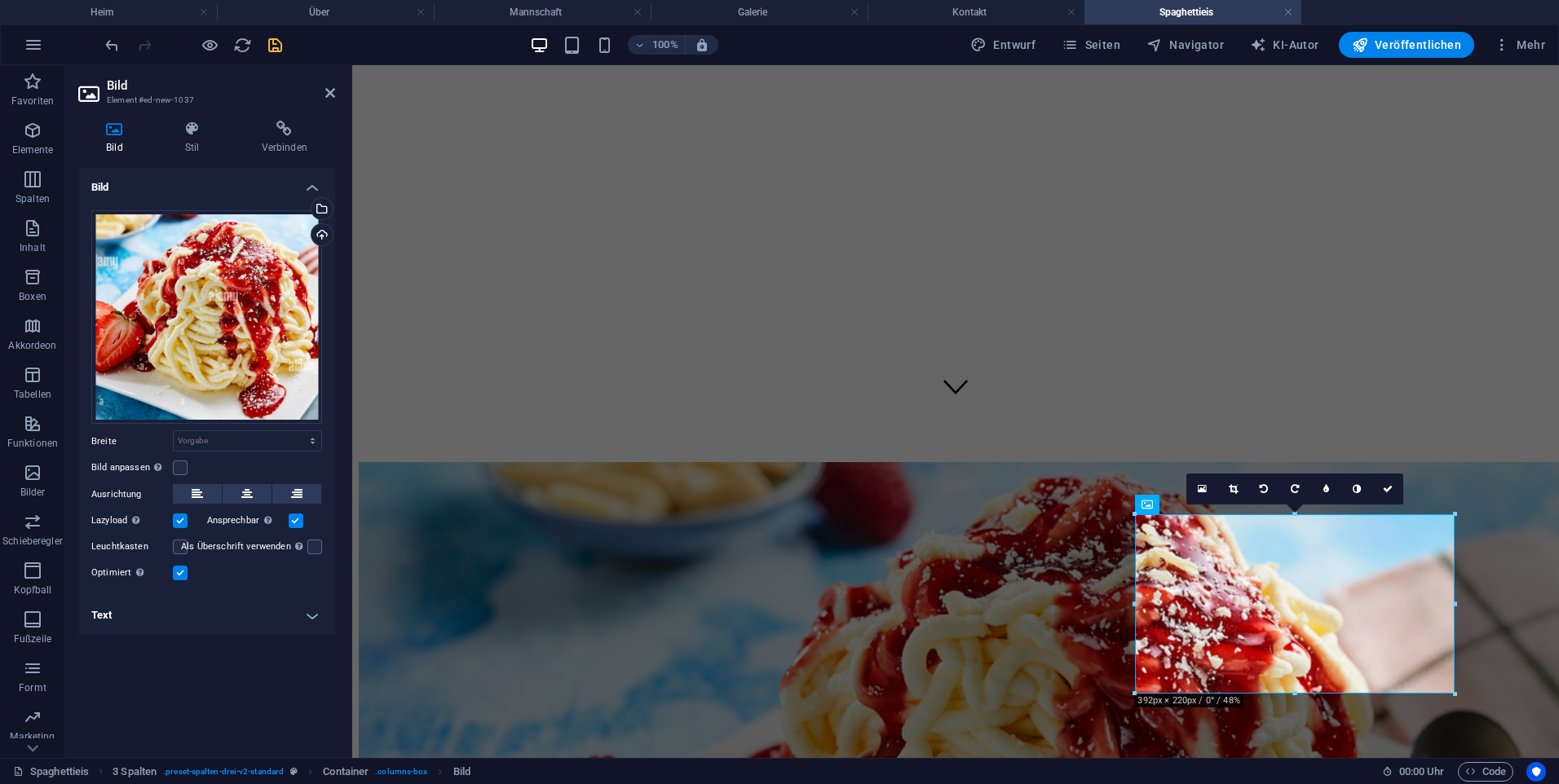
click at [172, 616] on h4 "Text" at bounding box center [207, 615] width 257 height 39
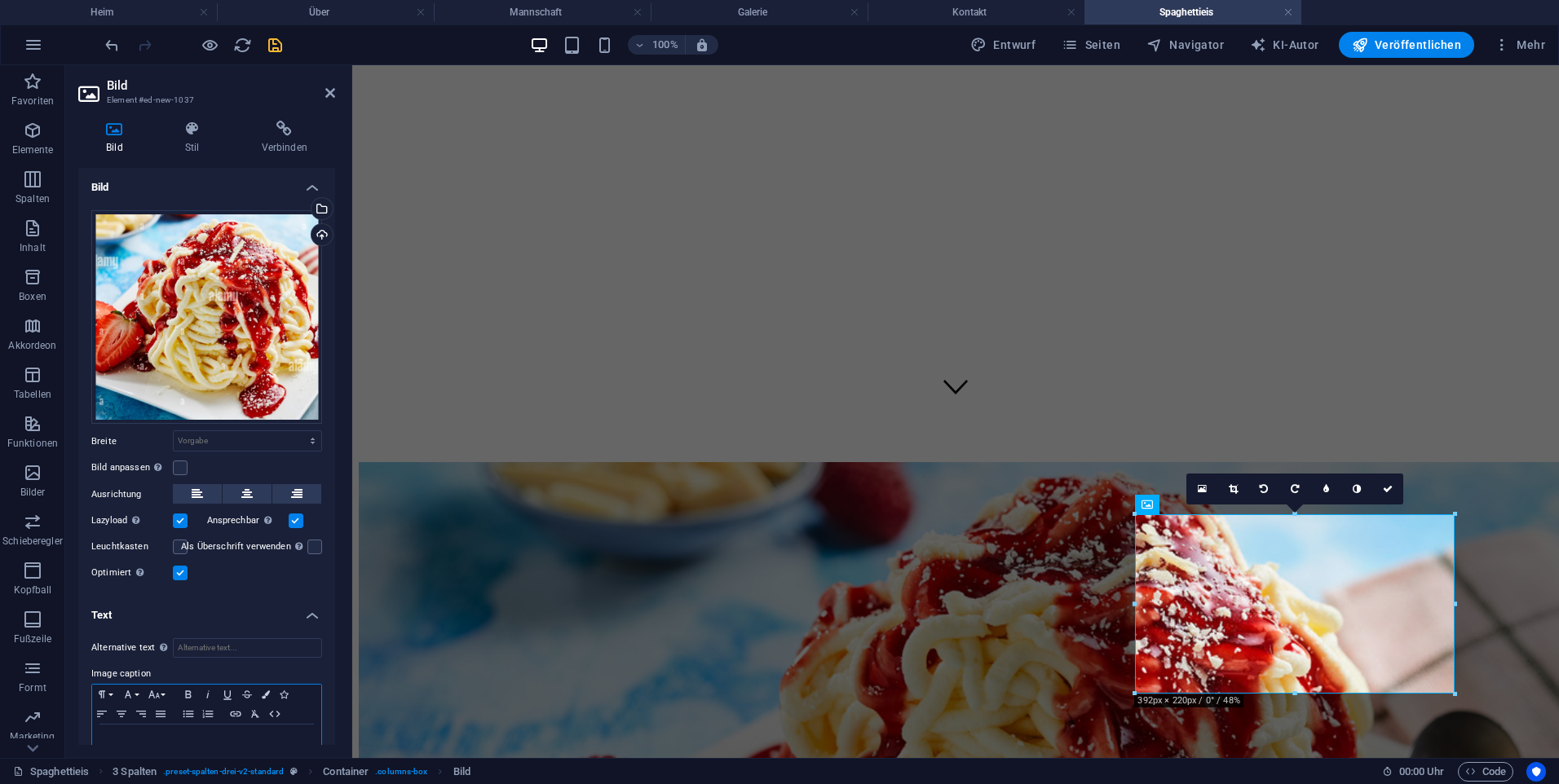
click at [132, 729] on div at bounding box center [207, 750] width 229 height 49
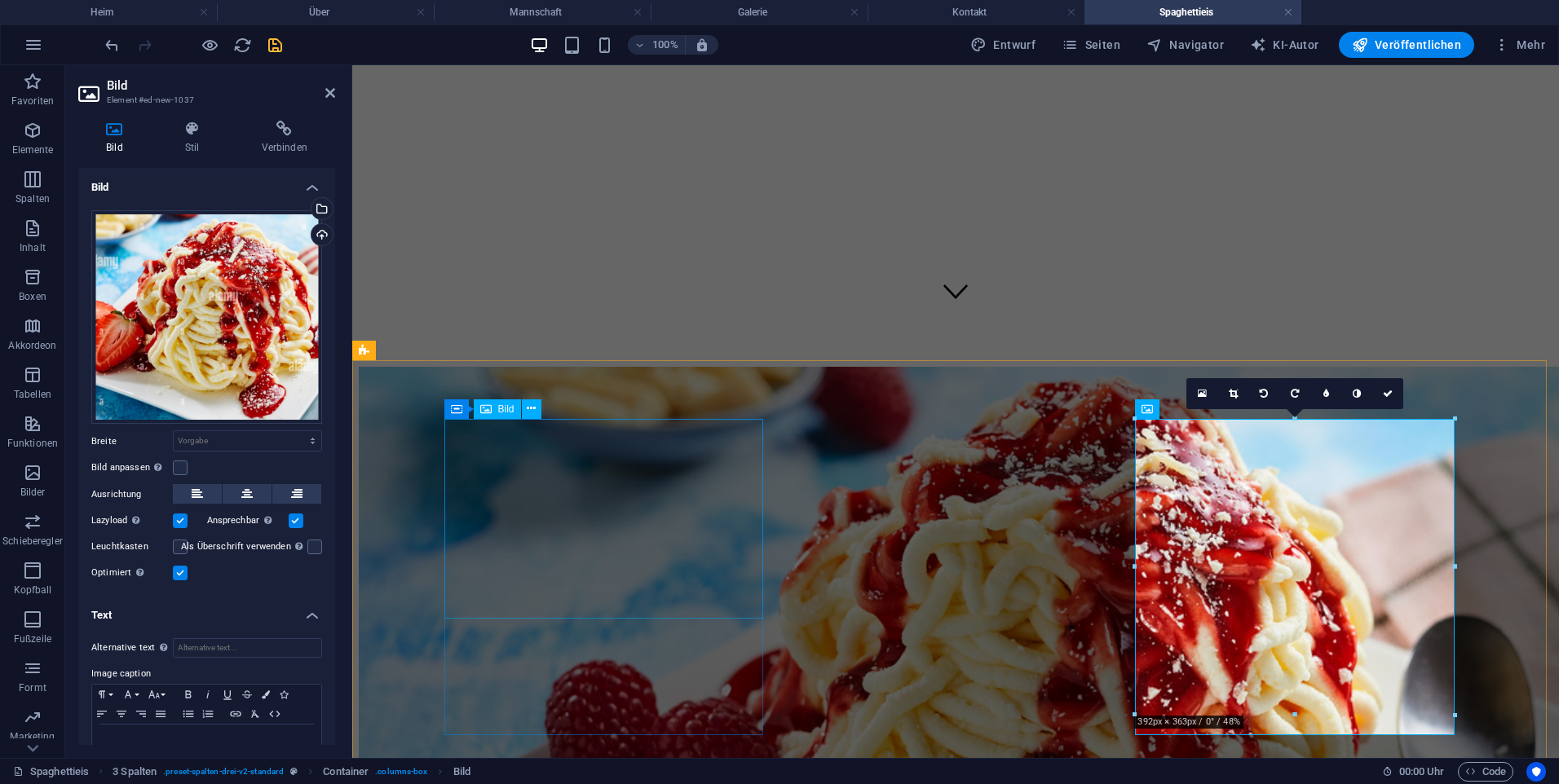
scroll to position [474, 0]
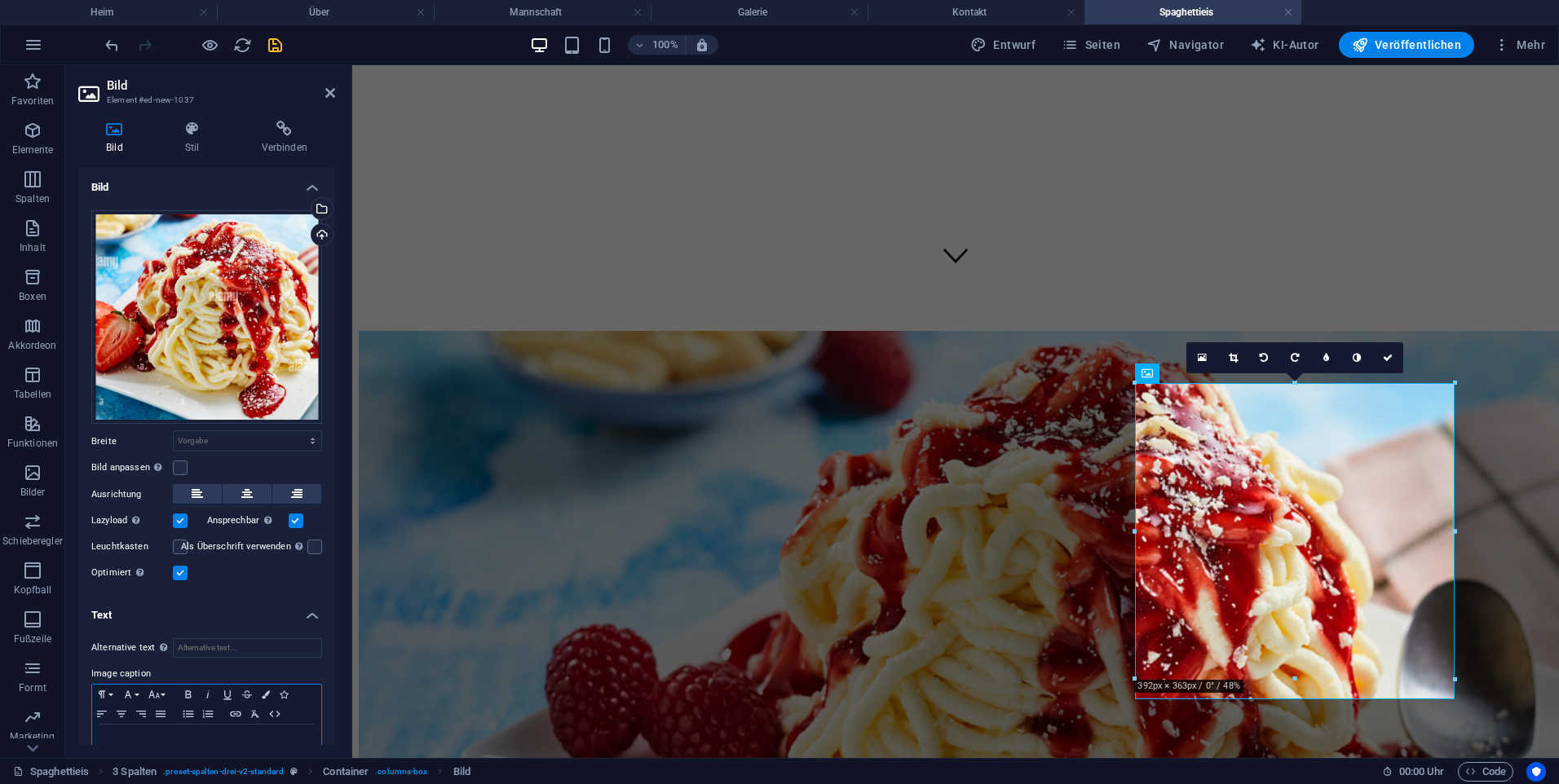
click at [220, 736] on p at bounding box center [207, 740] width 213 height 15
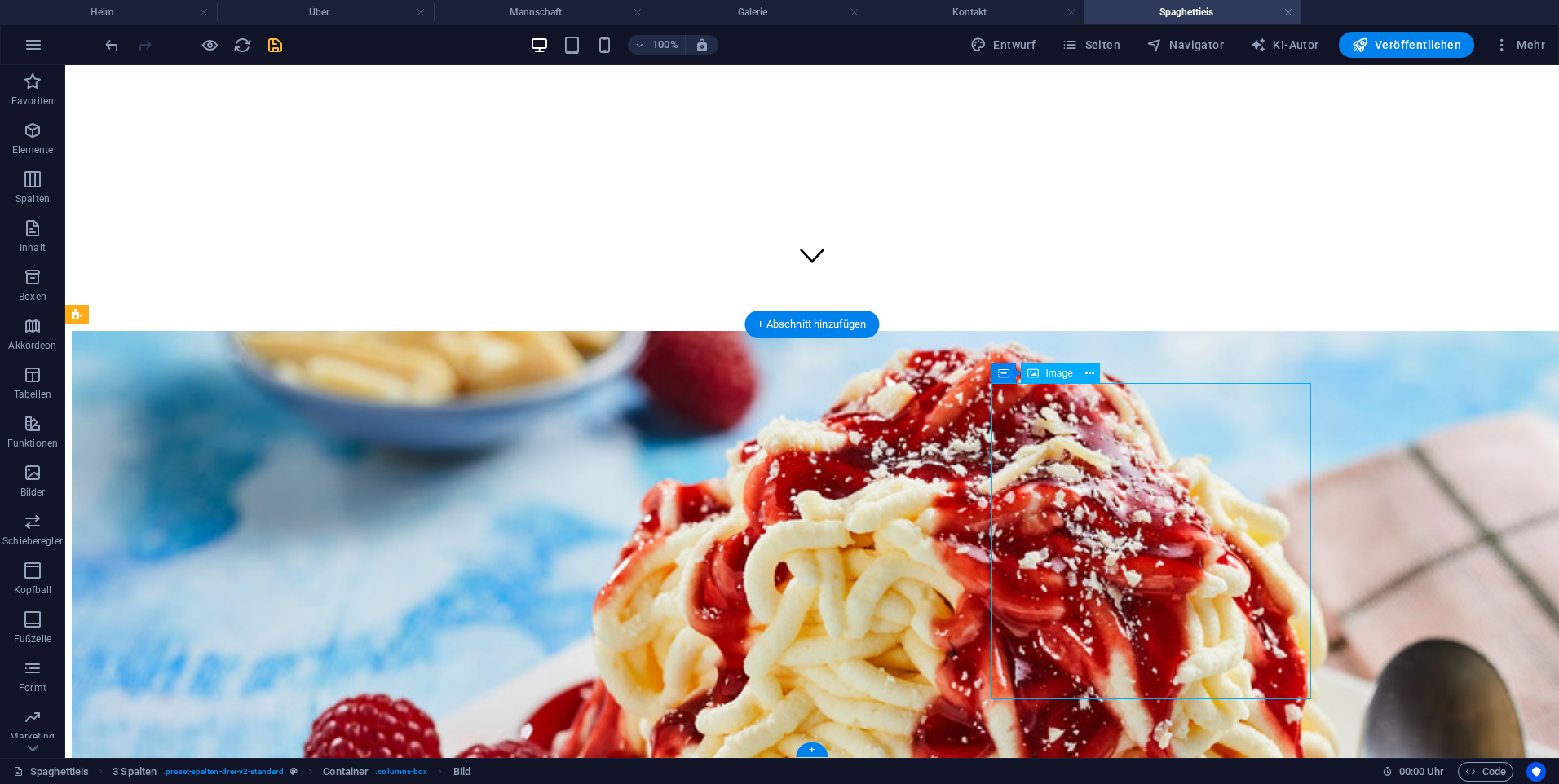
drag, startPoint x: 1188, startPoint y: 664, endPoint x: 1179, endPoint y: 619, distance: 45.9
drag, startPoint x: 1300, startPoint y: 634, endPoint x: 1279, endPoint y: 525, distance: 111.0
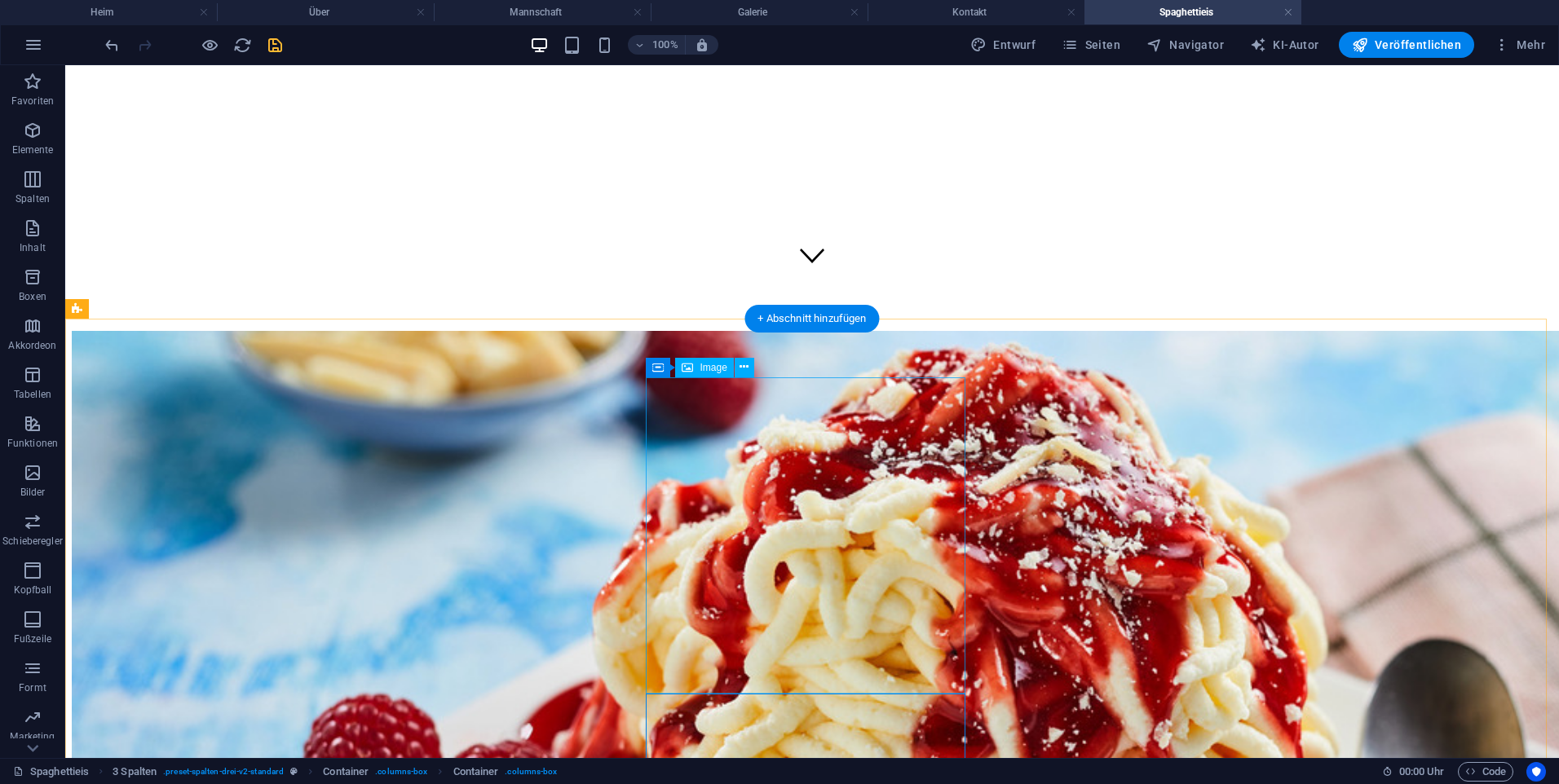
scroll to position [637, 0]
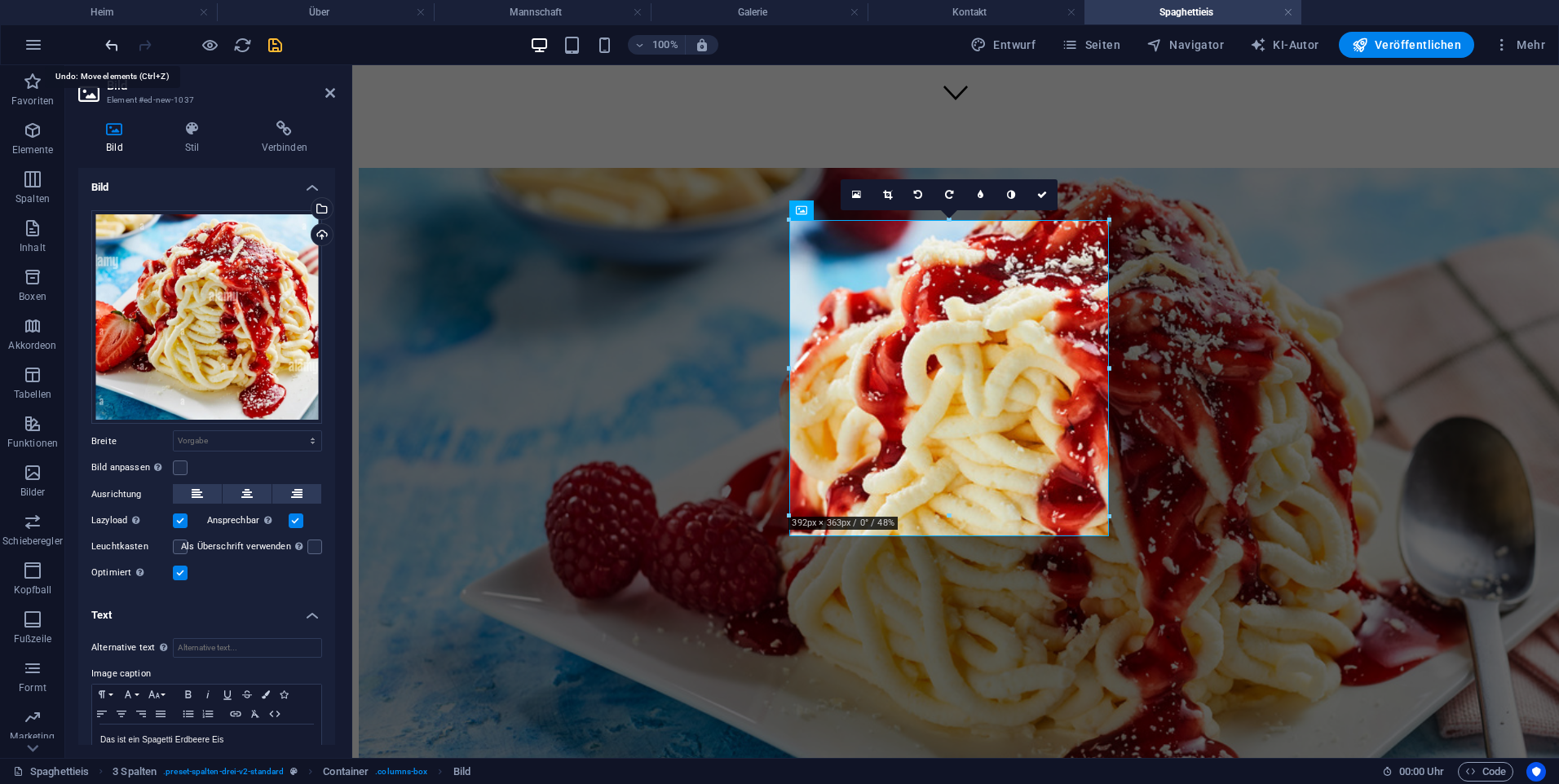
click at [106, 40] on icon "aufmachen" at bounding box center [112, 45] width 18 height 18
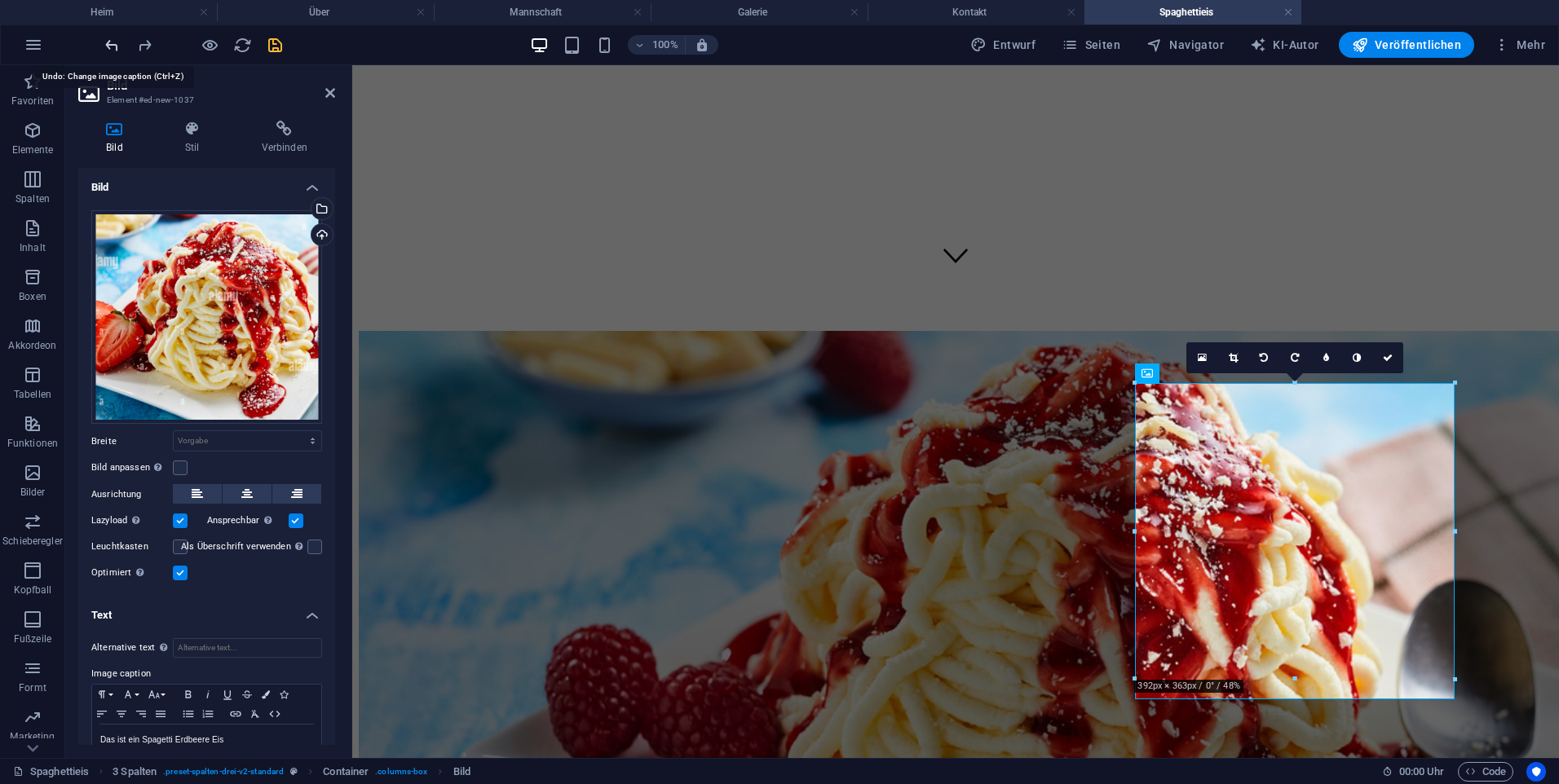
click at [114, 40] on icon "aufmachen" at bounding box center [112, 45] width 18 height 18
drag, startPoint x: 149, startPoint y: 40, endPoint x: 287, endPoint y: 57, distance: 139.0
click at [149, 39] on icon "noch einmal machen" at bounding box center [144, 45] width 18 height 18
drag, startPoint x: 1651, startPoint y: 742, endPoint x: 1292, endPoint y: 662, distance: 367.8
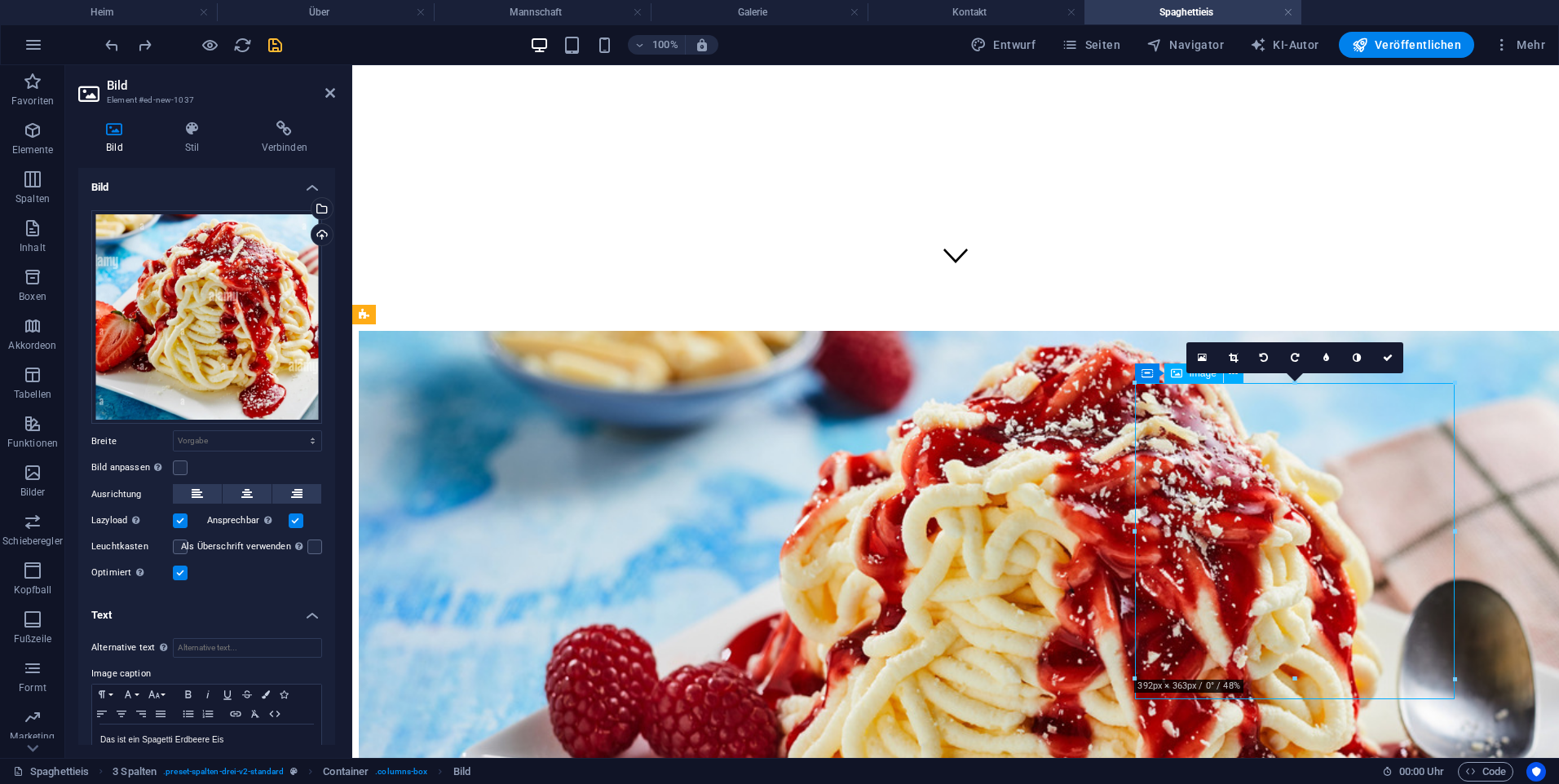
drag, startPoint x: 1297, startPoint y: 669, endPoint x: 1305, endPoint y: 640, distance: 30.1
drag, startPoint x: 1292, startPoint y: 673, endPoint x: 1303, endPoint y: 658, distance: 18.6
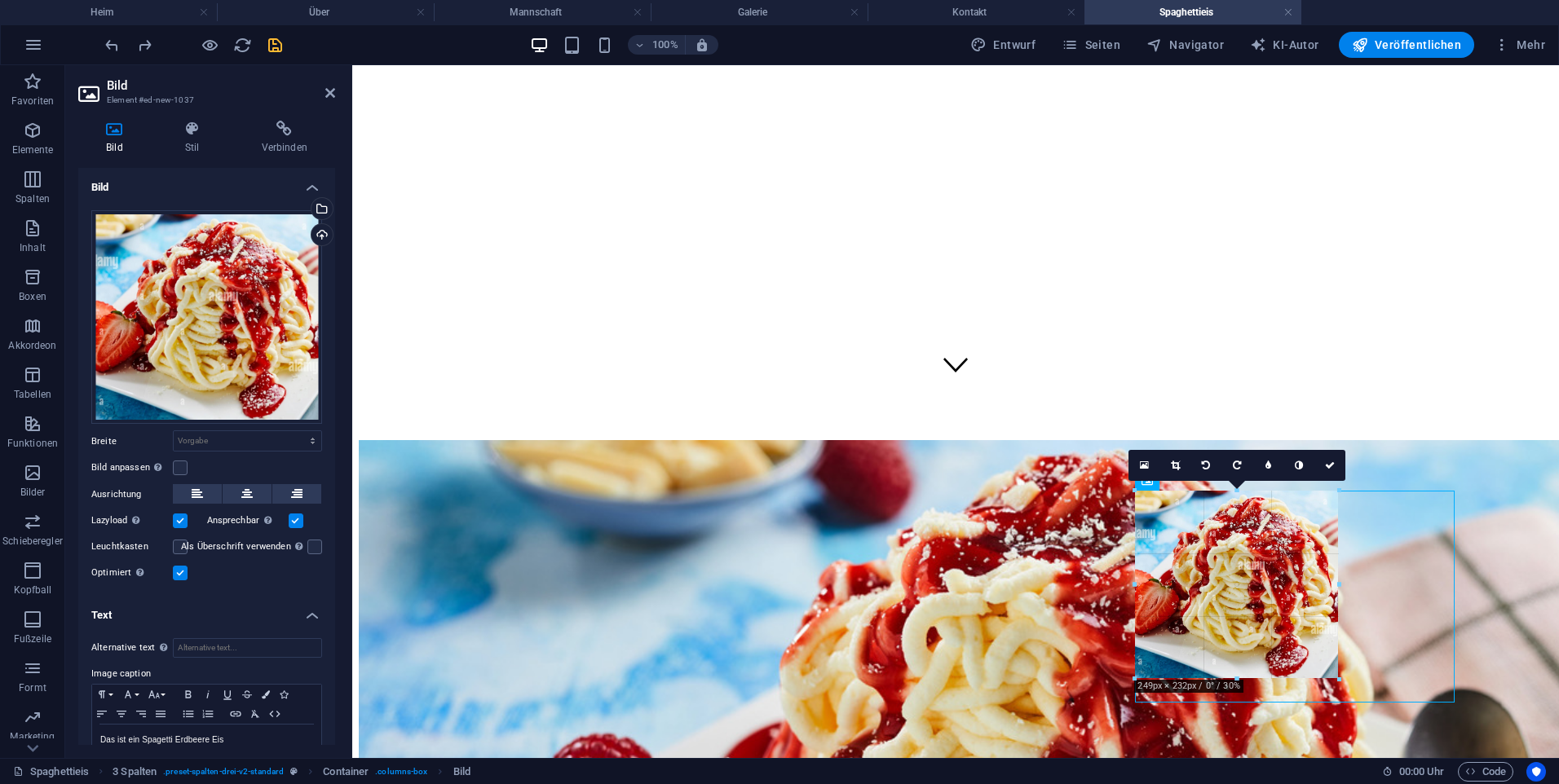
scroll to position [363, 0]
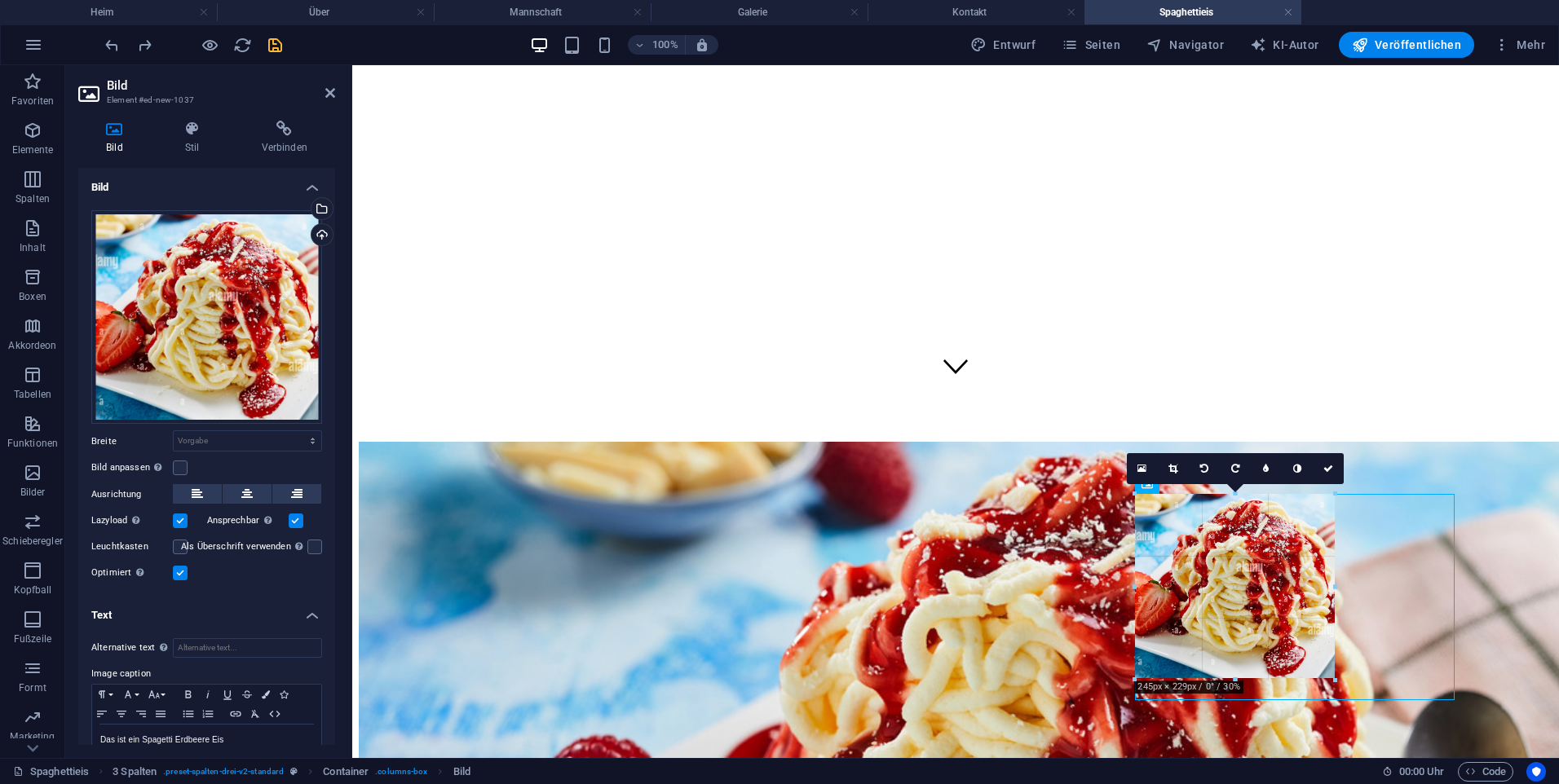
drag, startPoint x: 1294, startPoint y: 679, endPoint x: 1291, endPoint y: 570, distance: 109.0
type input "243"
select select "px"
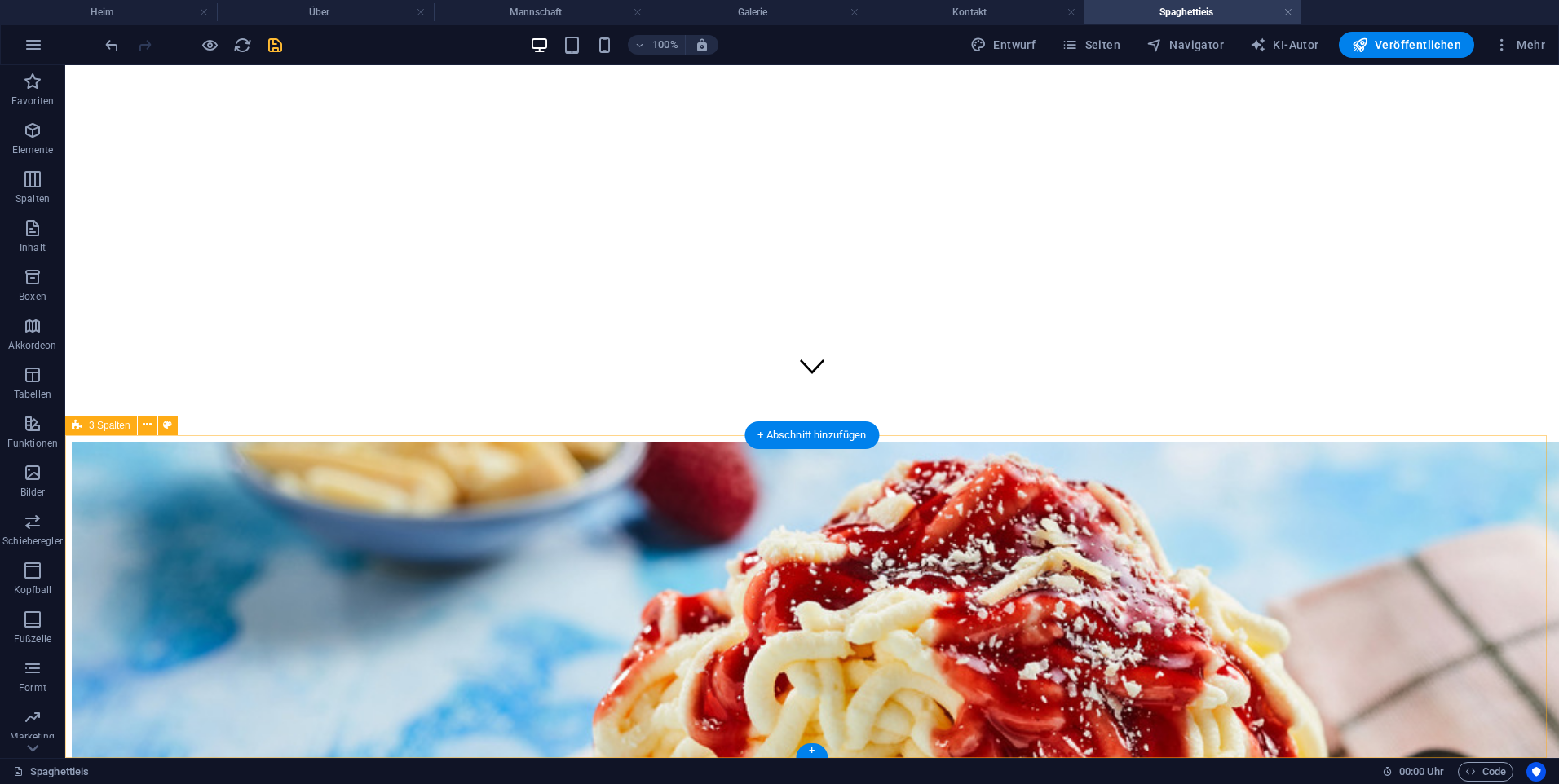
click at [814, 747] on div "+" at bounding box center [812, 751] width 32 height 15
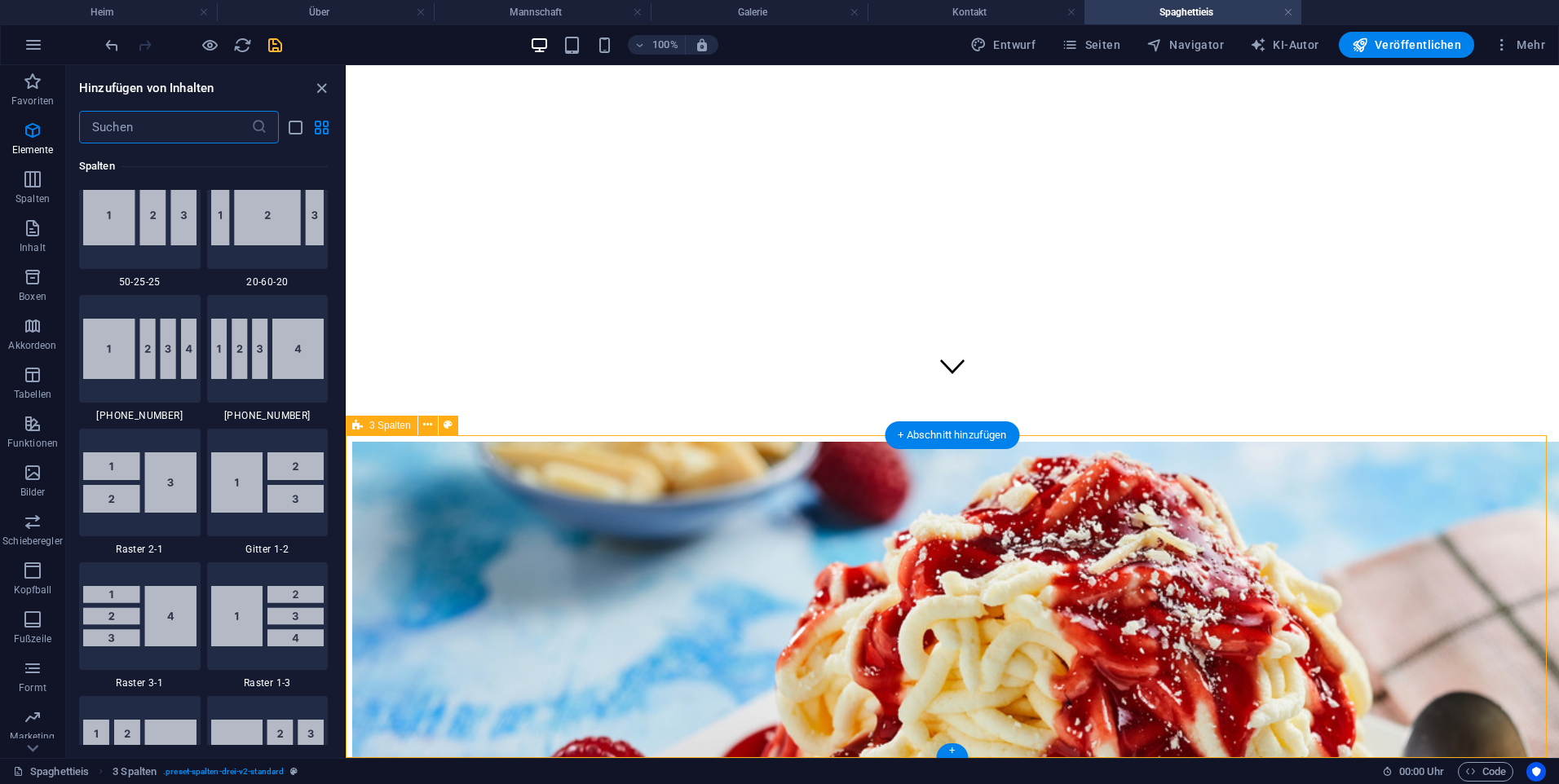
scroll to position [2852, 0]
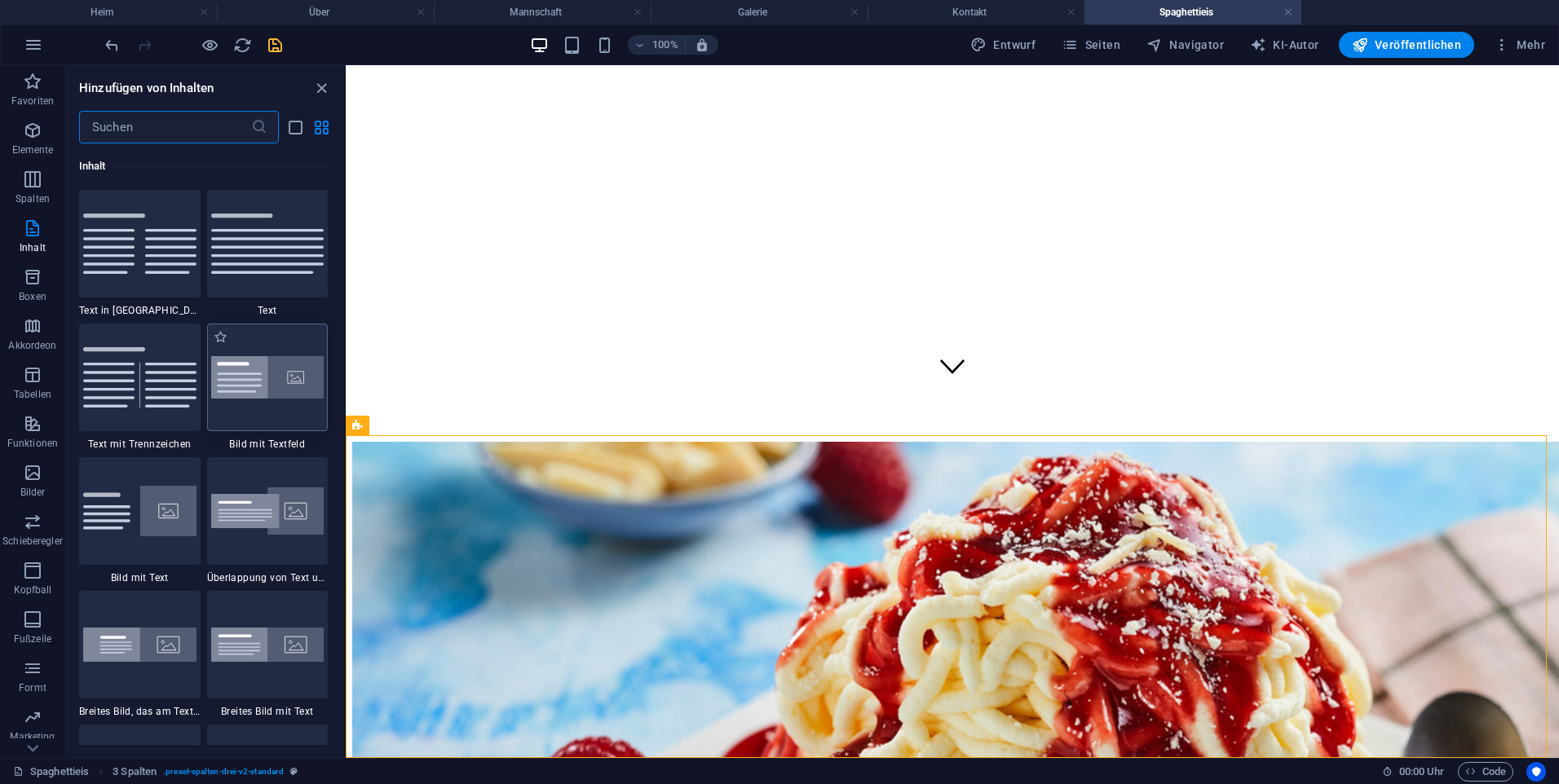
click at [270, 424] on div at bounding box center [268, 377] width 121 height 107
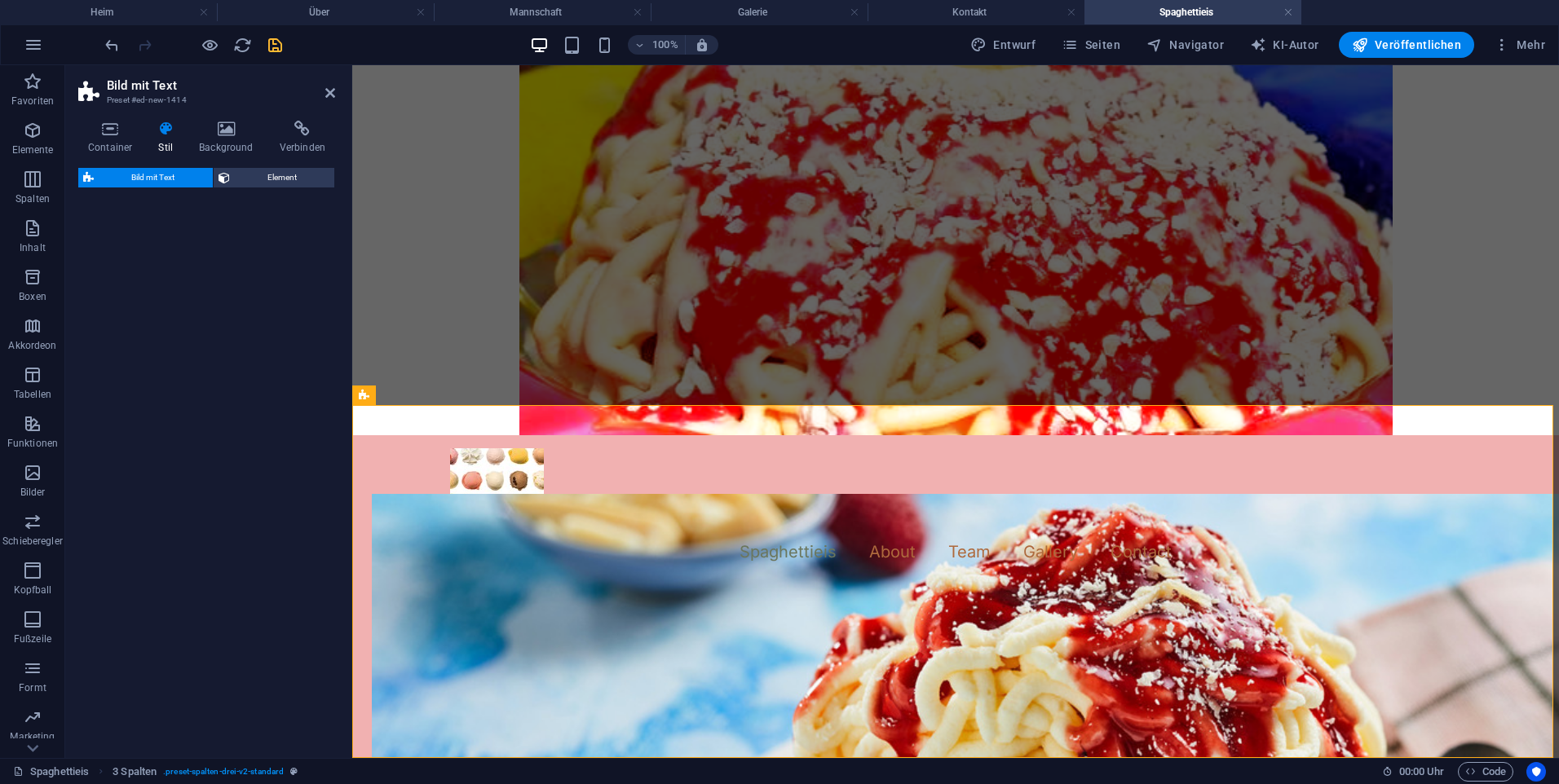
select select "rem"
select select "px"
select select "preset-text-with-image-v4-boxed"
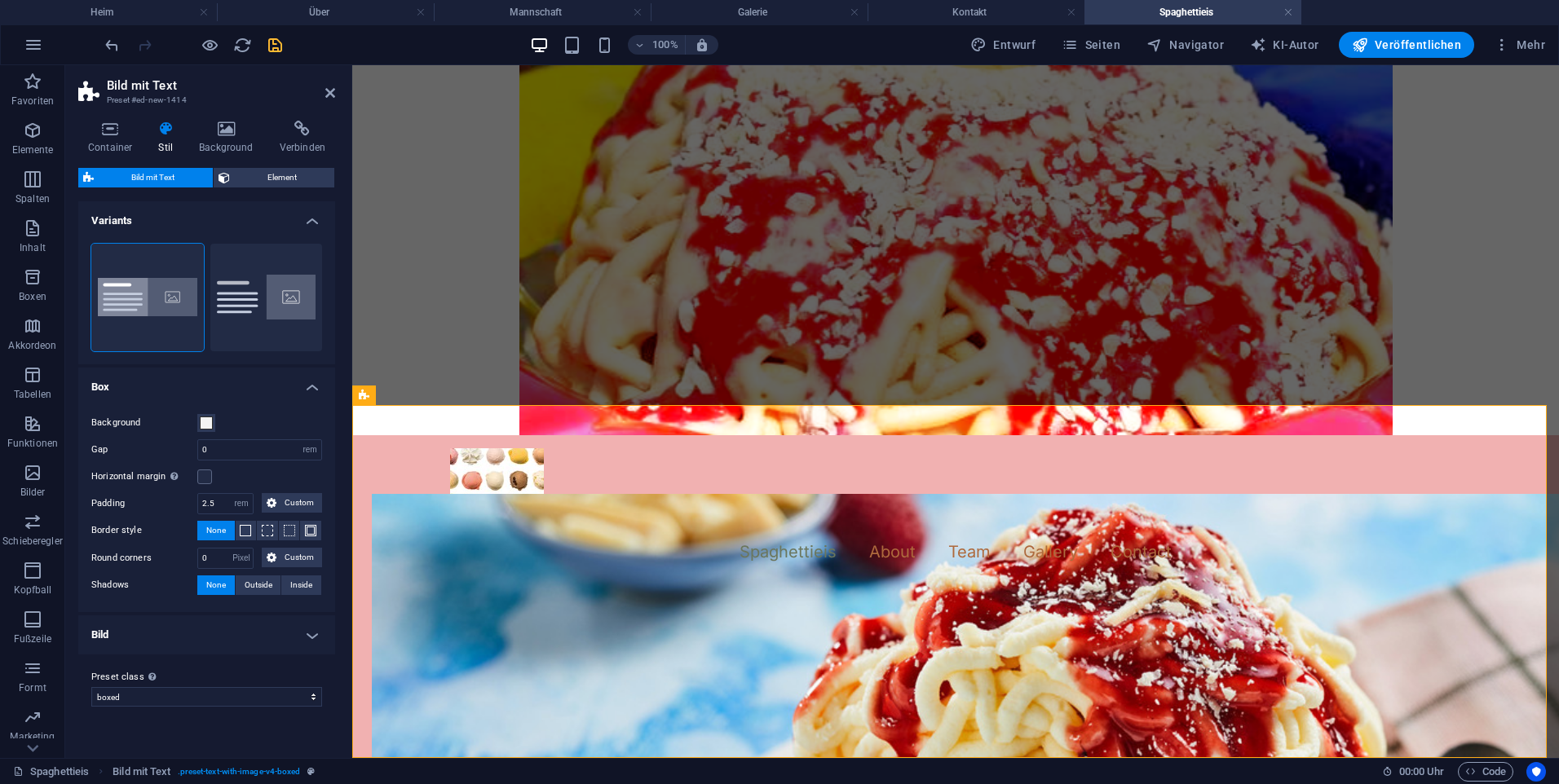
scroll to position [717, 0]
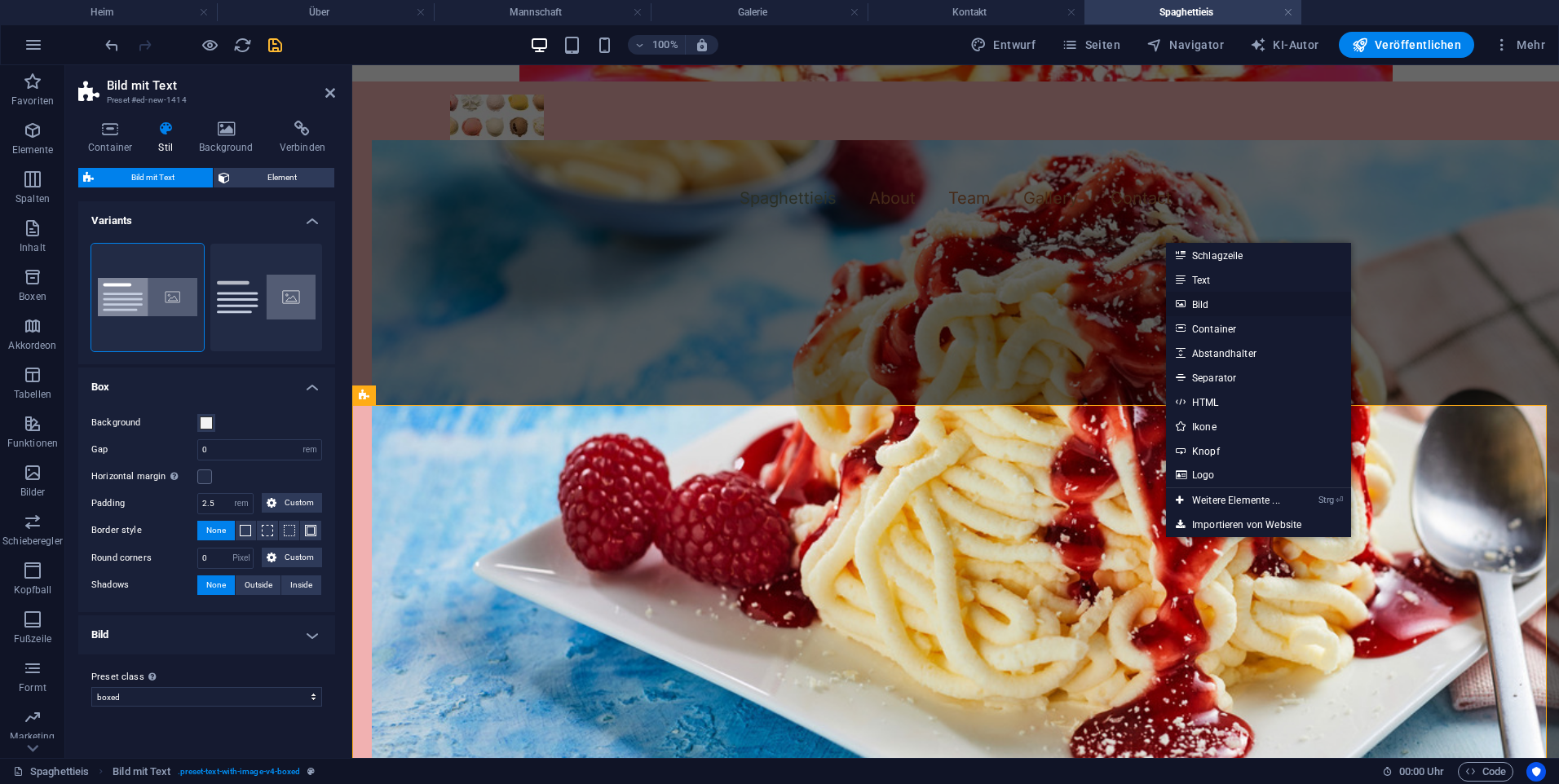
click at [1264, 305] on link "Bild" at bounding box center [1259, 304] width 185 height 25
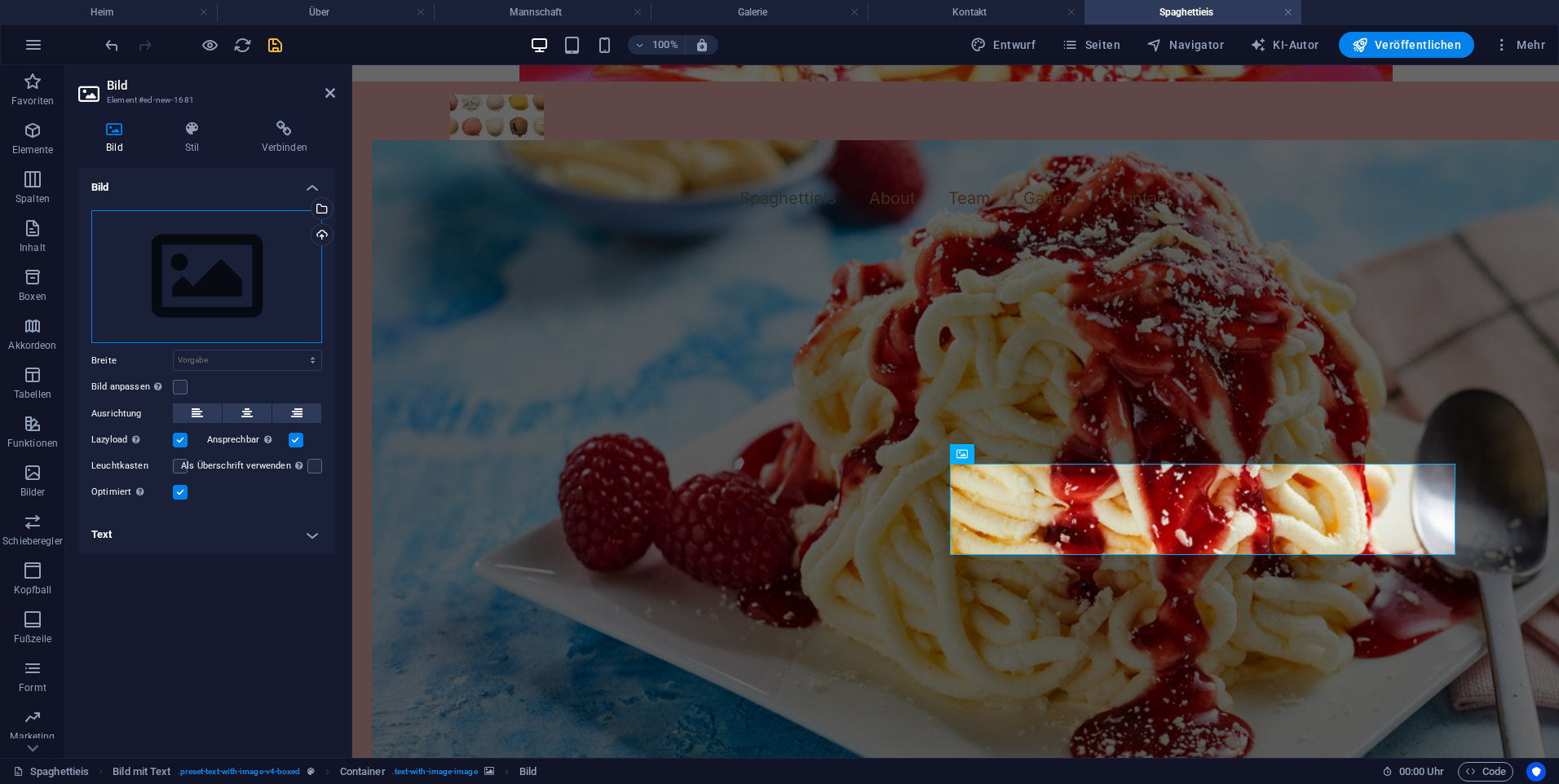
drag, startPoint x: 210, startPoint y: 275, endPoint x: 204, endPoint y: 282, distance: 9.2
click at [210, 276] on div "Drag files here, click to choose files or select files from Files or our free s…" at bounding box center [207, 277] width 231 height 134
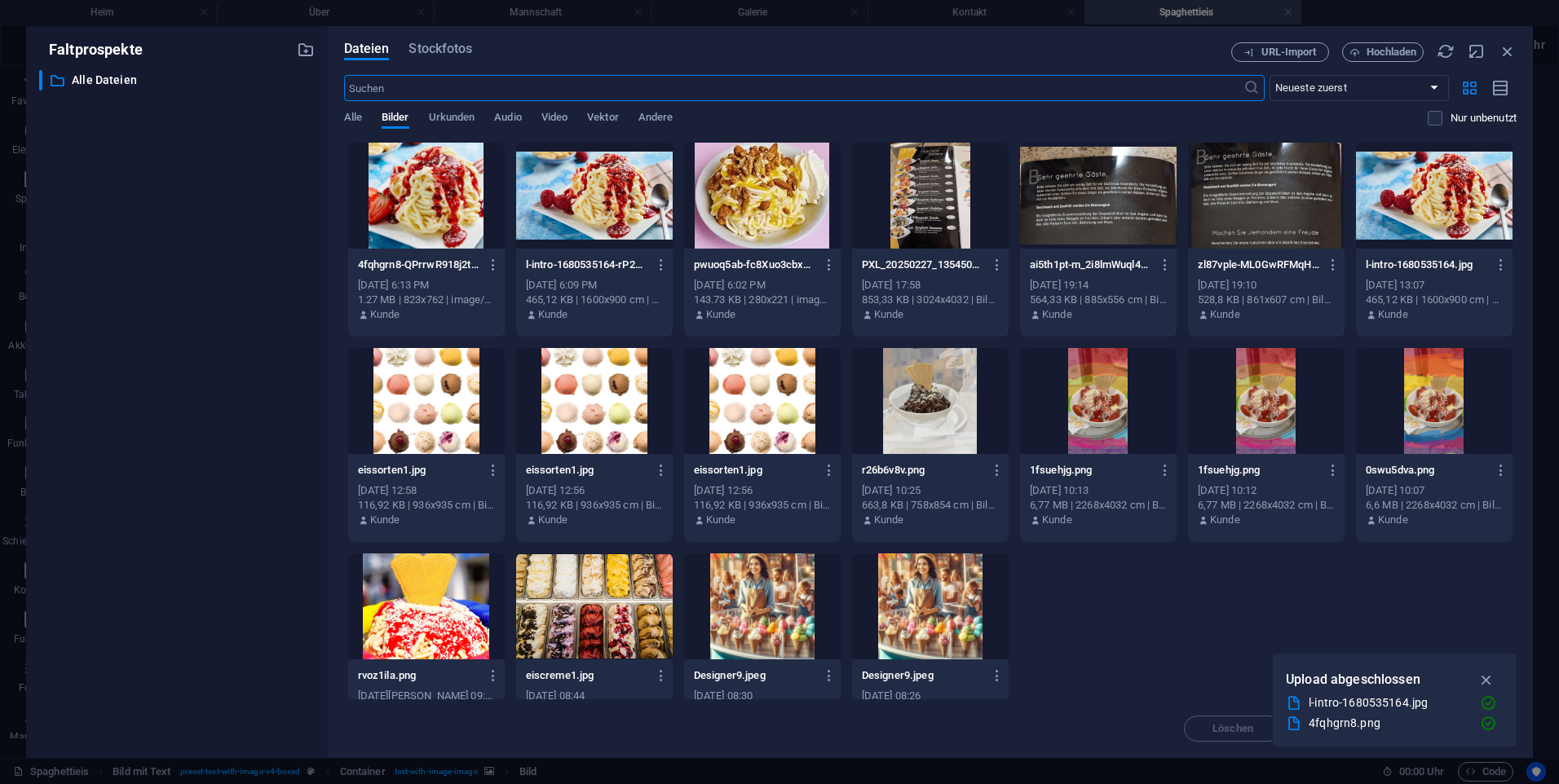
click at [928, 248] on div at bounding box center [930, 195] width 157 height 106
click at [1486, 671] on icon "button" at bounding box center [1487, 679] width 18 height 18
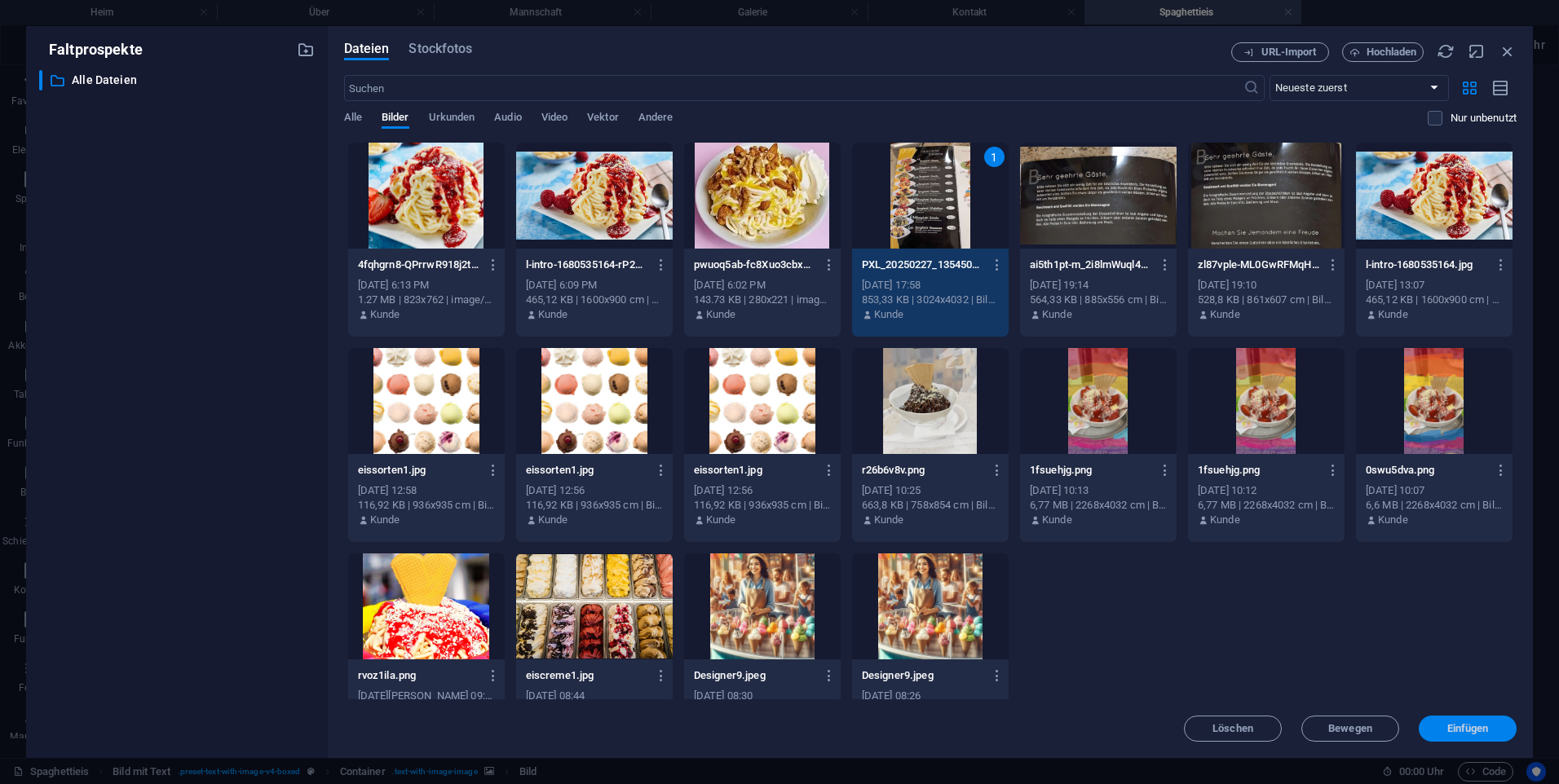
click at [1462, 729] on span "Einfügen" at bounding box center [1467, 729] width 41 height 10
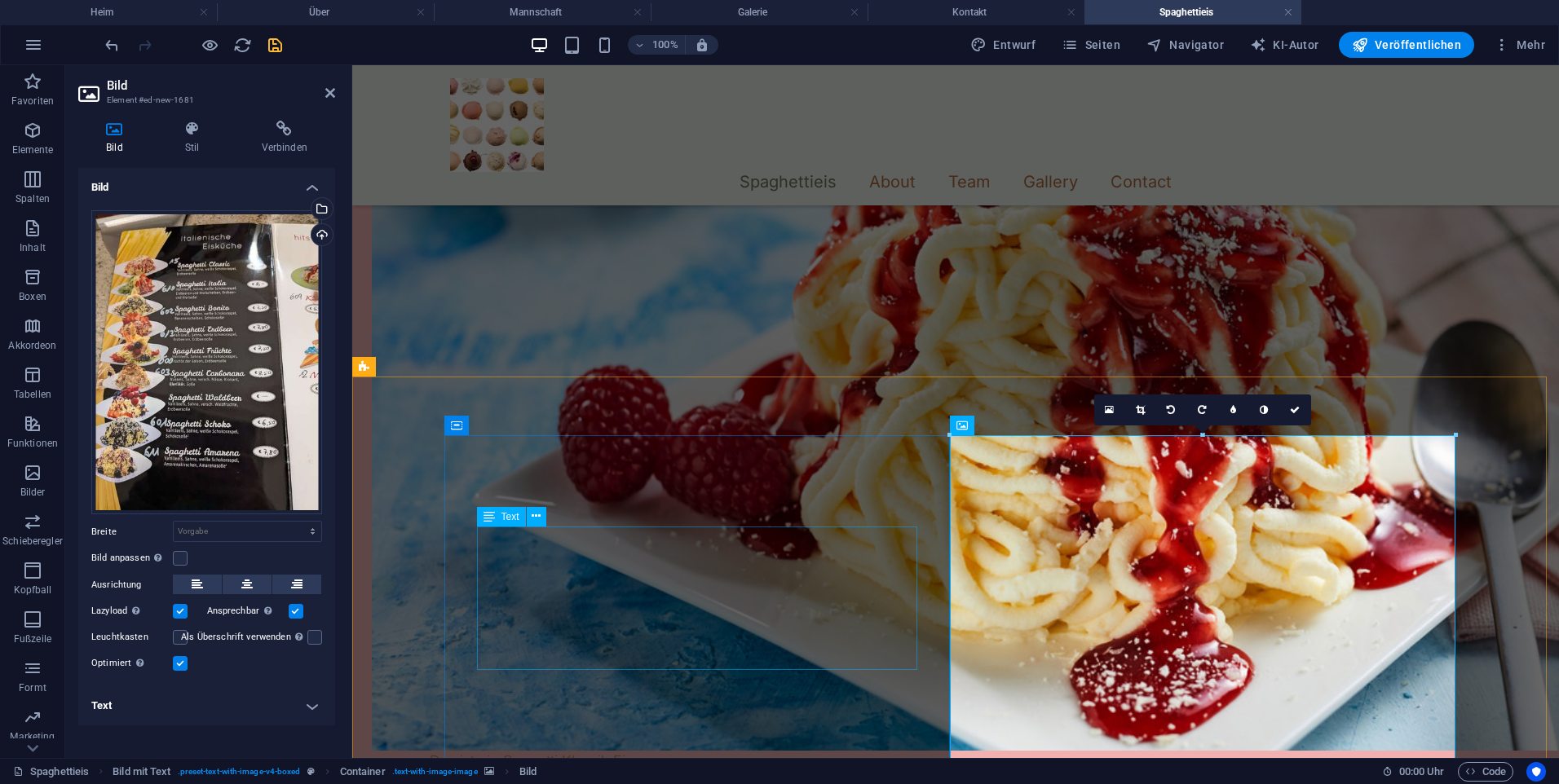
scroll to position [799, 0]
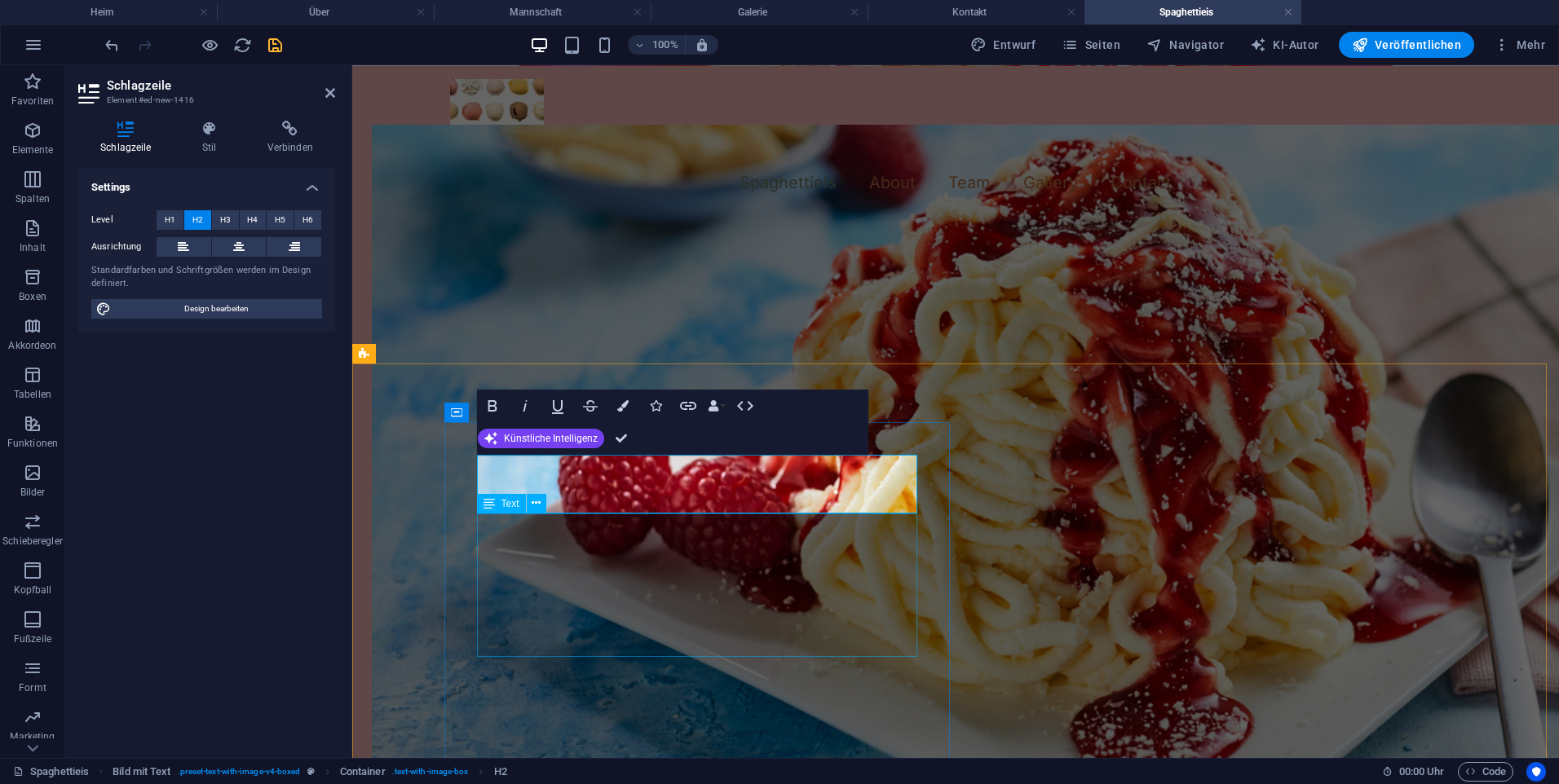
scroll to position [717, 0]
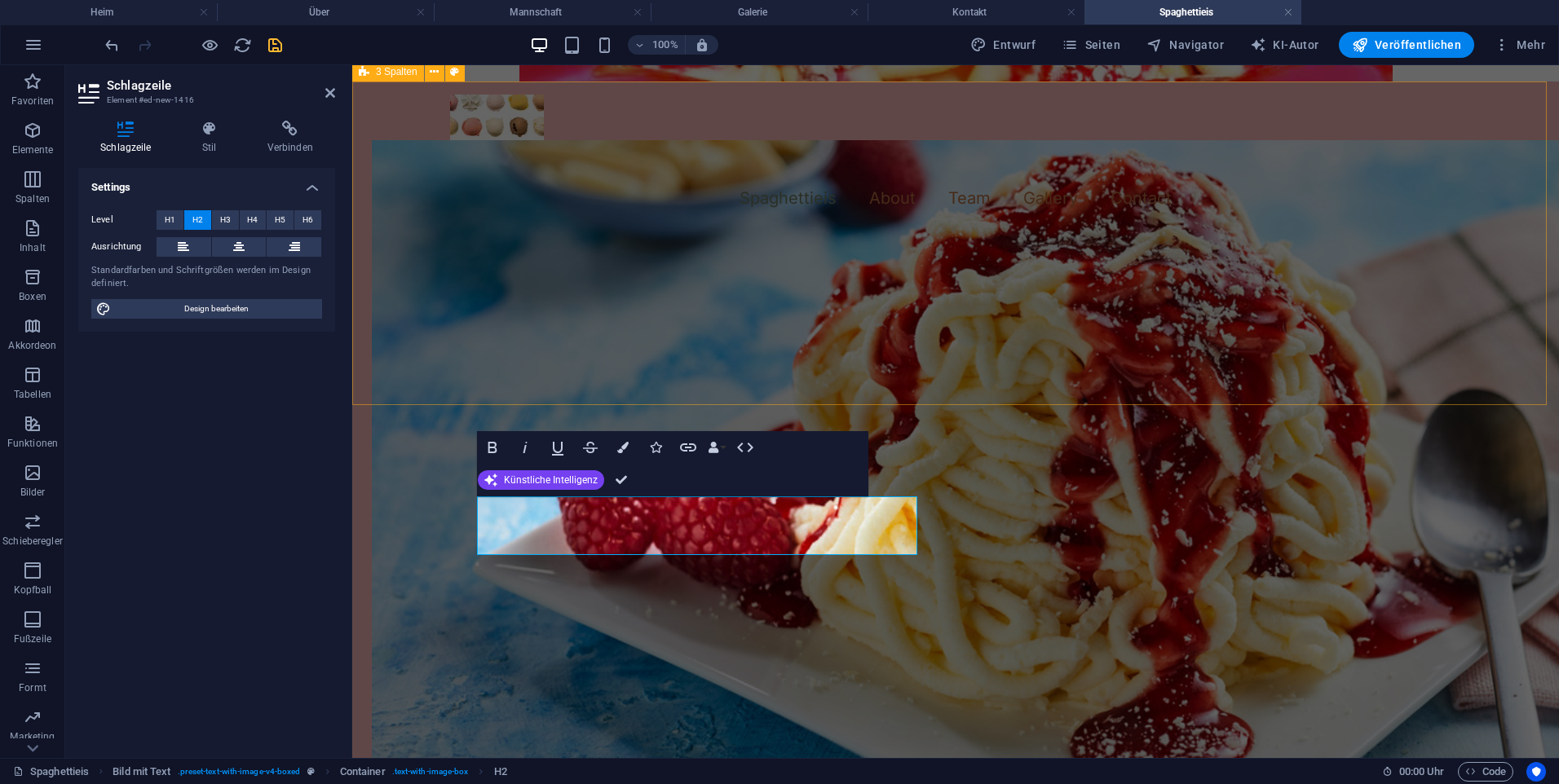
drag, startPoint x: 729, startPoint y: 548, endPoint x: 625, endPoint y: 390, distance: 189.2
click at [625, 390] on div "Das ist ein Spagetti Klassik Eis Das ist ein Spagetti caborana Eis Das ist ein …" at bounding box center [955, 707] width 1207 height 1252
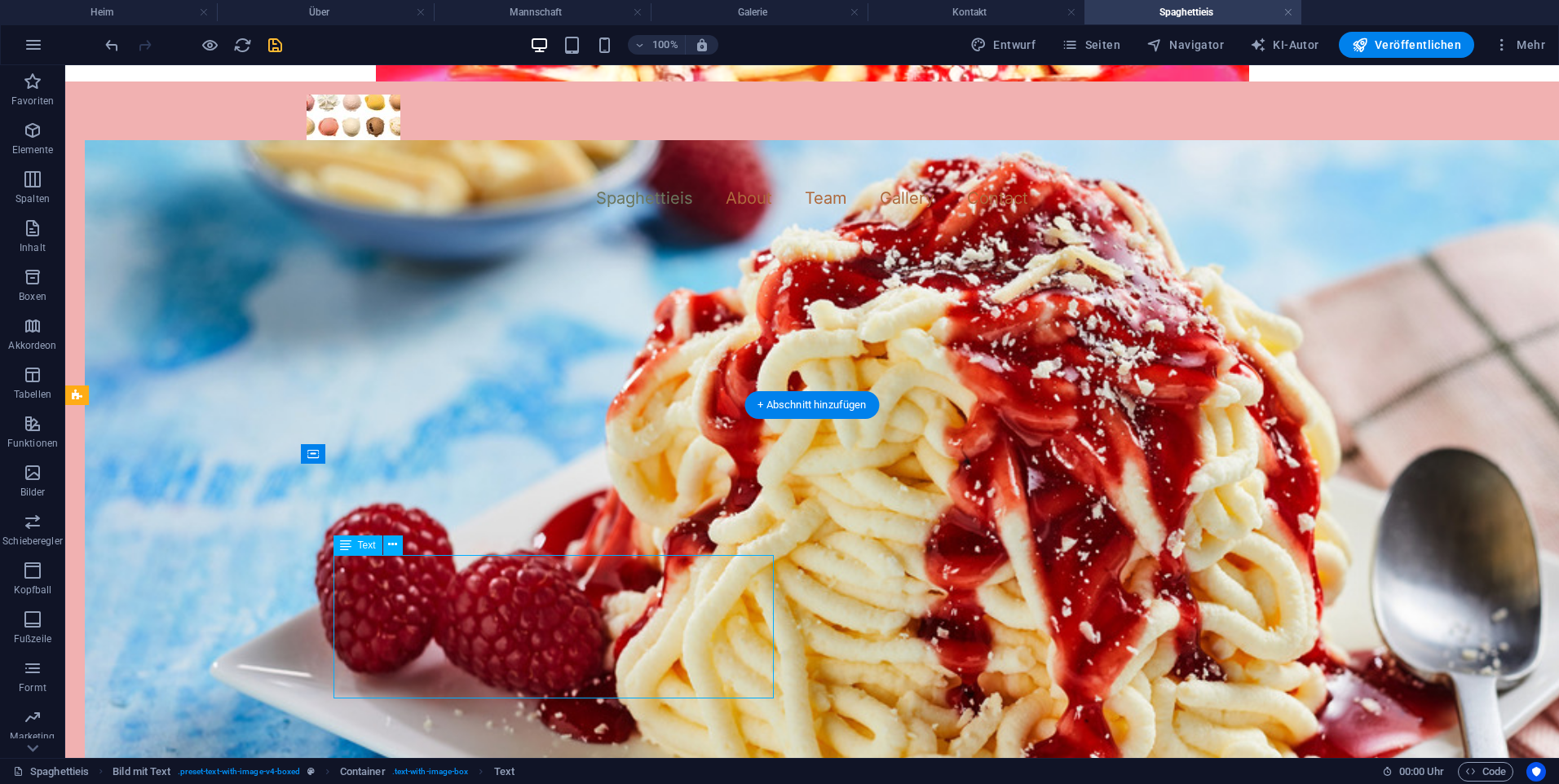
drag, startPoint x: 743, startPoint y: 579, endPoint x: 455, endPoint y: 579, distance: 288.0
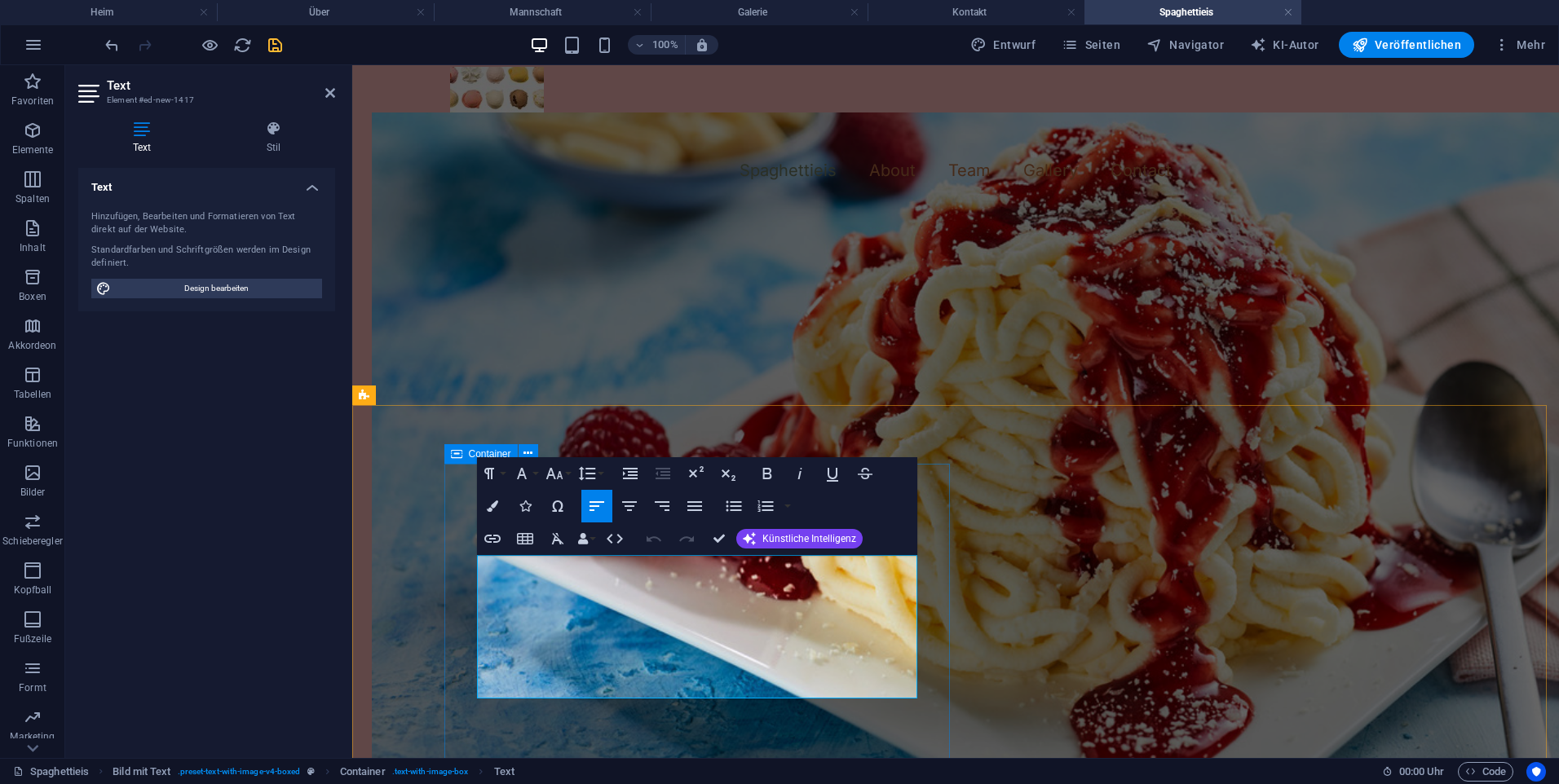
scroll to position [758, 0]
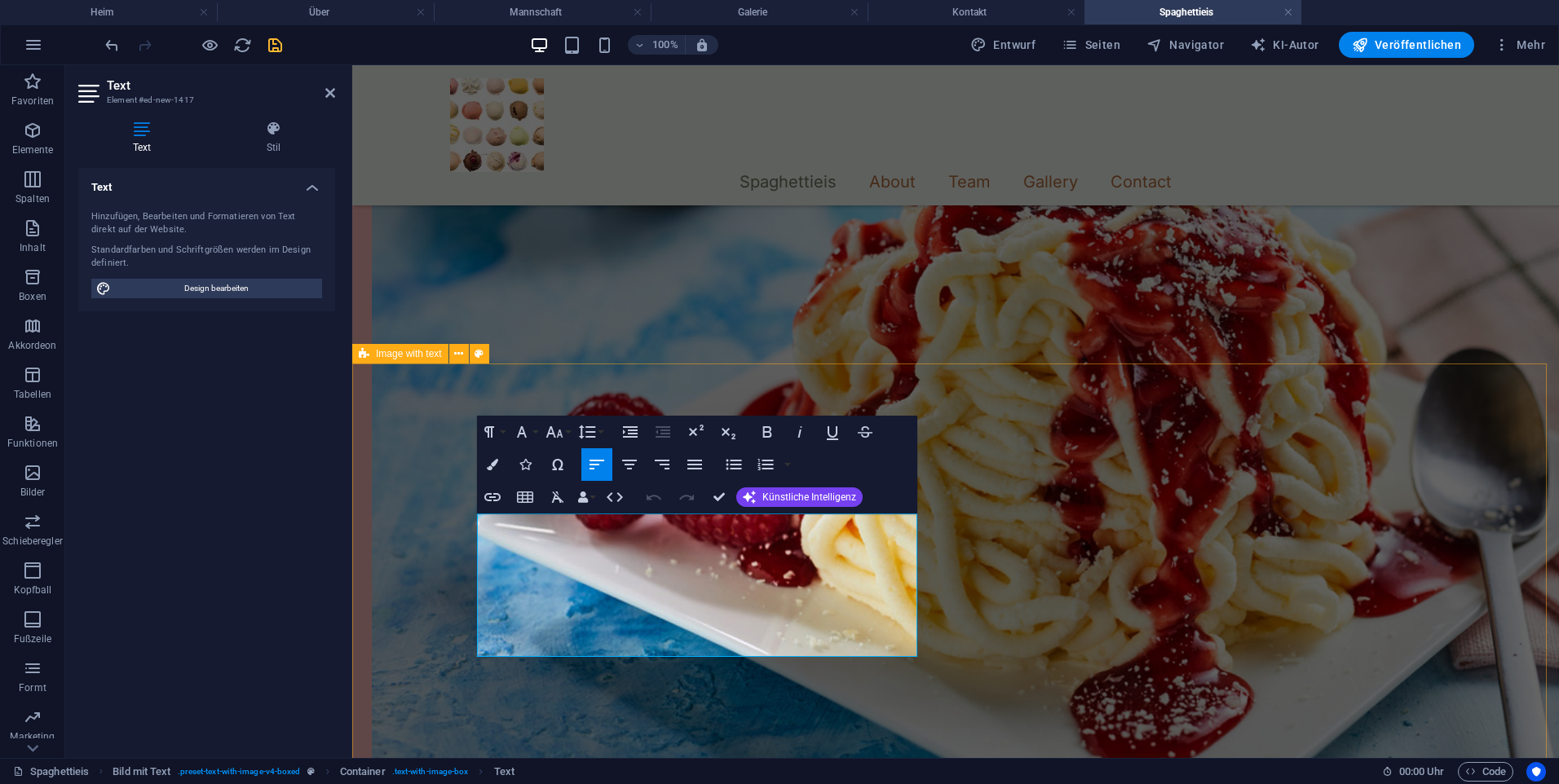
drag, startPoint x: 842, startPoint y: 687, endPoint x: 413, endPoint y: 505, distance: 466.0
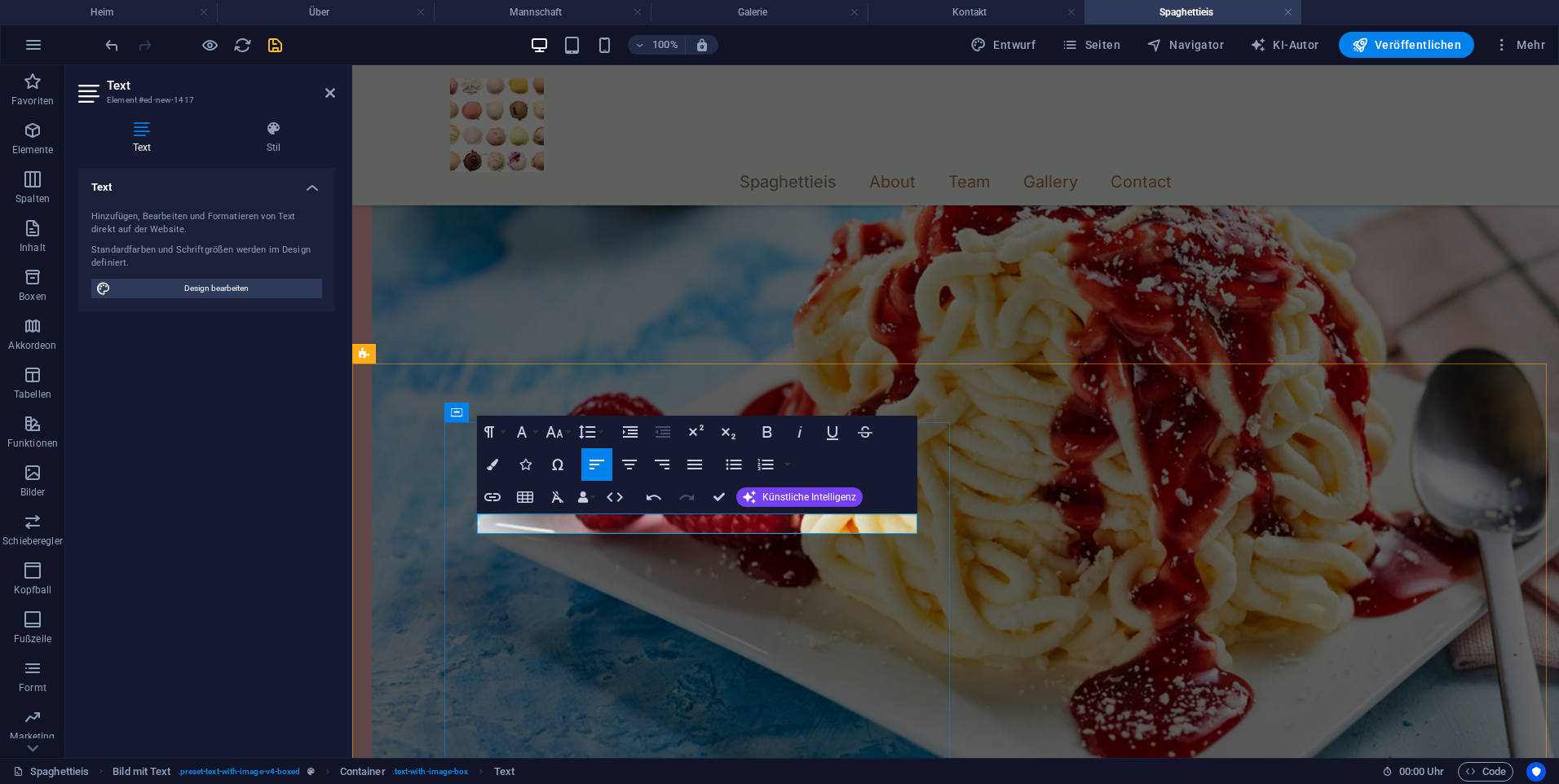
click at [698, 513] on button "Noch einmal machen" at bounding box center [686, 497] width 31 height 33
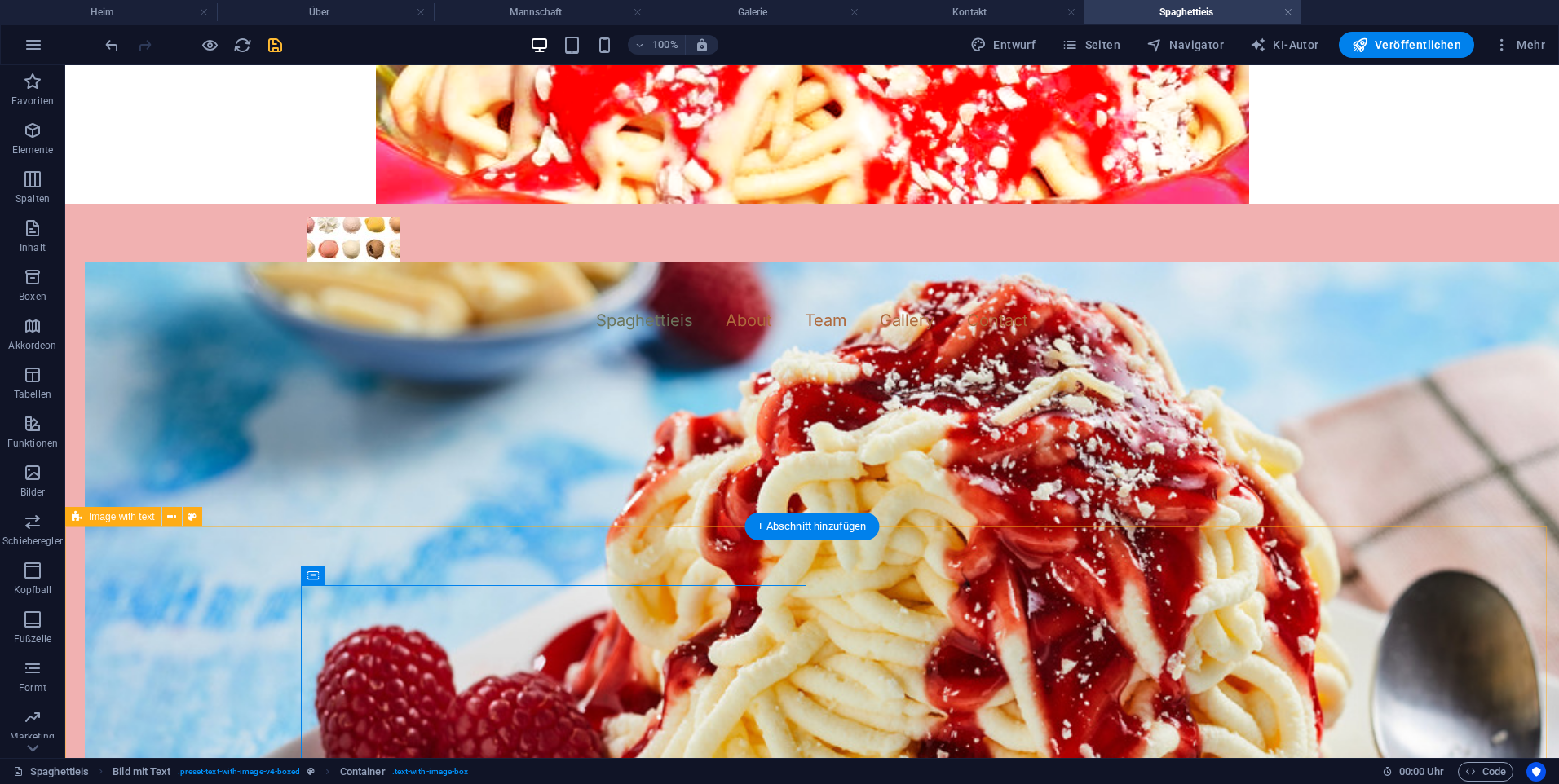
scroll to position [269, 0]
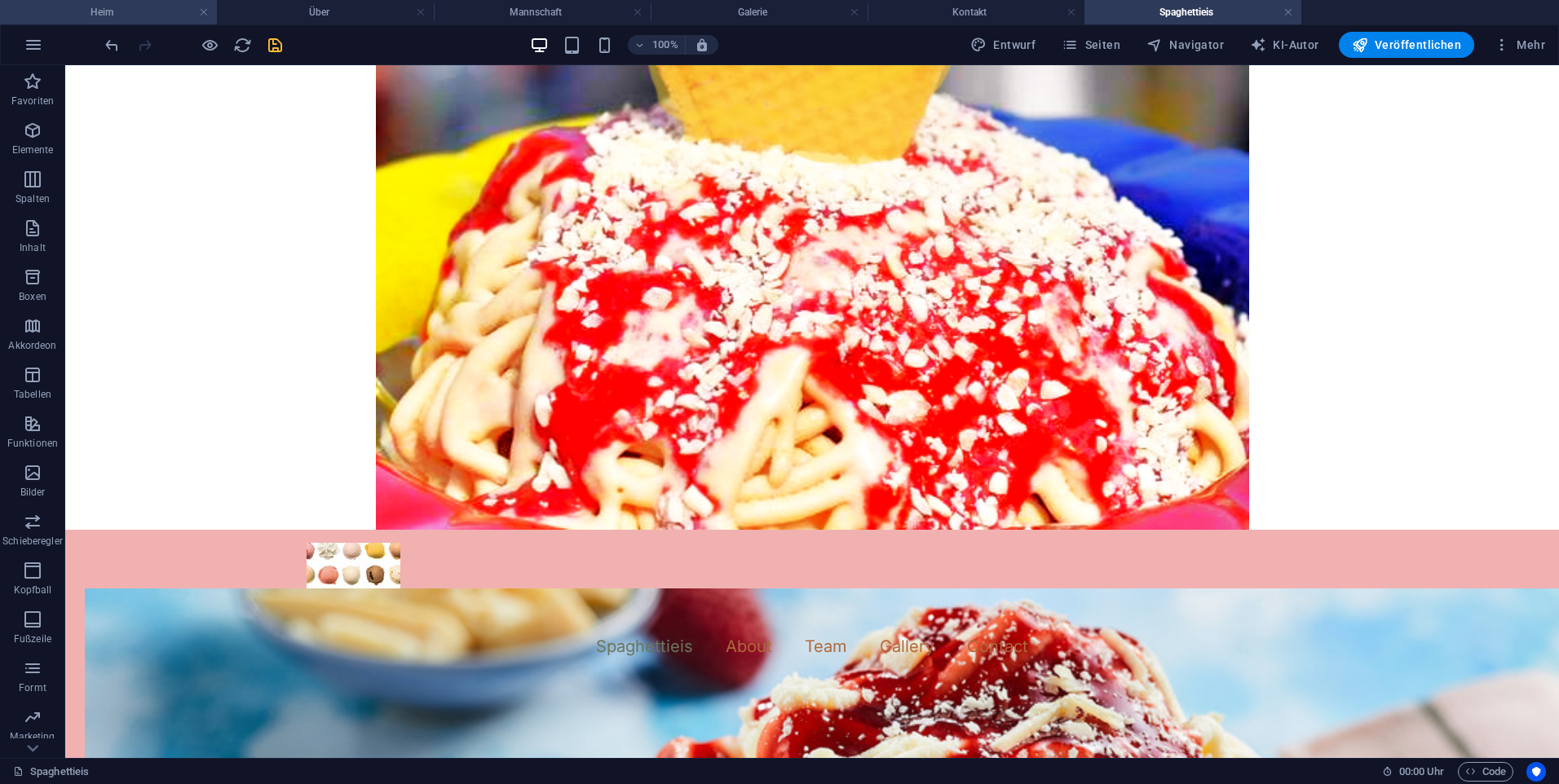
click at [137, 15] on h4 "Heim" at bounding box center [108, 12] width 217 height 18
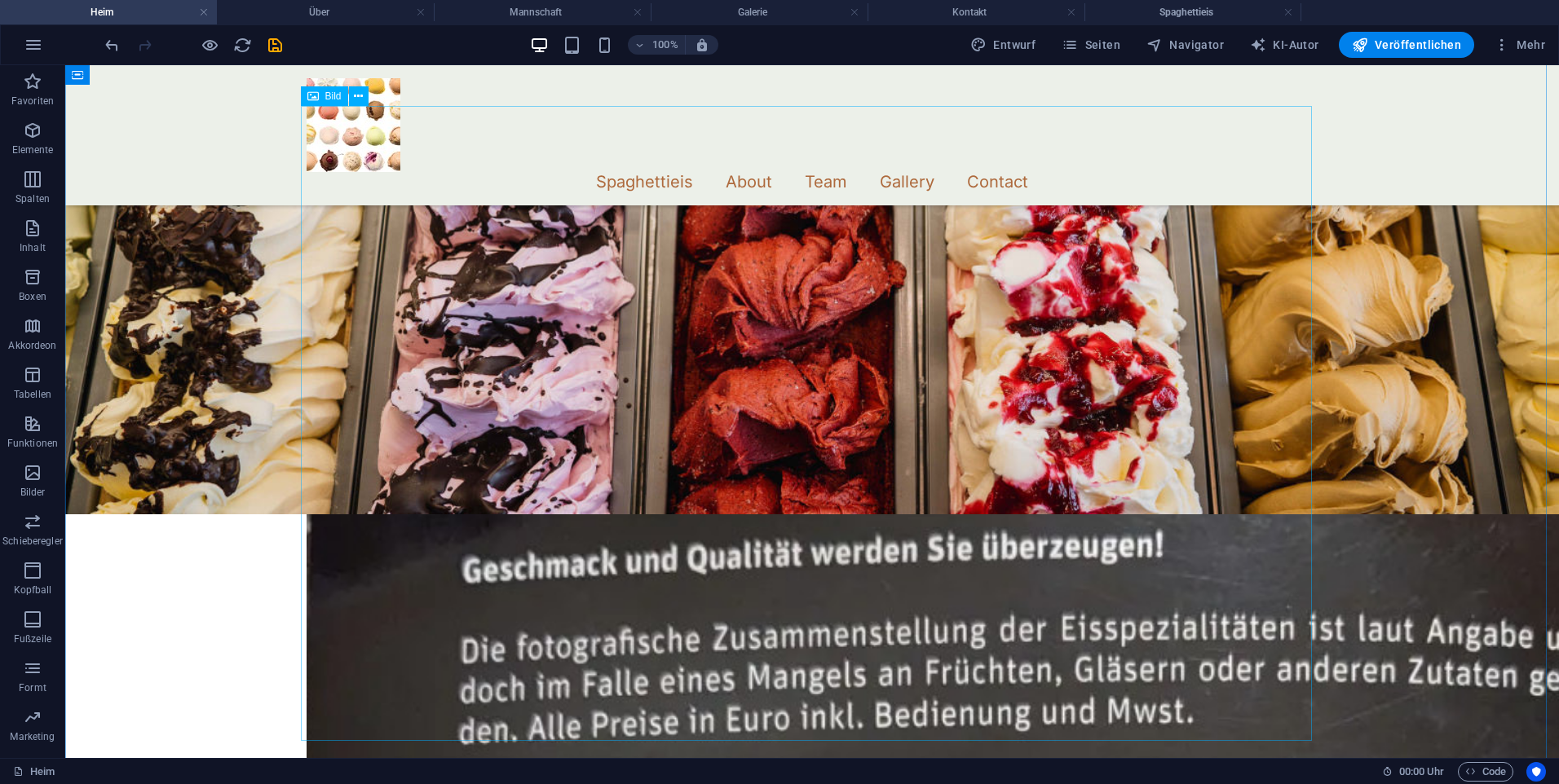
scroll to position [1157, 0]
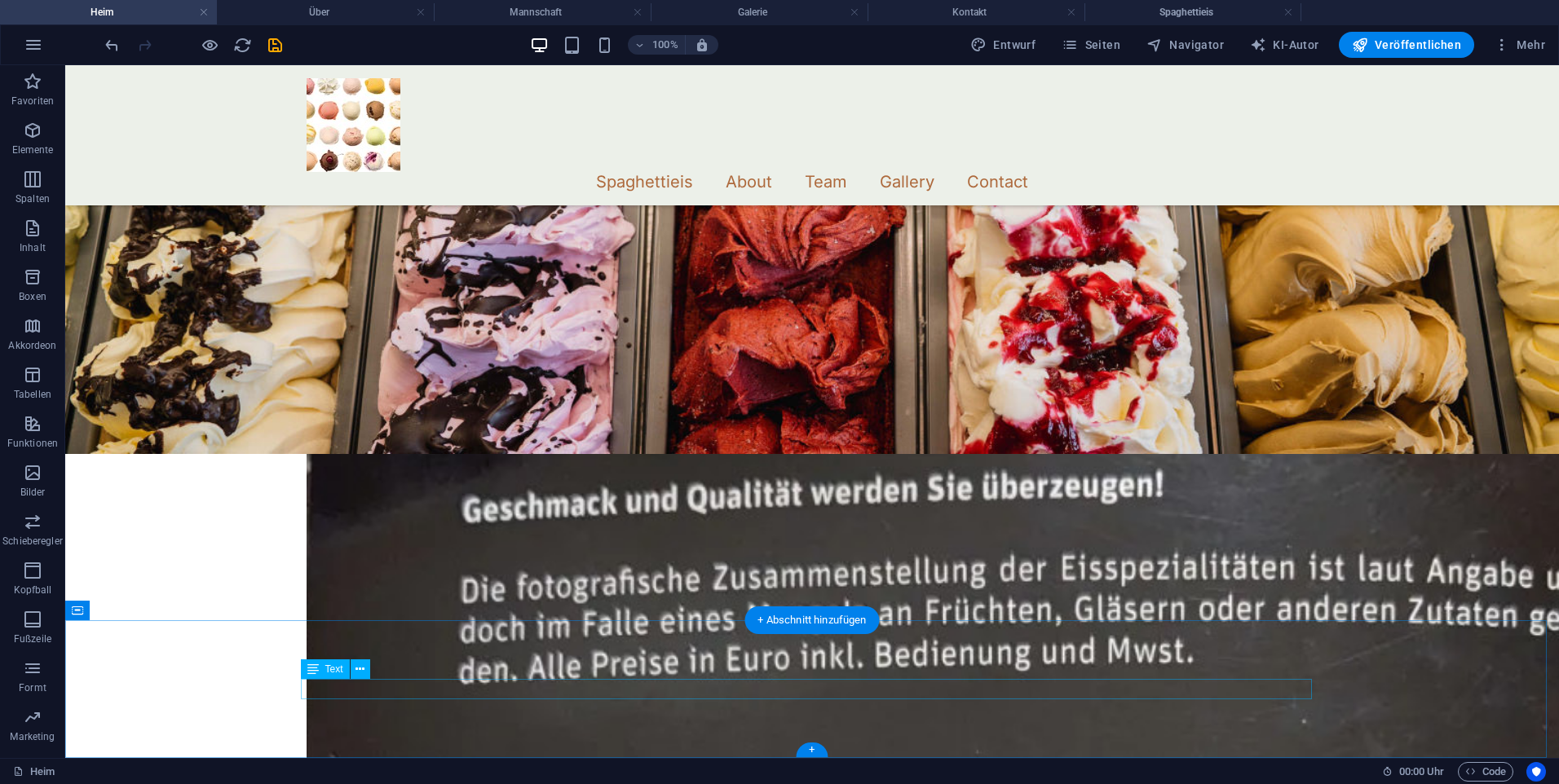
drag, startPoint x: 712, startPoint y: 690, endPoint x: 747, endPoint y: 712, distance: 41.3
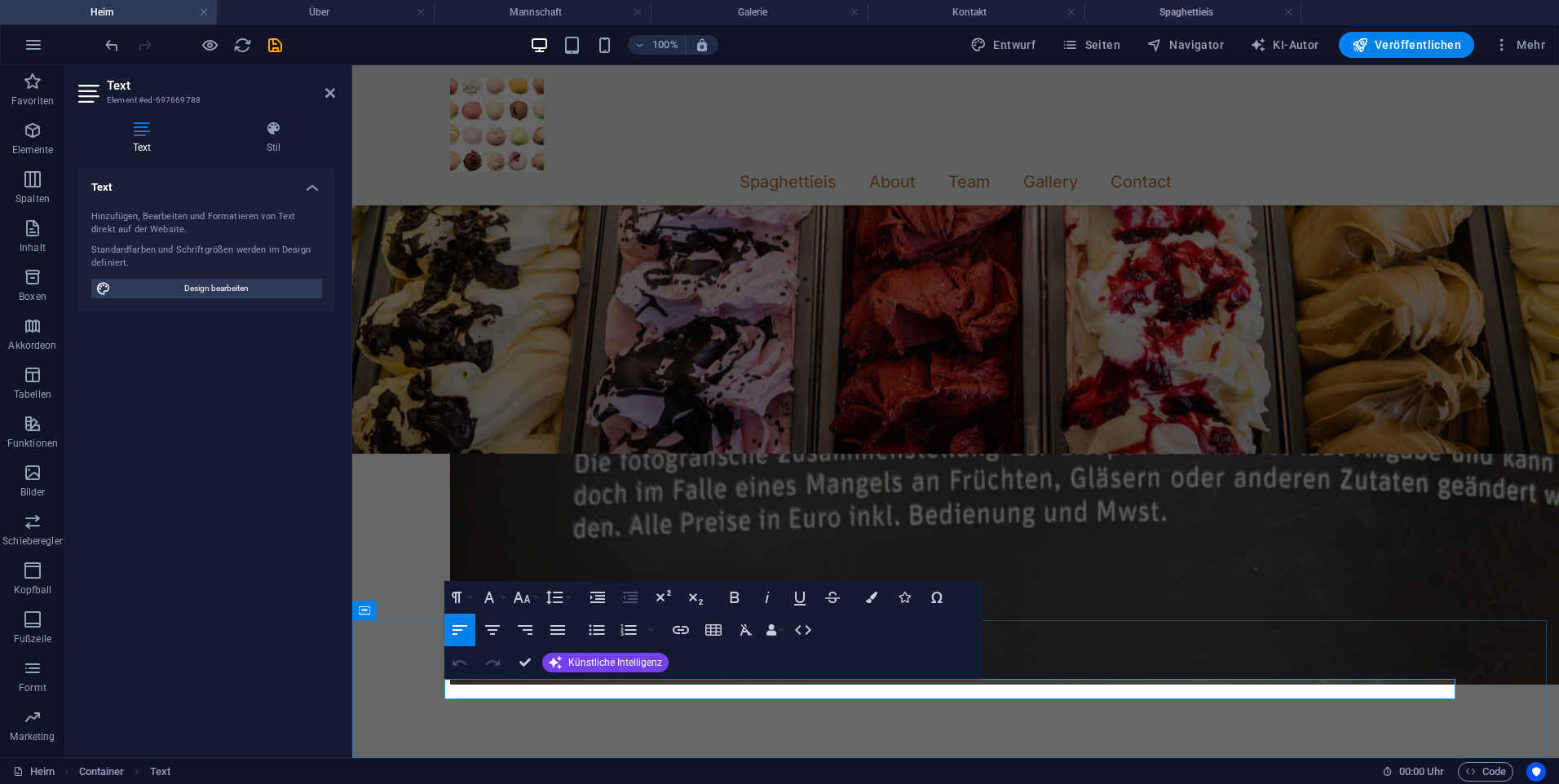
drag, startPoint x: 836, startPoint y: 692, endPoint x: 445, endPoint y: 690, distance: 391.0
click at [327, 88] on icon at bounding box center [330, 92] width 10 height 13
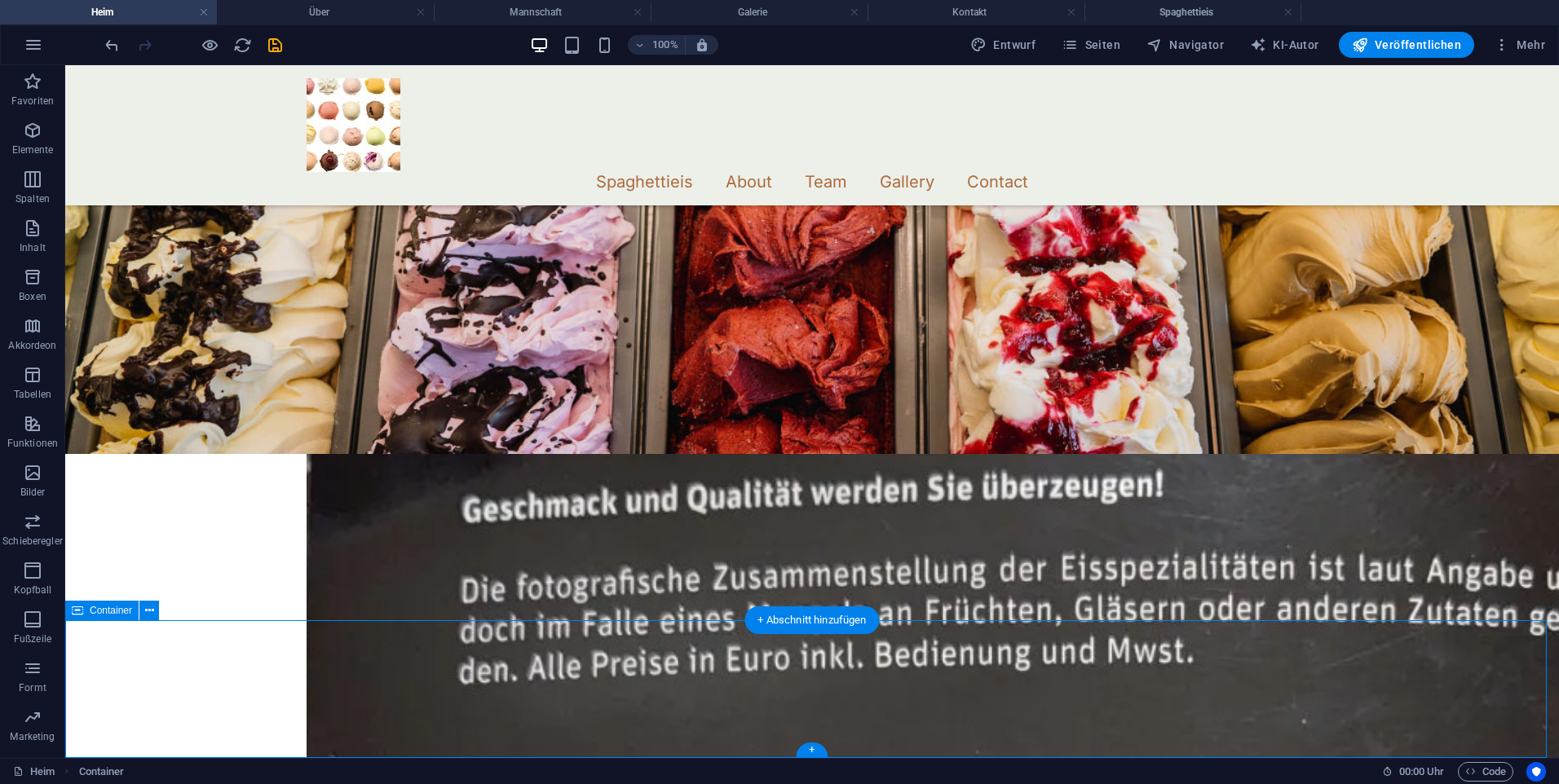
drag, startPoint x: 733, startPoint y: 641, endPoint x: 711, endPoint y: 651, distance: 24.2
drag, startPoint x: 697, startPoint y: 654, endPoint x: 572, endPoint y: 628, distance: 127.7
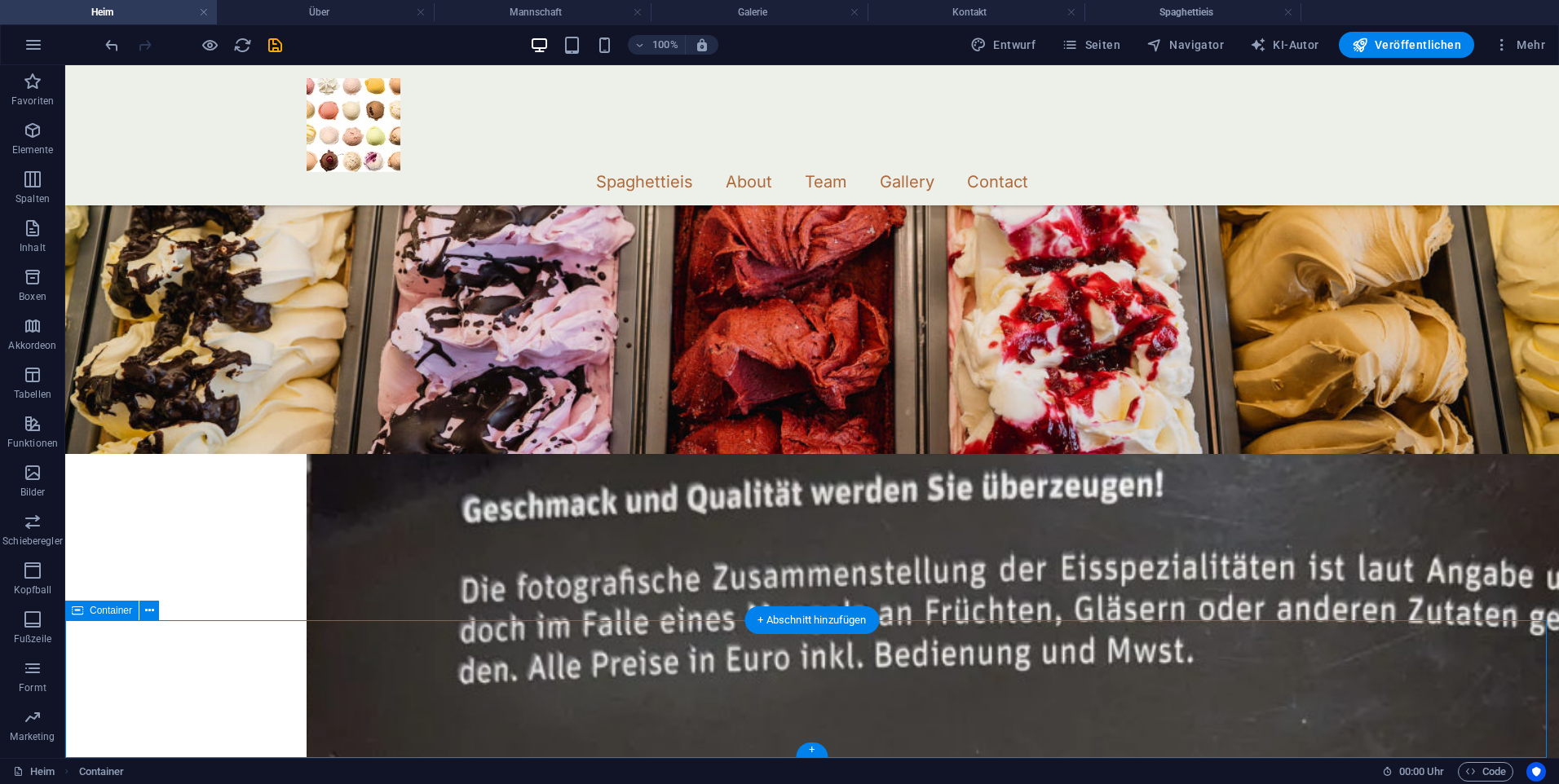
click at [149, 595] on div at bounding box center [812, 396] width 1494 height 1056
click at [151, 604] on icon at bounding box center [150, 611] width 9 height 17
click at [147, 615] on icon at bounding box center [150, 611] width 9 height 17
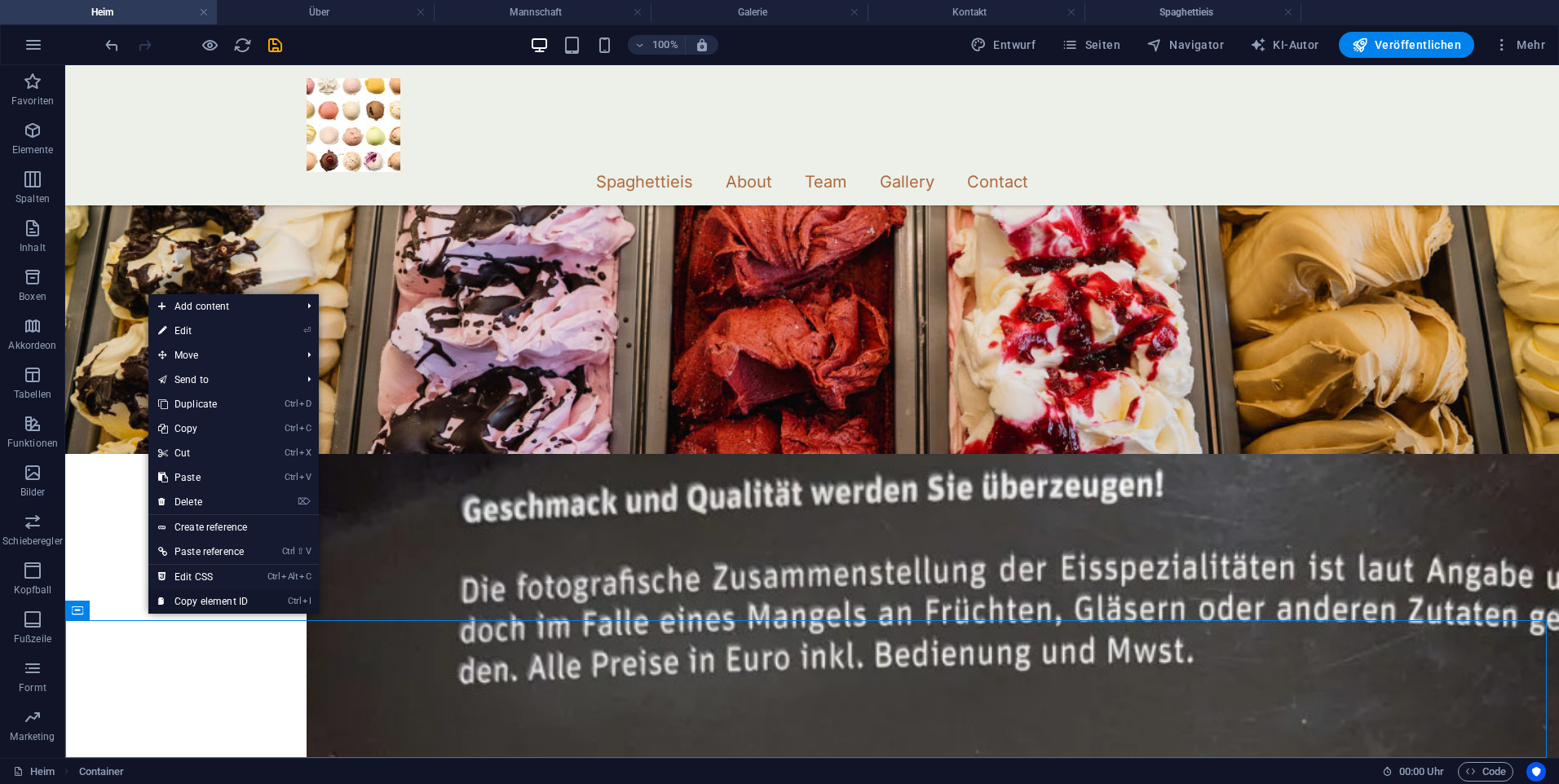
click at [172, 596] on link "Ctrl I Copy element ID" at bounding box center [203, 602] width 109 height 25
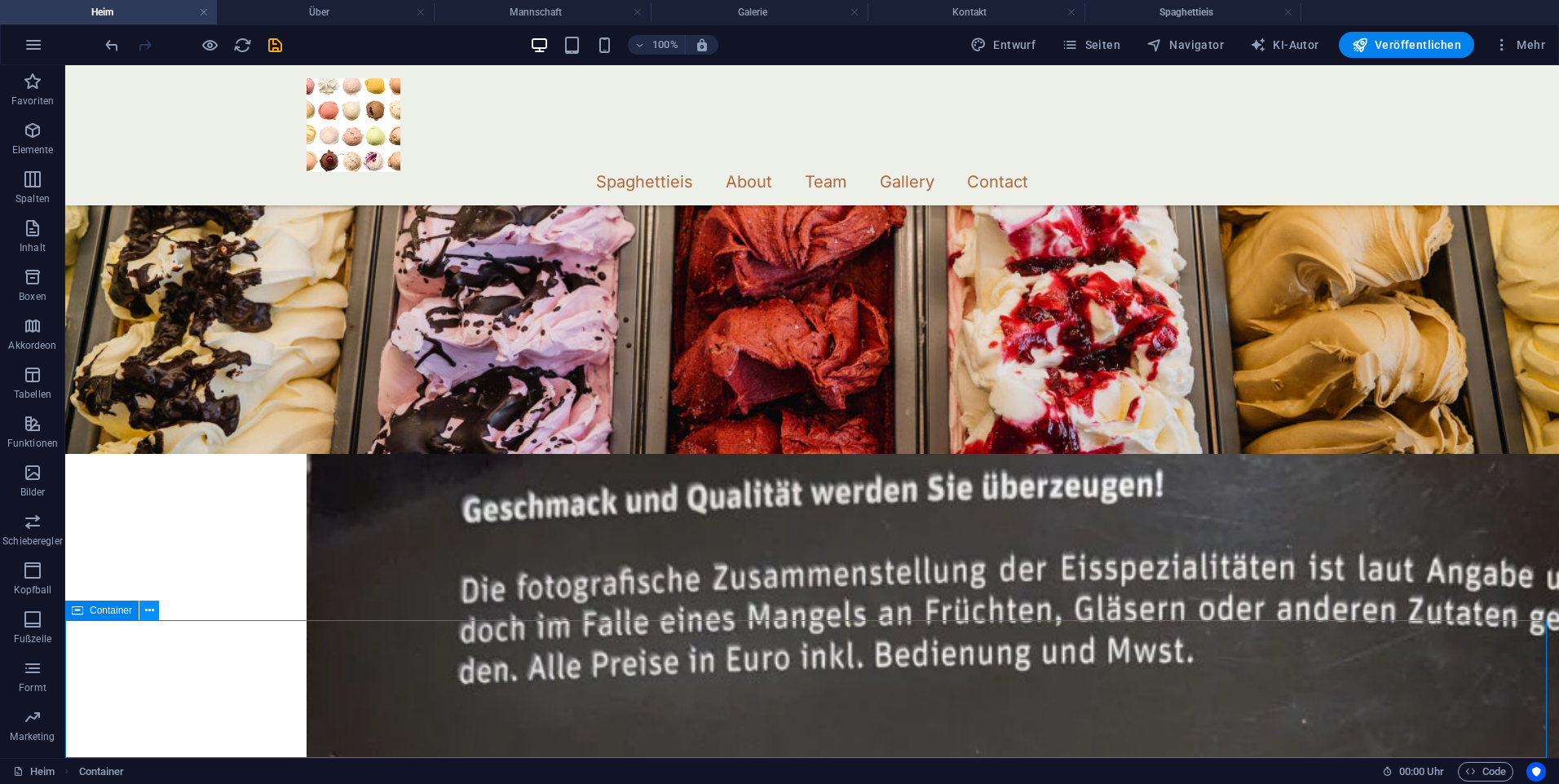
click at [152, 601] on button at bounding box center [149, 611] width 19 height 19
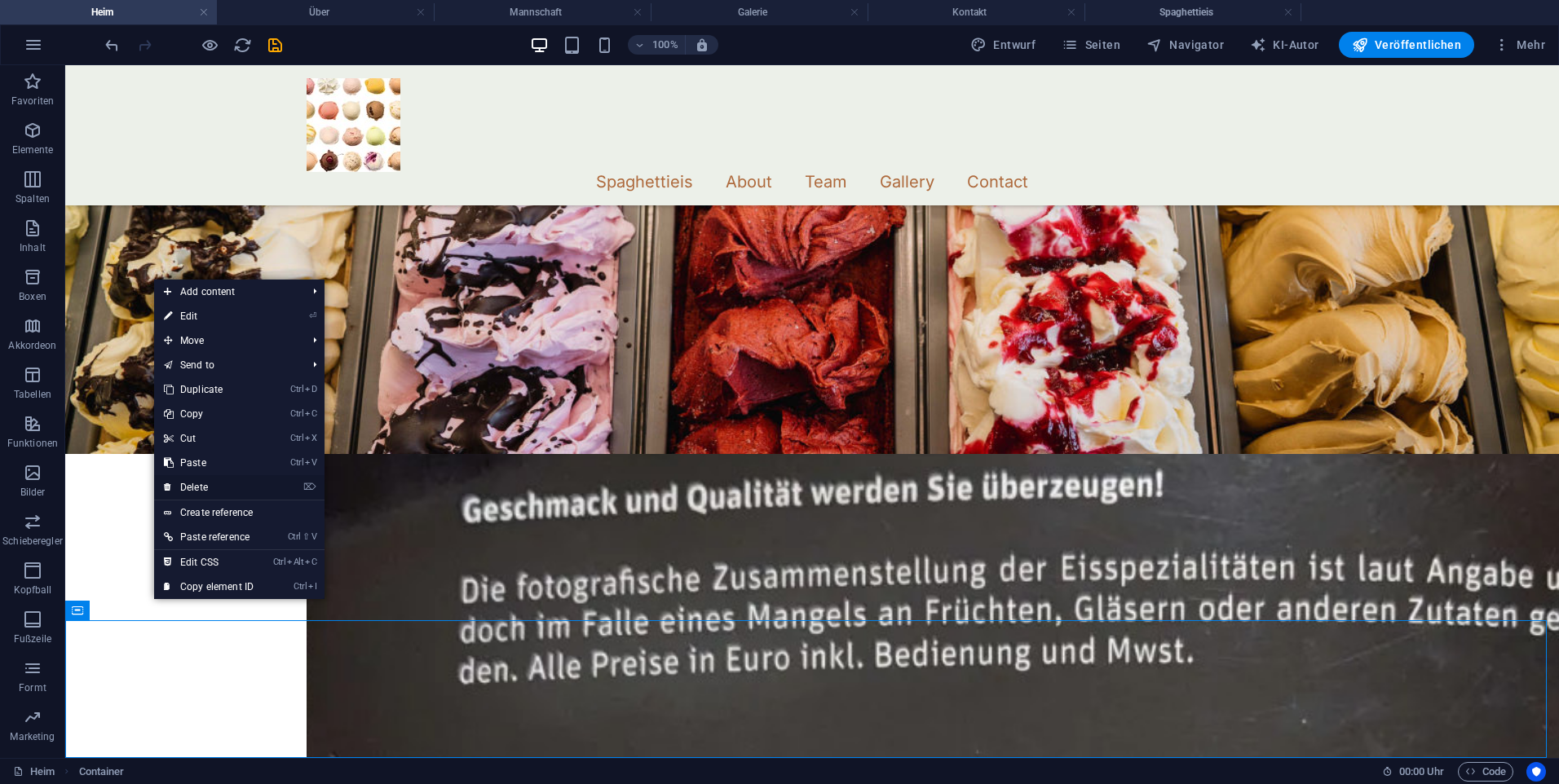
click at [224, 486] on link "⌦ Delete" at bounding box center [209, 487] width 109 height 25
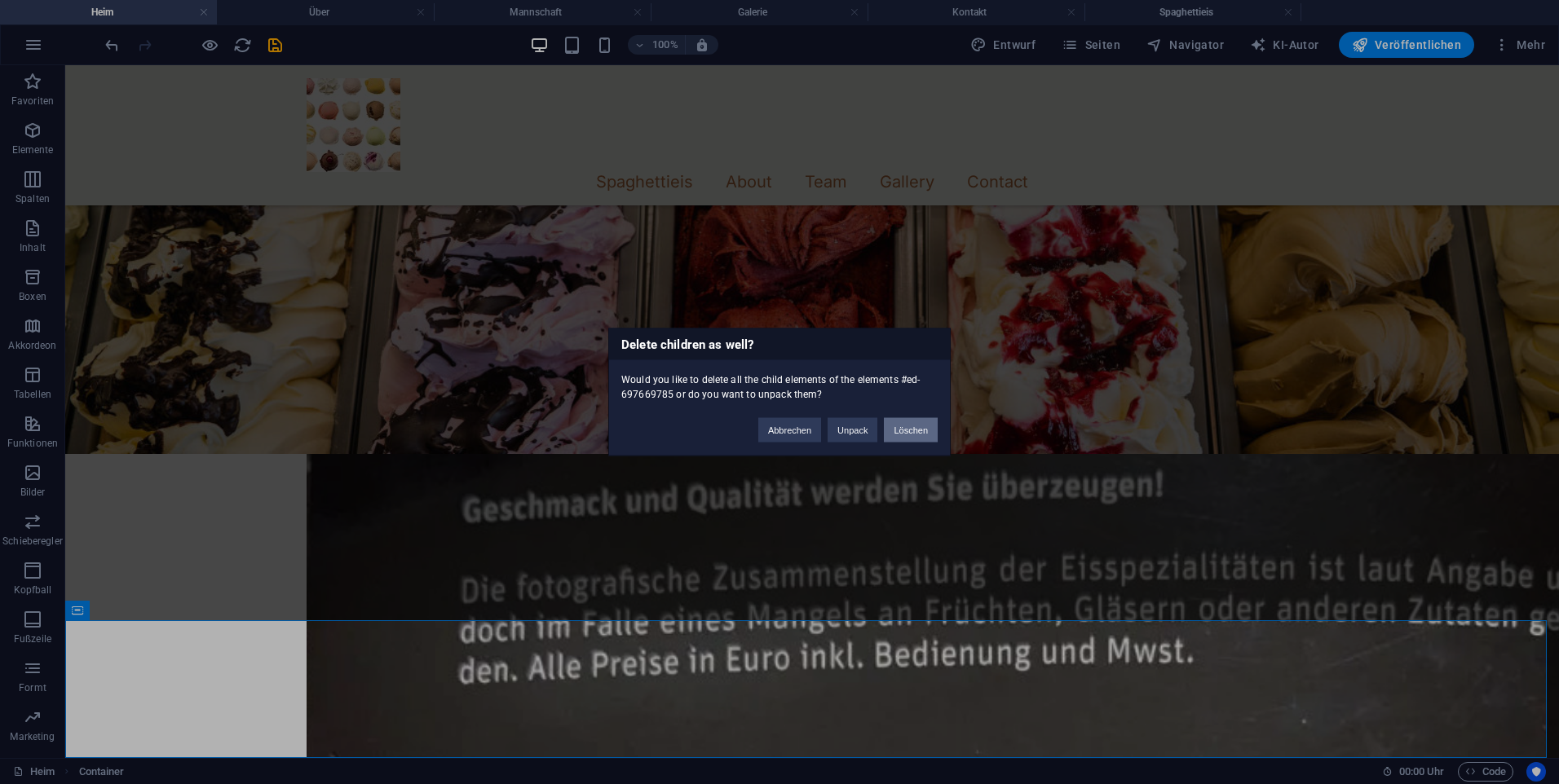
click at [922, 421] on button "Löschen" at bounding box center [910, 430] width 54 height 25
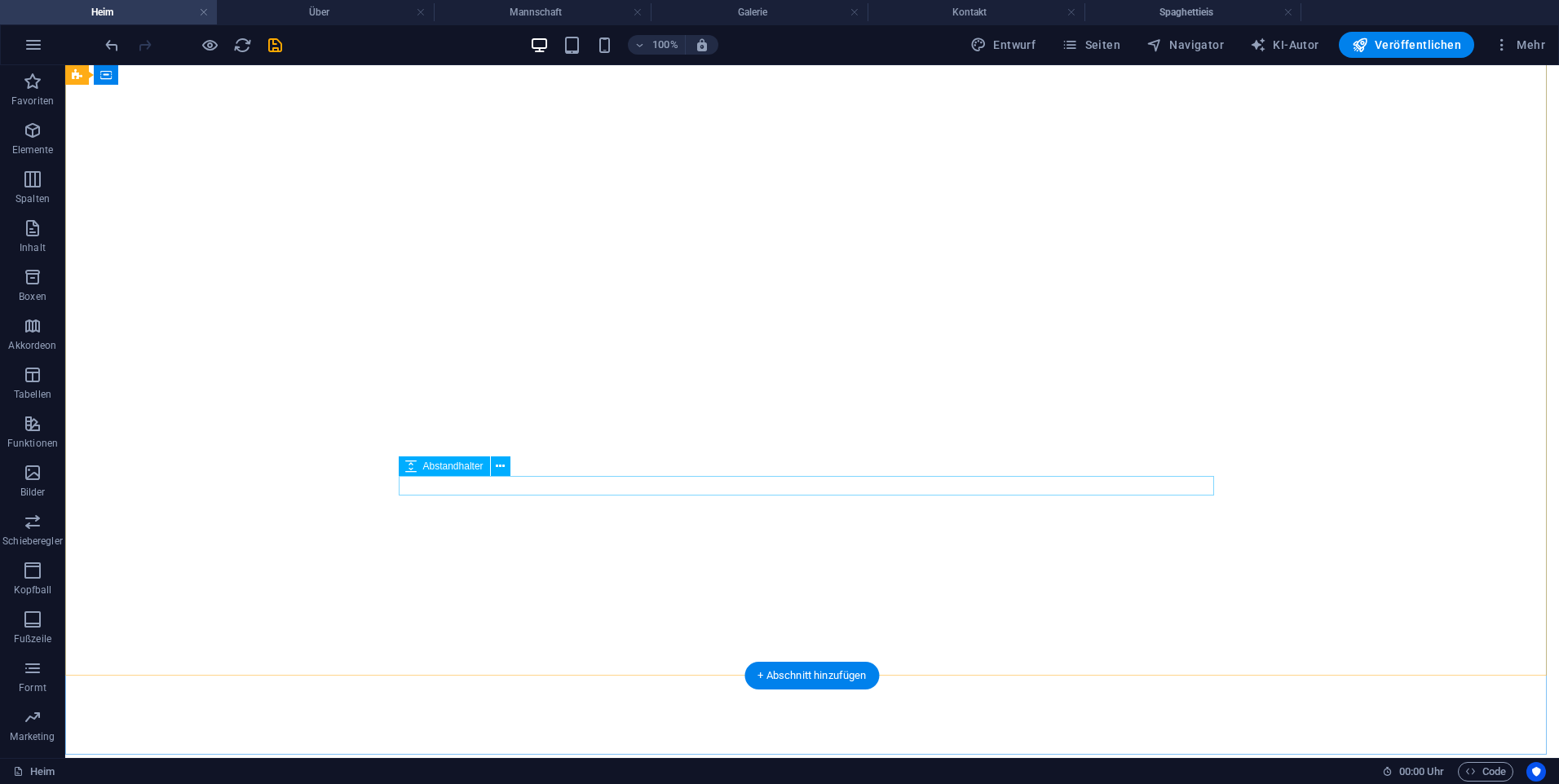
scroll to position [0, 0]
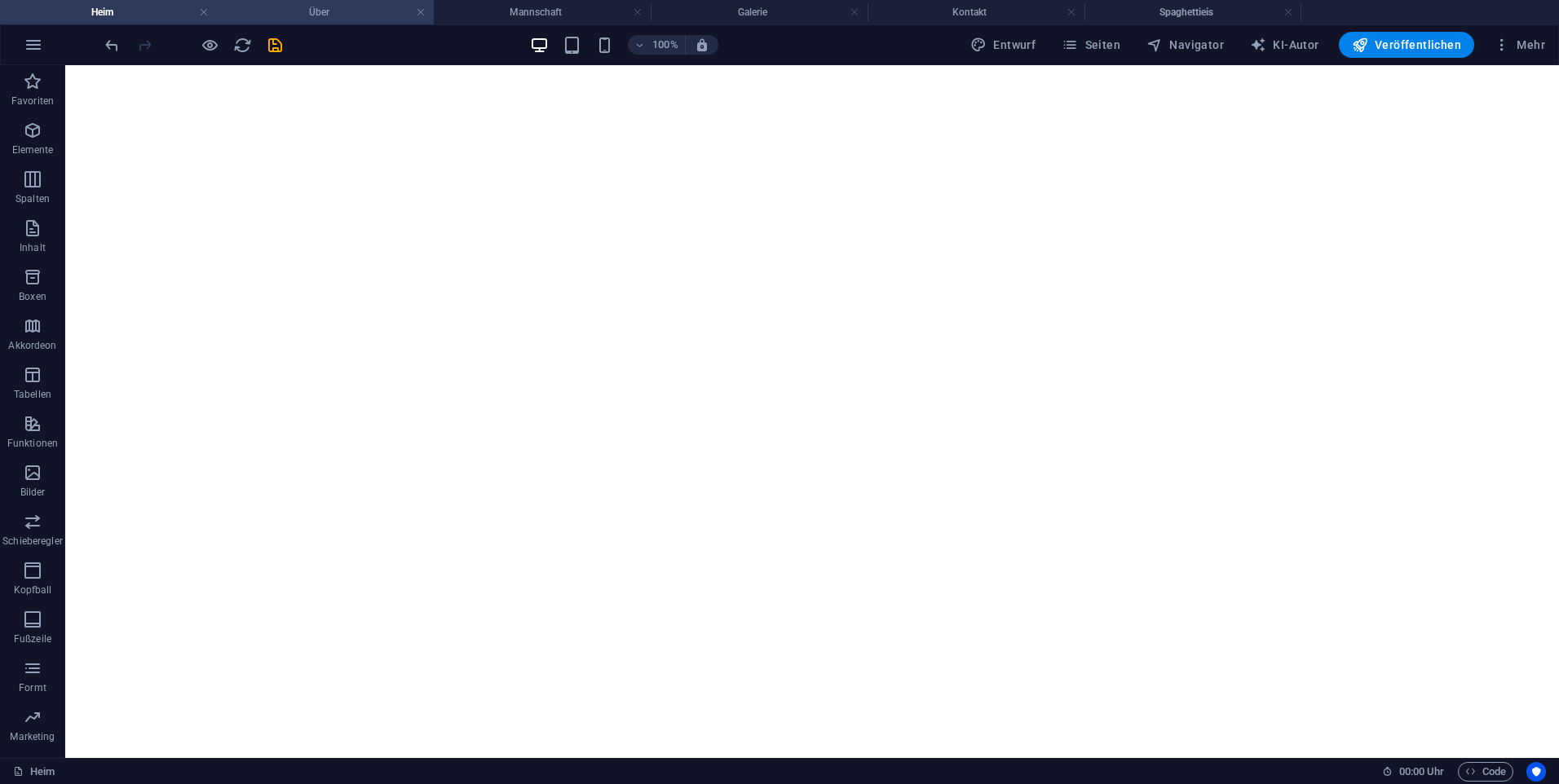
click at [268, 16] on h4 "Über" at bounding box center [325, 12] width 217 height 18
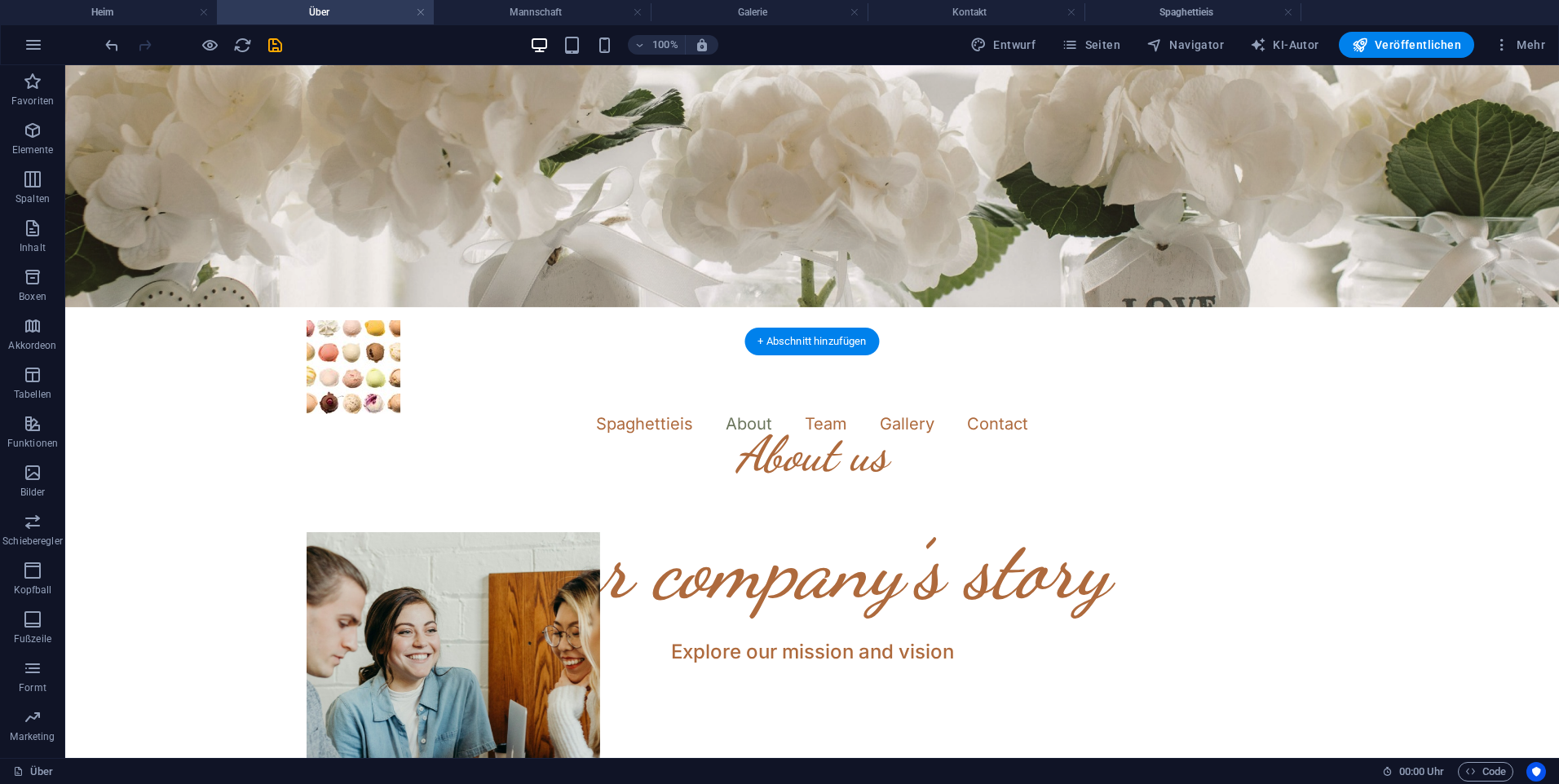
scroll to position [445, 0]
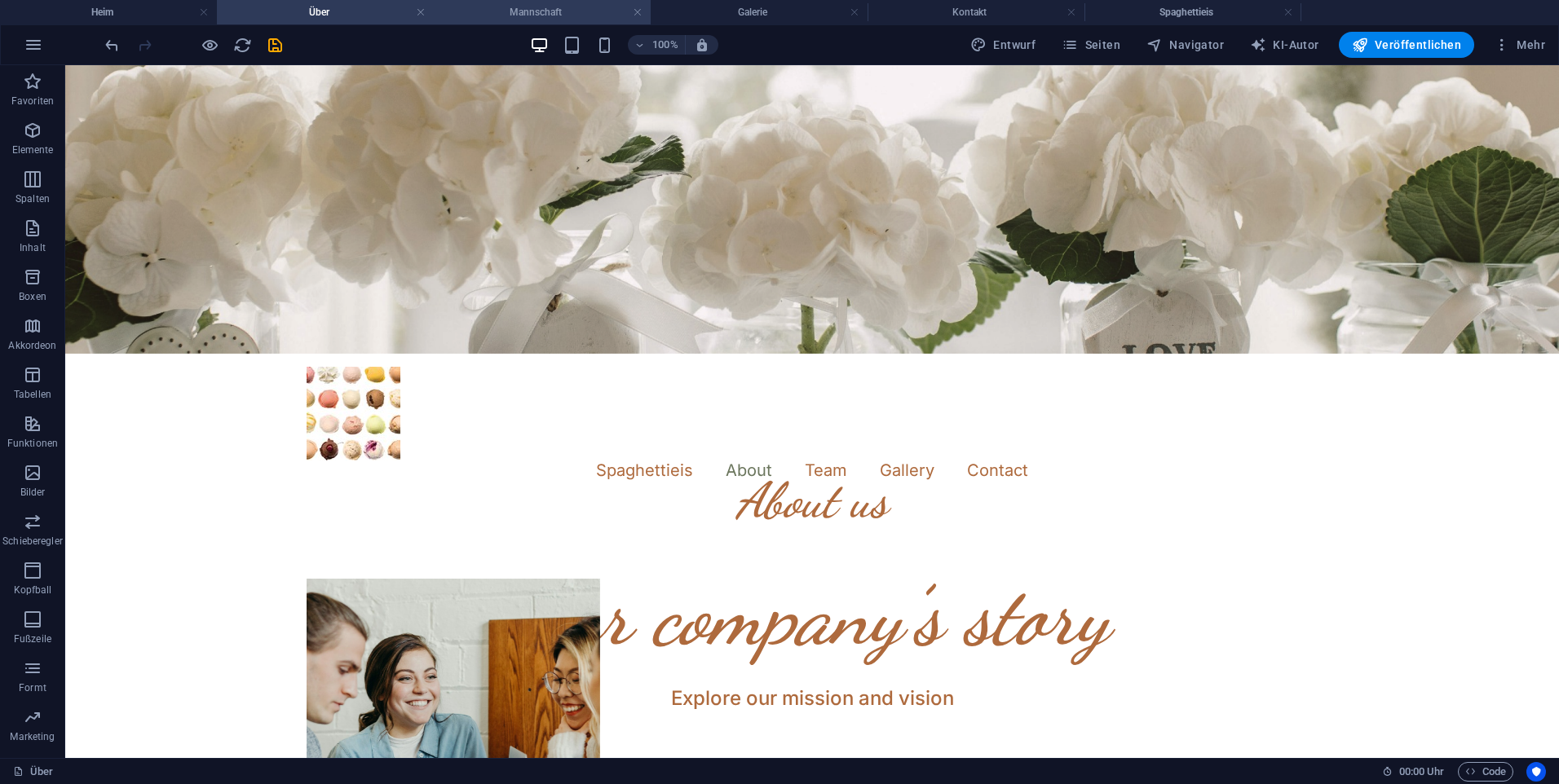
click at [526, 17] on h4 "Mannschaft" at bounding box center [542, 12] width 217 height 18
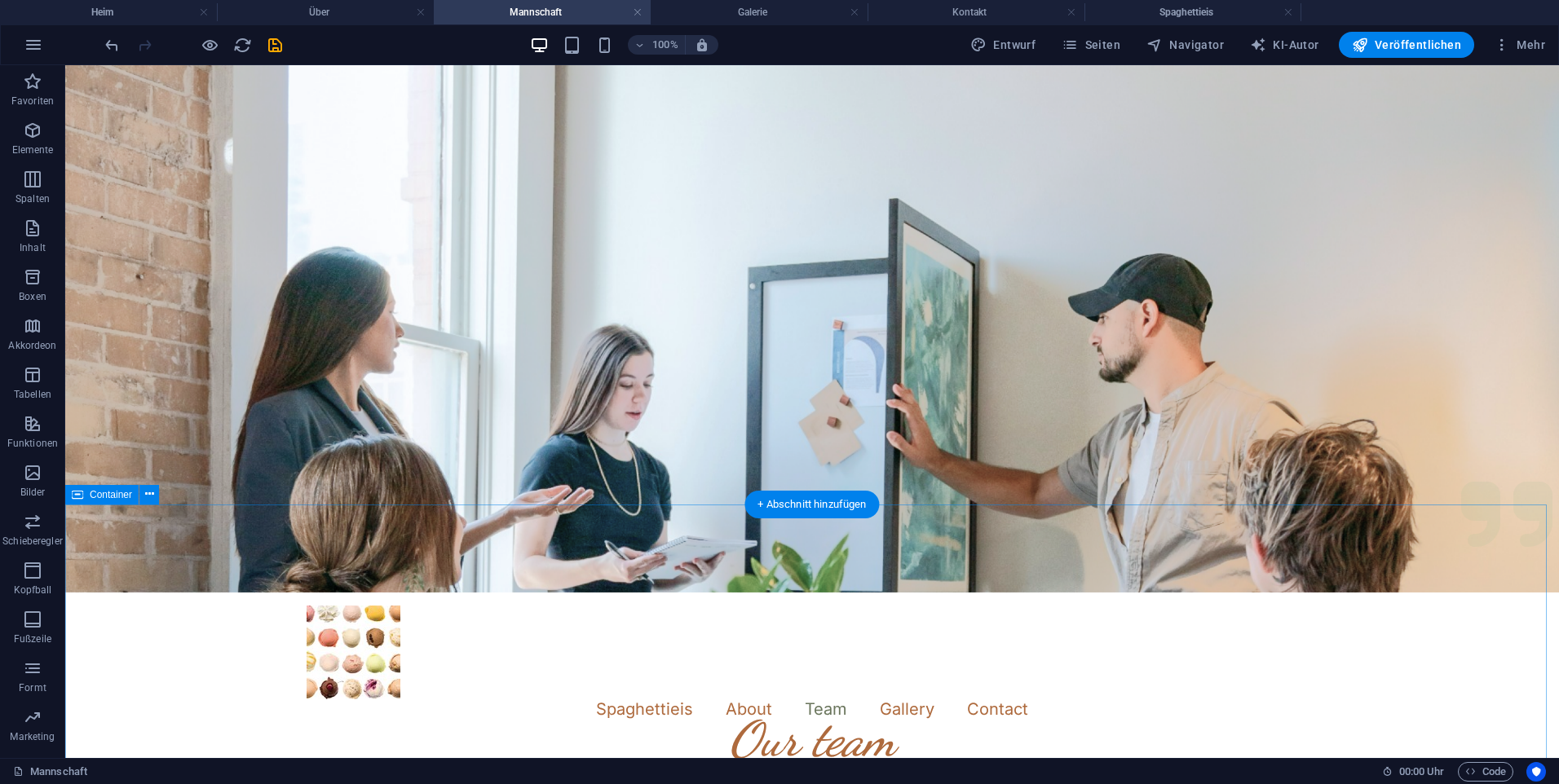
scroll to position [191, 0]
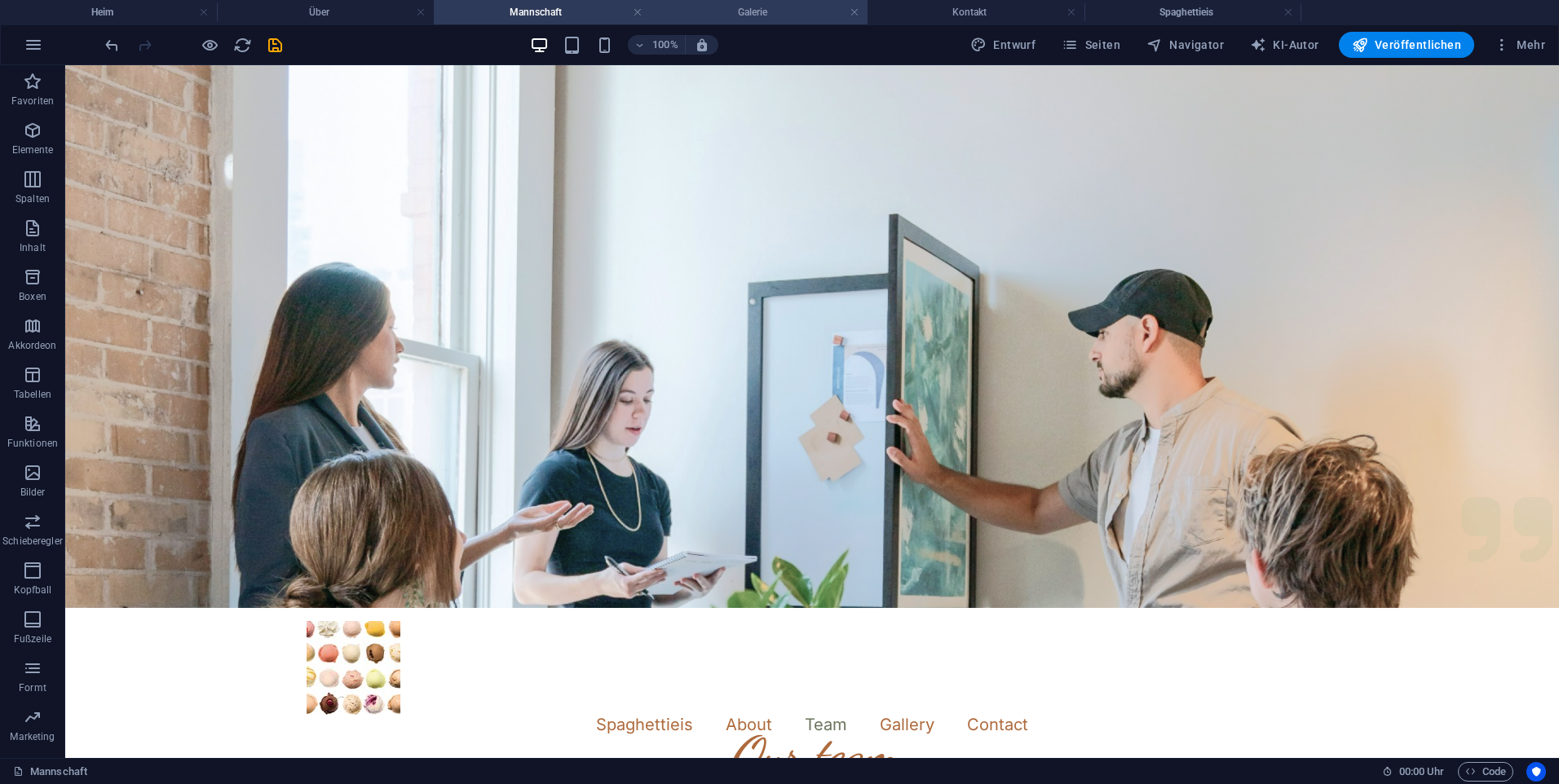
click at [678, 18] on h4 "Galerie" at bounding box center [759, 12] width 217 height 18
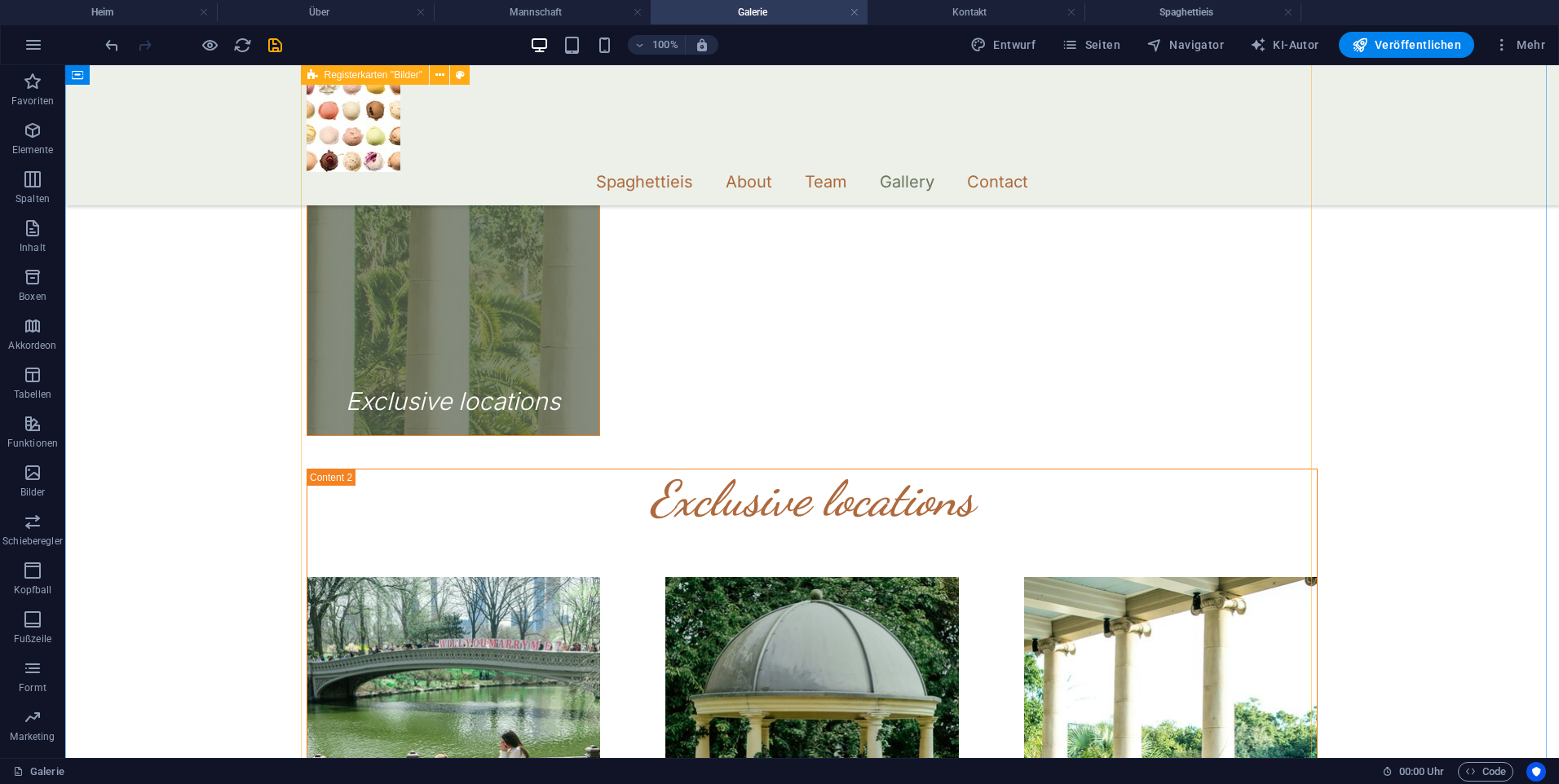
scroll to position [1875, 0]
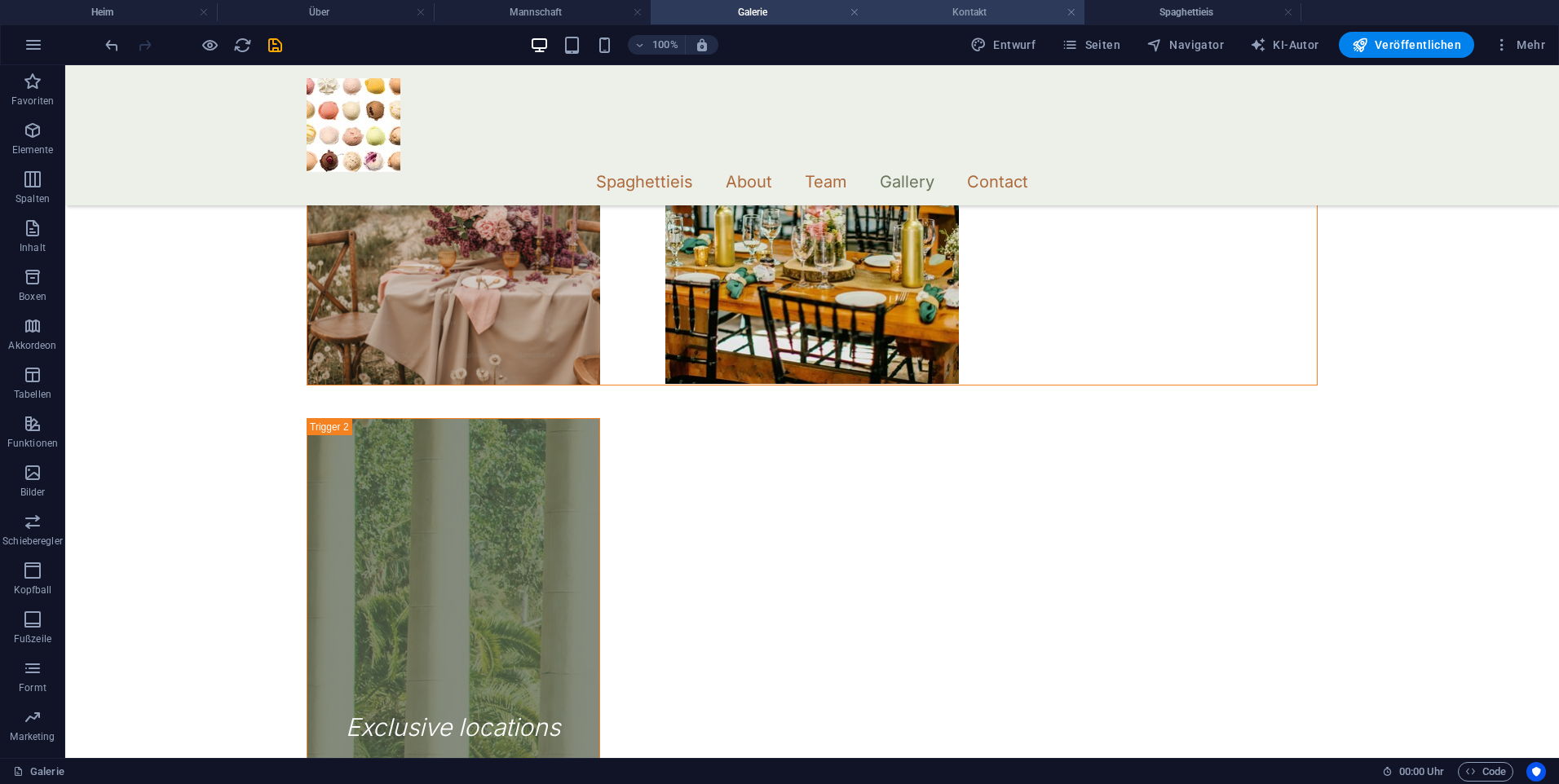
click at [999, 19] on h4 "Kontakt" at bounding box center [976, 12] width 217 height 18
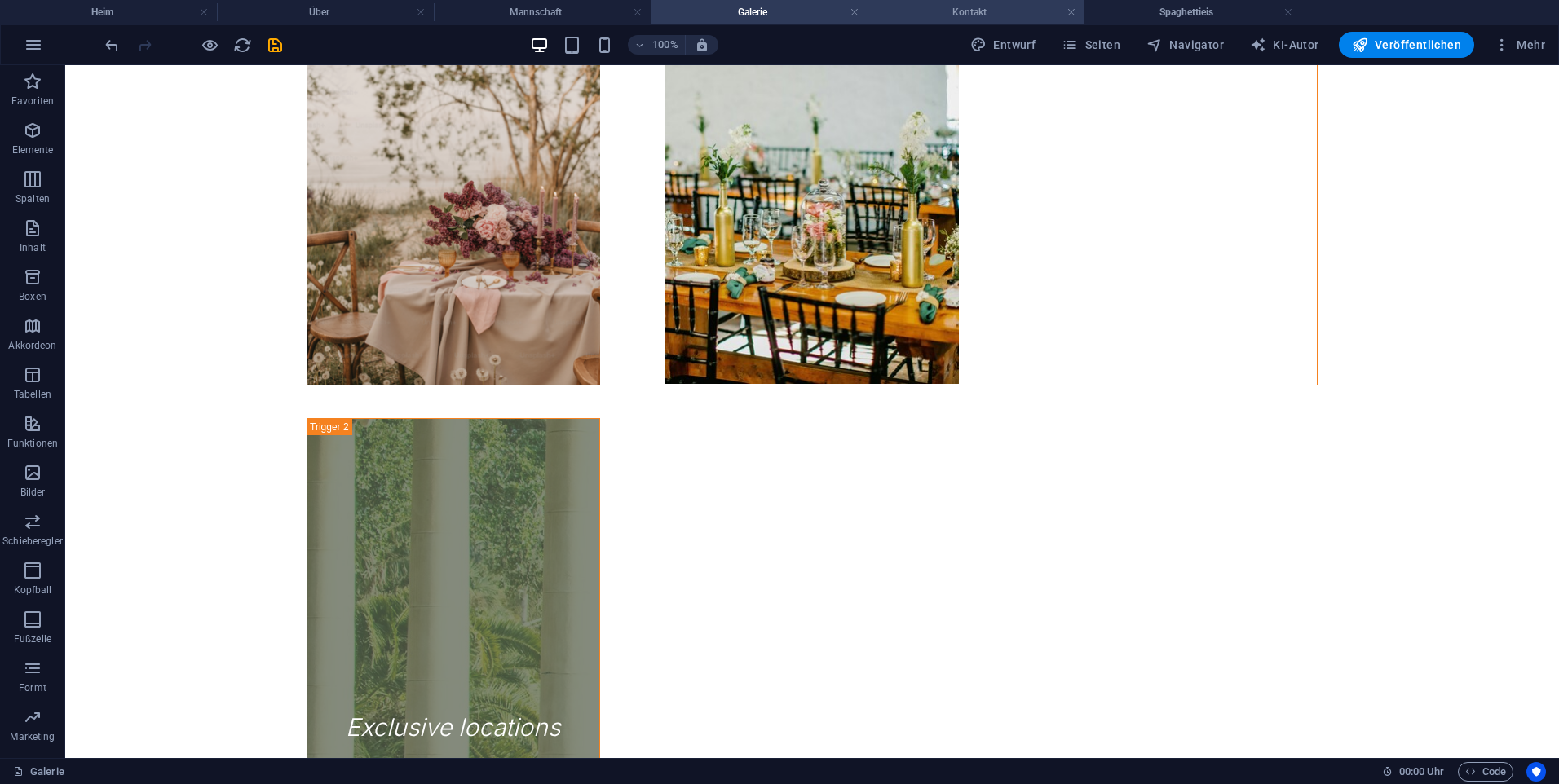
scroll to position [0, 0]
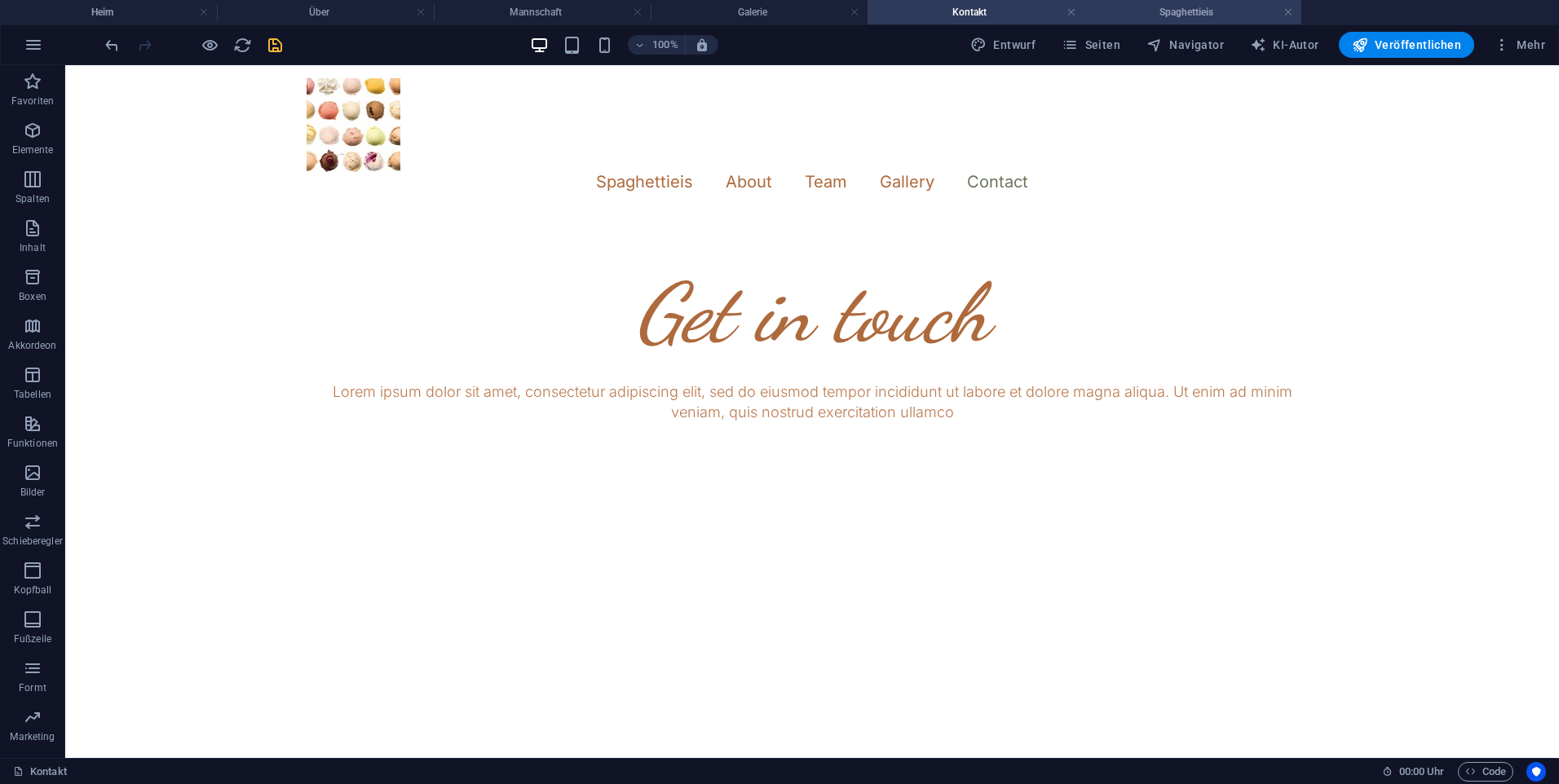
click at [1146, 2] on li "Spaghettieis" at bounding box center [1193, 12] width 217 height 25
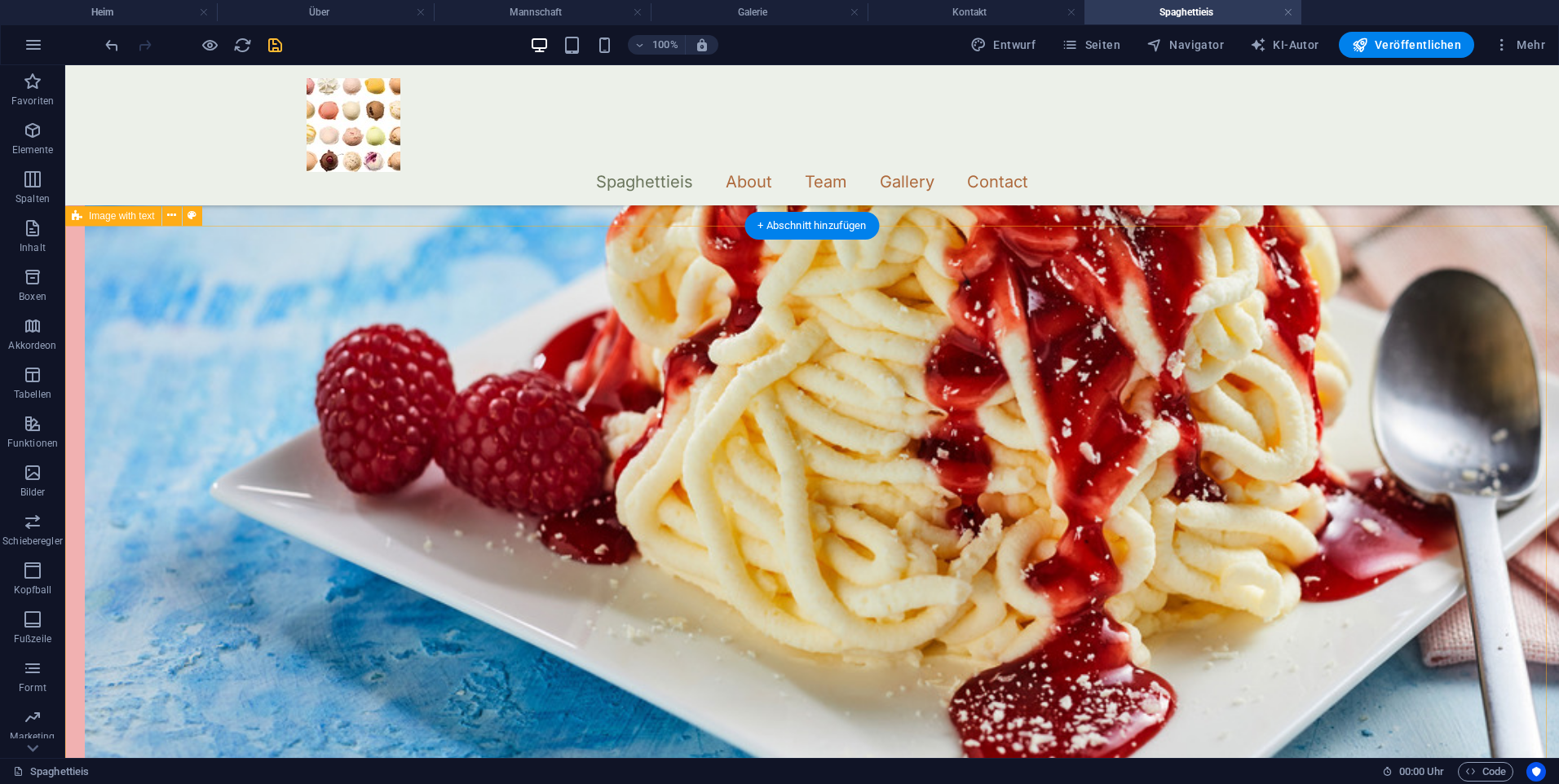
scroll to position [978, 0]
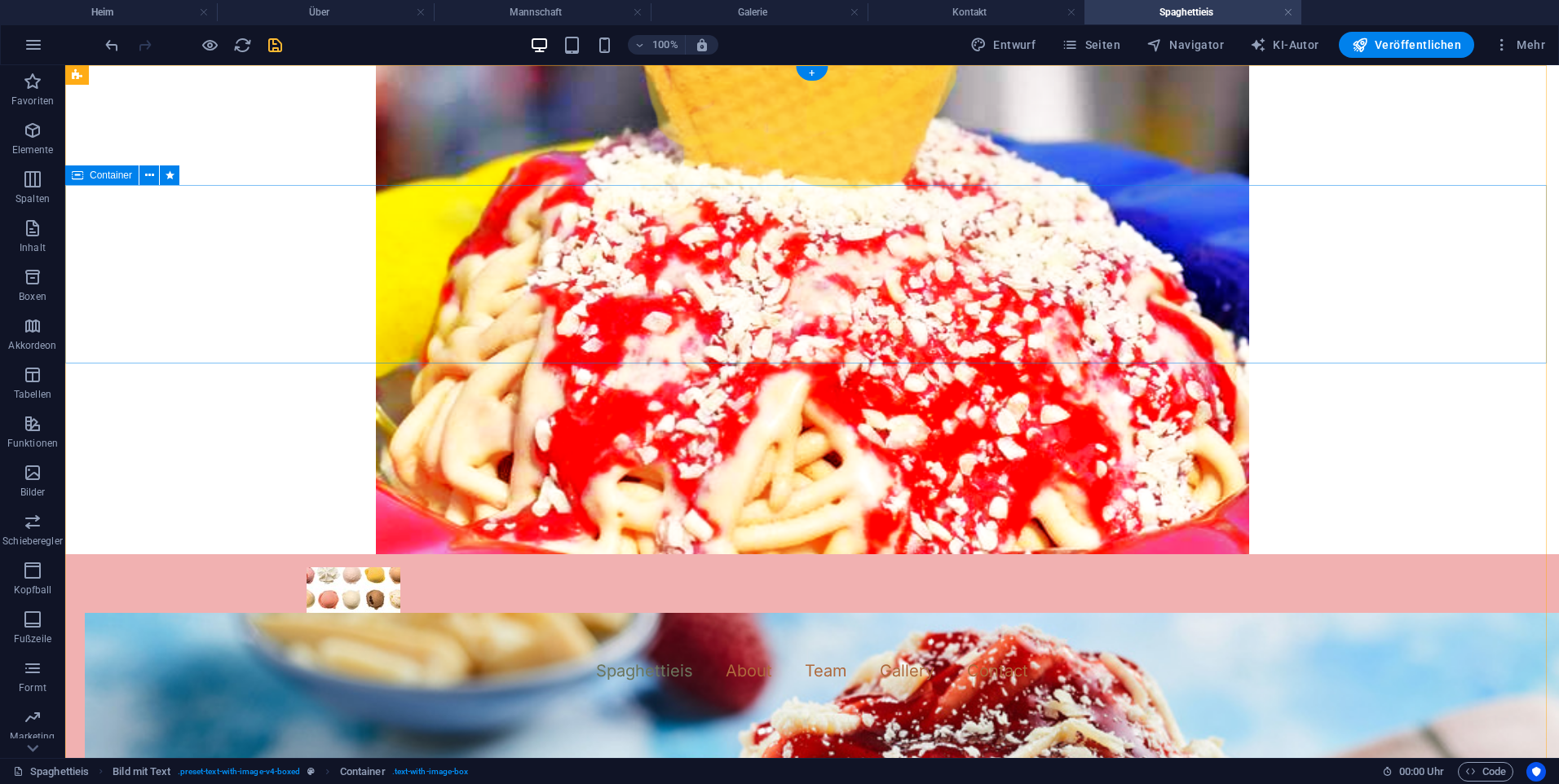
scroll to position [0, 0]
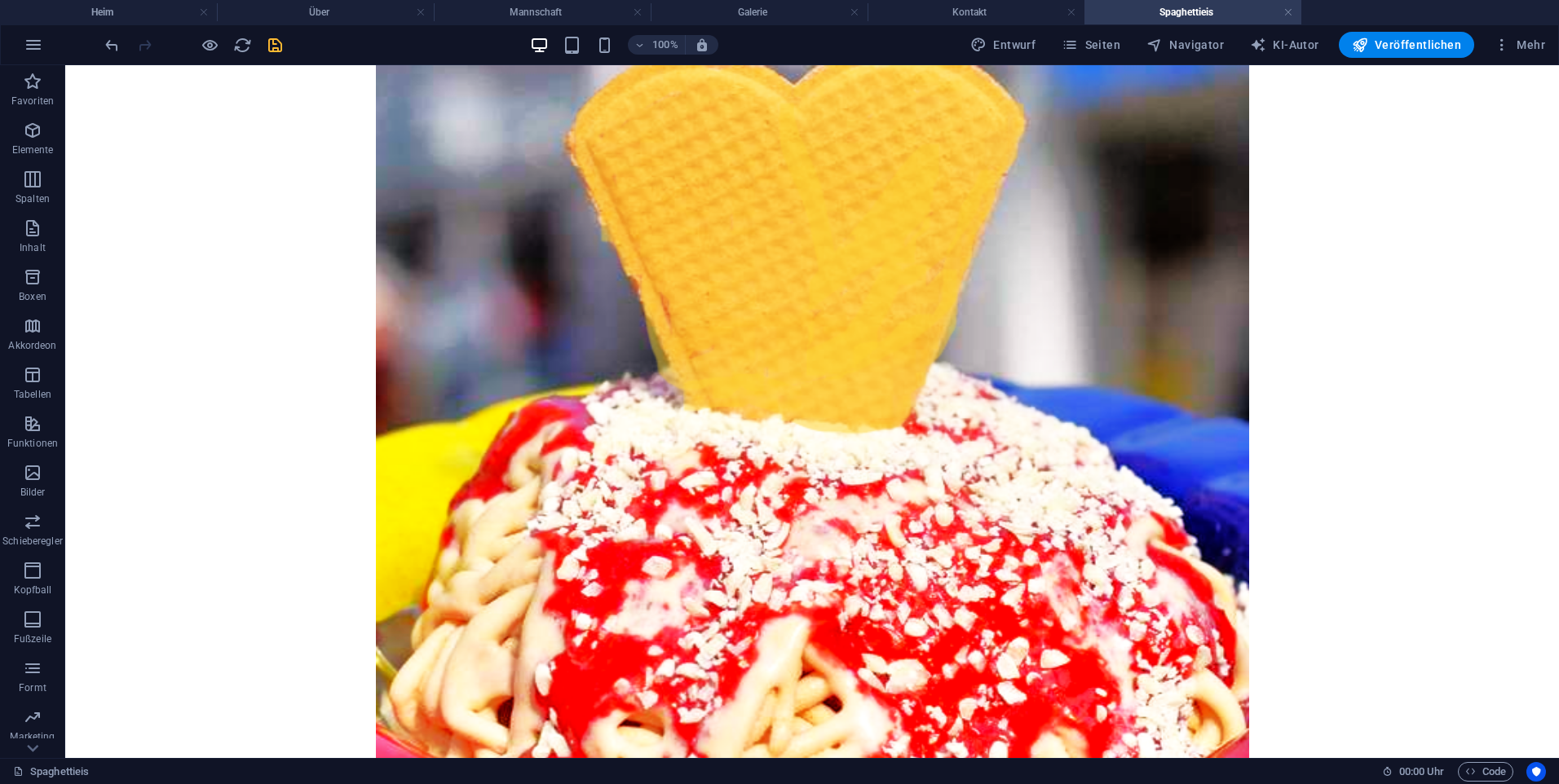
click at [266, 48] on icon "retten" at bounding box center [275, 45] width 18 height 18
click at [353, 18] on h4 "Über" at bounding box center [325, 12] width 217 height 18
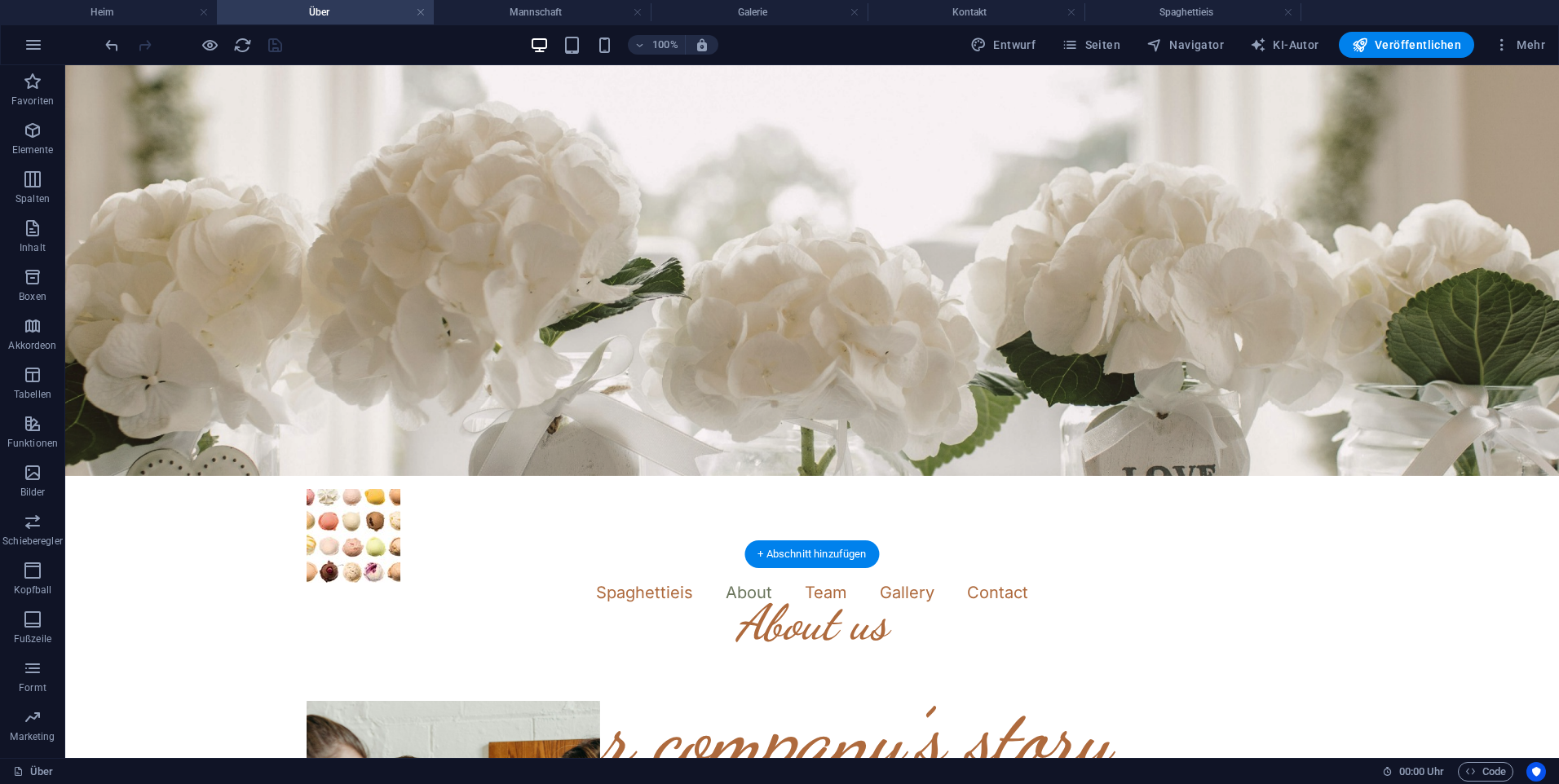
scroll to position [245, 0]
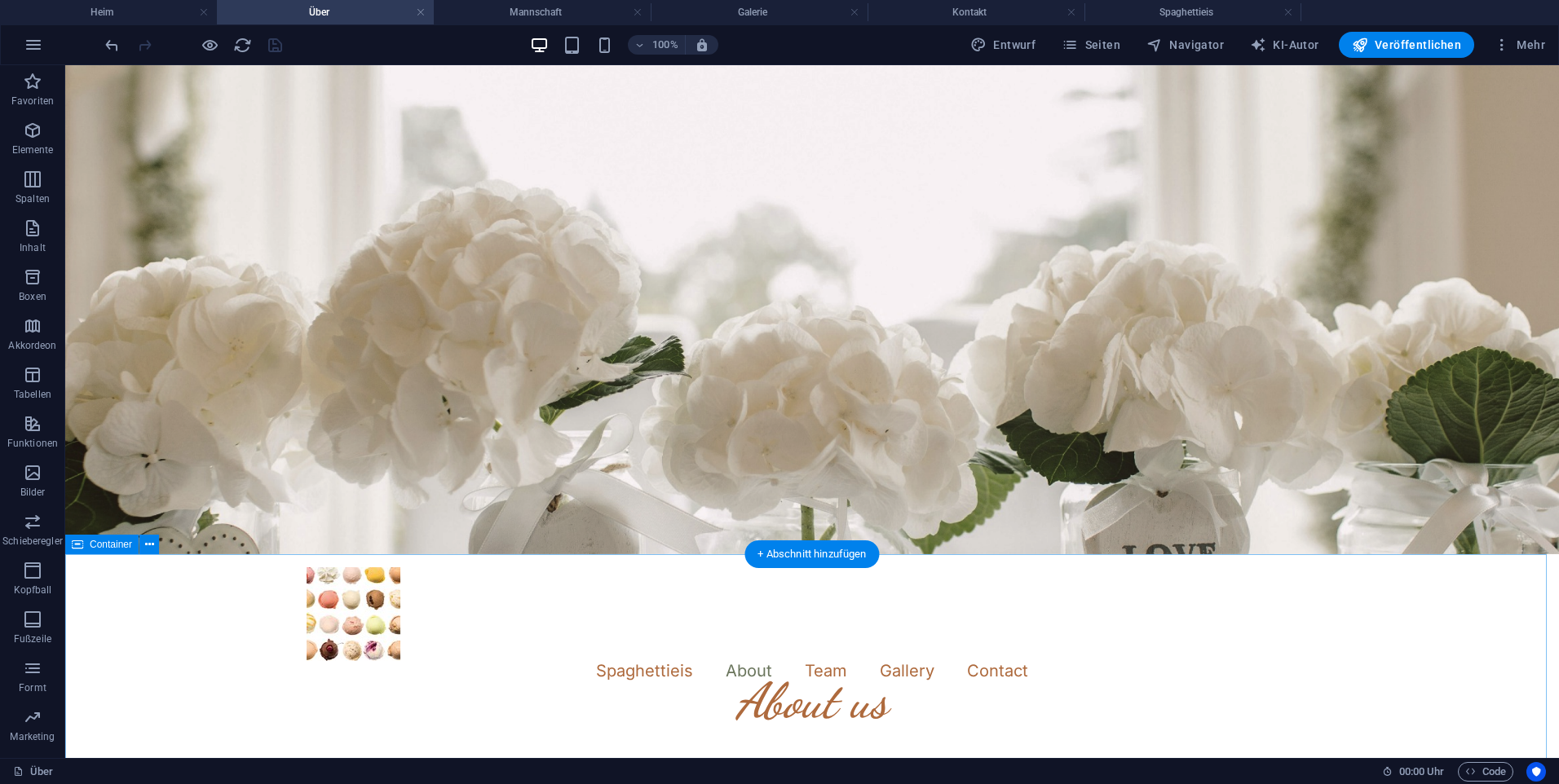
click at [147, 548] on icon at bounding box center [150, 545] width 9 height 17
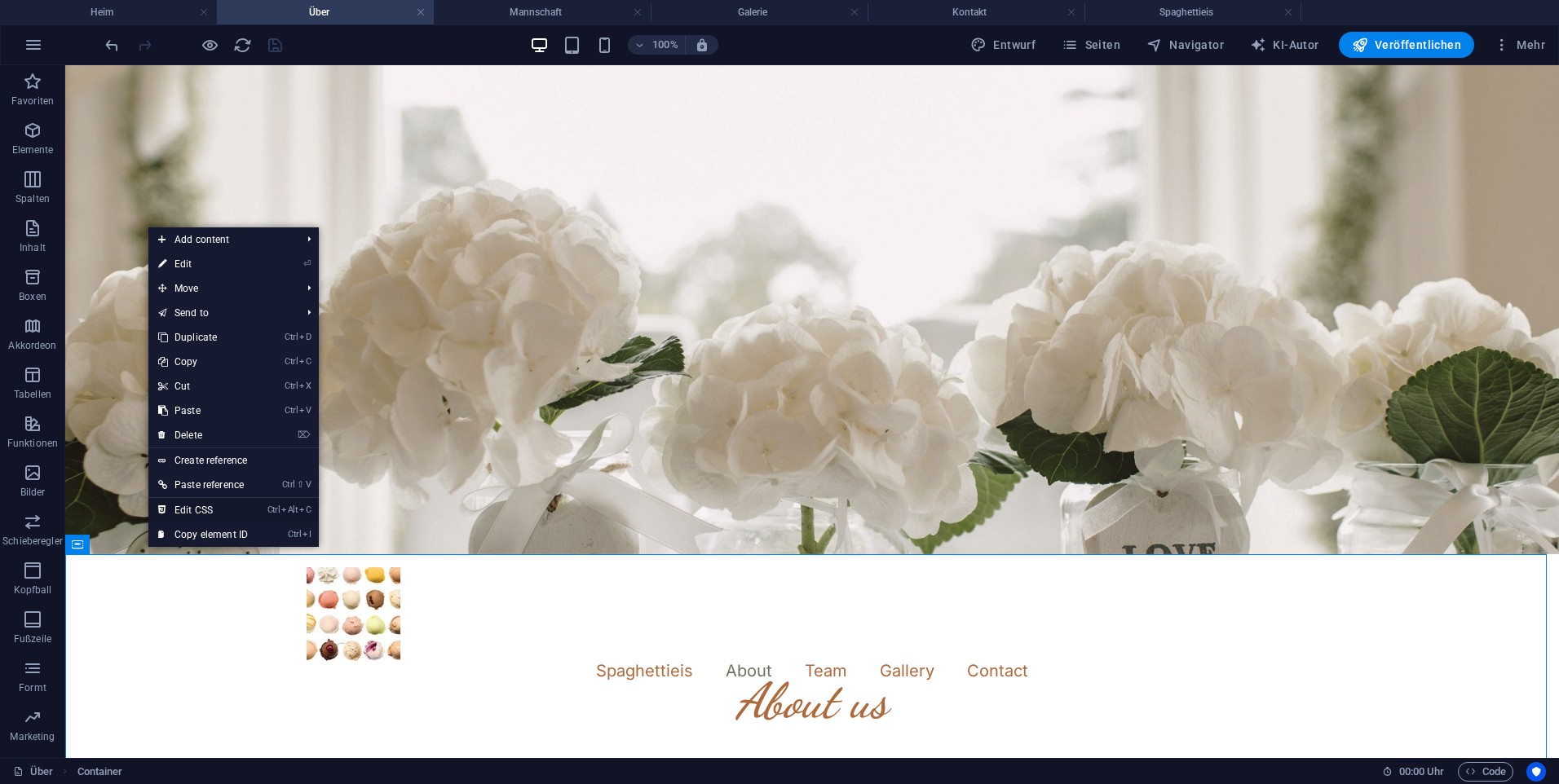
click at [197, 511] on font "Edit CSS" at bounding box center [194, 509] width 39 height 11
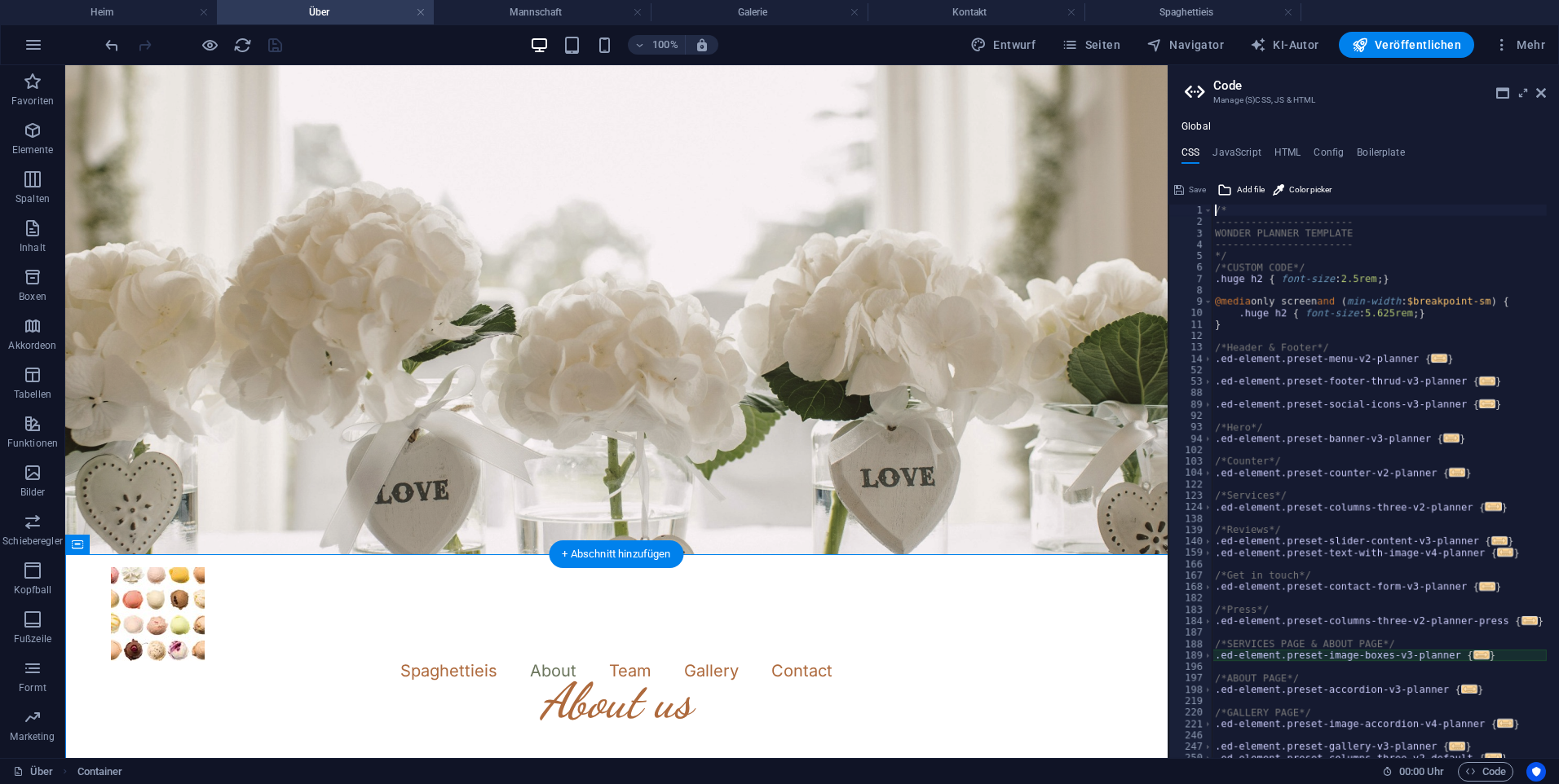
type textarea "@include image-boxes-v3("
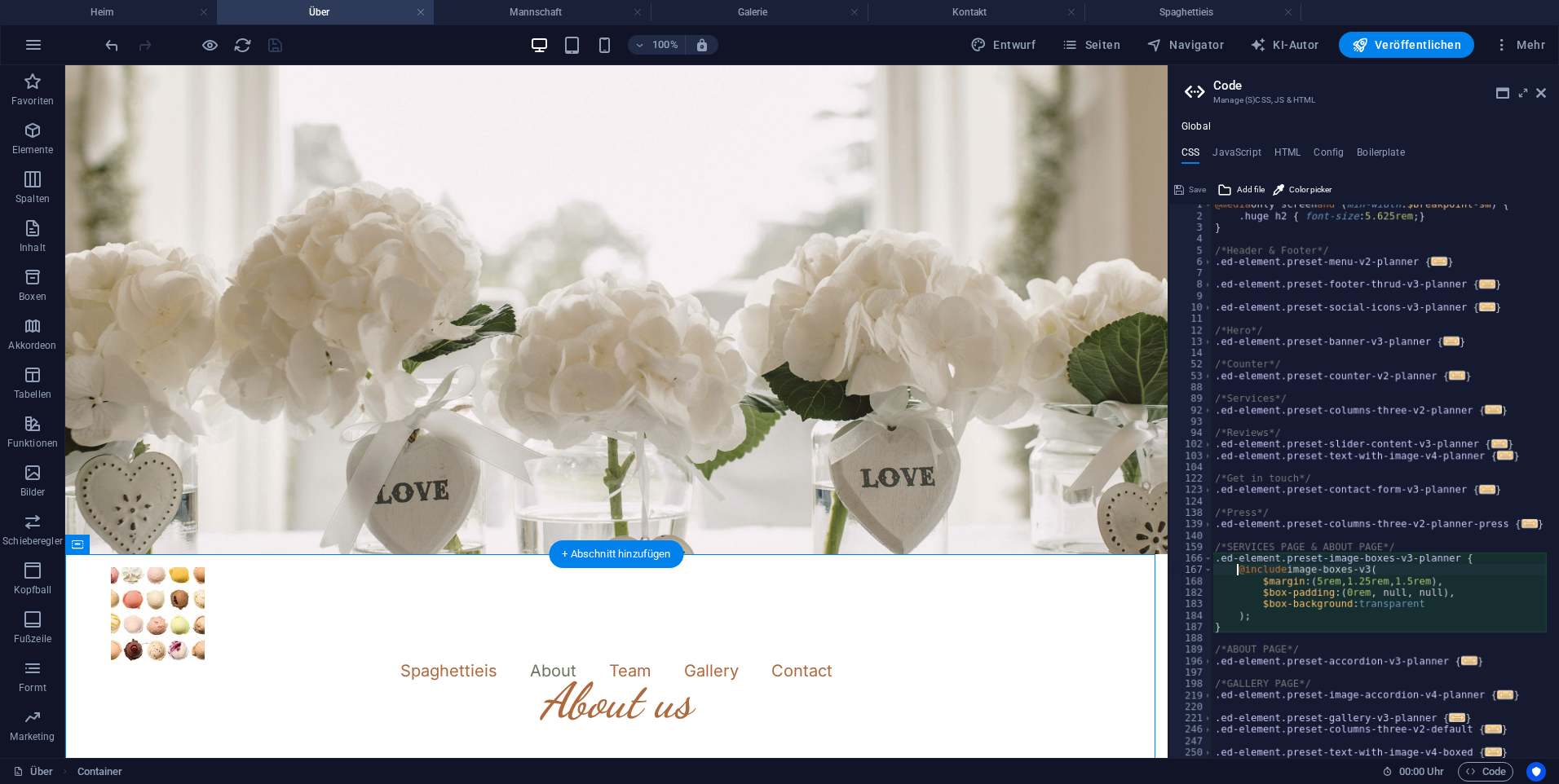
scroll to position [97, 0]
click at [143, 546] on button at bounding box center [149, 545] width 19 height 19
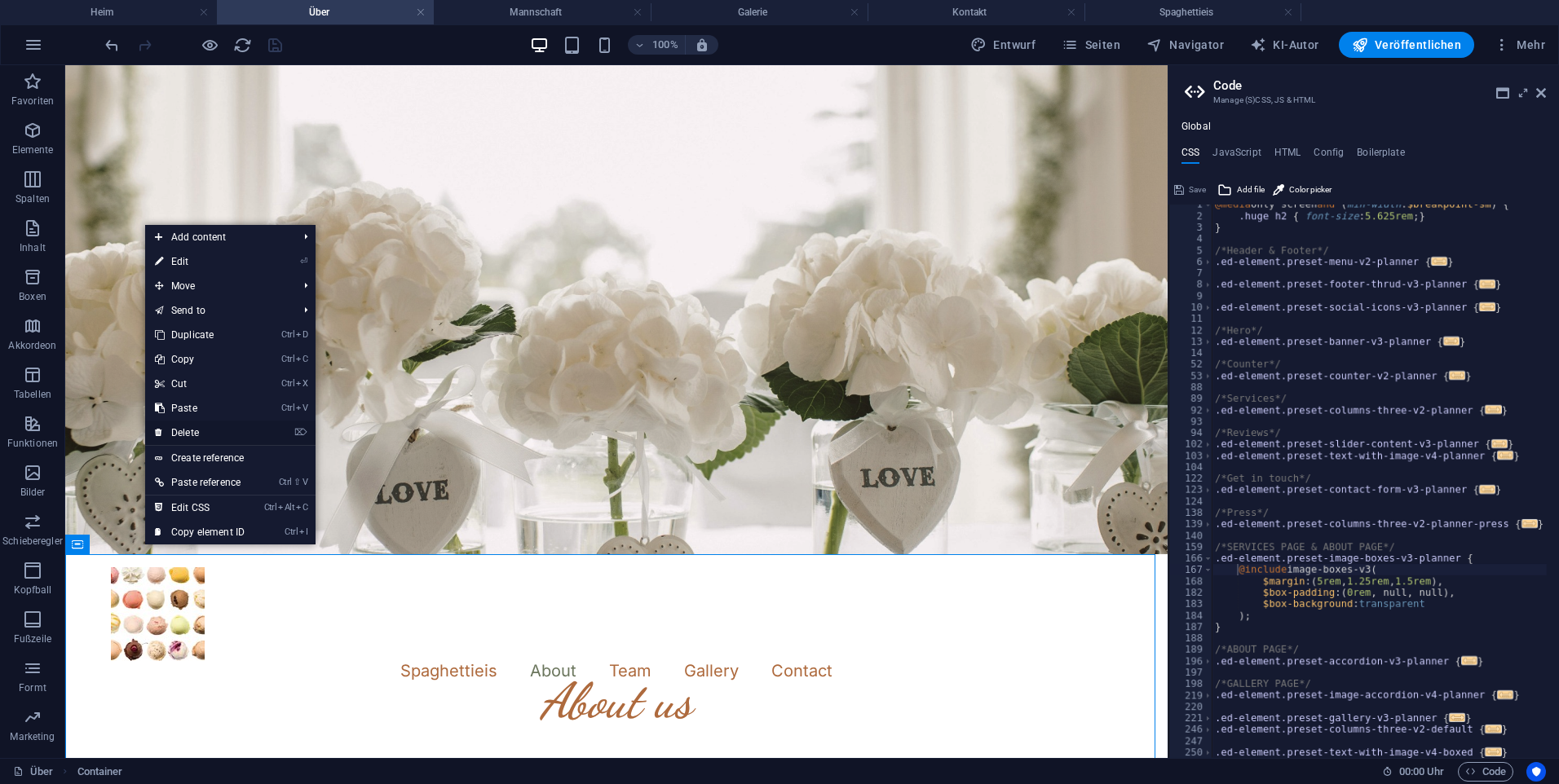
click at [217, 439] on link "⌦ Delete" at bounding box center [200, 433] width 109 height 25
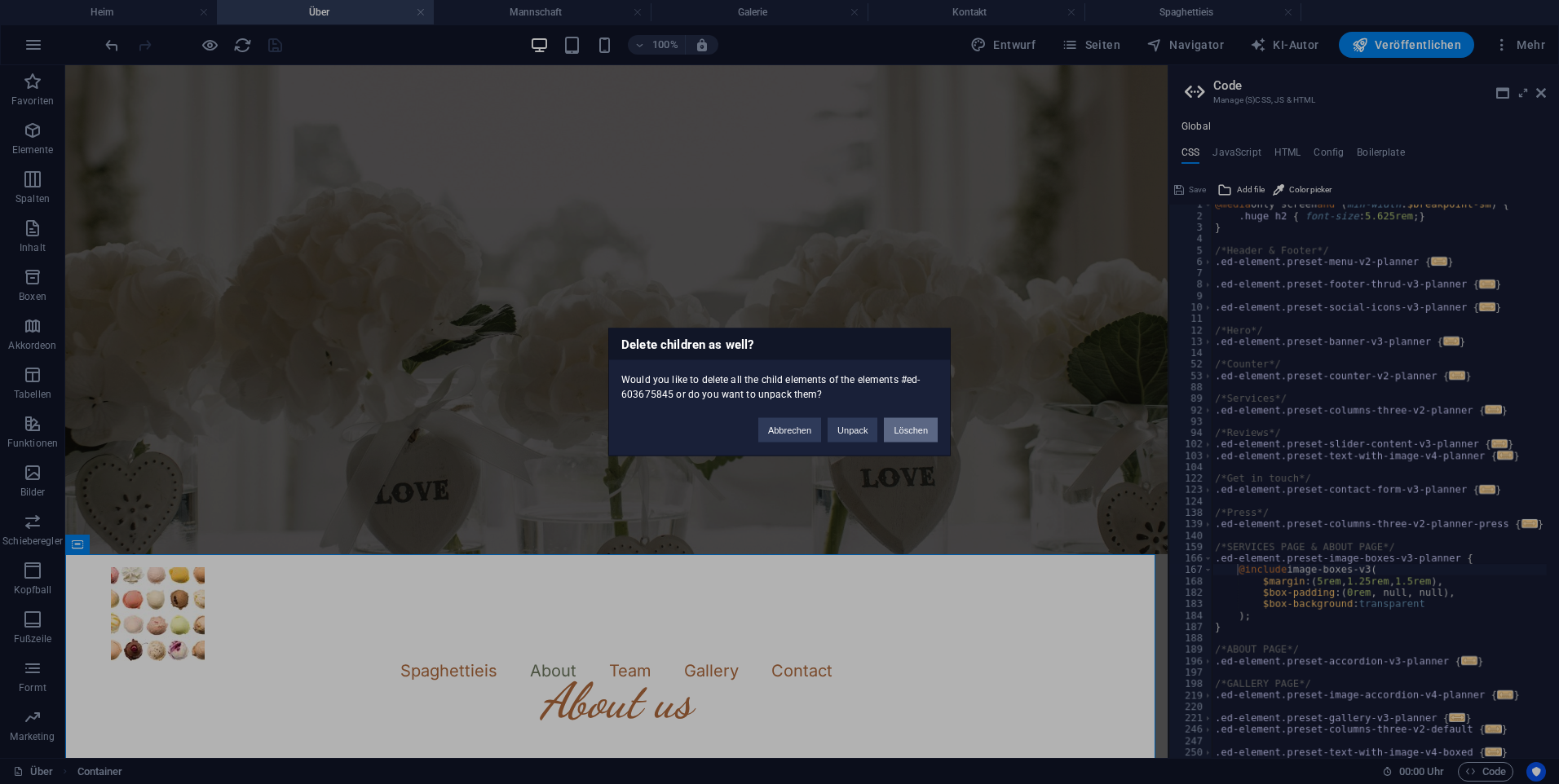
click at [918, 425] on button "Löschen" at bounding box center [910, 430] width 54 height 25
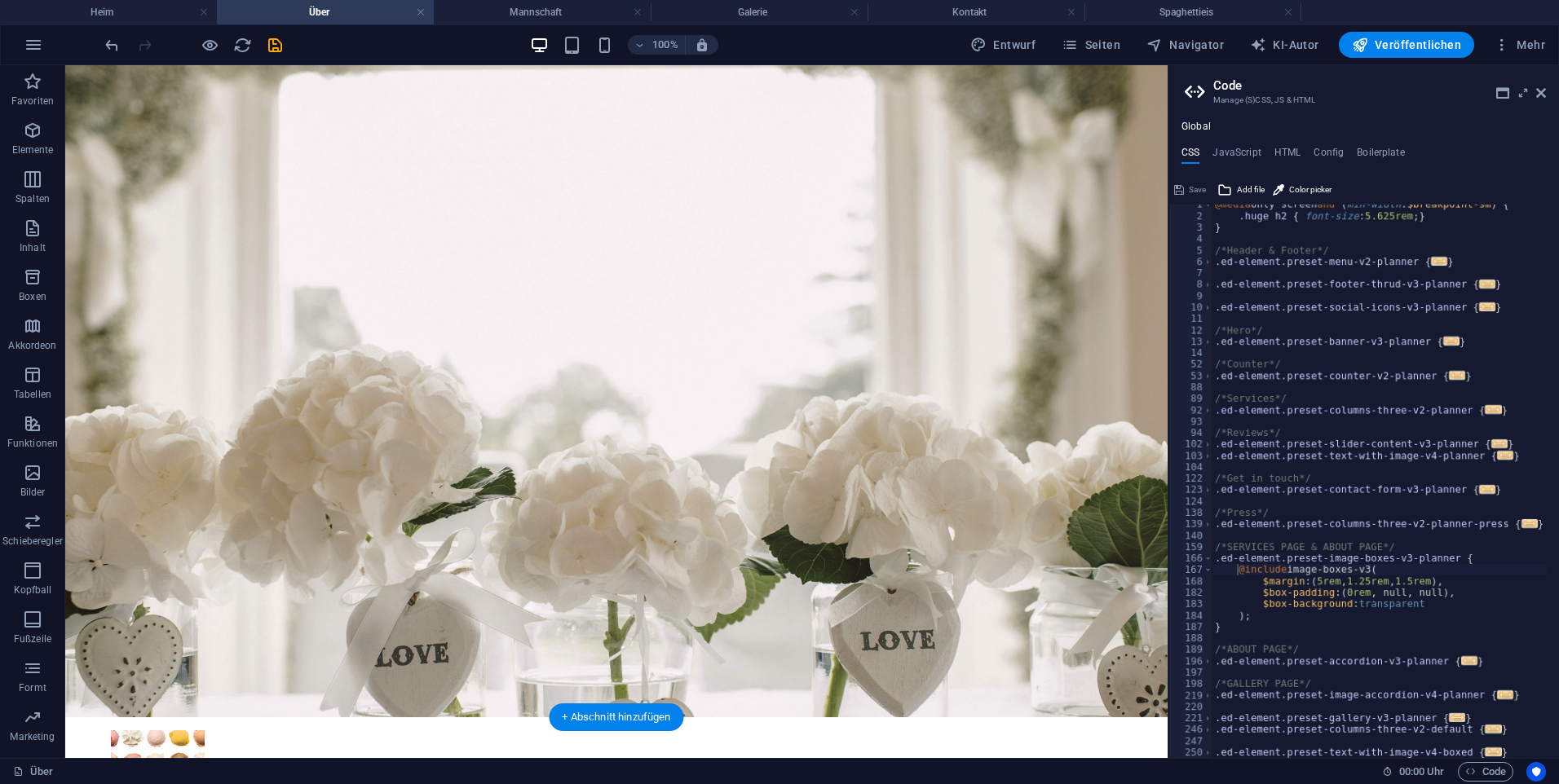
scroll to position [0, 0]
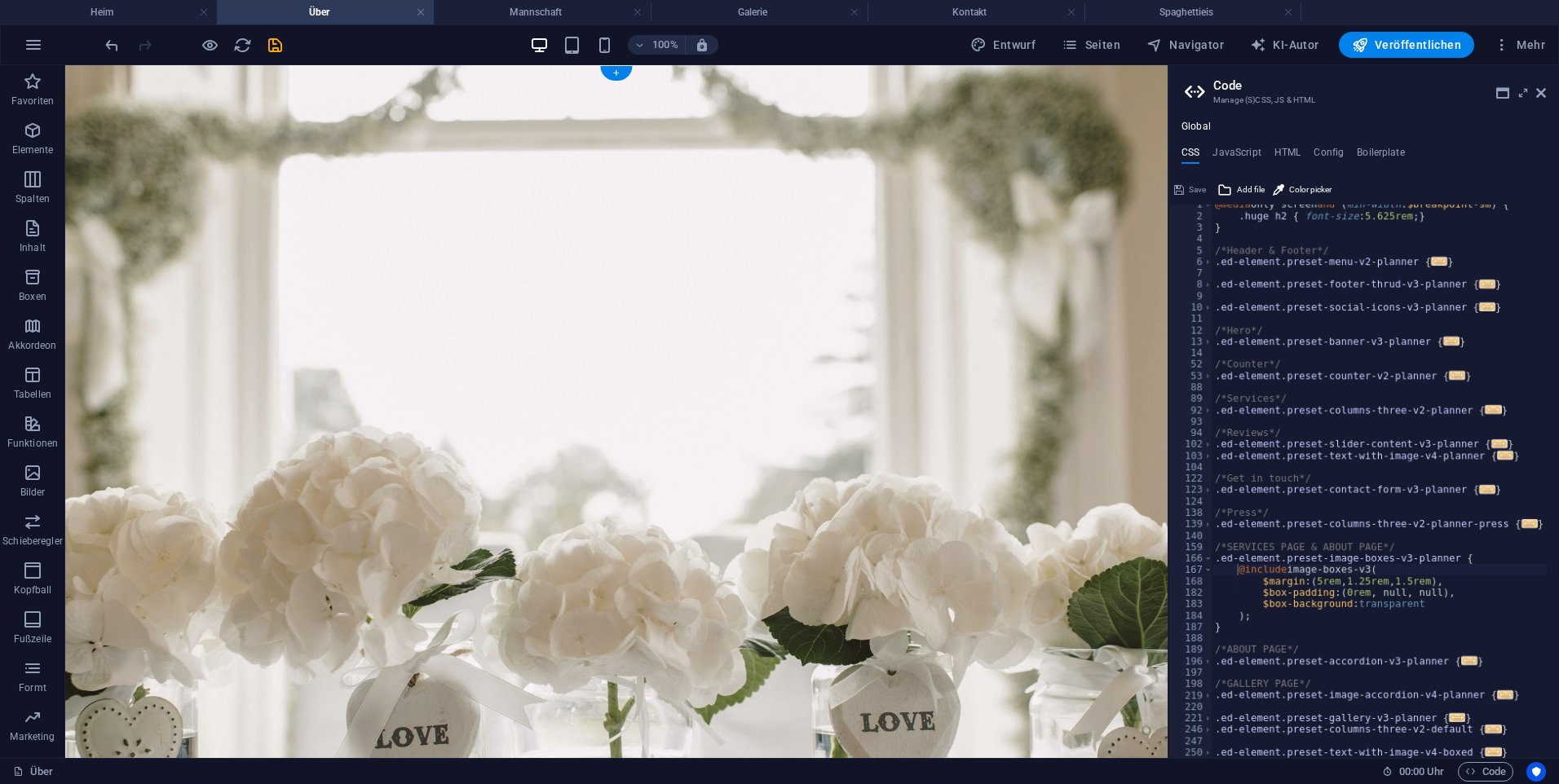
click at [530, 448] on figure at bounding box center [616, 432] width 1102 height 734
click at [150, 178] on icon at bounding box center [150, 175] width 9 height 17
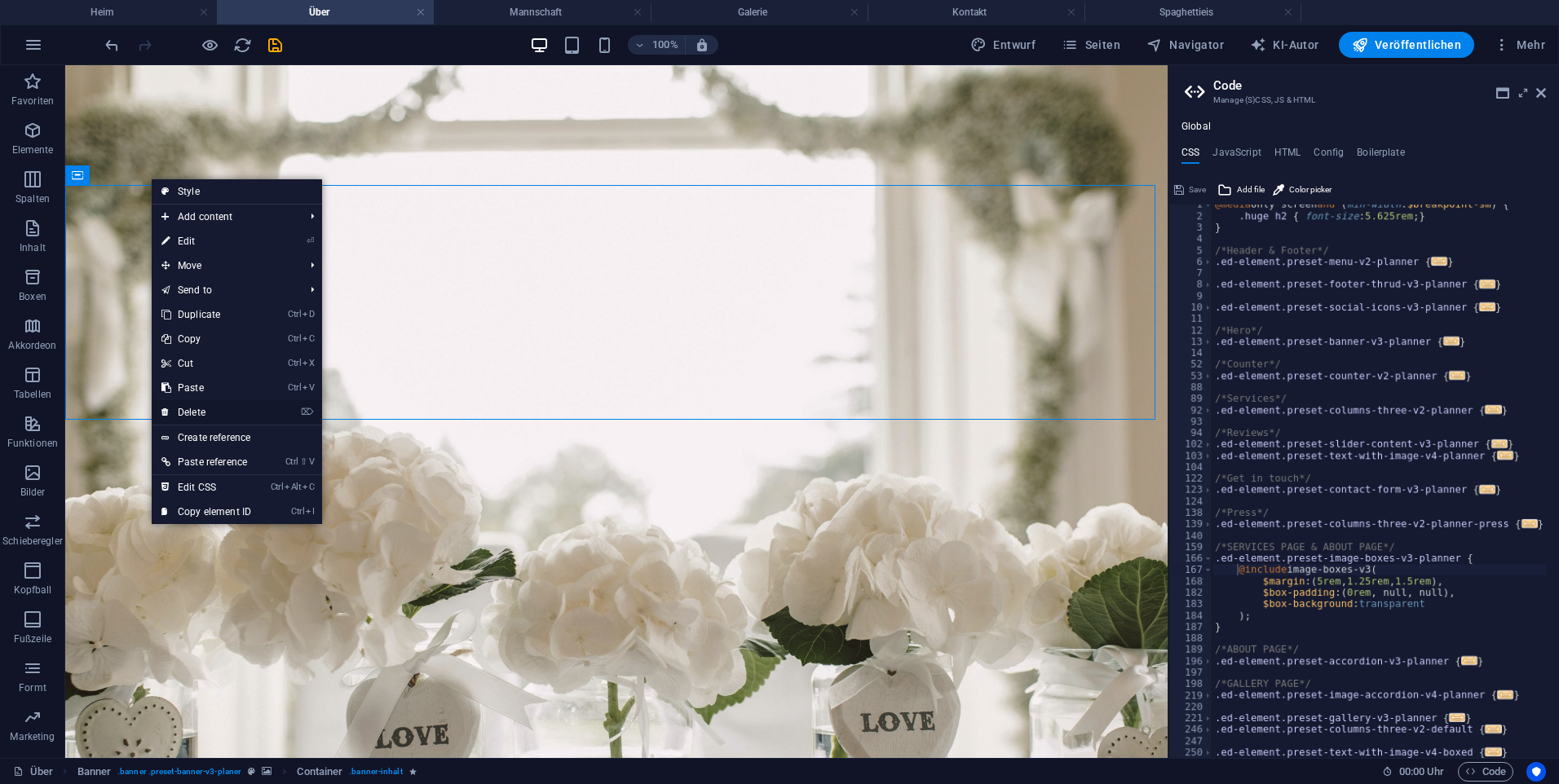
click at [219, 422] on link "⌦ Delete" at bounding box center [206, 413] width 109 height 25
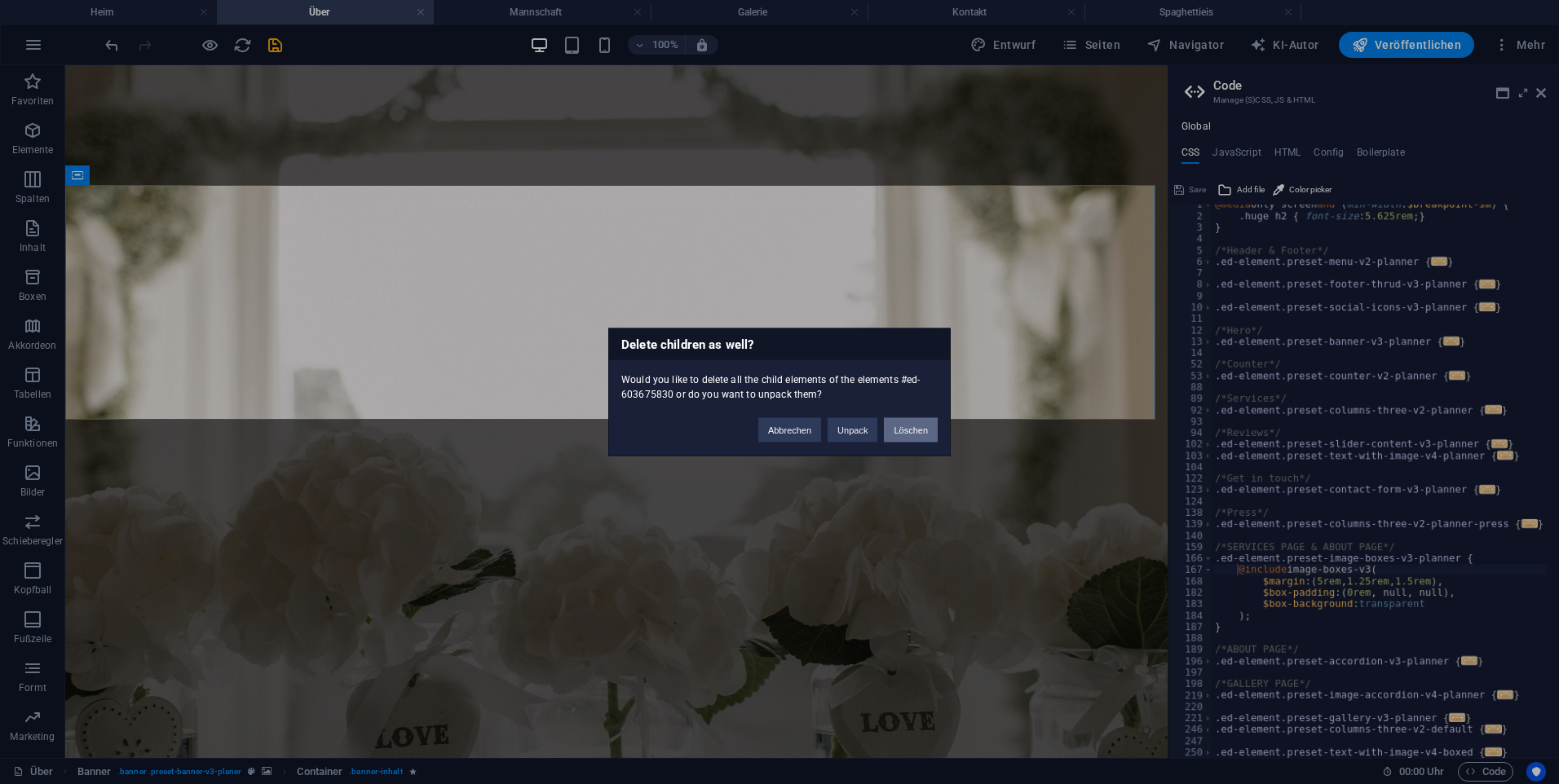
click at [927, 435] on button "Löschen" at bounding box center [910, 430] width 54 height 25
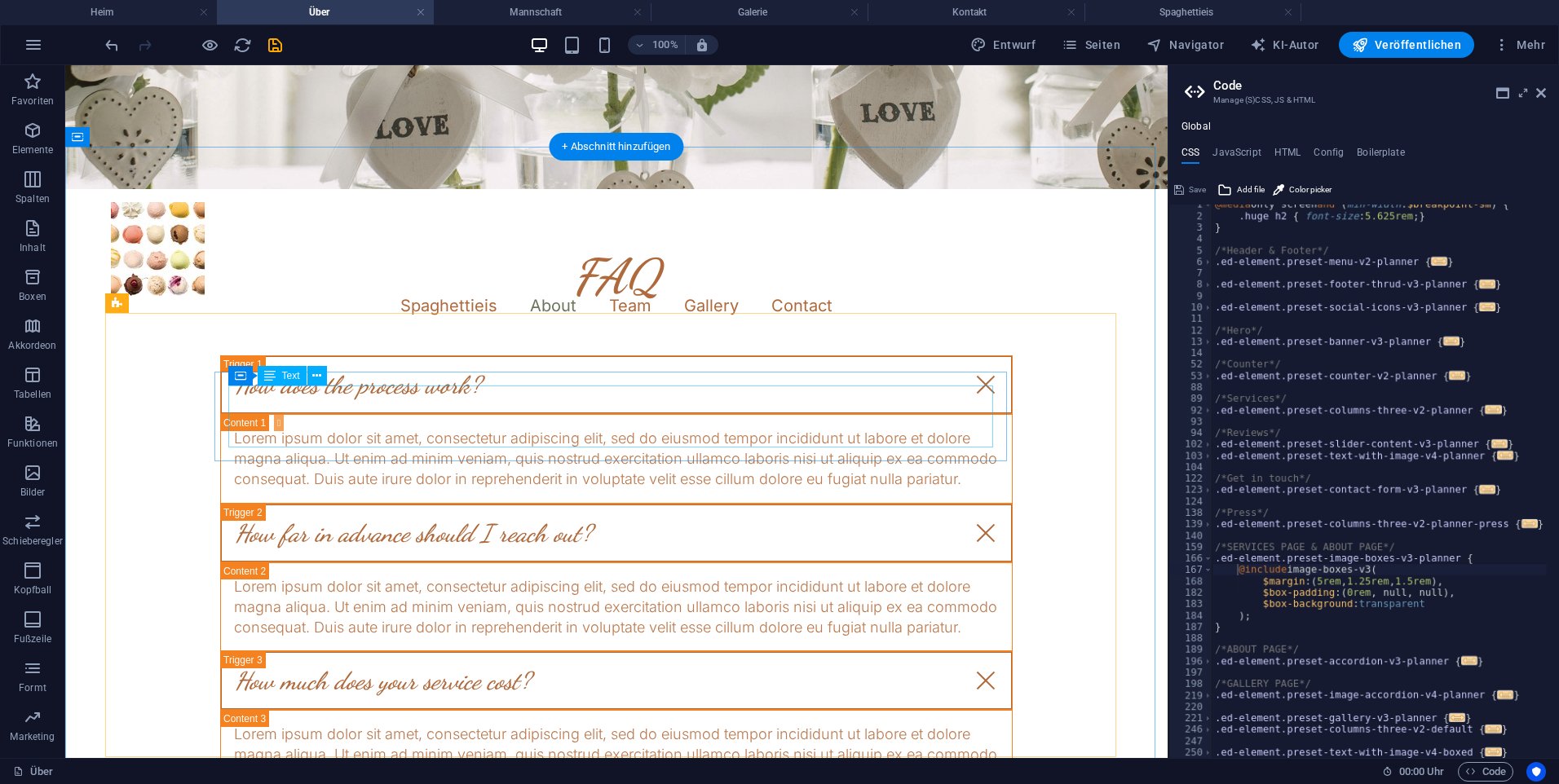
scroll to position [652, 0]
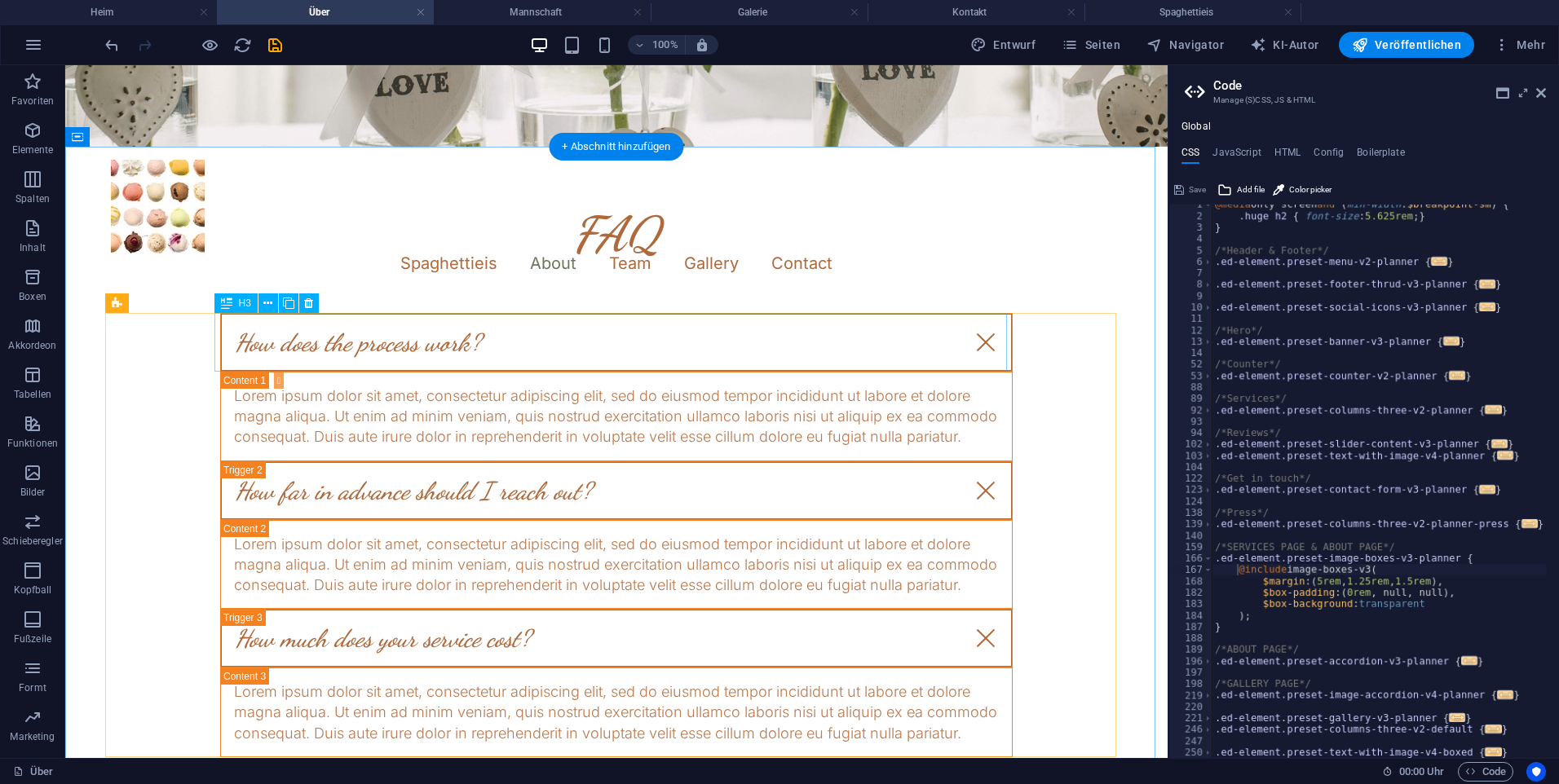
click at [815, 315] on div "How does the process work?" at bounding box center [616, 342] width 792 height 59
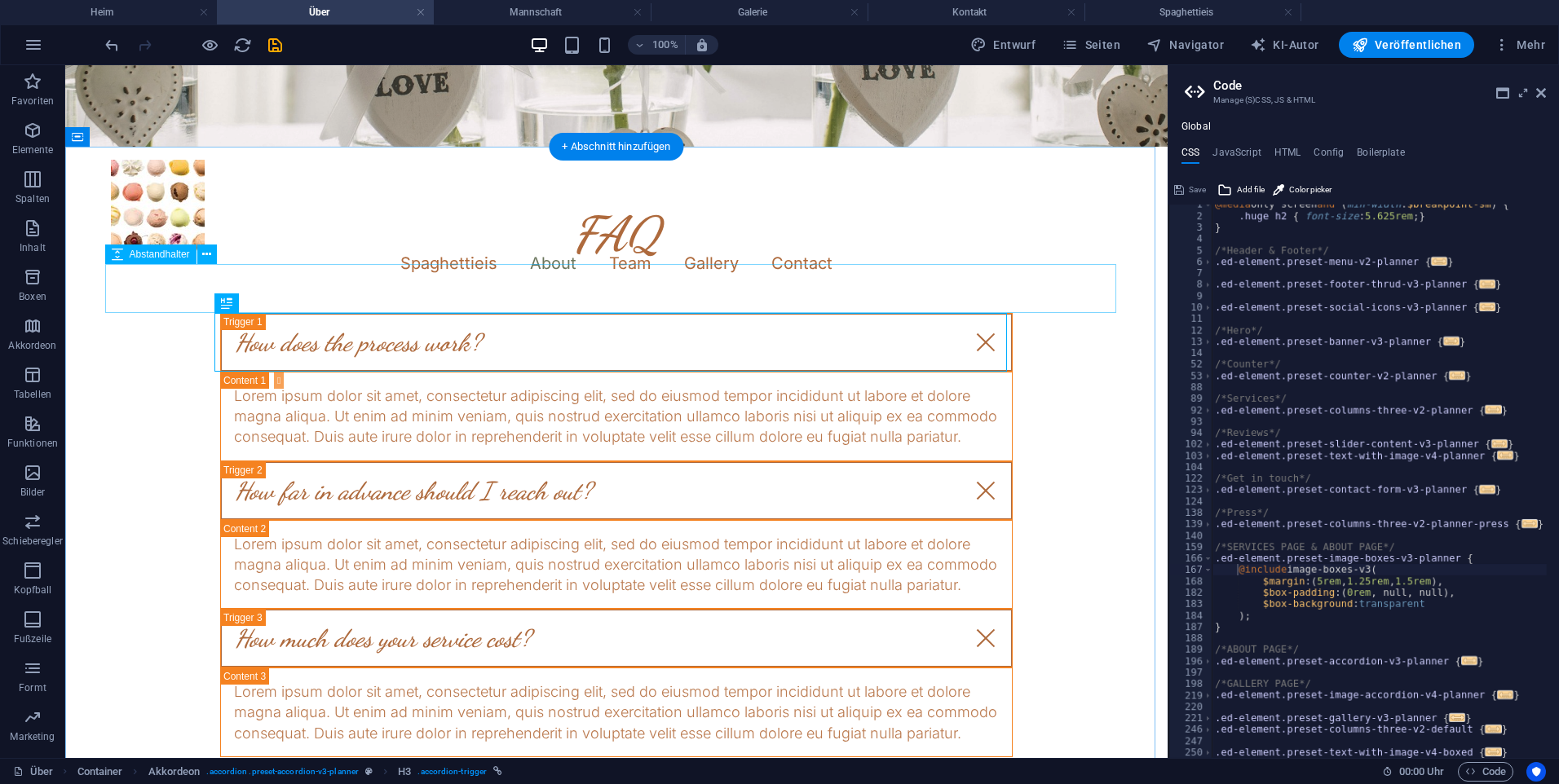
click at [793, 264] on div at bounding box center [616, 289] width 1011 height 49
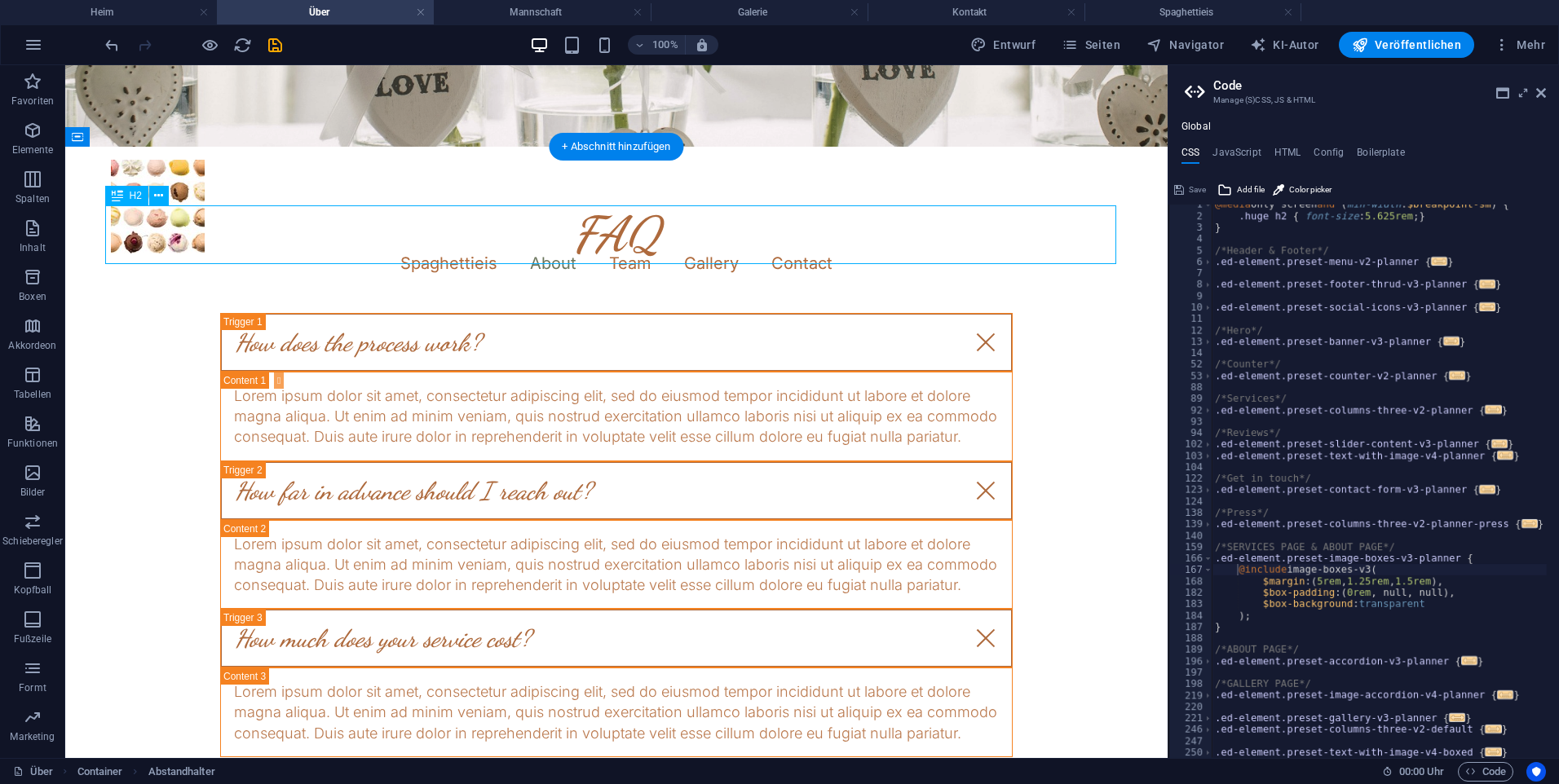
click at [735, 219] on div "FAQ" at bounding box center [616, 234] width 1011 height 59
drag, startPoint x: 269, startPoint y: 159, endPoint x: 252, endPoint y: 174, distance: 22.7
click at [267, 161] on div "FAQ How does the process work? Lorem ipsum dolor sit amet, consectetur adipisci…" at bounding box center [616, 481] width 1102 height 670
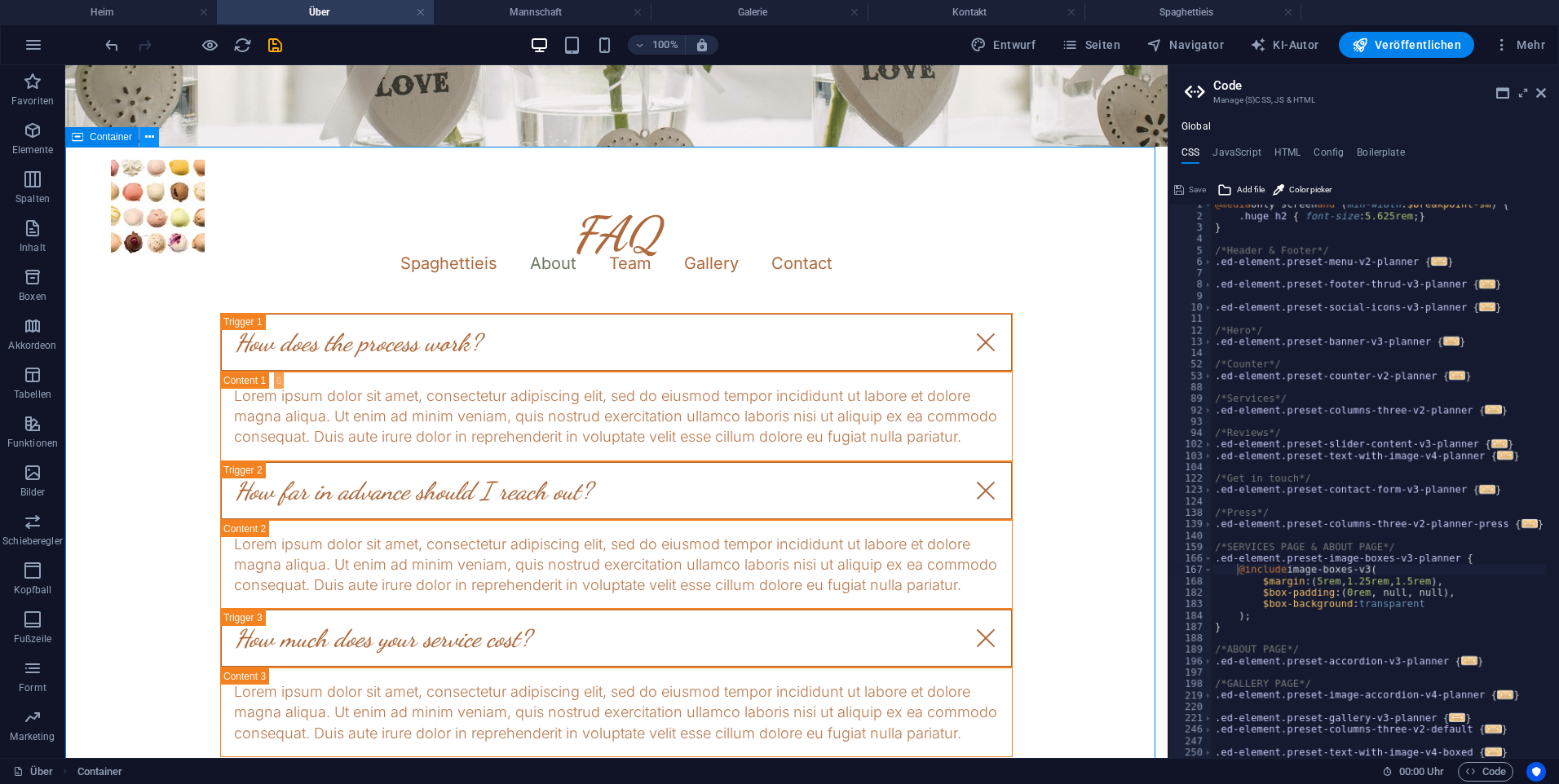
click at [146, 145] on icon at bounding box center [150, 136] width 9 height 17
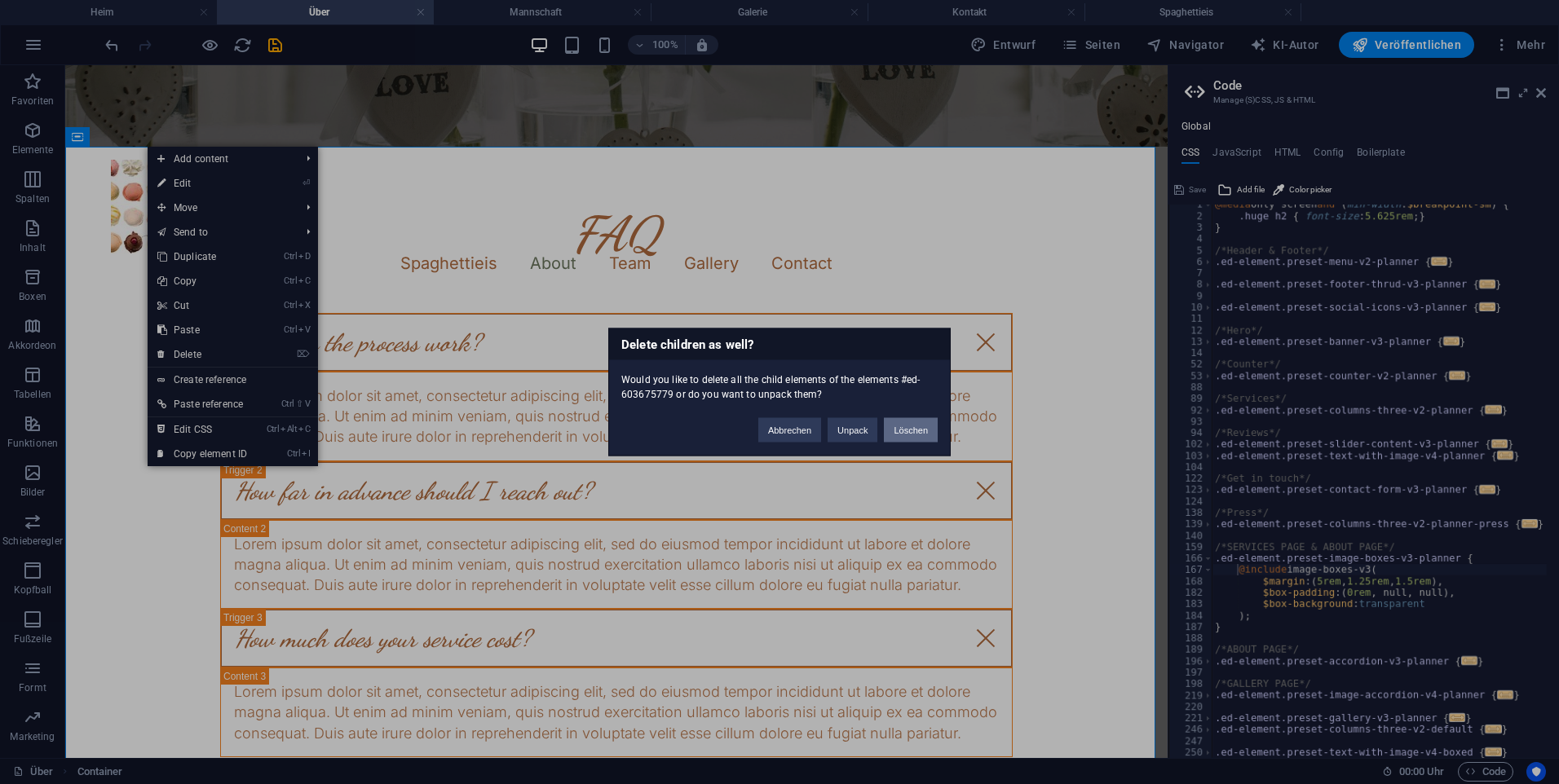
drag, startPoint x: 931, startPoint y: 429, endPoint x: 831, endPoint y: 289, distance: 172.0
click at [931, 429] on button "Löschen" at bounding box center [910, 430] width 54 height 25
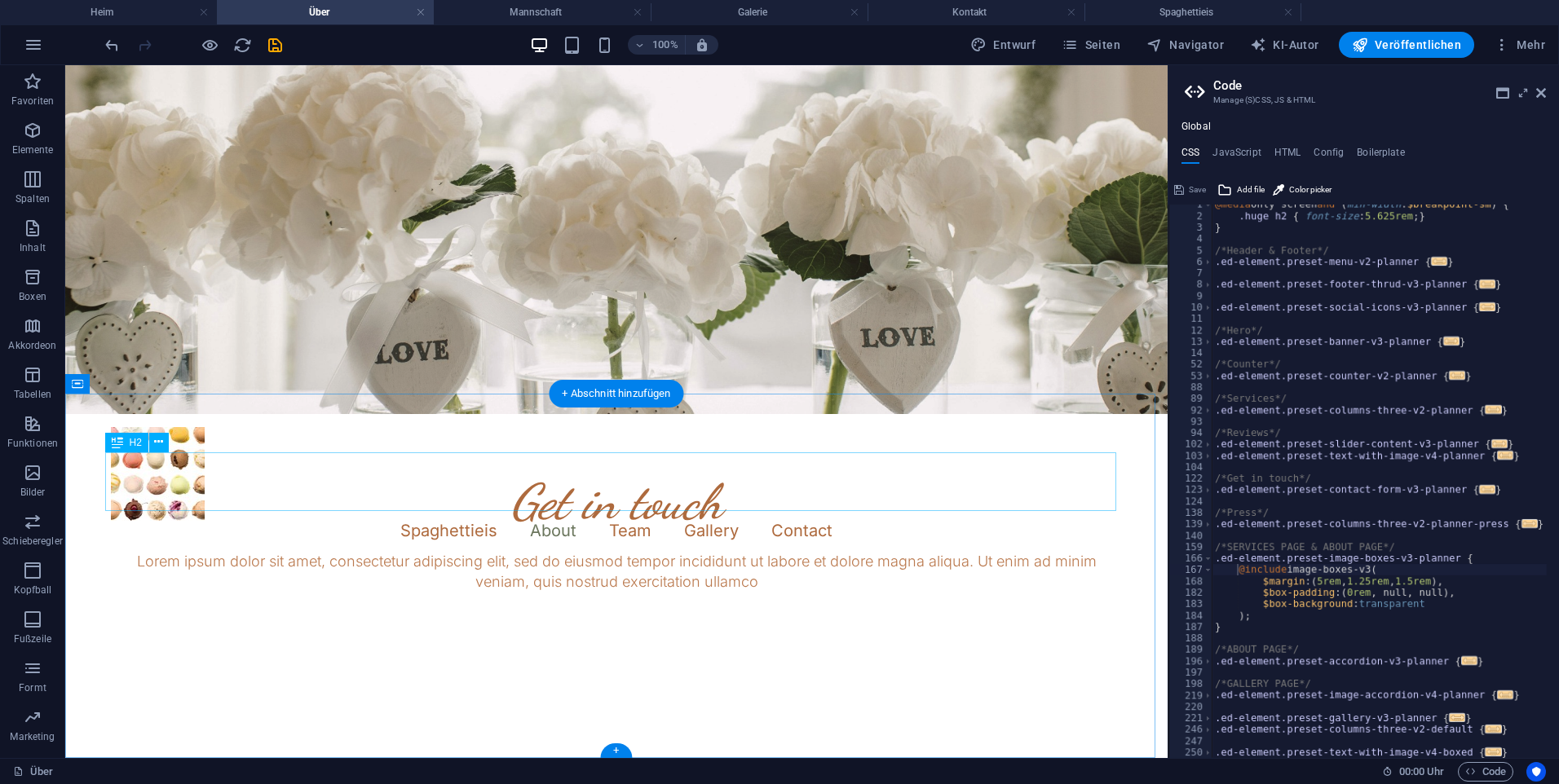
click at [741, 477] on div "Get in touch" at bounding box center [616, 502] width 1011 height 59
click at [147, 384] on icon at bounding box center [150, 383] width 9 height 17
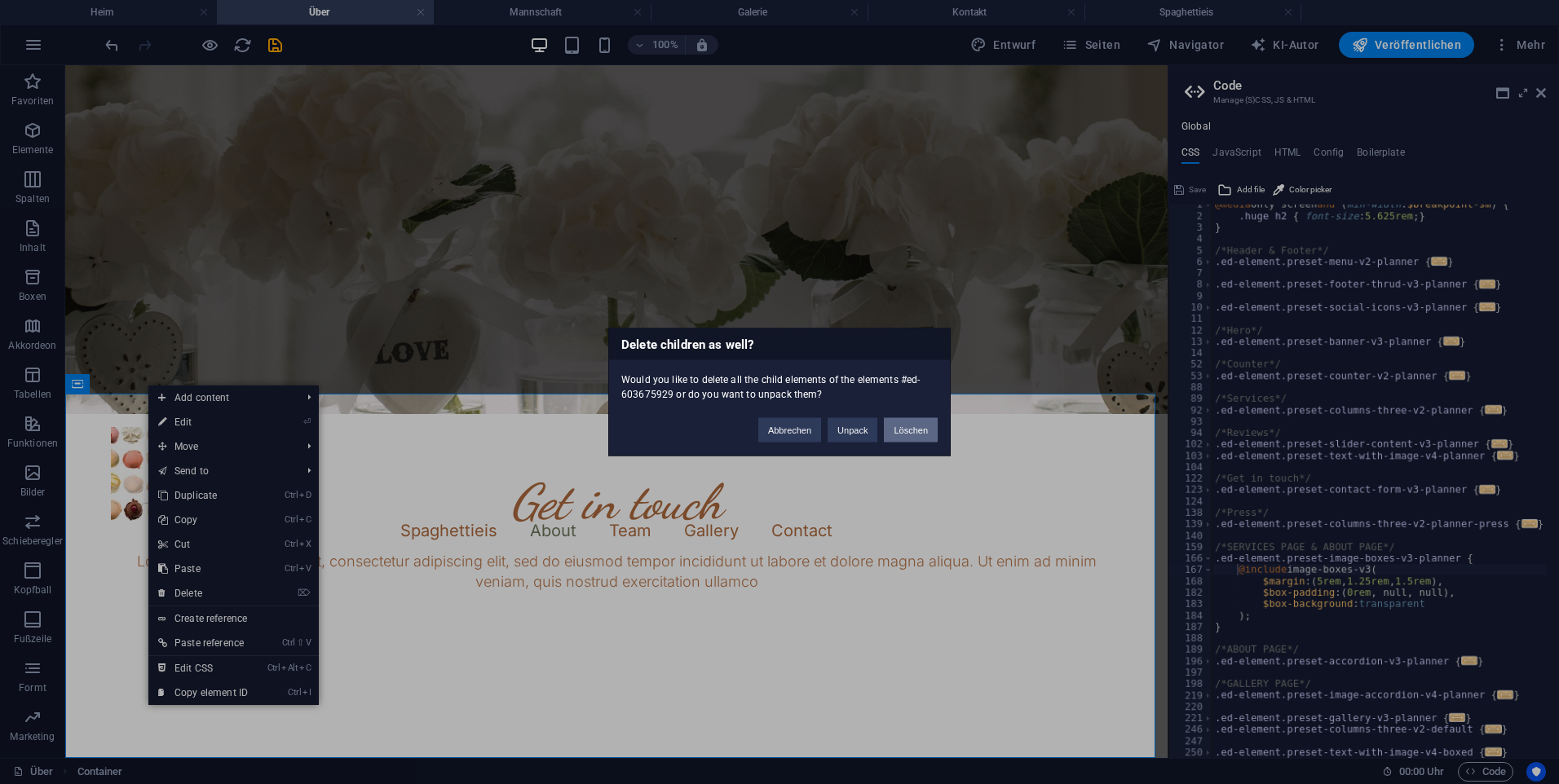
click at [916, 429] on button "Löschen" at bounding box center [910, 430] width 54 height 25
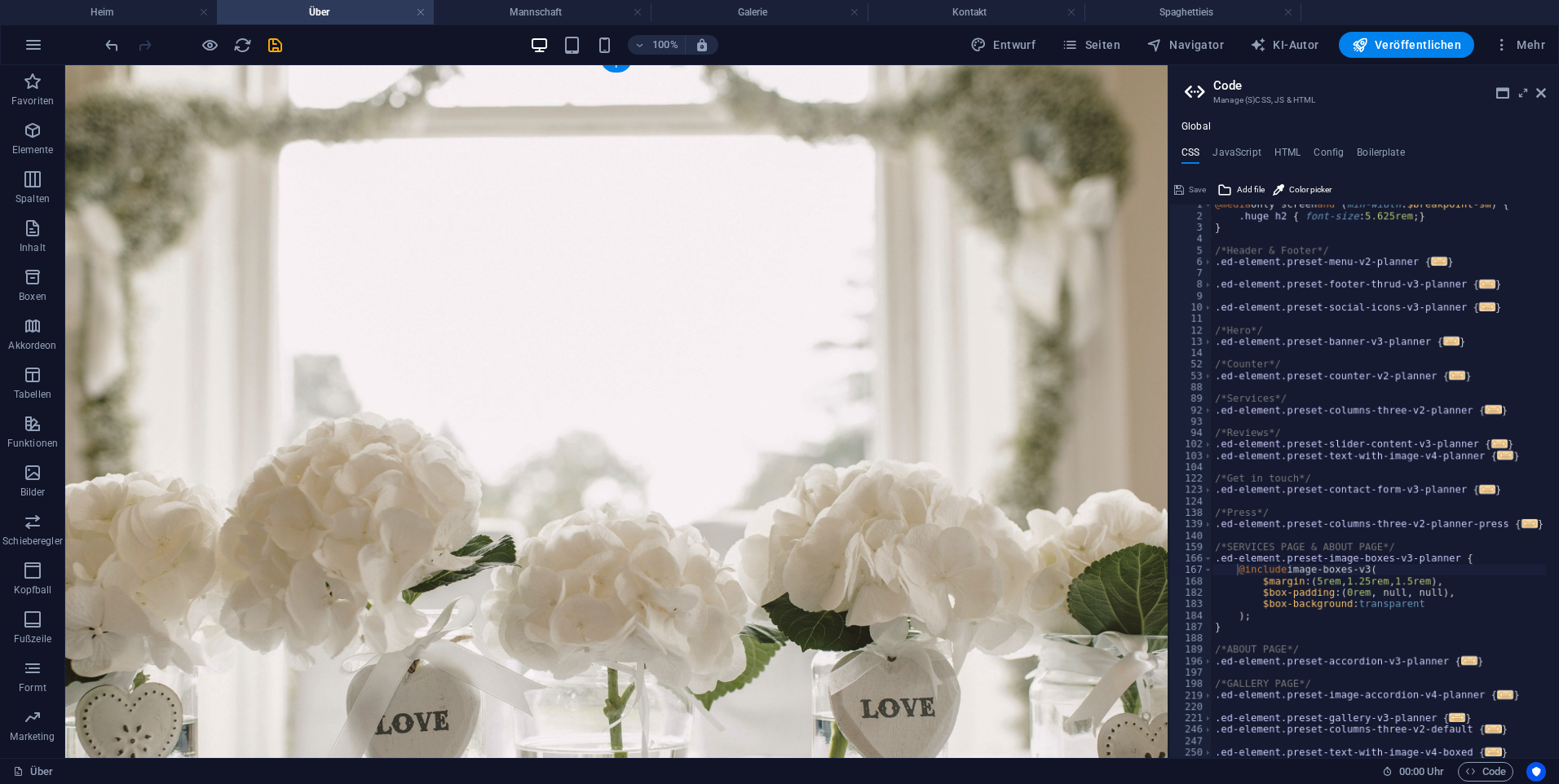
scroll to position [0, 0]
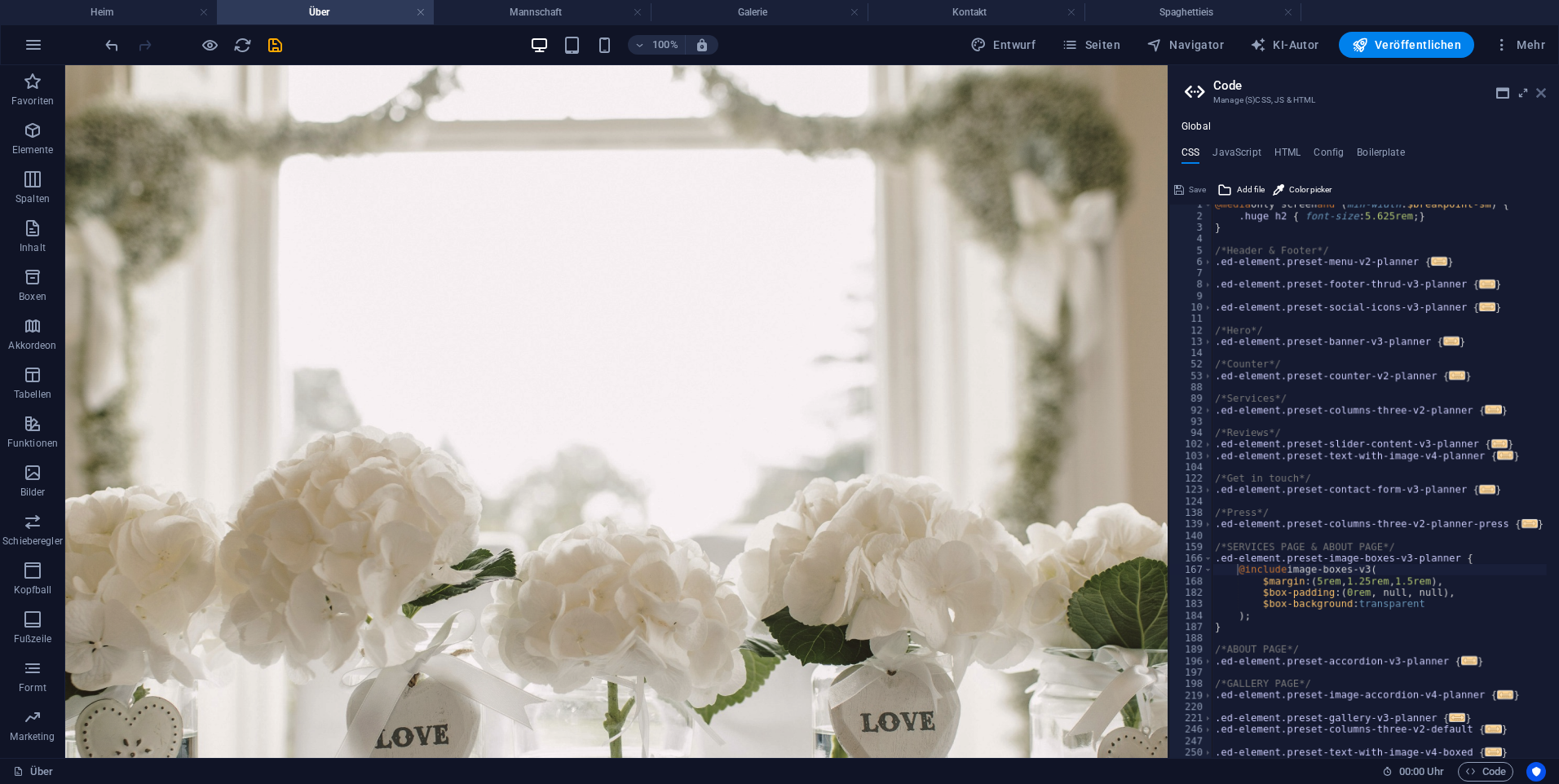
drag, startPoint x: 1542, startPoint y: 87, endPoint x: 1445, endPoint y: 42, distance: 106.9
click at [1542, 87] on icon at bounding box center [1541, 92] width 10 height 13
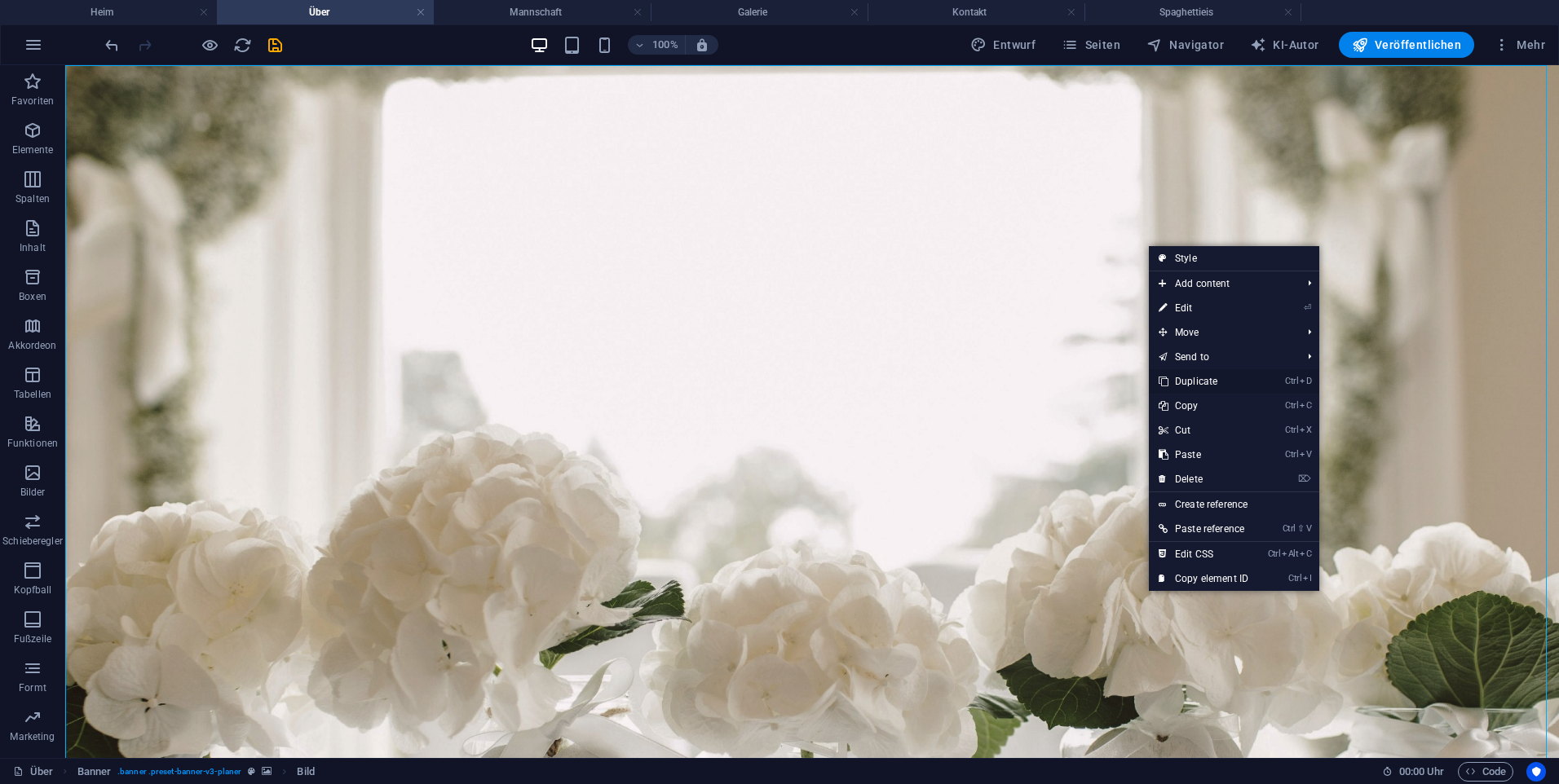
click at [1217, 382] on font "Duplicate" at bounding box center [1196, 381] width 42 height 11
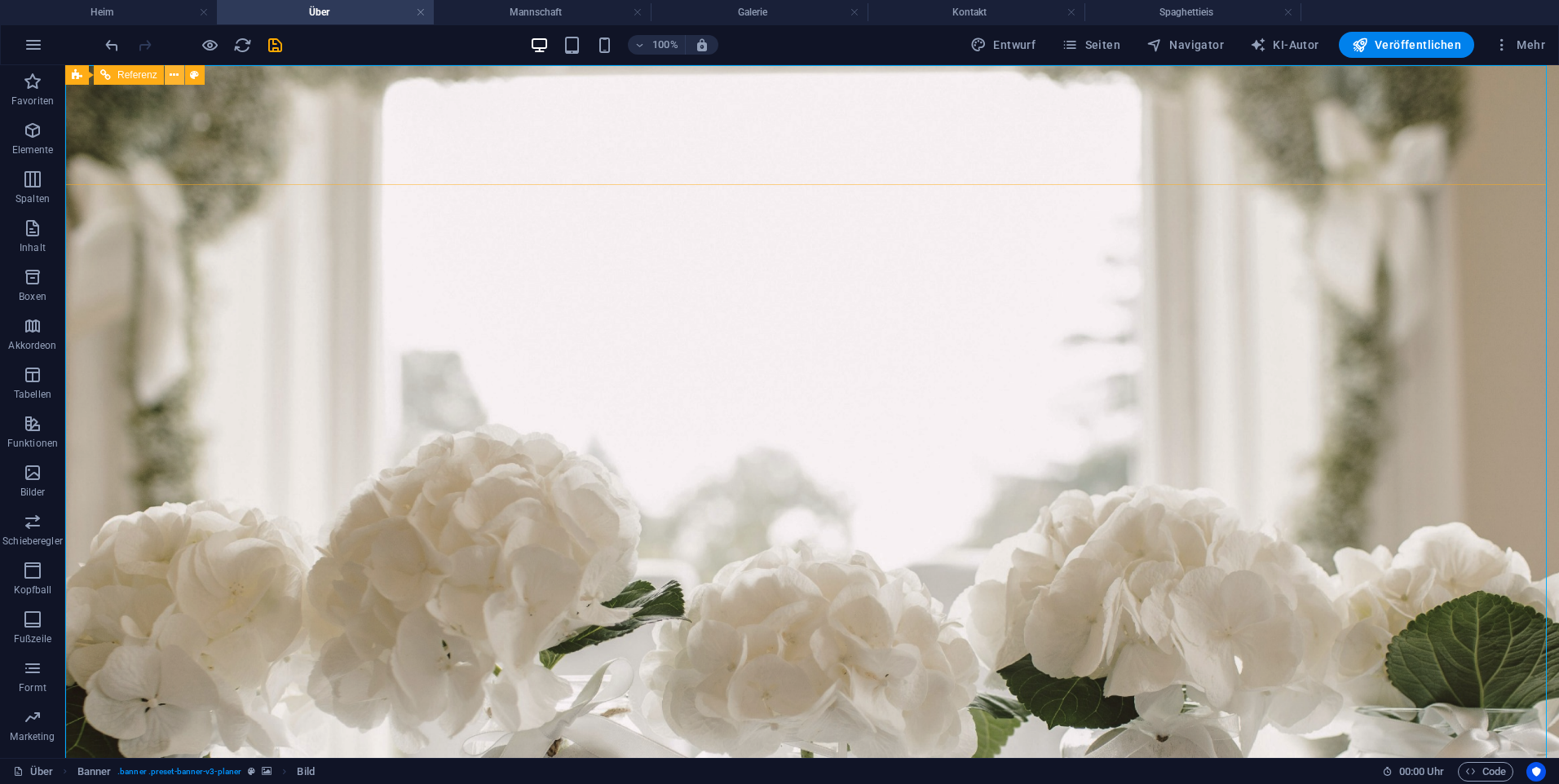
click at [171, 72] on icon at bounding box center [174, 75] width 9 height 17
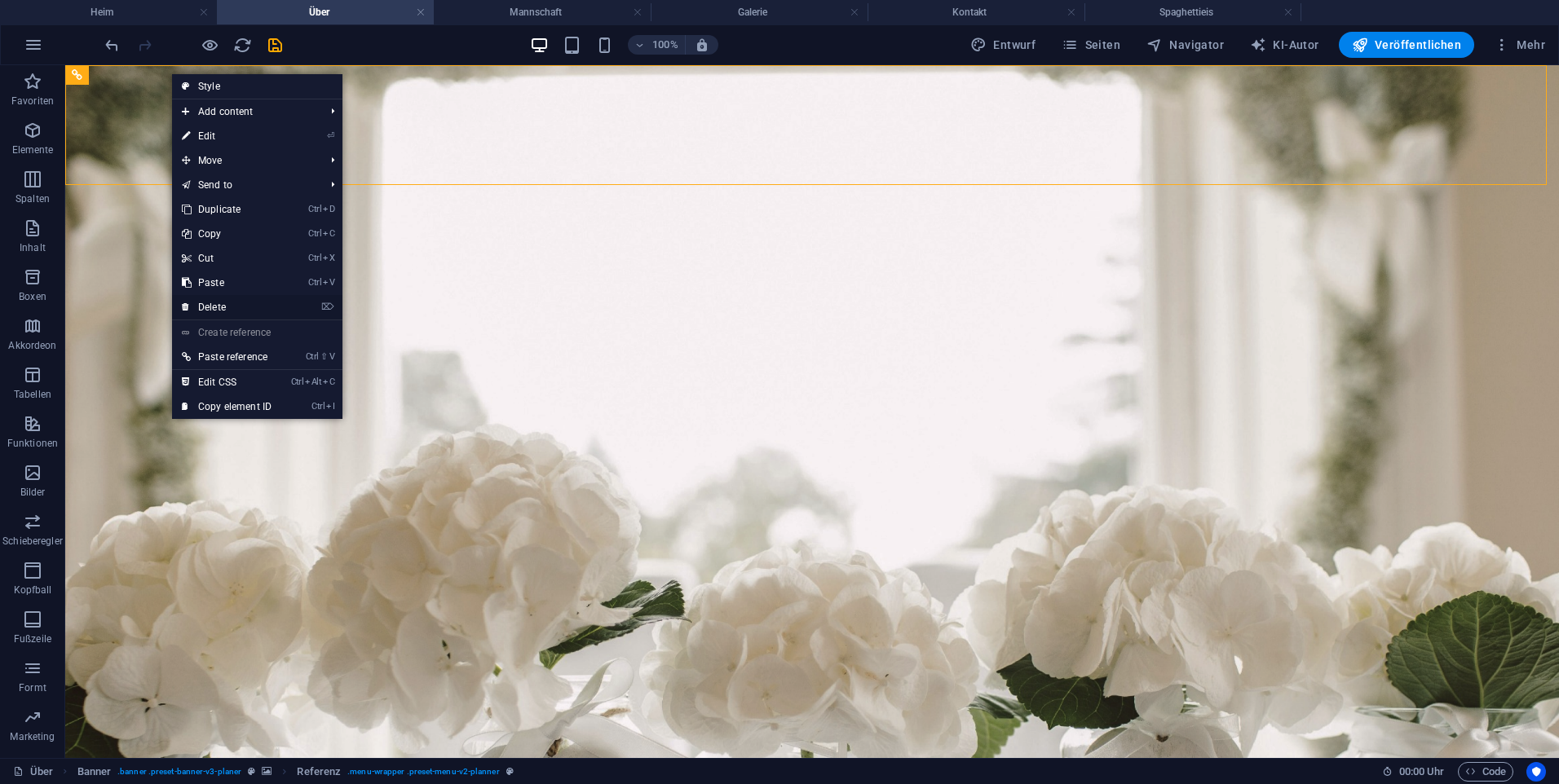
click at [263, 318] on link "⌦ Delete" at bounding box center [226, 307] width 109 height 25
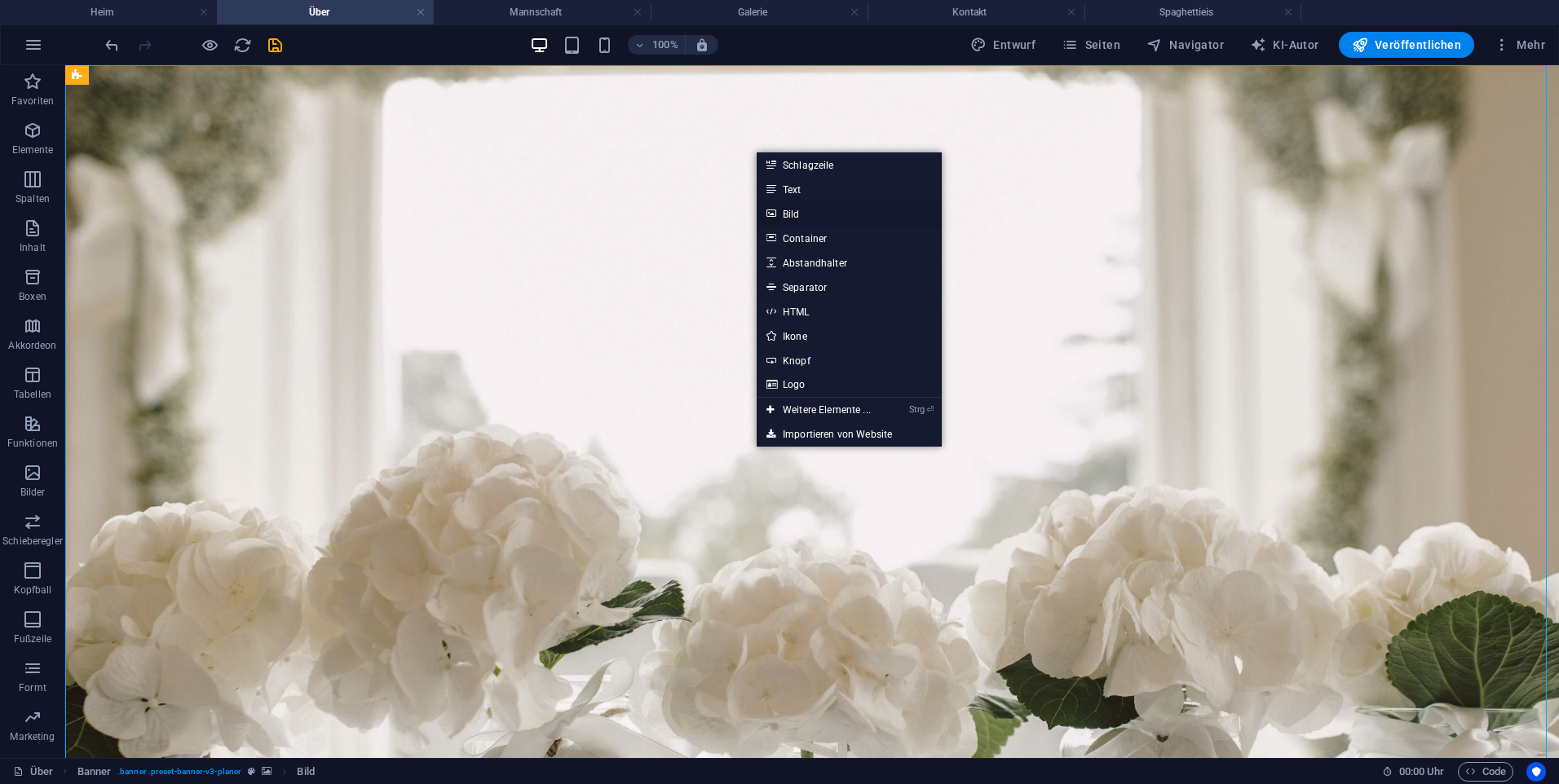
click at [827, 213] on link "Bild" at bounding box center [849, 214] width 185 height 25
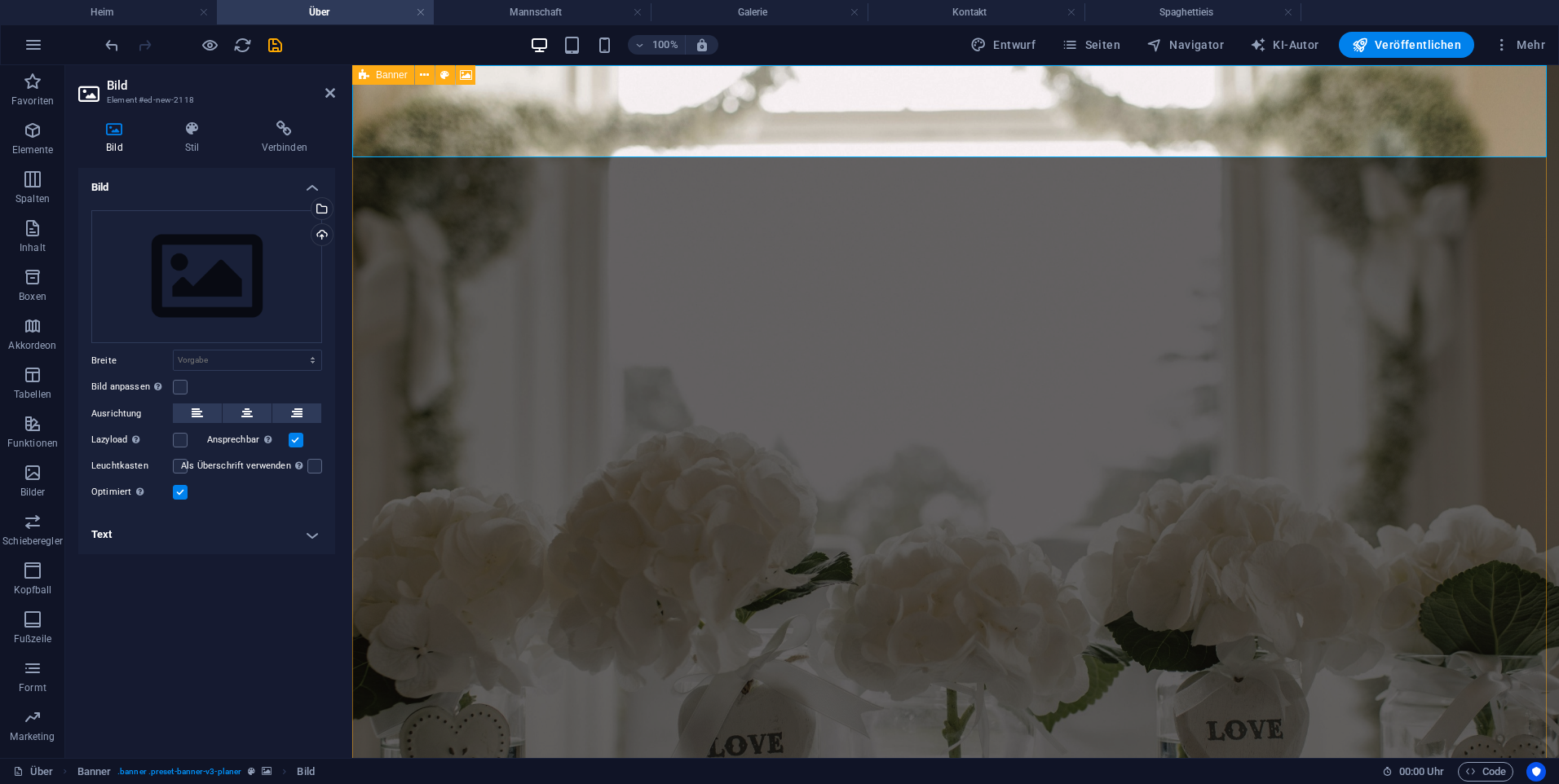
drag, startPoint x: 576, startPoint y: 160, endPoint x: 526, endPoint y: 319, distance: 166.7
click at [526, 318] on figure at bounding box center [955, 432] width 1207 height 734
click at [526, 319] on figure at bounding box center [955, 432] width 1207 height 734
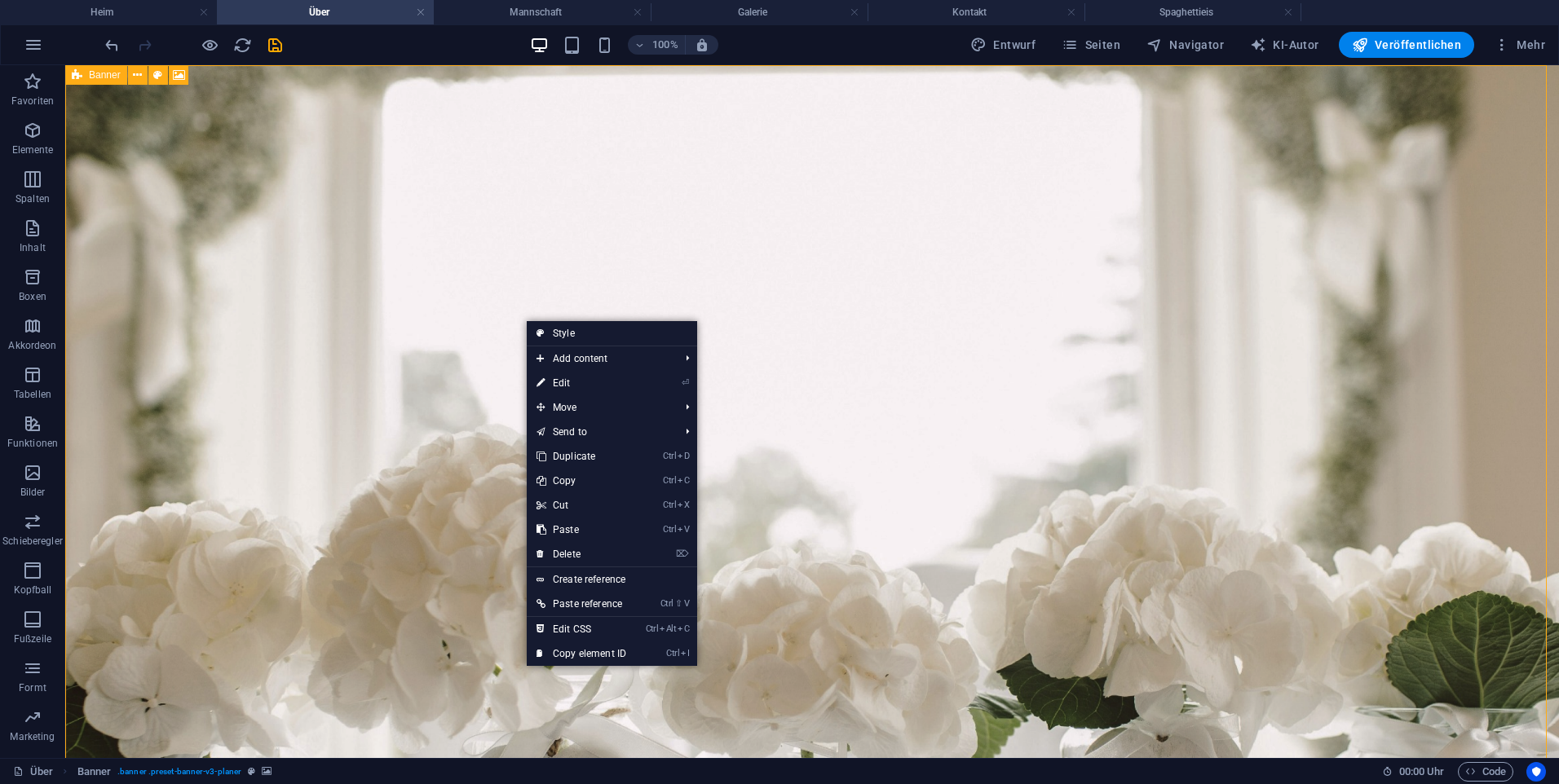
click at [362, 325] on figure at bounding box center [812, 432] width 1494 height 734
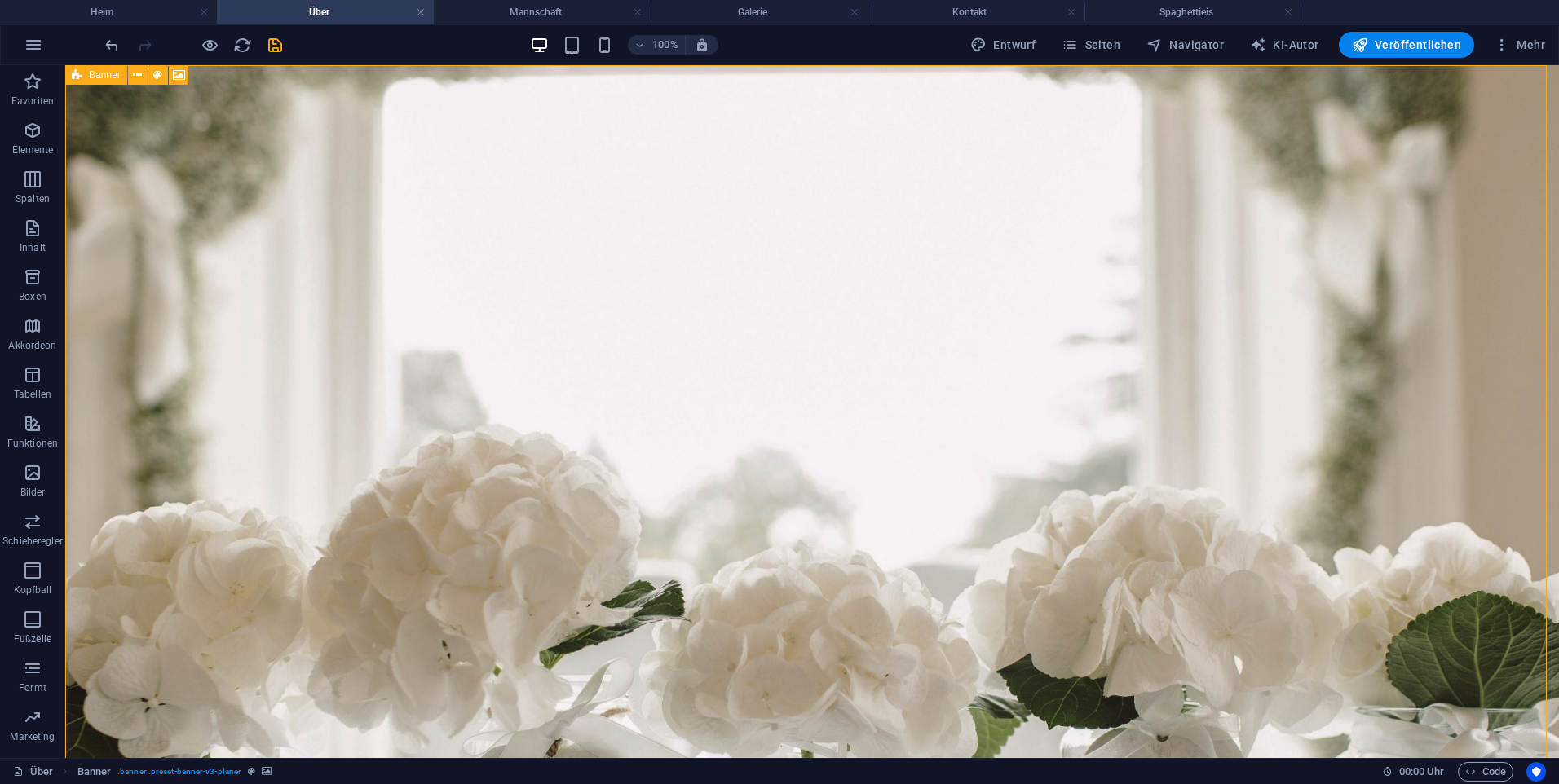
click at [315, 442] on figure at bounding box center [812, 432] width 1494 height 734
click at [163, 72] on icon at bounding box center [163, 75] width 9 height 17
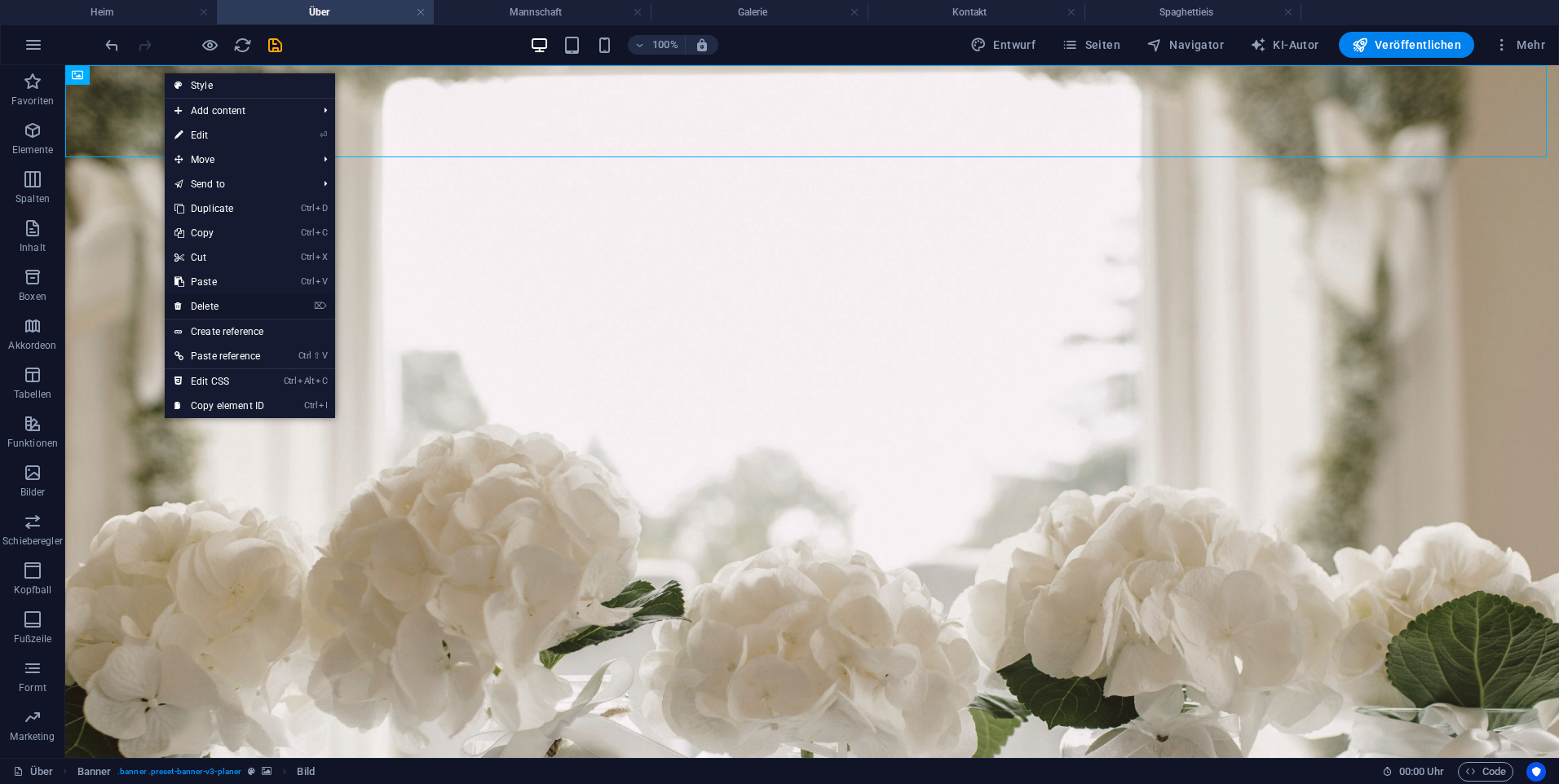
click at [242, 302] on link "⌦ Delete" at bounding box center [219, 306] width 109 height 25
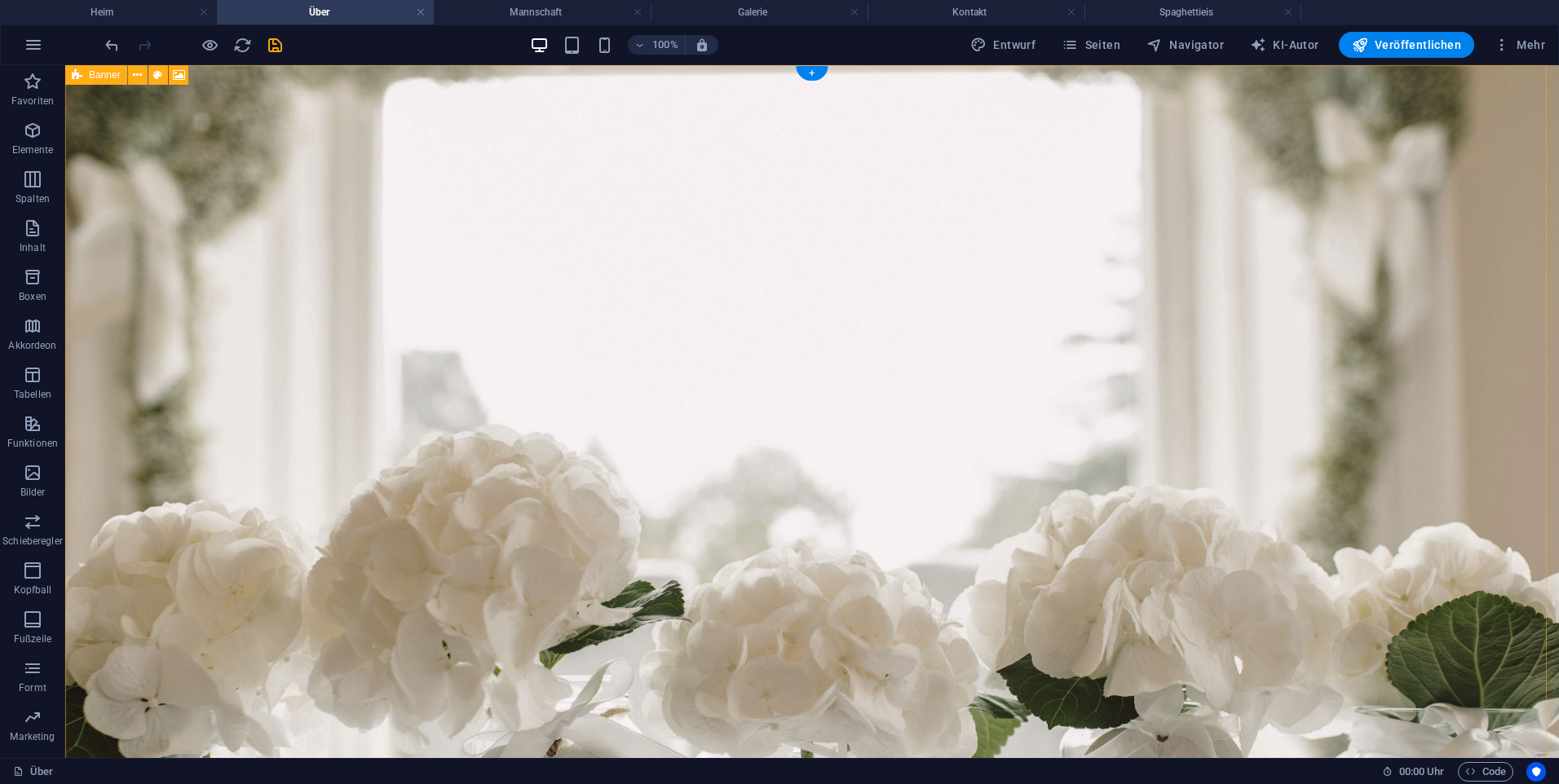
click at [136, 79] on icon at bounding box center [137, 75] width 9 height 17
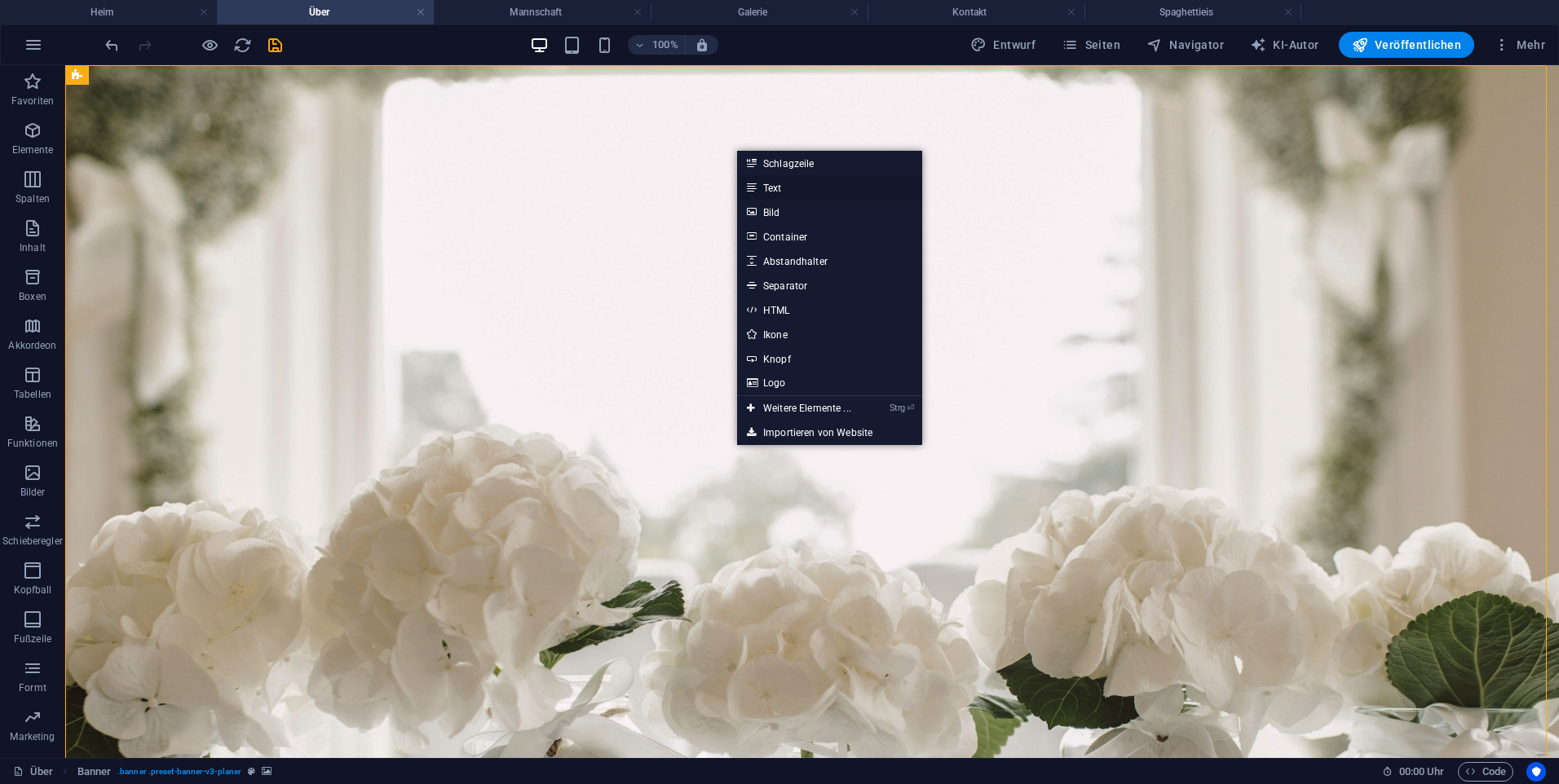
click at [809, 184] on link "Text" at bounding box center [829, 187] width 185 height 25
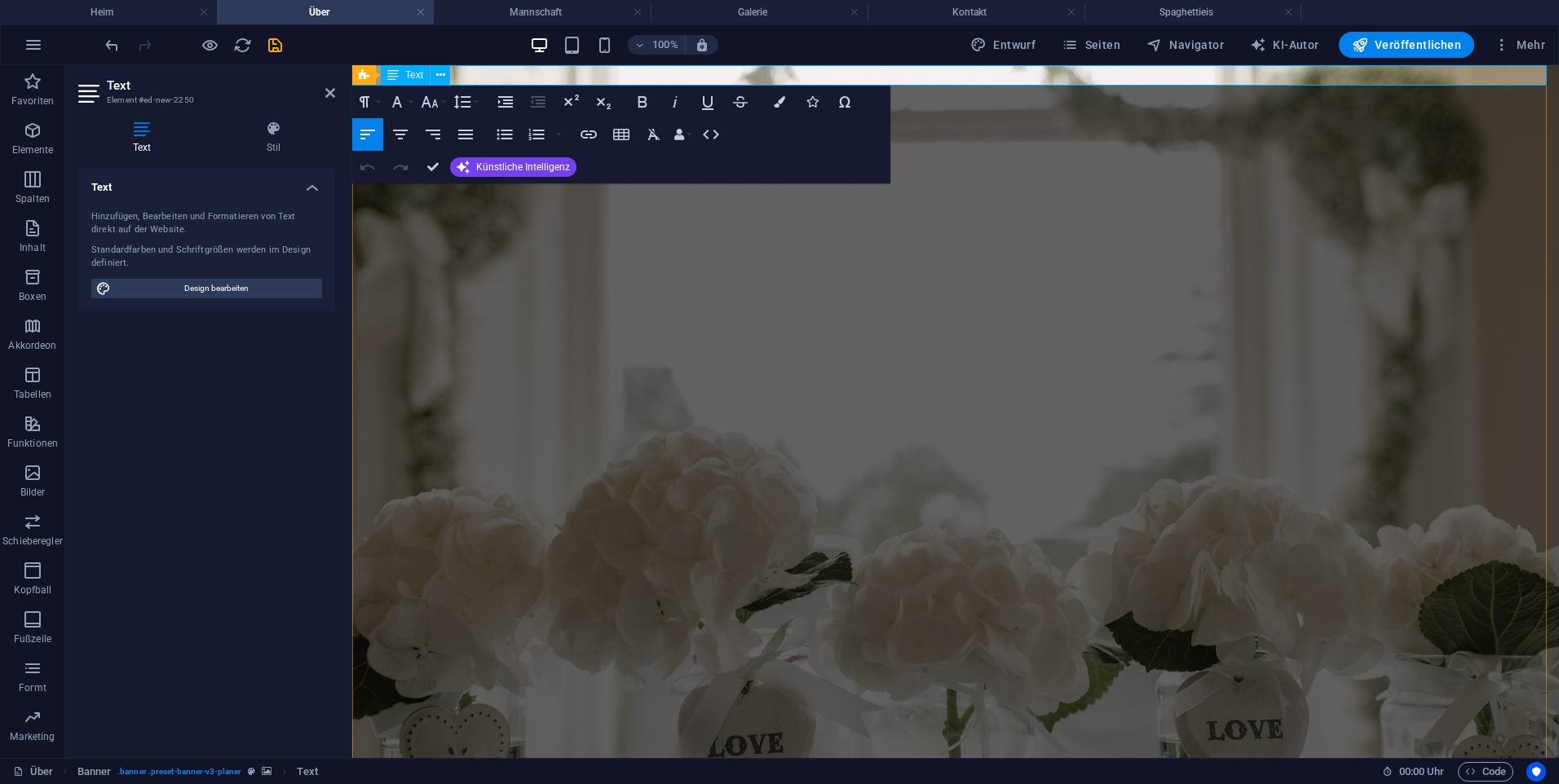
drag, startPoint x: 496, startPoint y: 79, endPoint x: 371, endPoint y: 83, distance: 125.1
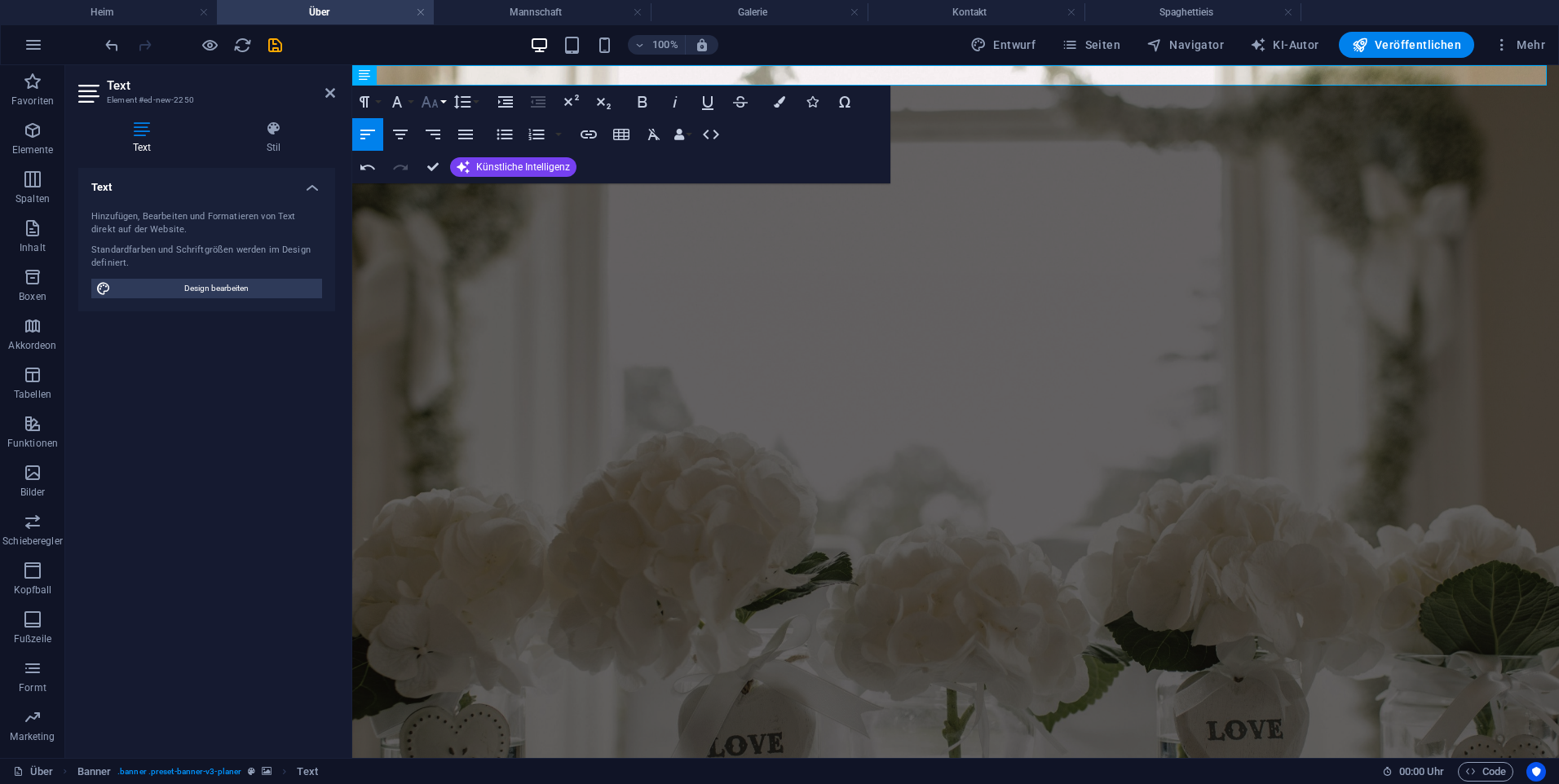
click at [429, 112] on button "Schriftgrad" at bounding box center [432, 101] width 31 height 33
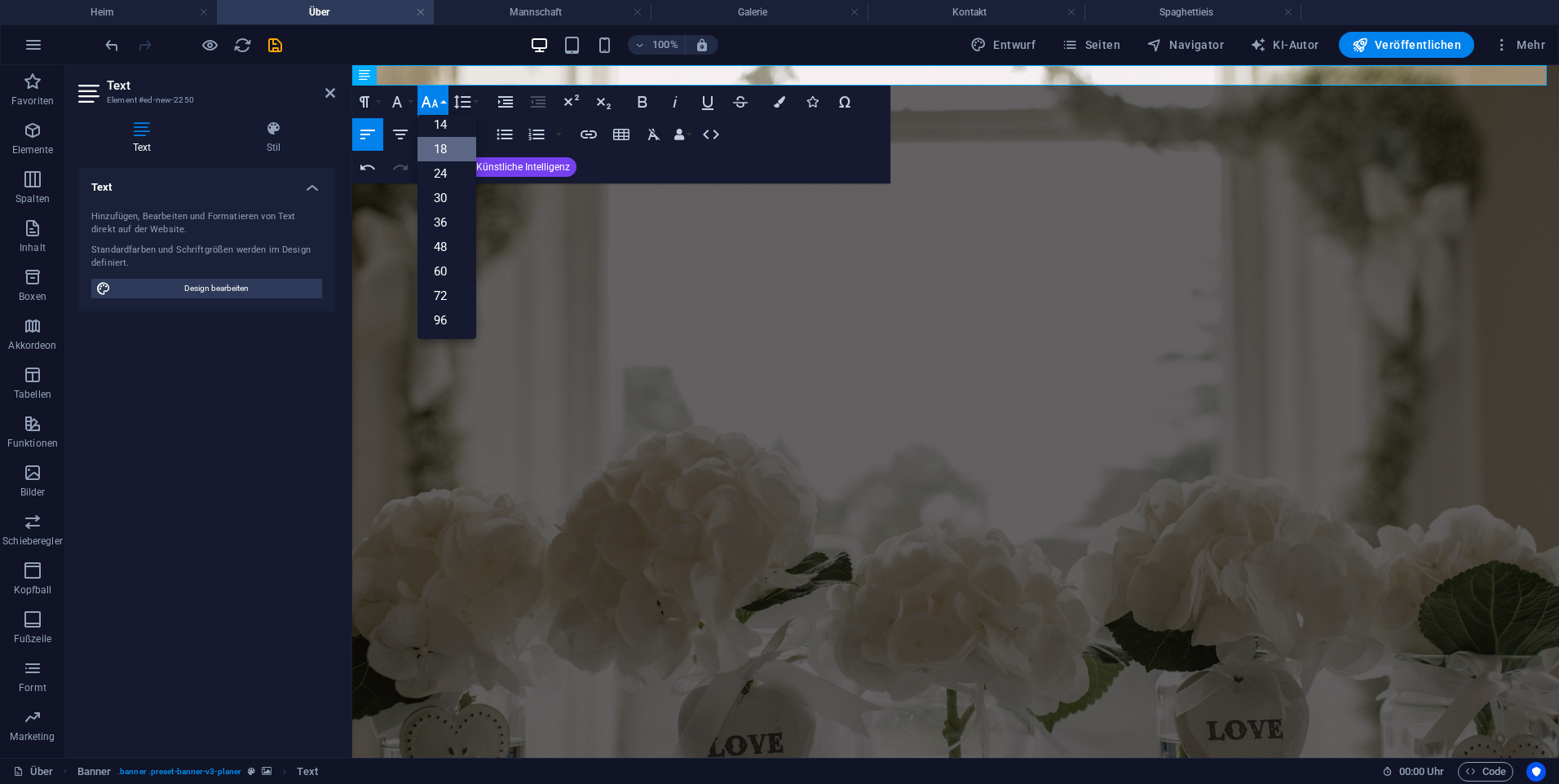
scroll to position [131, 0]
click at [434, 265] on link "60" at bounding box center [446, 272] width 59 height 25
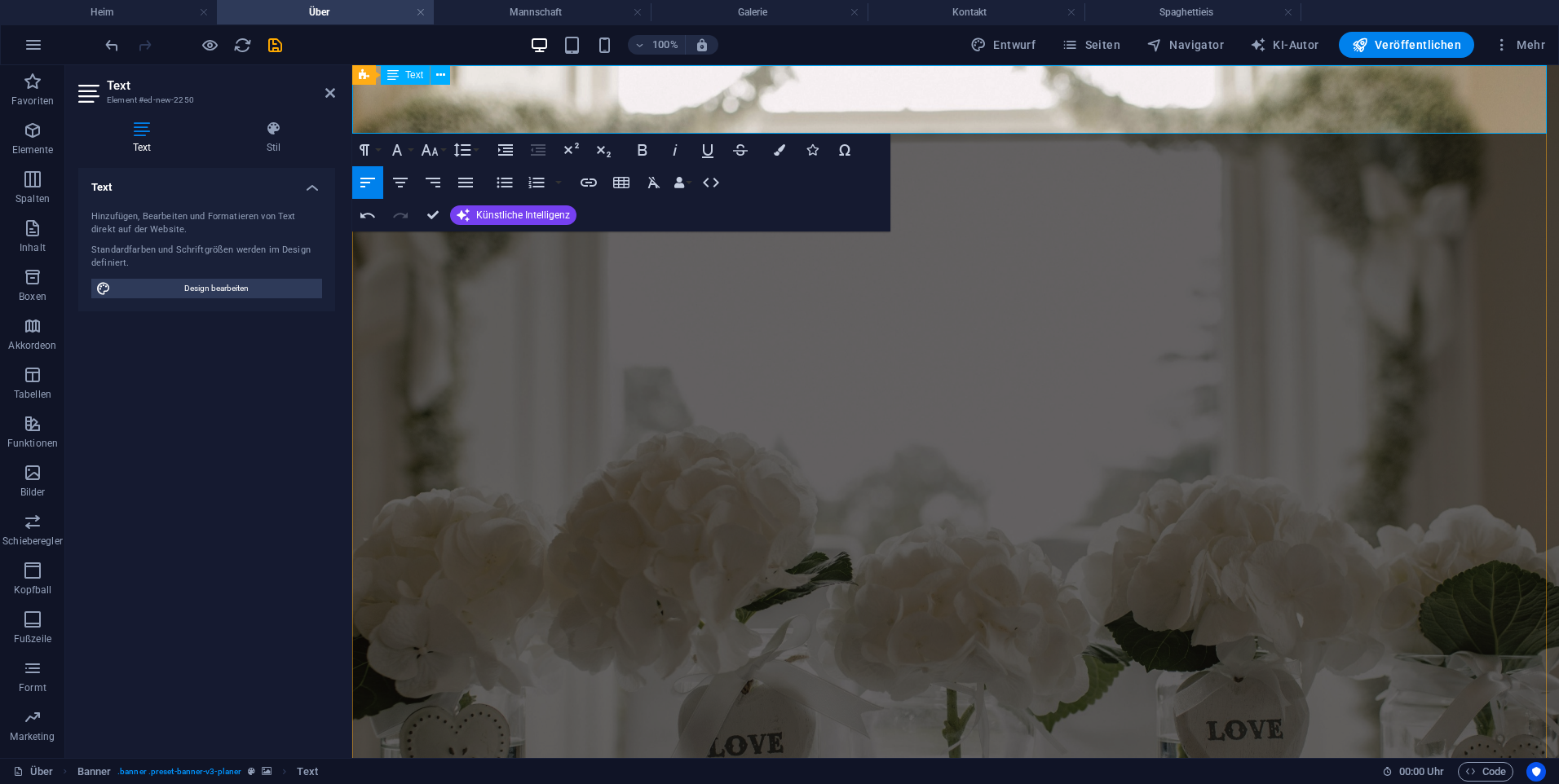
click at [261, 39] on div at bounding box center [194, 45] width 183 height 26
click at [271, 39] on icon "retten" at bounding box center [275, 45] width 18 height 18
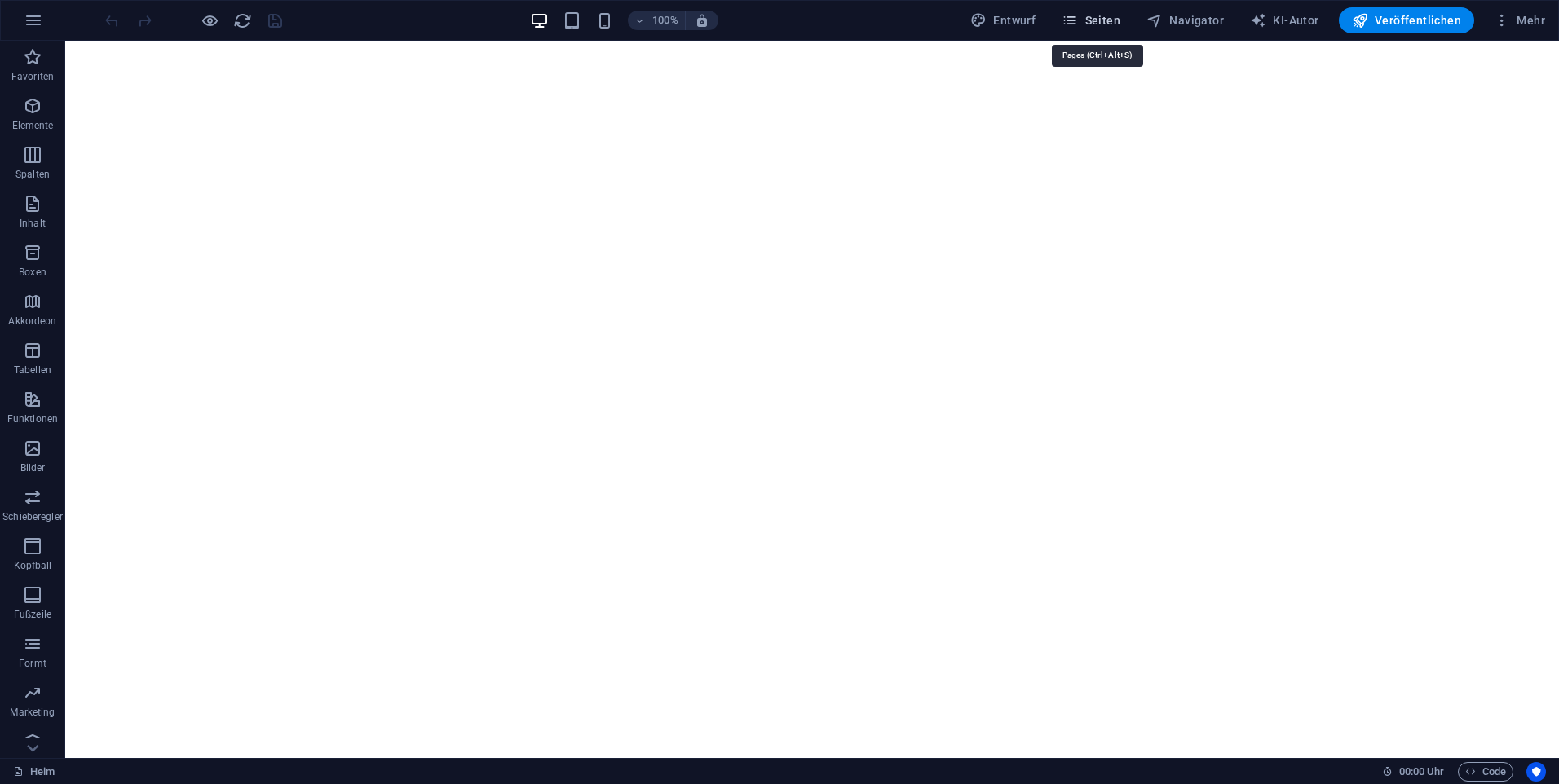
click at [1116, 27] on span "Seiten" at bounding box center [1091, 20] width 59 height 17
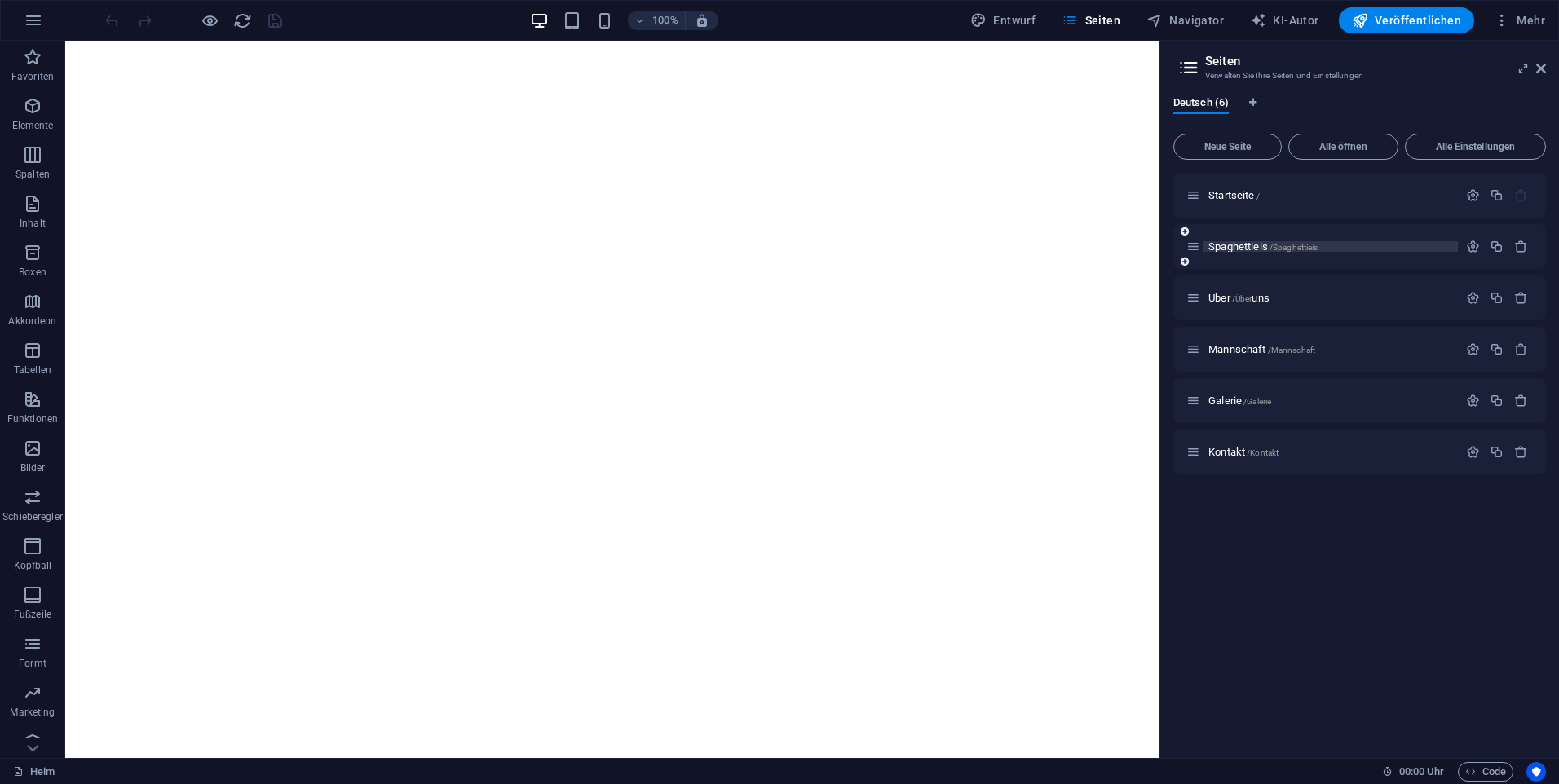
click at [1279, 249] on span "/Spaghettieis" at bounding box center [1294, 247] width 49 height 9
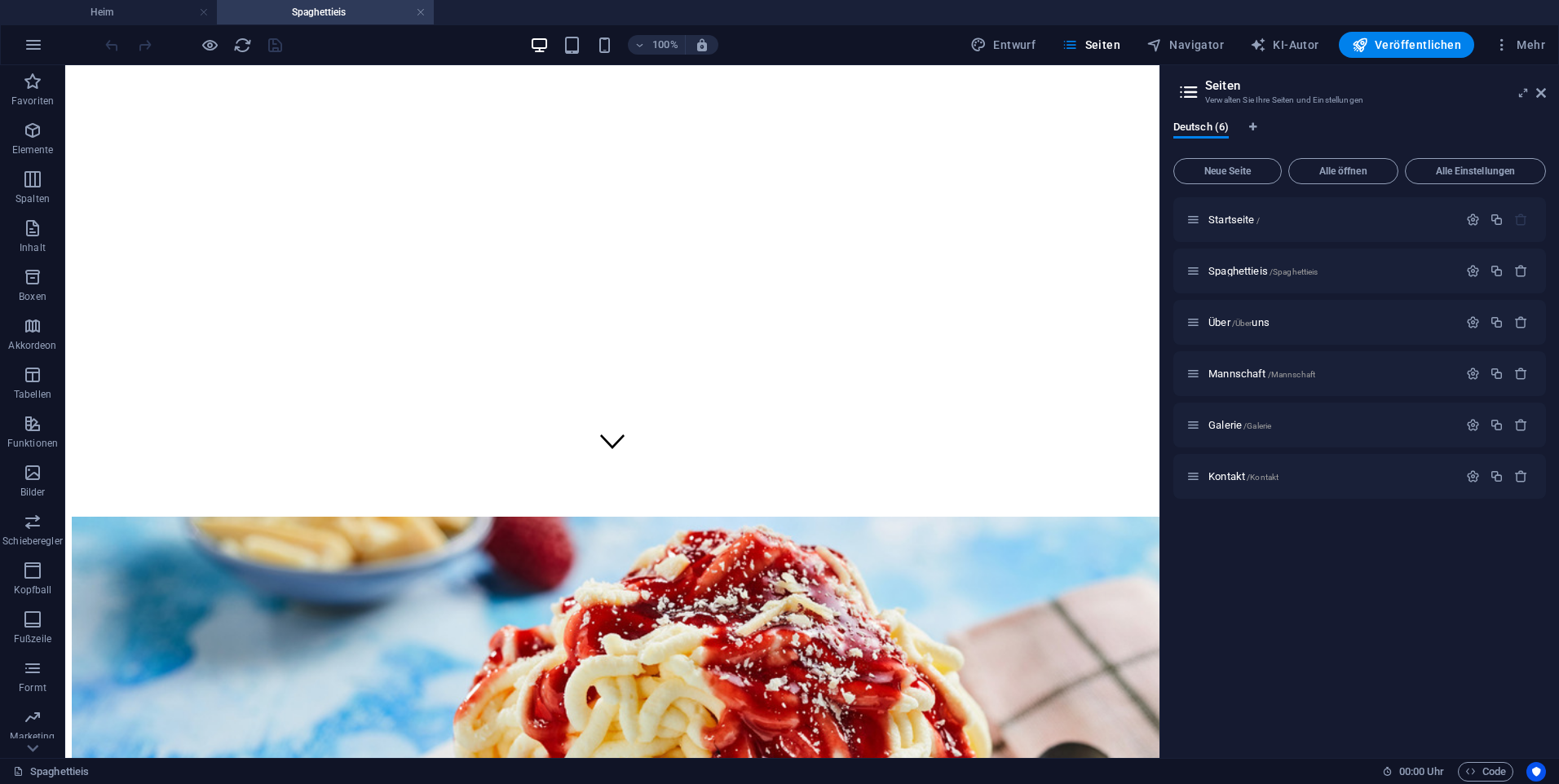
scroll to position [95, 0]
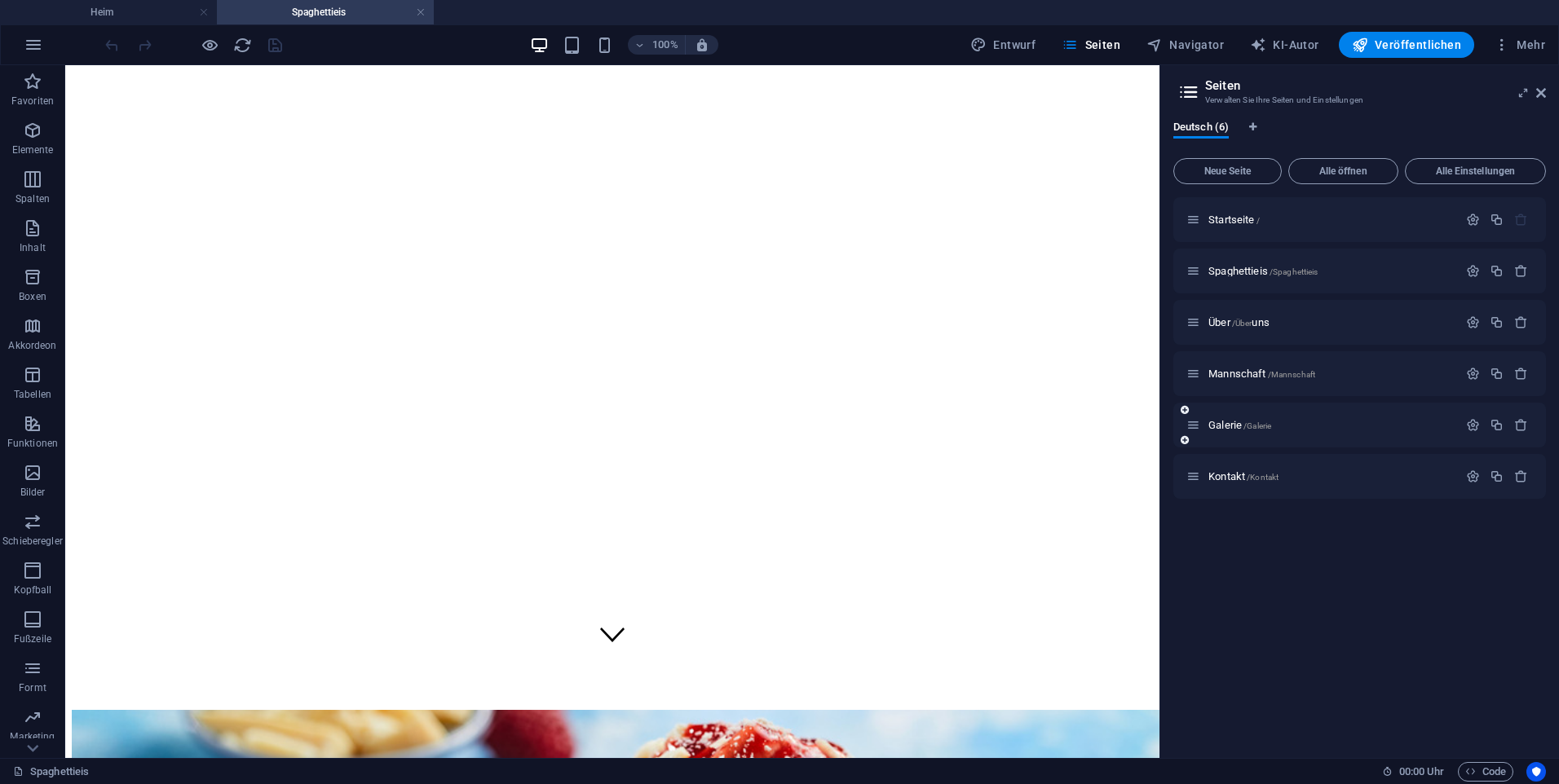
drag, startPoint x: 1296, startPoint y: 117, endPoint x: 1318, endPoint y: 434, distance: 317.8
click at [1291, 146] on div "Deutsch (6)" at bounding box center [1359, 136] width 372 height 31
click at [1274, 319] on p "Über /Über uns" at bounding box center [1331, 322] width 245 height 11
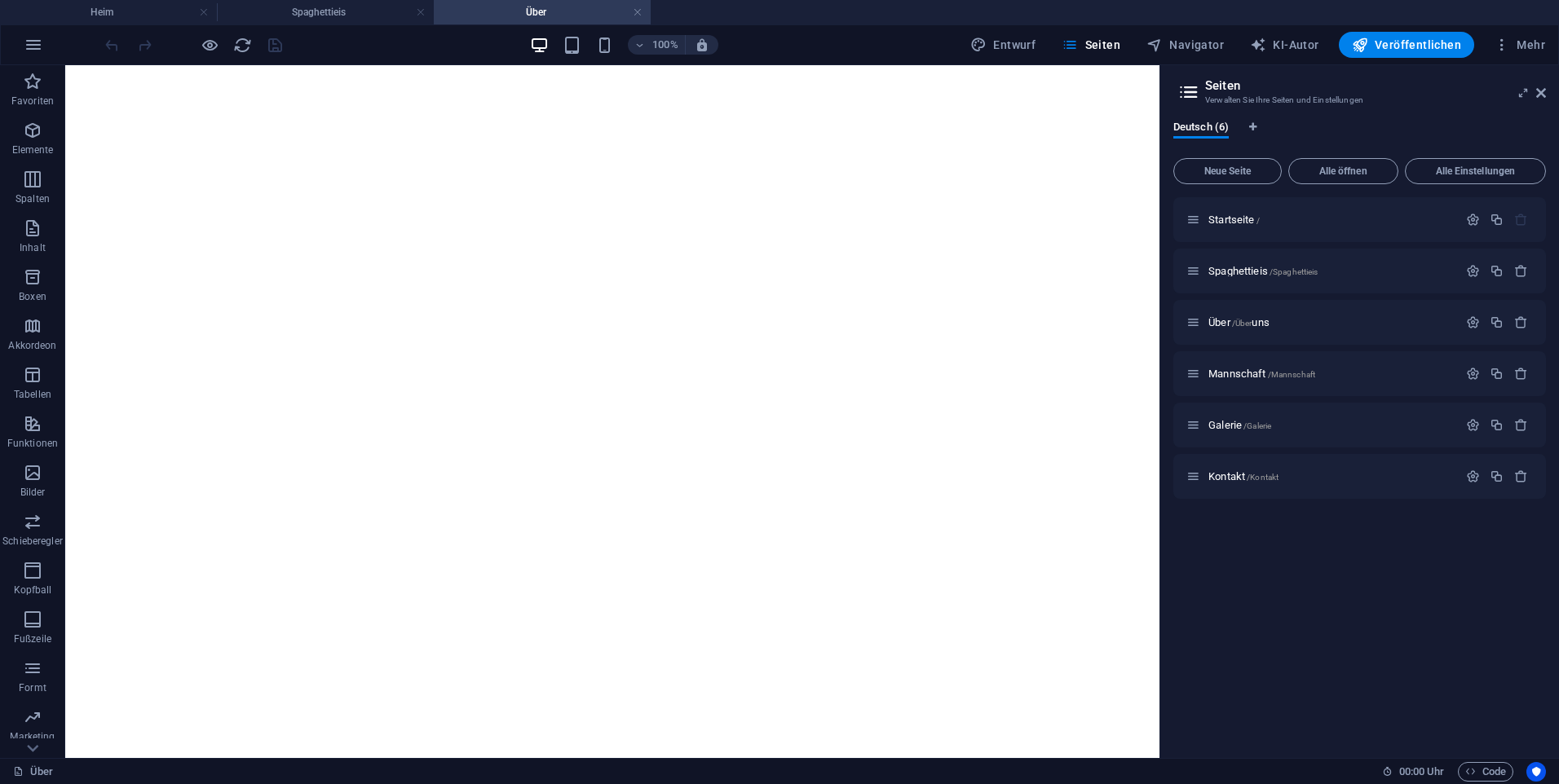
scroll to position [0, 0]
click at [1264, 368] on div "Mannschaft /Mannschaft" at bounding box center [1322, 373] width 271 height 18
click at [1260, 370] on span "Mannschaft /Mannschaft" at bounding box center [1261, 374] width 107 height 12
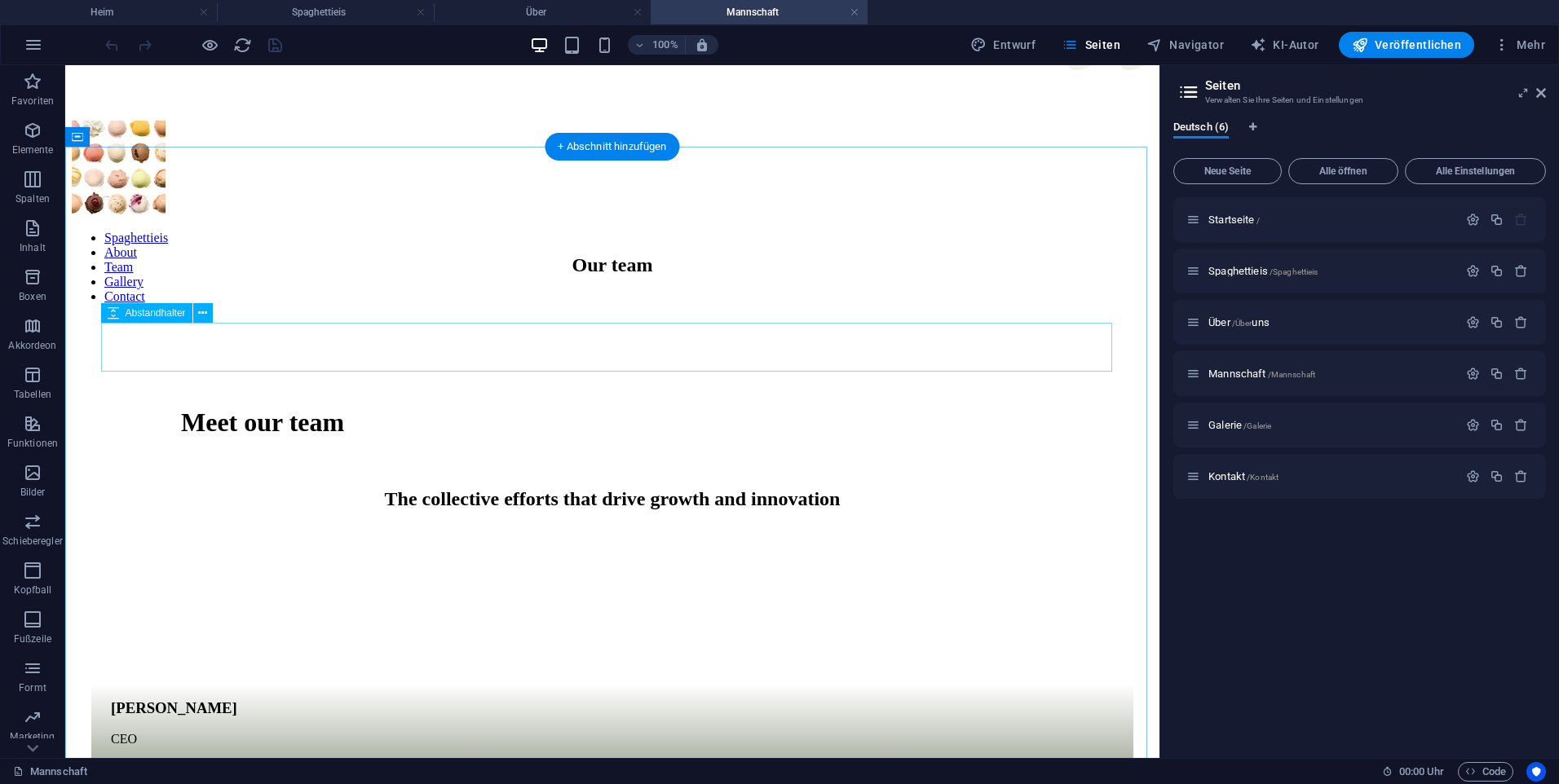
scroll to position [652, 0]
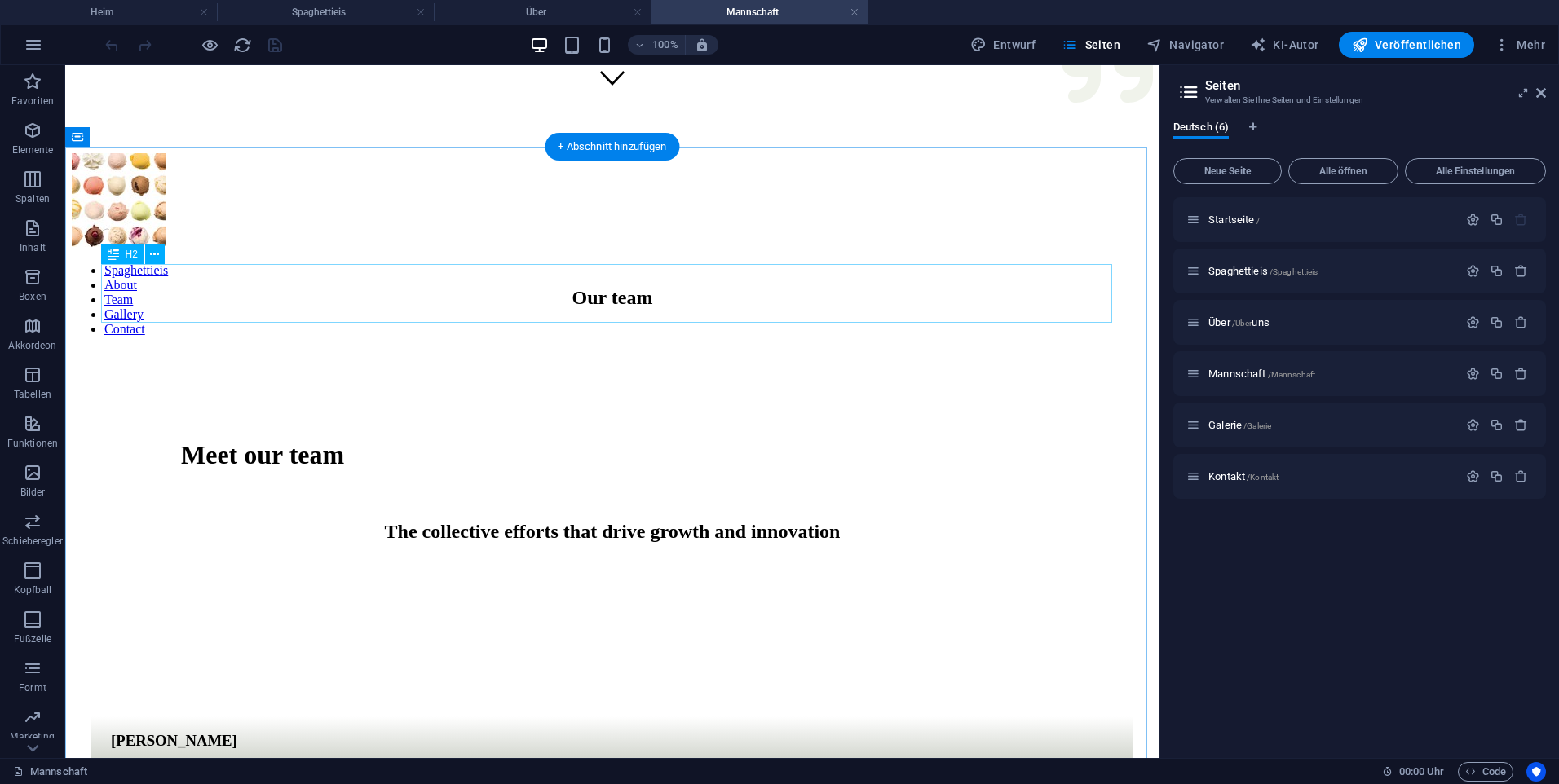
click at [592, 304] on div "Our team" at bounding box center [613, 297] width 1042 height 22
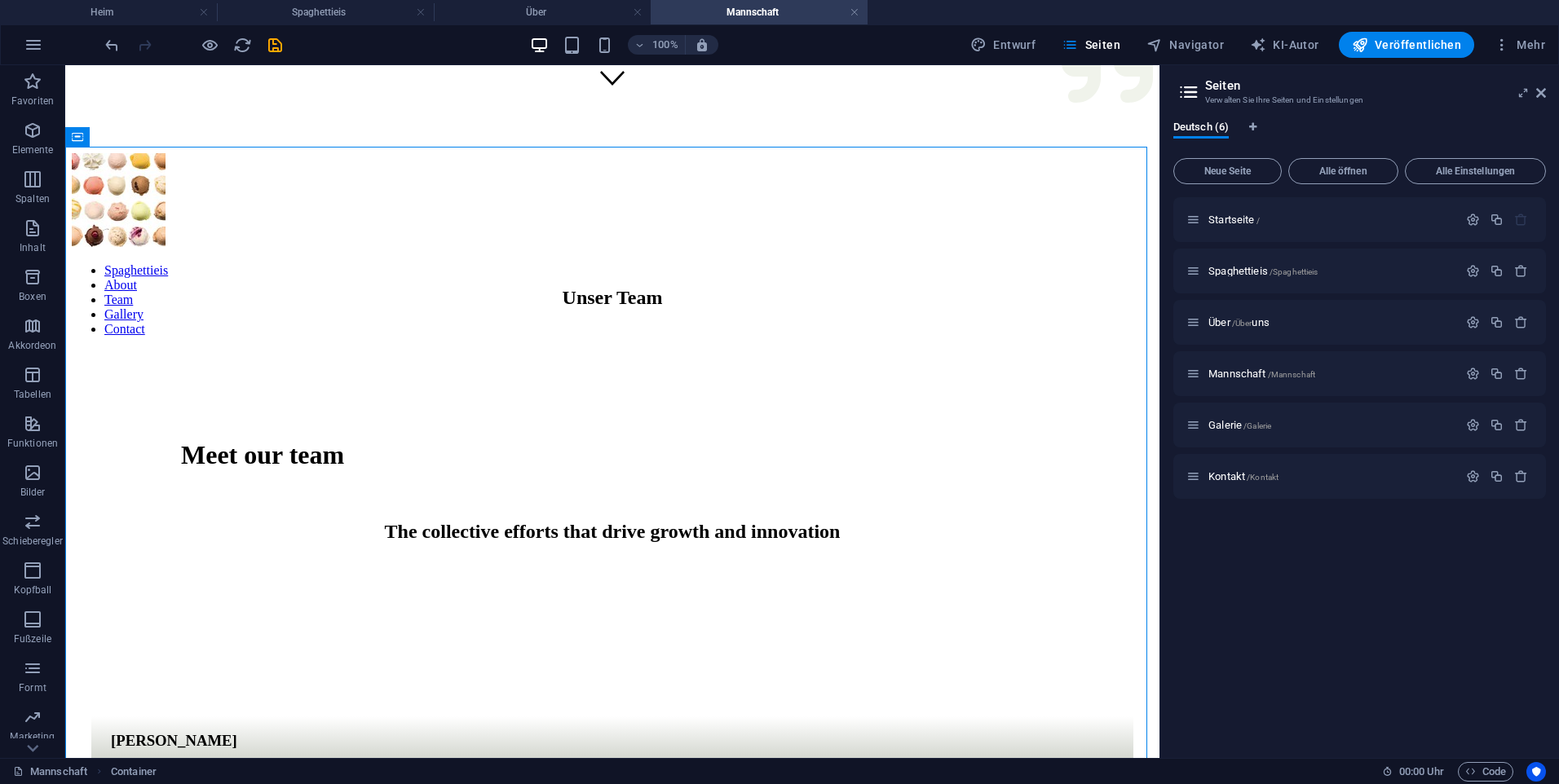
click at [276, 33] on div at bounding box center [194, 45] width 183 height 26
click at [267, 48] on icon "retten" at bounding box center [275, 45] width 18 height 18
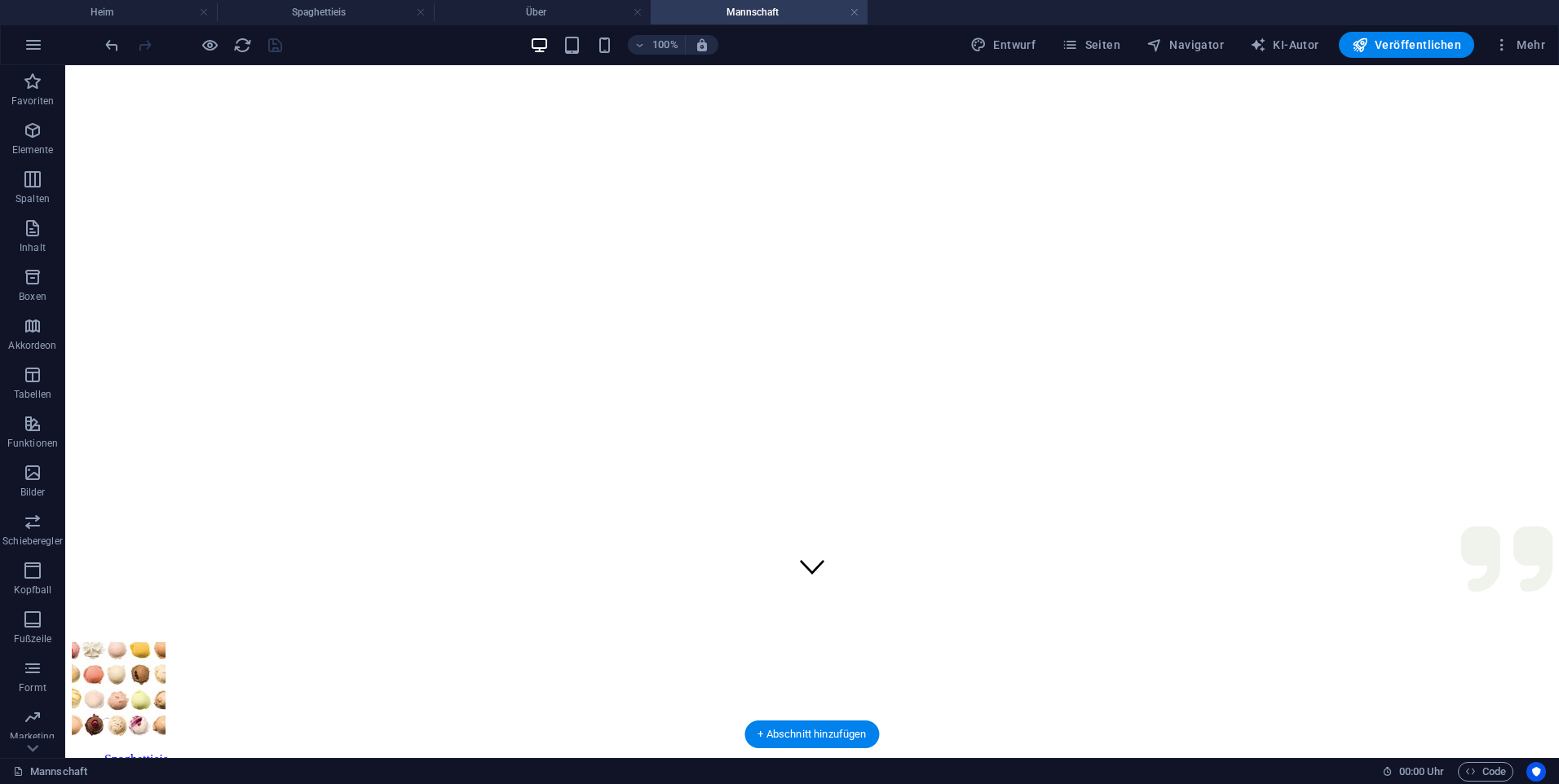
scroll to position [0, 0]
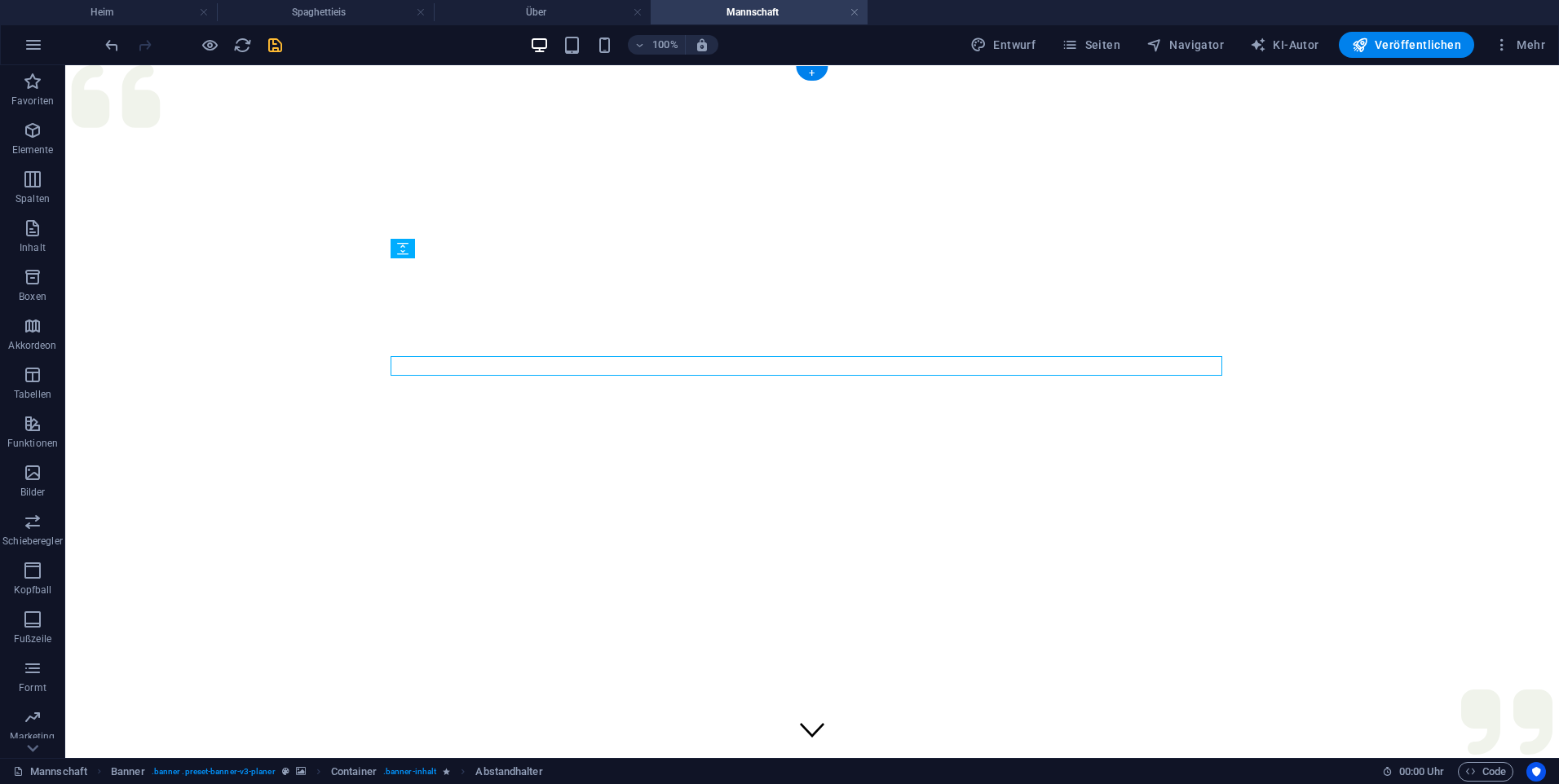
click at [1212, 72] on figure at bounding box center [813, 72] width 1481 height 0
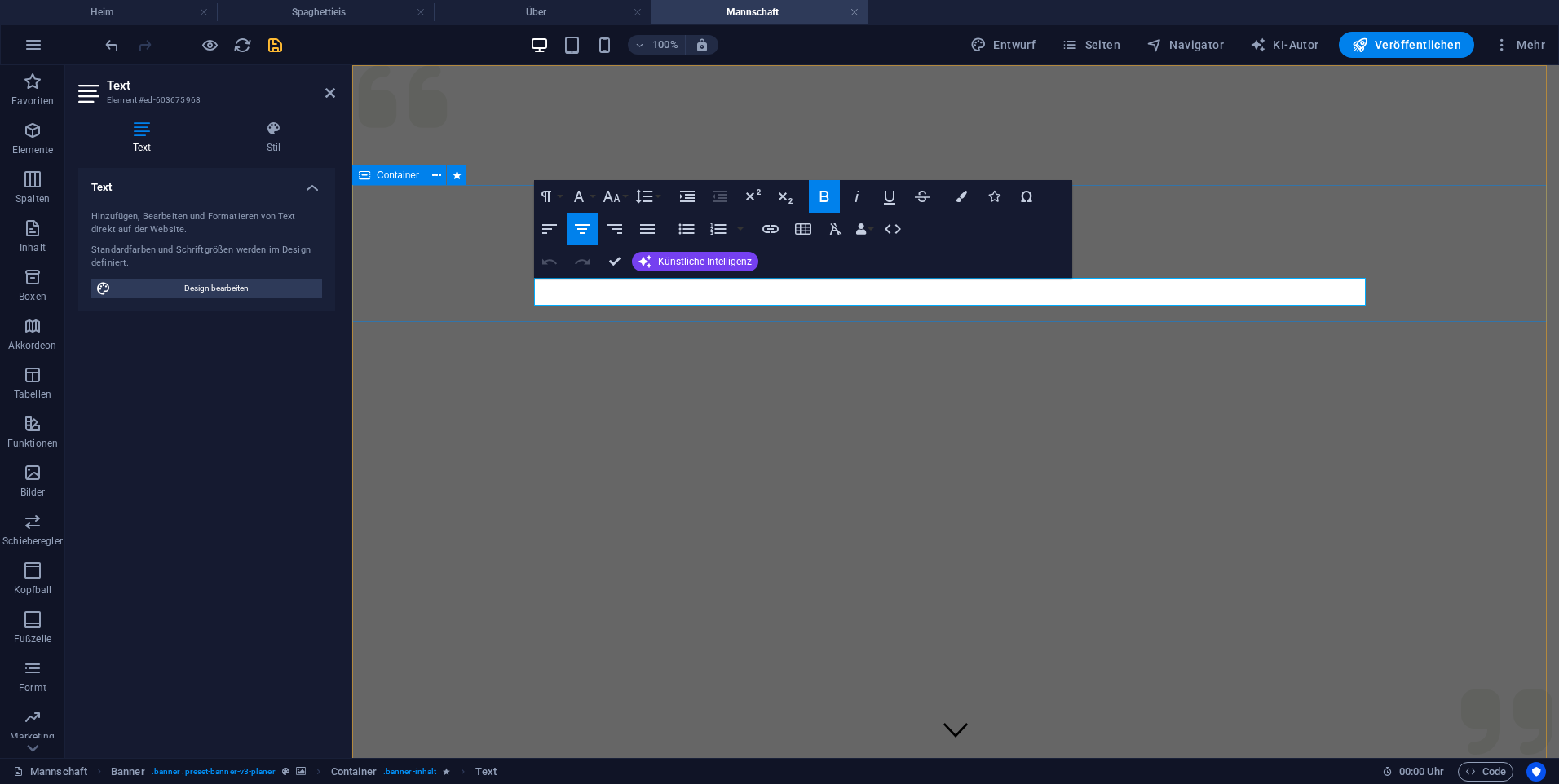
drag, startPoint x: 1209, startPoint y: 292, endPoint x: 707, endPoint y: 311, distance: 502.4
click at [695, 72] on figure at bounding box center [956, 72] width 1194 height 0
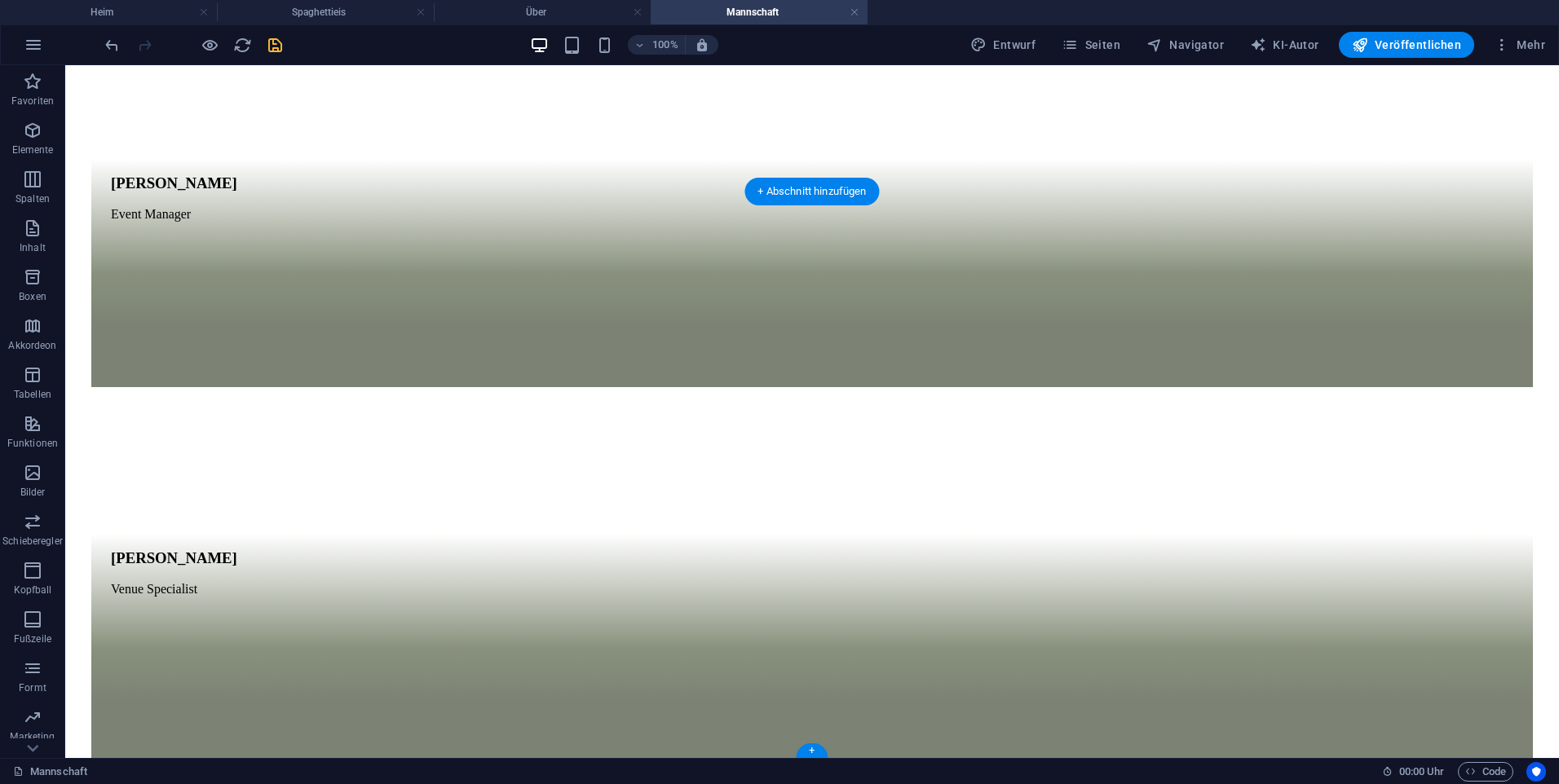
scroll to position [1902, 0]
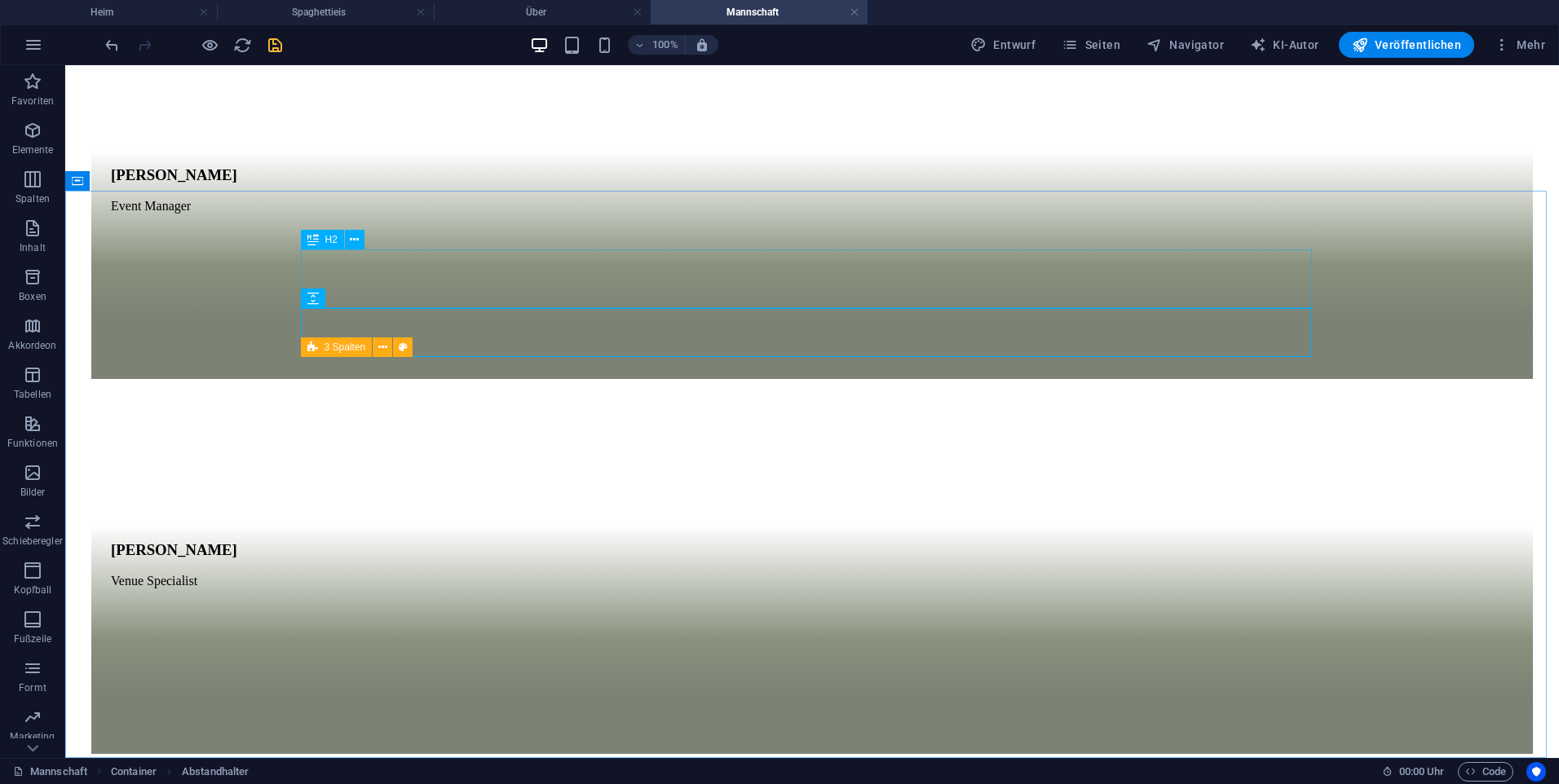
click at [285, 40] on div "100% Entwurf Seiten Navigator KI-Autor Veröffentlichen Mehr" at bounding box center [827, 45] width 1450 height 26
click at [276, 40] on icon "retten" at bounding box center [275, 45] width 18 height 18
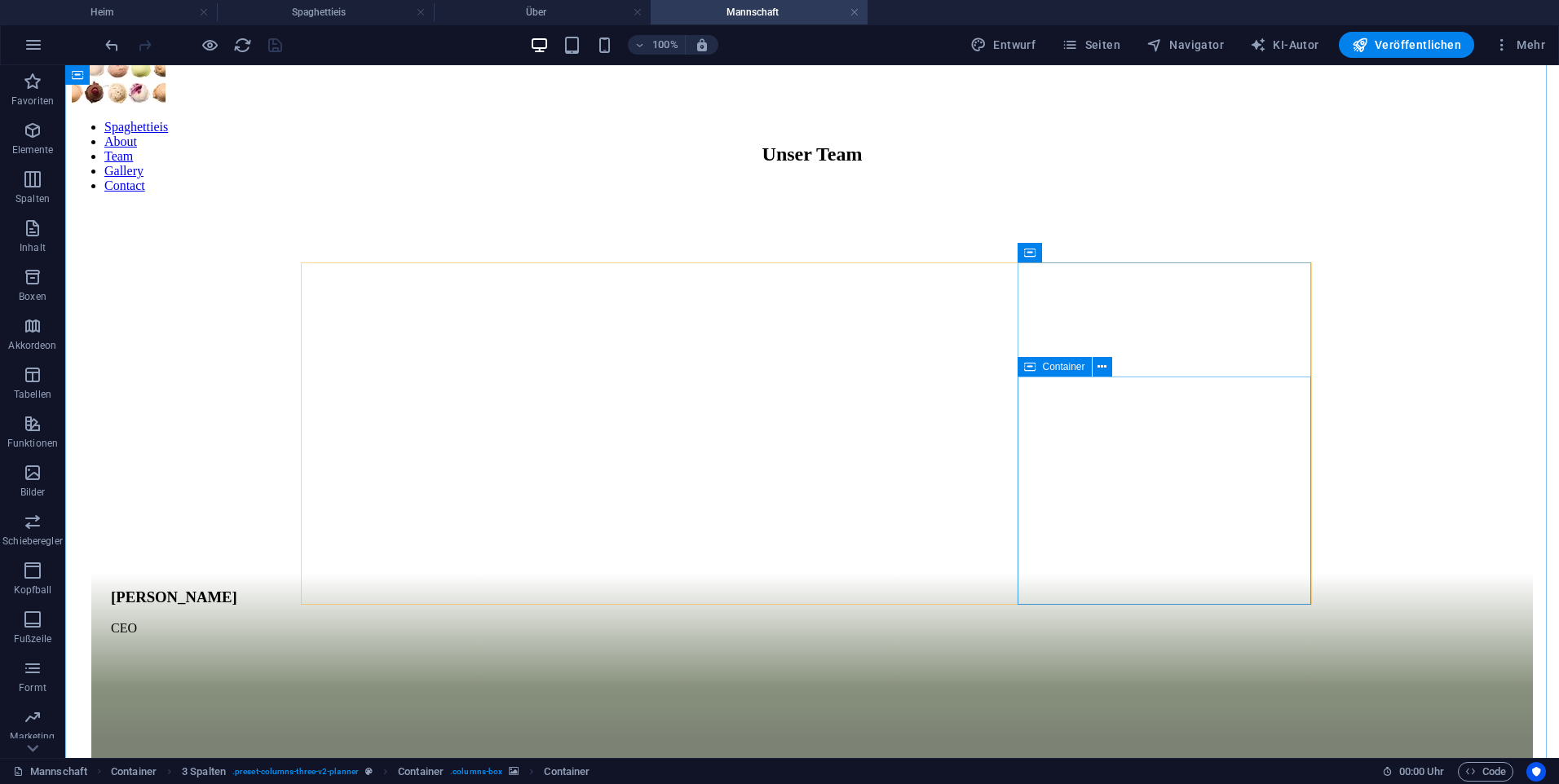
scroll to position [761, 0]
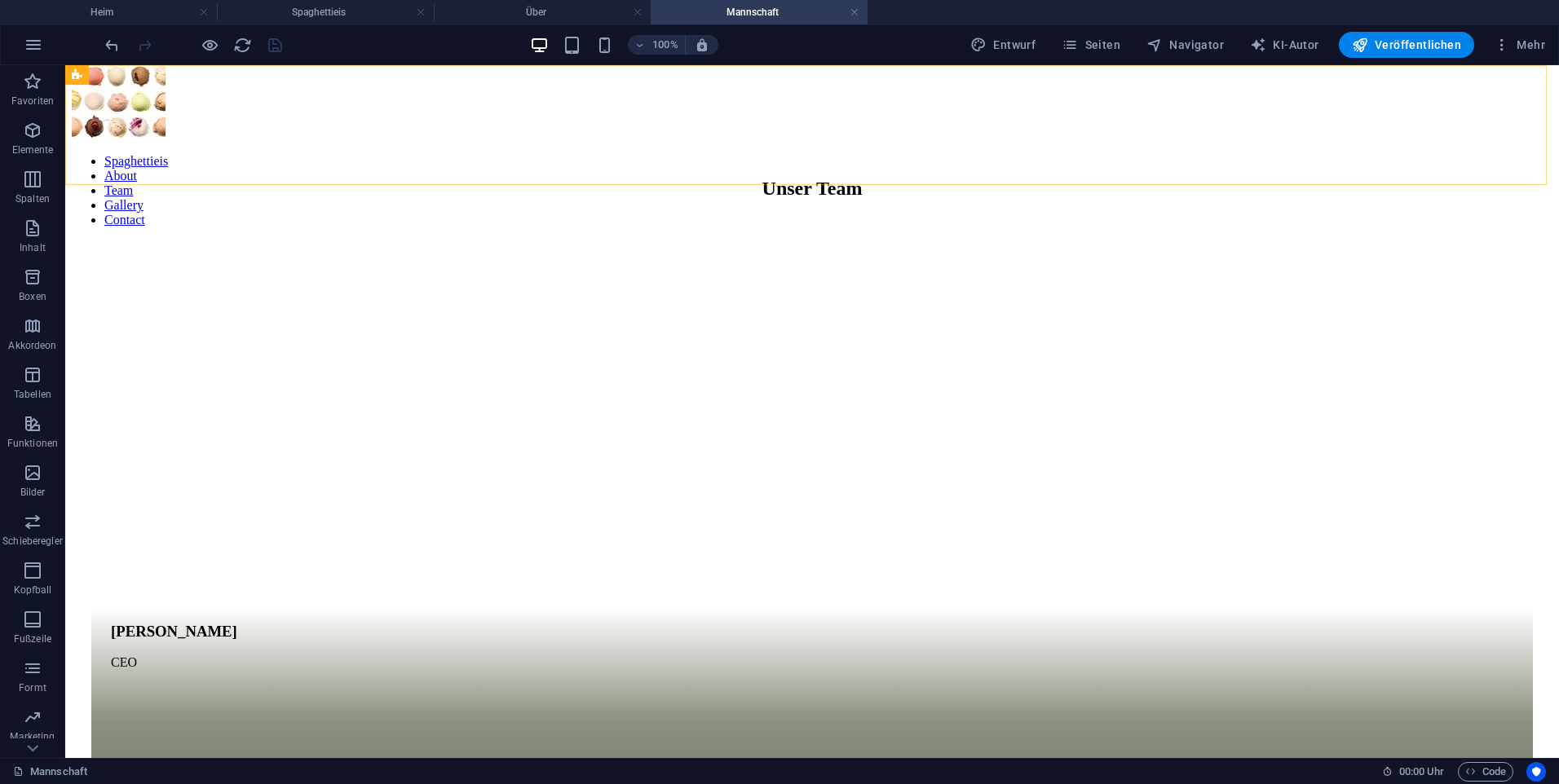
drag, startPoint x: 938, startPoint y: 132, endPoint x: 952, endPoint y: 121, distance: 17.8
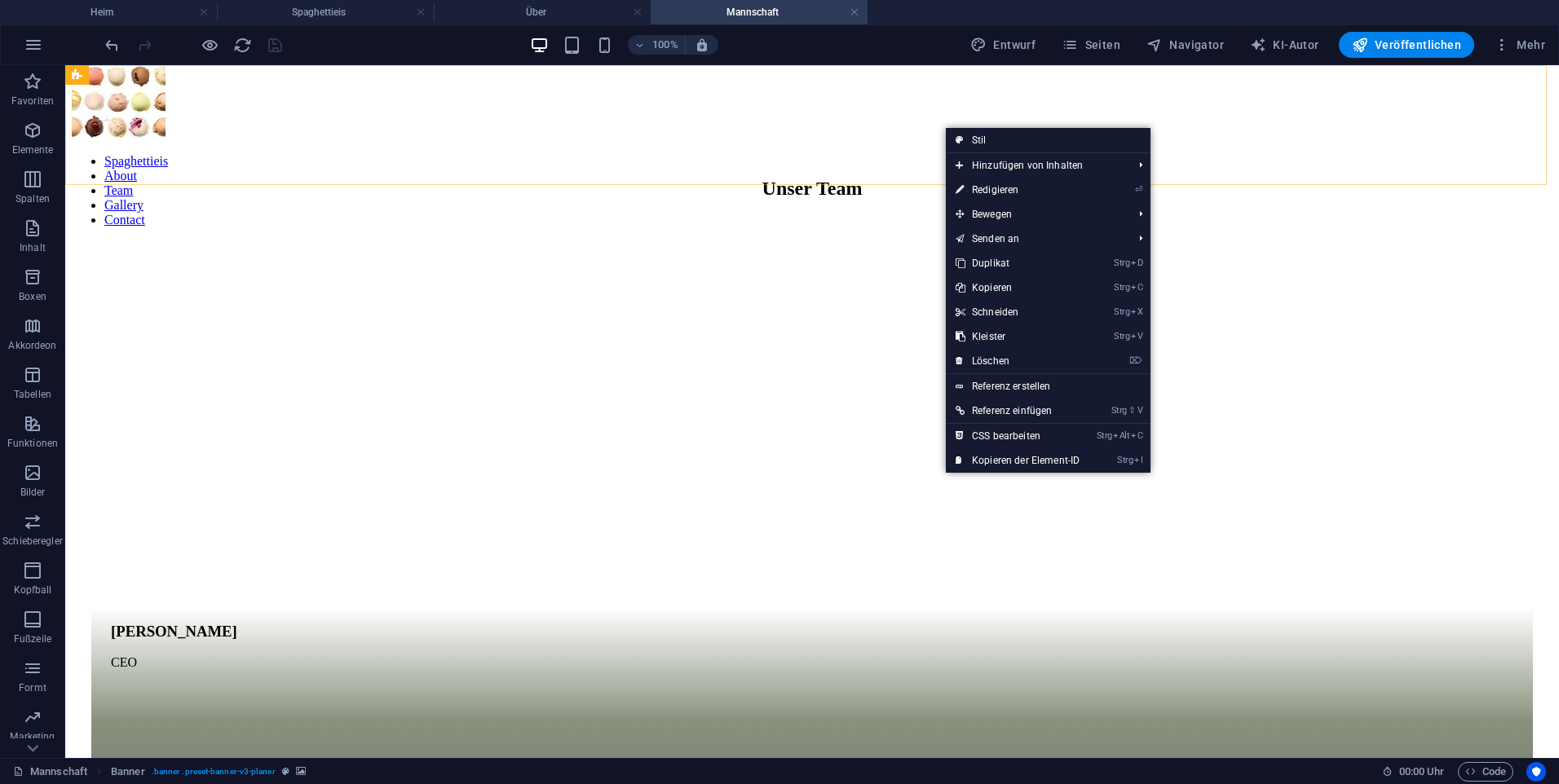
click at [937, 154] on nav "Spaghettieis About Team Gallery Contact" at bounding box center [813, 190] width 1481 height 73
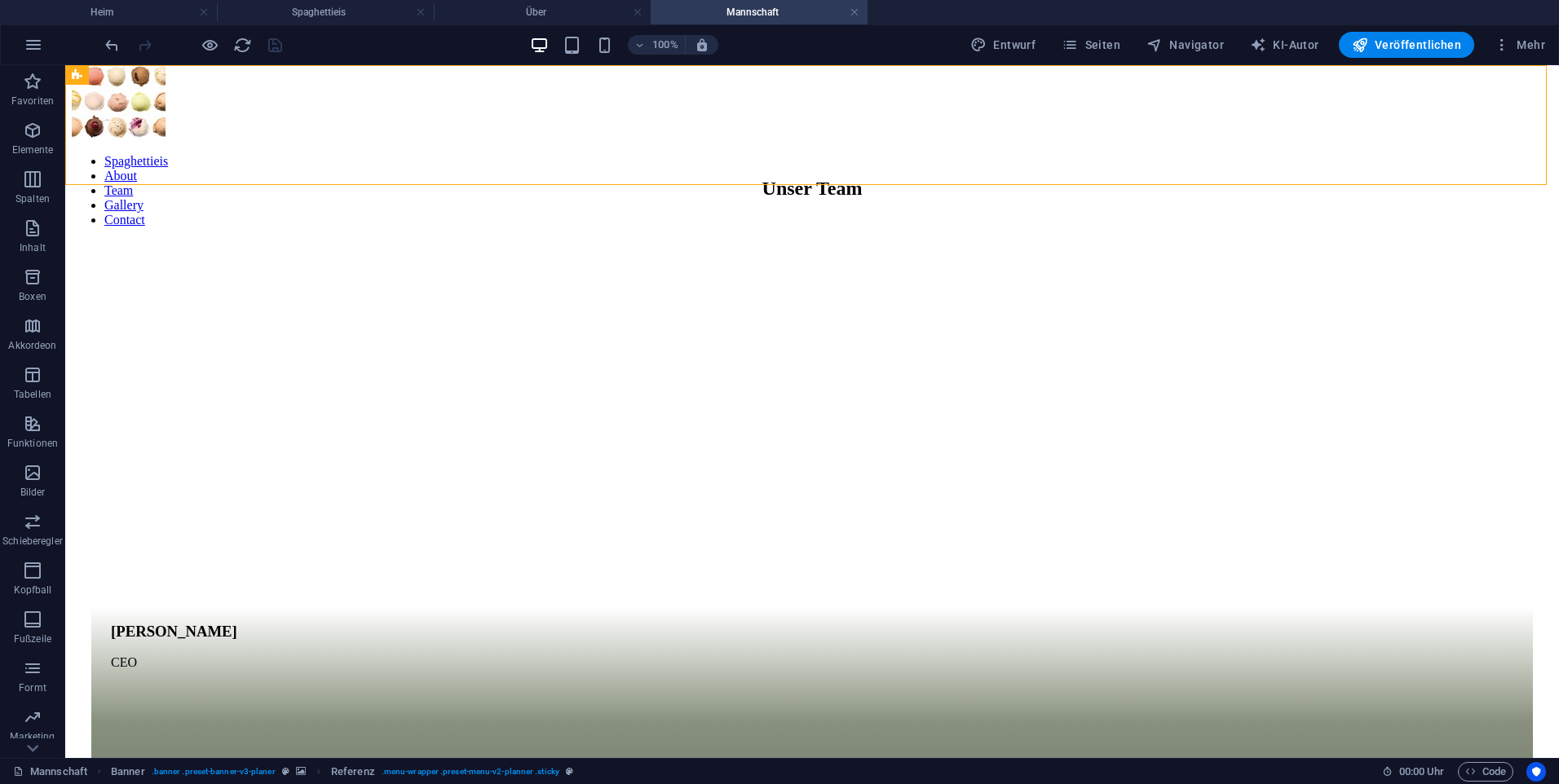
click at [936, 136] on div "Spaghettieis About Team Gallery Contact" at bounding box center [813, 136] width 1481 height 183
click at [943, 154] on nav "Spaghettieis About Team Gallery Contact" at bounding box center [813, 190] width 1481 height 73
click at [952, 154] on nav "Spaghettieis About Team Gallery Contact" at bounding box center [813, 190] width 1481 height 73
click at [948, 154] on nav "Spaghettieis About Team Gallery Contact" at bounding box center [813, 190] width 1481 height 73
click at [1100, 40] on font "Seiten" at bounding box center [1103, 45] width 35 height 13
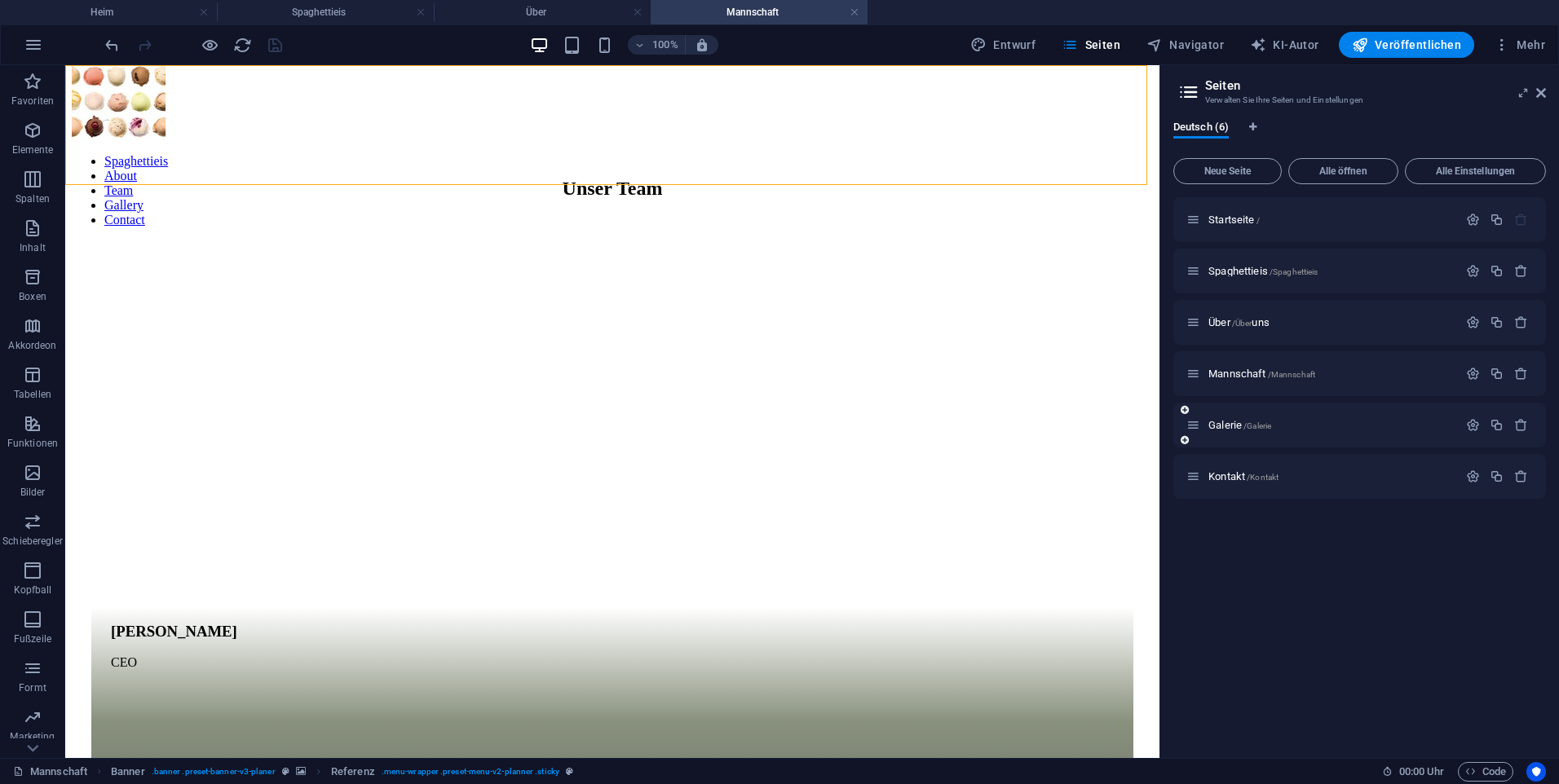
click at [1290, 443] on div "Galerie /Galerie" at bounding box center [1359, 425] width 372 height 45
click at [1306, 421] on p "Galerie /Galerie" at bounding box center [1331, 425] width 245 height 11
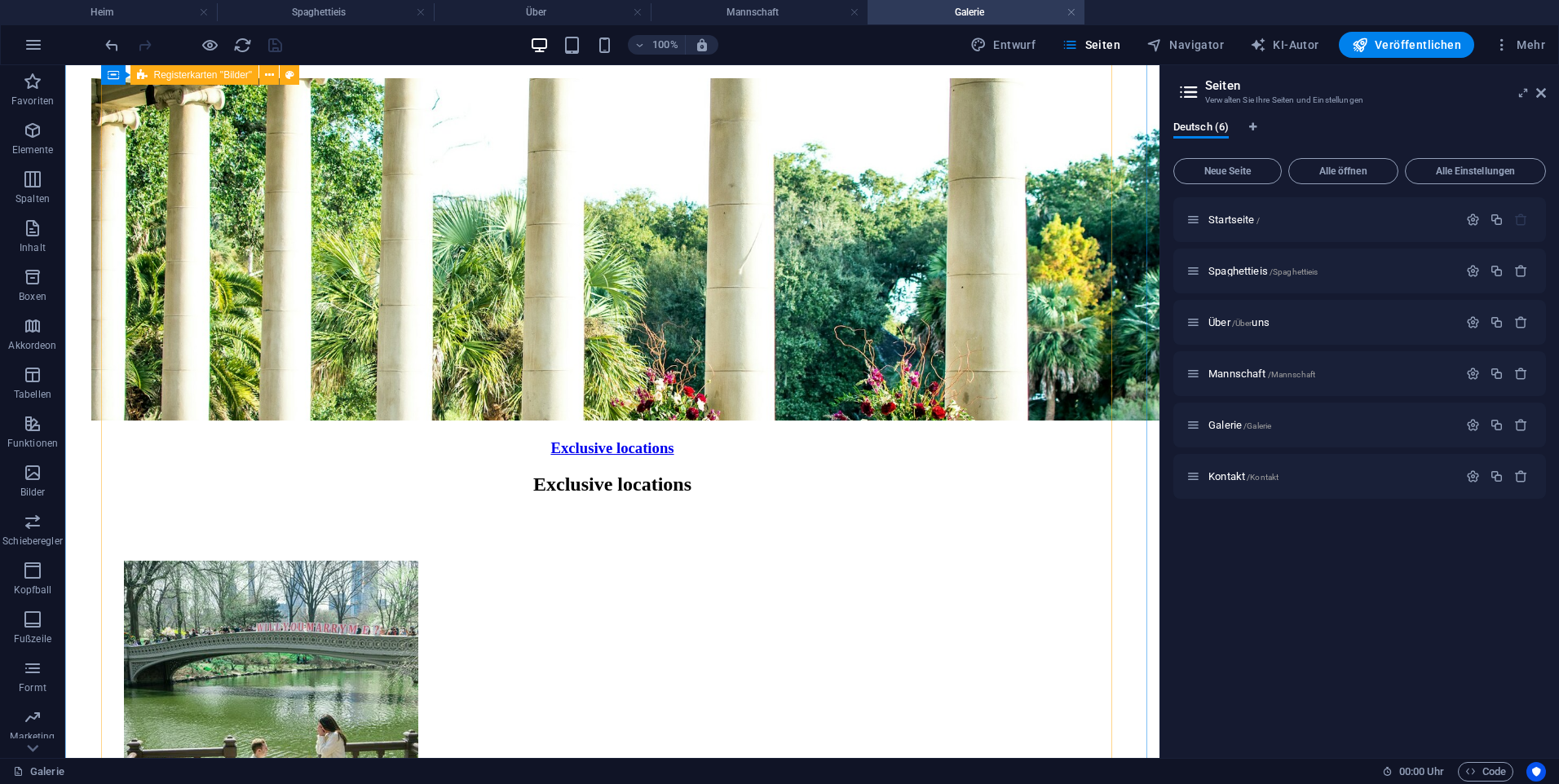
scroll to position [3123, 0]
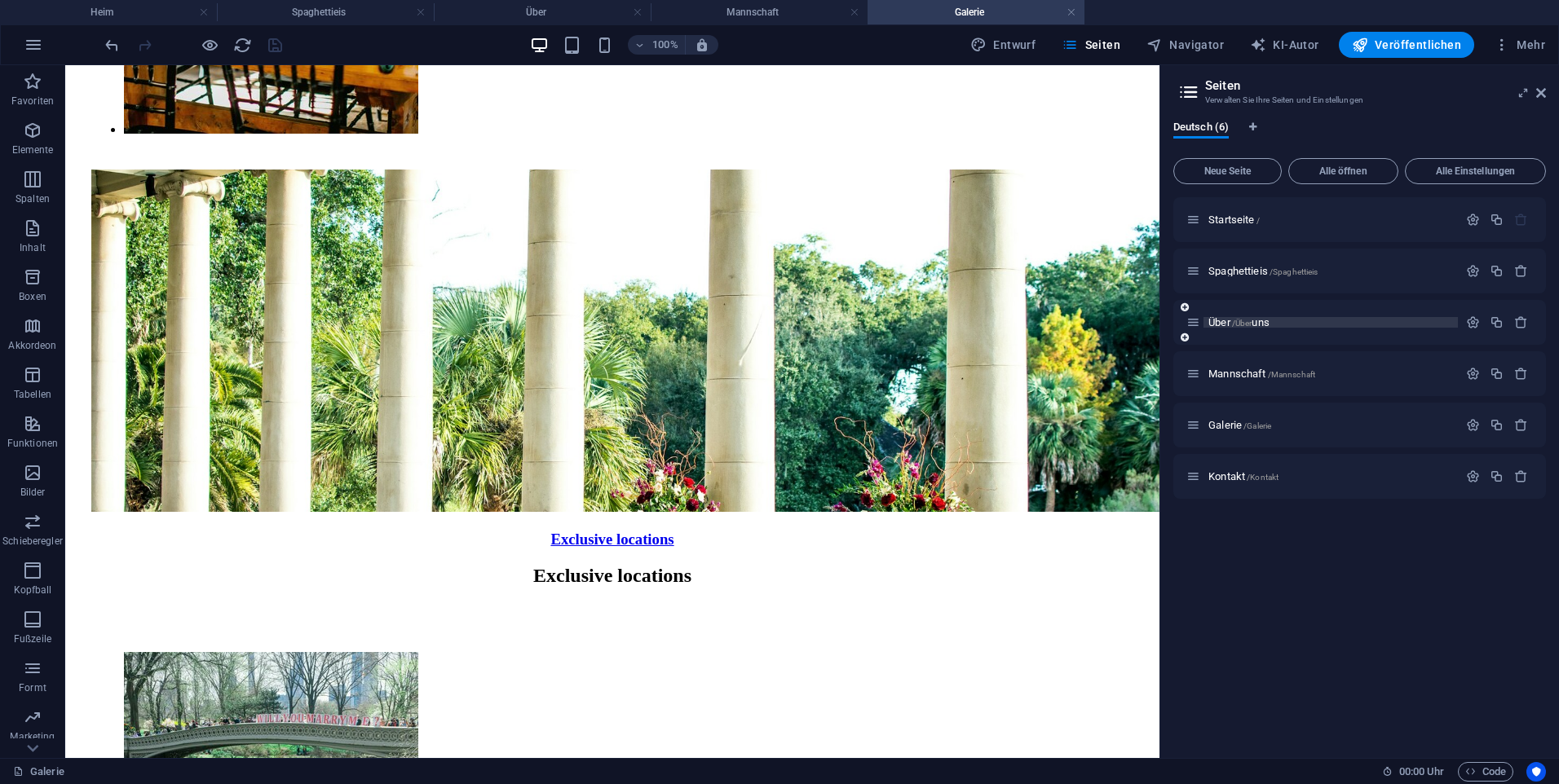
click at [1297, 319] on p "Über /Über uns" at bounding box center [1331, 322] width 245 height 11
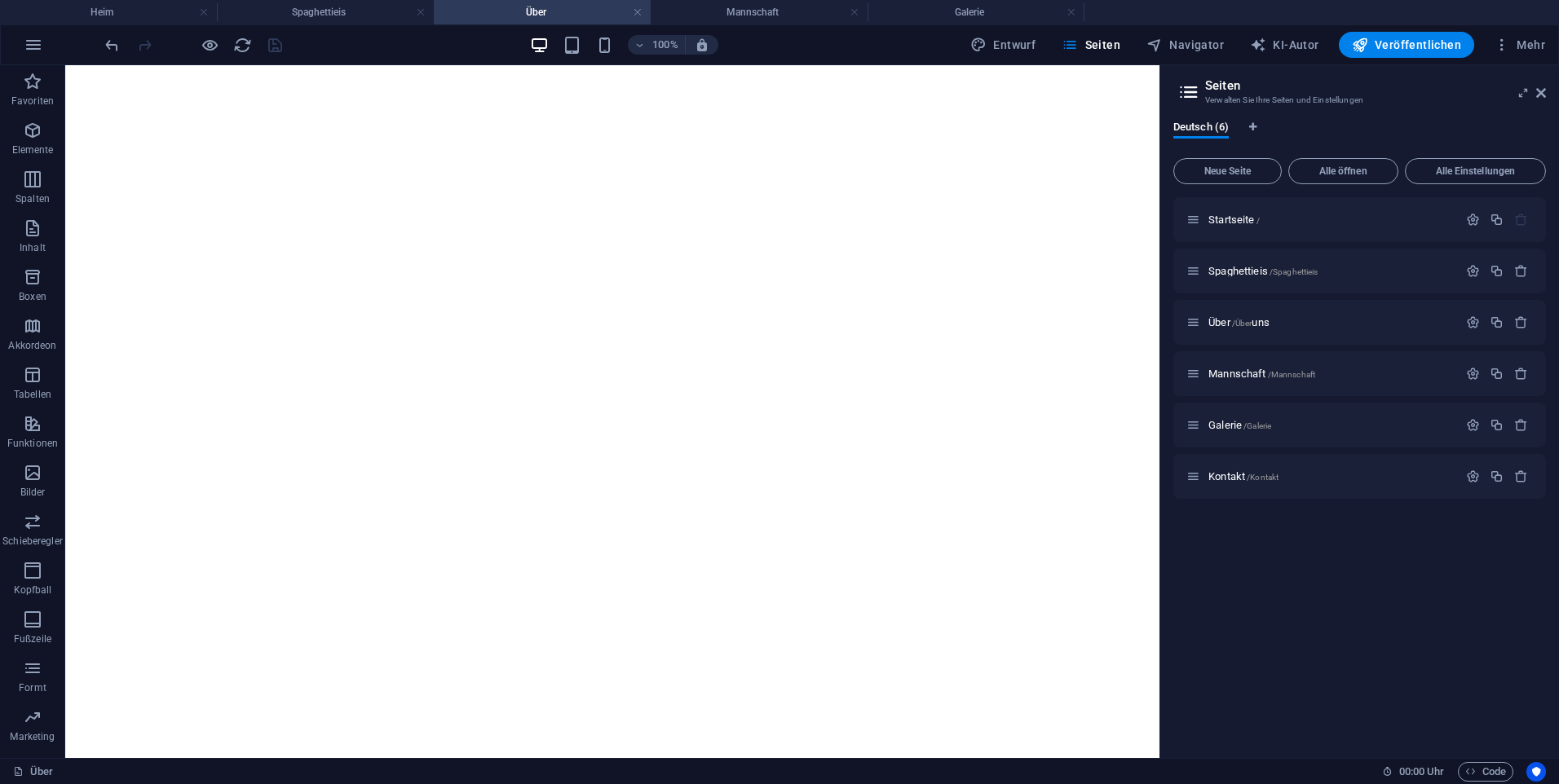
scroll to position [0, 0]
click at [1245, 475] on span "Kontakt /Kontakt" at bounding box center [1244, 477] width 70 height 12
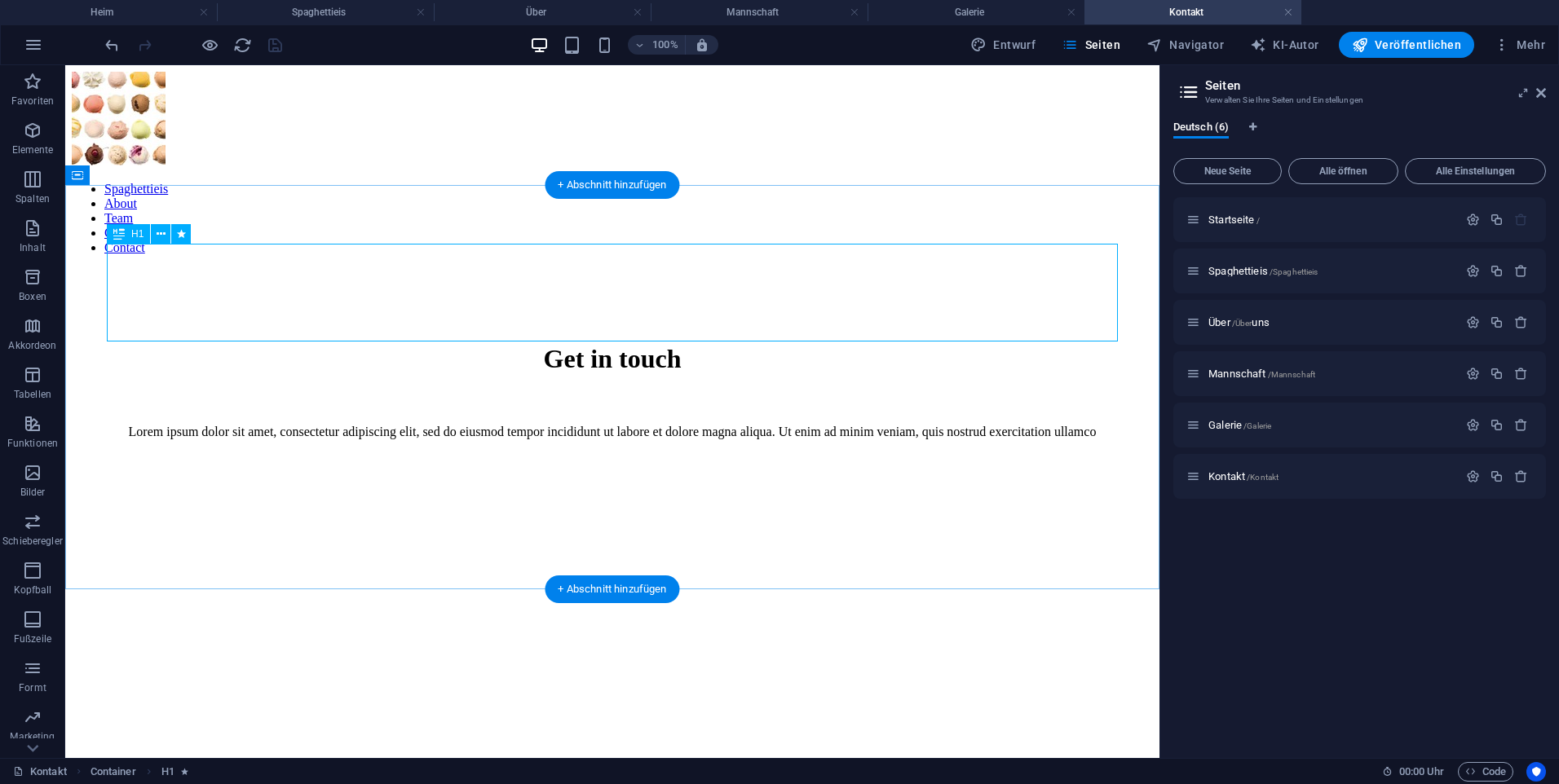
click at [840, 344] on div "Get in touch" at bounding box center [613, 359] width 1042 height 30
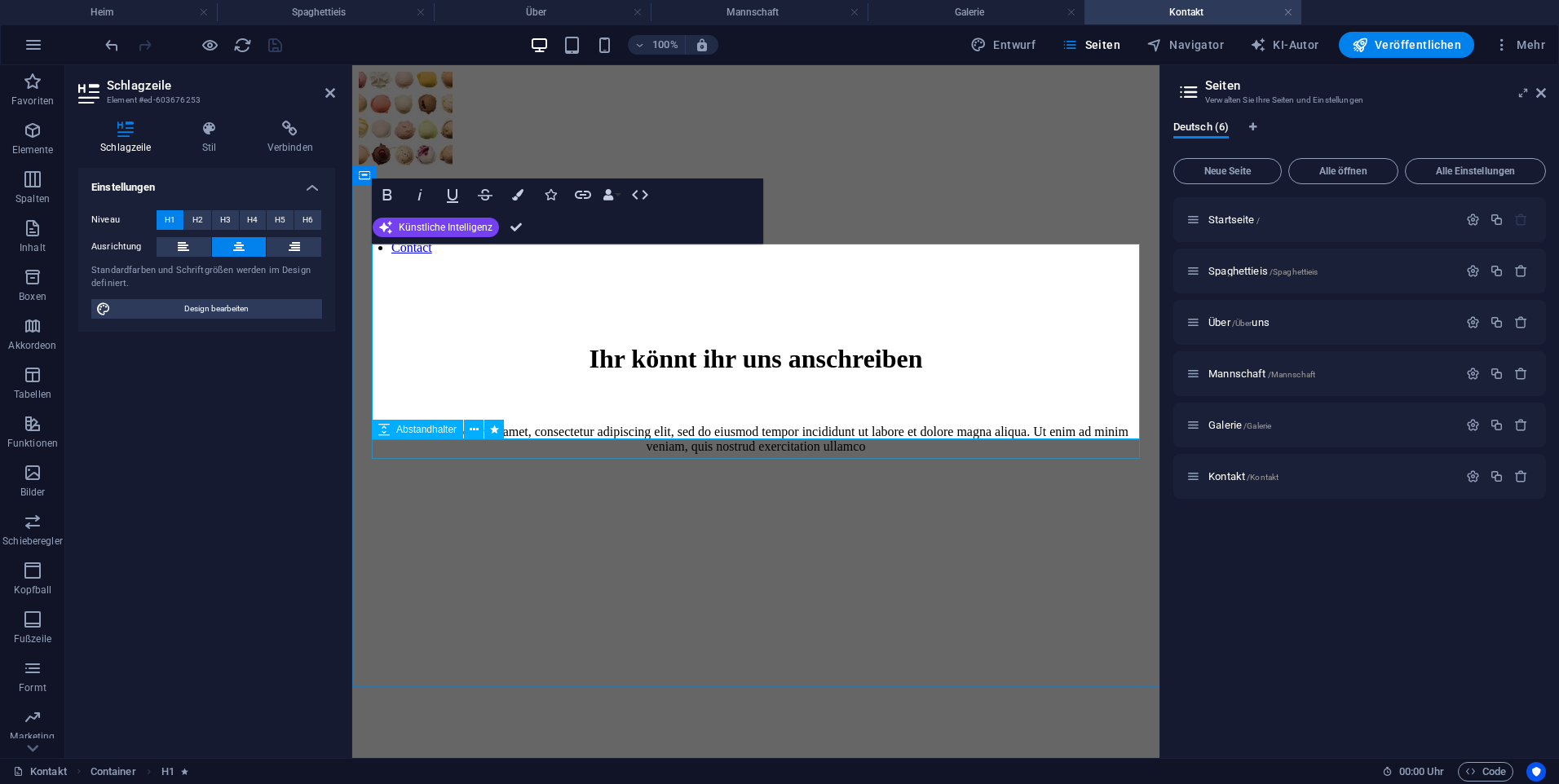
click at [1015, 412] on div at bounding box center [756, 402] width 755 height 19
click at [1134, 470] on div at bounding box center [756, 492] width 755 height 49
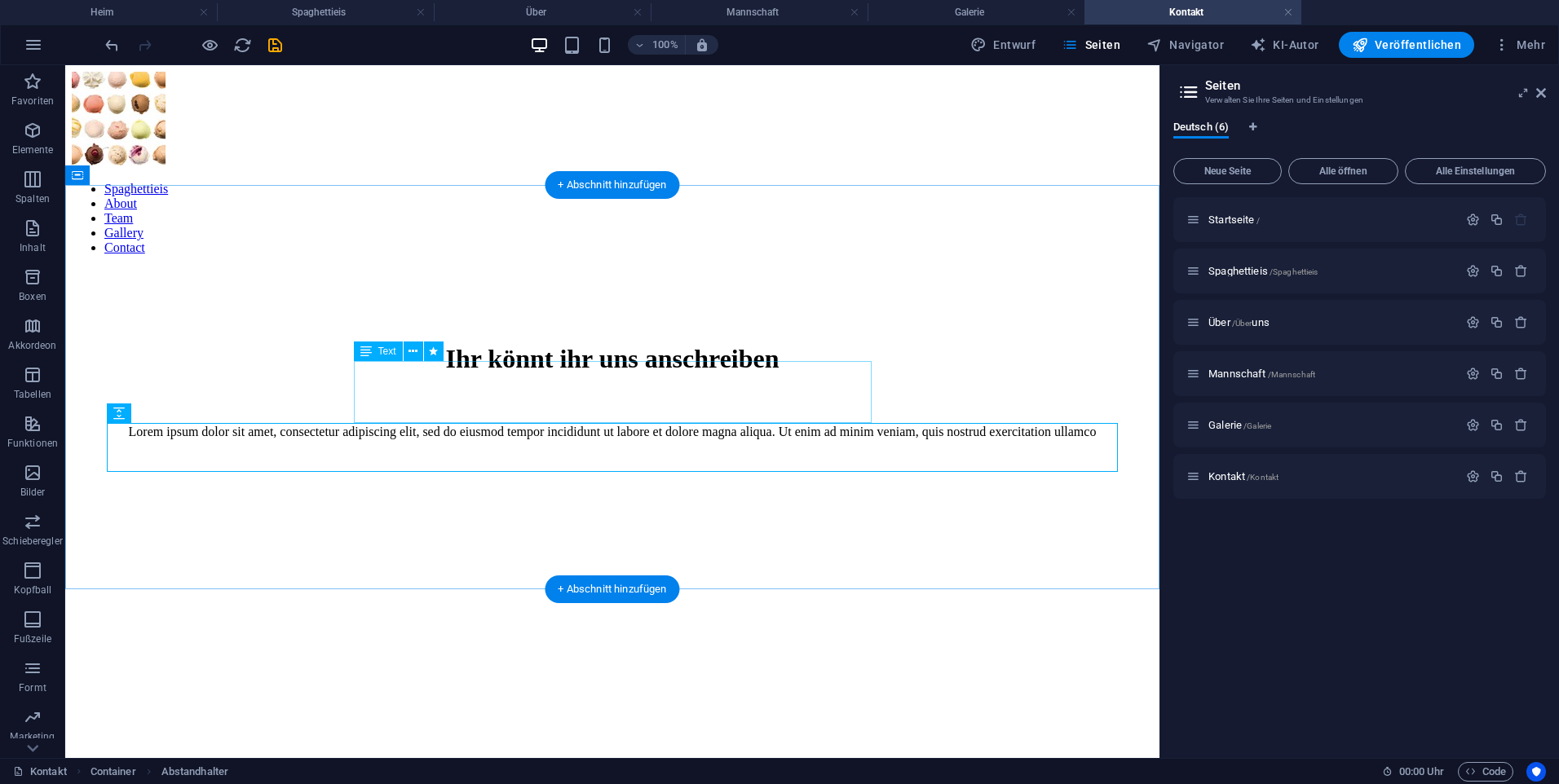
click at [867, 425] on div "Lorem ipsum dolor sit amet, consectetur adipiscing elit, sed do eiusmod tempor …" at bounding box center [613, 432] width 1042 height 15
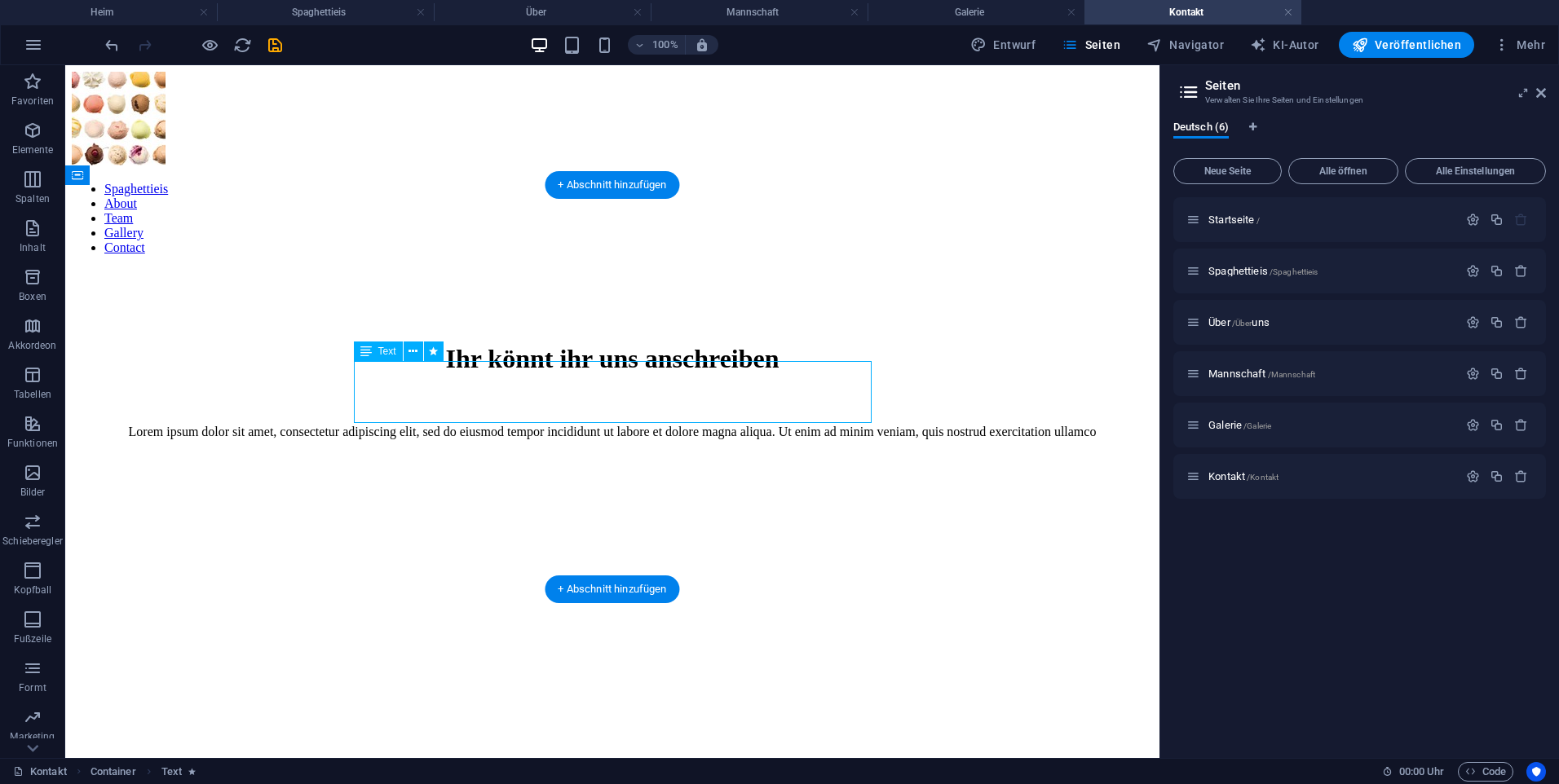
click at [867, 425] on div "Lorem ipsum dolor sit amet, consectetur adipiscing elit, sed do eiusmod tempor …" at bounding box center [613, 432] width 1042 height 15
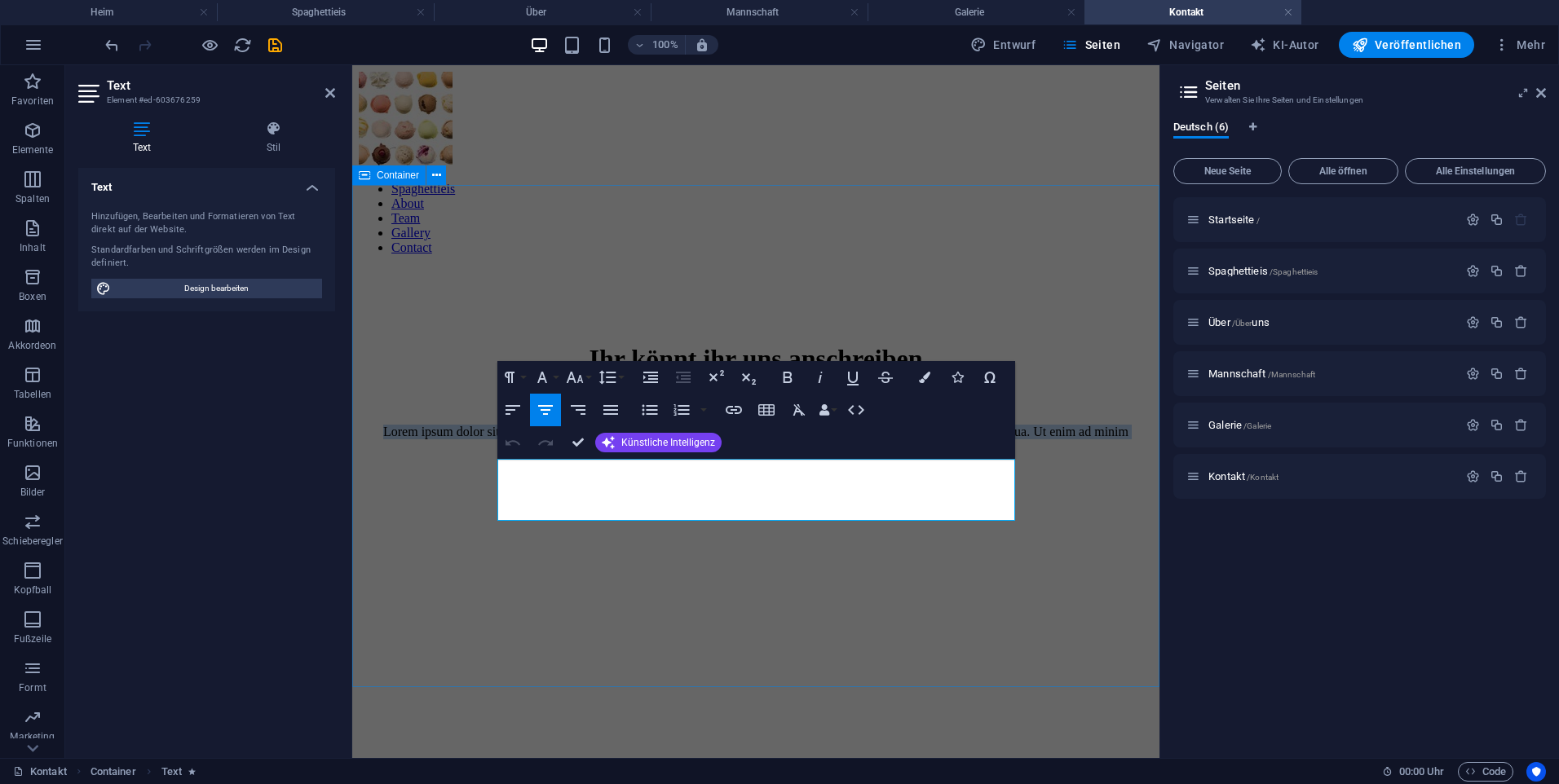
drag, startPoint x: 917, startPoint y: 510, endPoint x: 495, endPoint y: 474, distance: 423.5
click at [495, 474] on div "Ihr könnt ihr uns anschreiben Lorem ipsum dolor sit amet, consectetur adipiscin…" at bounding box center [756, 451] width 794 height 365
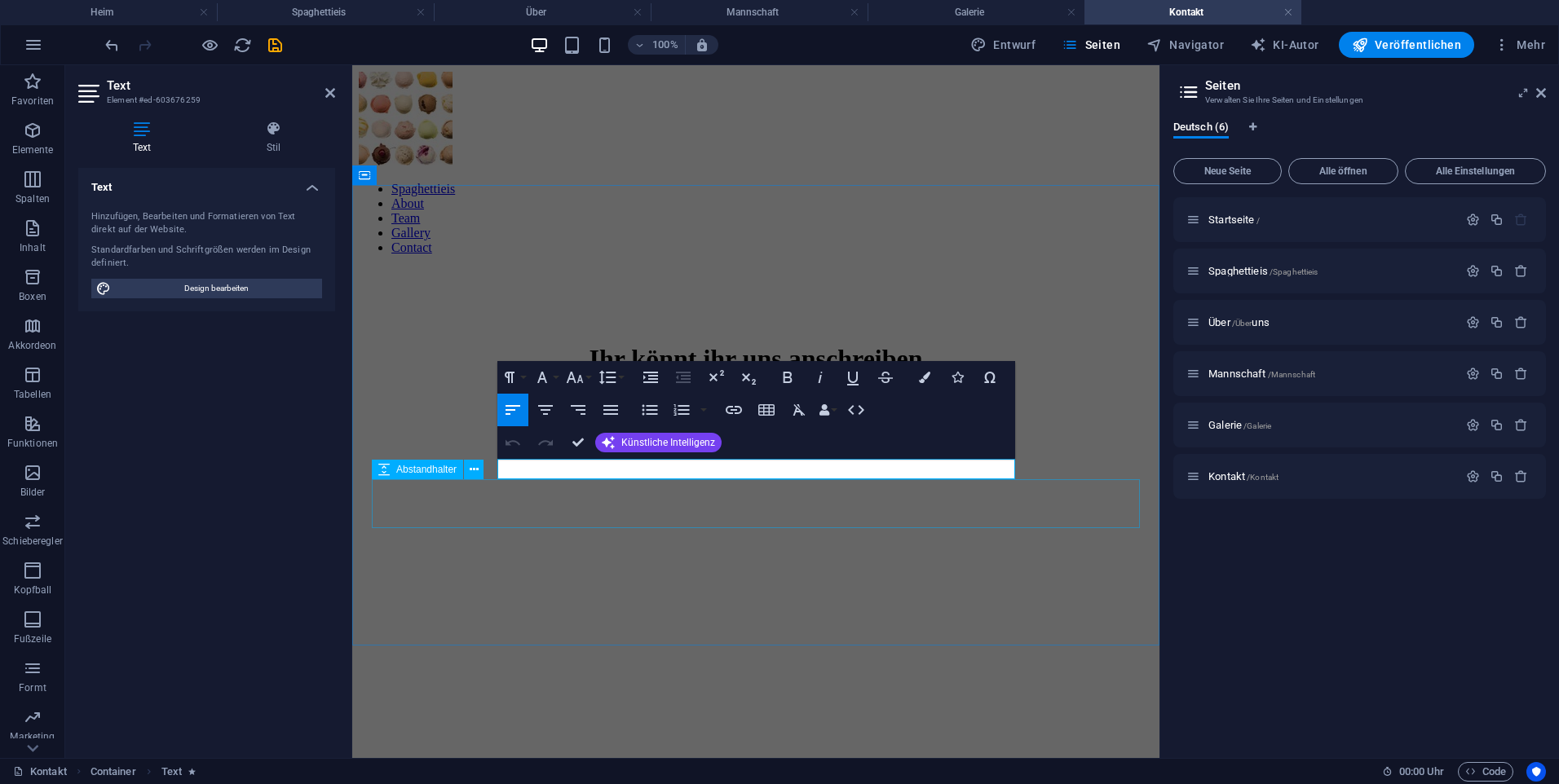
click at [616, 542] on div "Ihr könnt ihr uns anschreiben" at bounding box center [756, 443] width 794 height 350
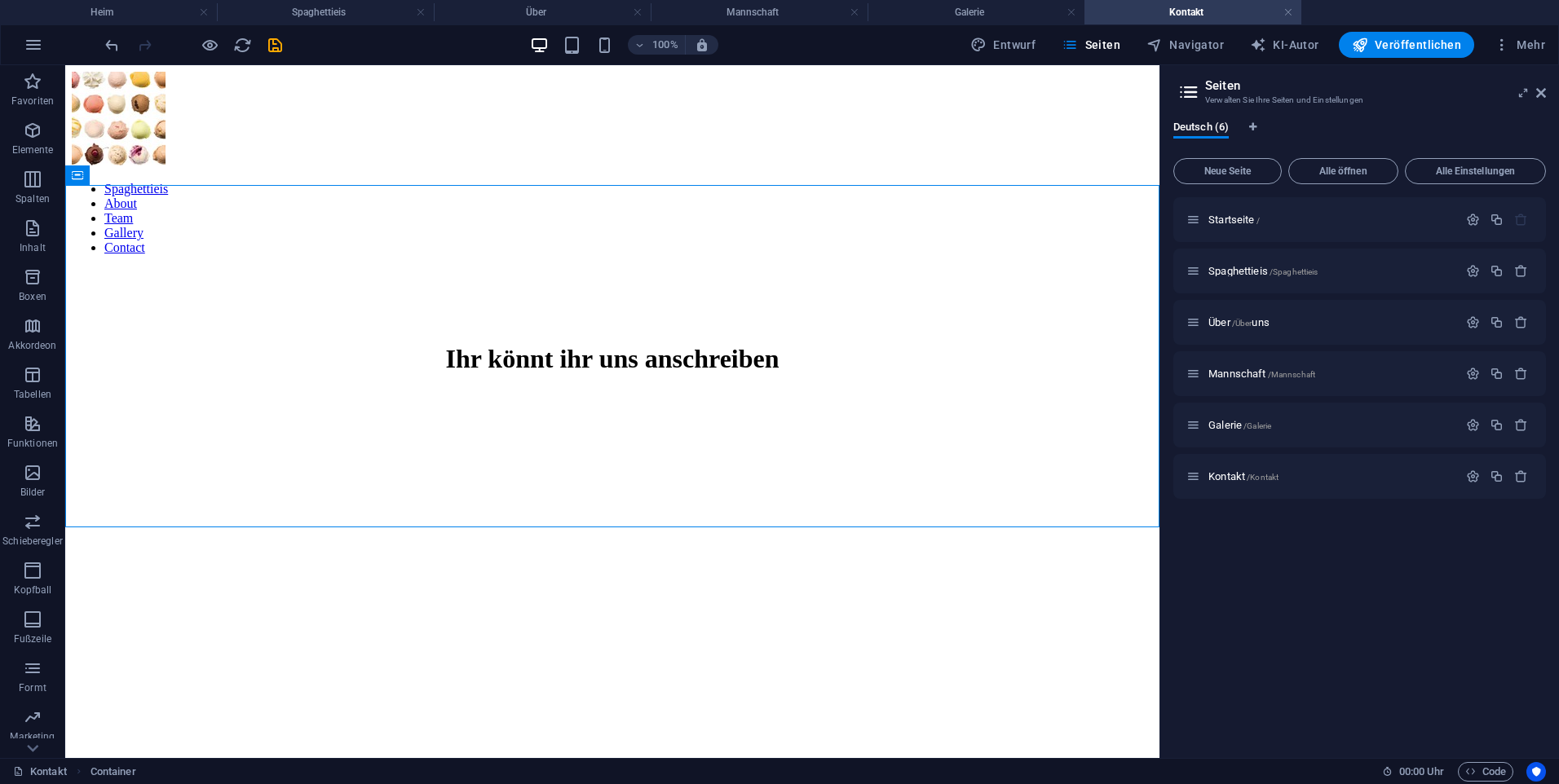
click at [1547, 89] on aside "Seiten Verwalten Sie Ihre Seiten und Einstellungen Deutsch (6) Neue Seite Alle …" at bounding box center [1359, 411] width 400 height 692
click at [1533, 98] on header "Seiten Verwalten Sie Ihre Seiten und Einstellungen" at bounding box center [1362, 86] width 370 height 42
drag, startPoint x: 1533, startPoint y: 98, endPoint x: 1543, endPoint y: 90, distance: 12.8
click at [1536, 95] on header "Seiten Verwalten Sie Ihre Seiten und Einstellungen" at bounding box center [1362, 86] width 370 height 42
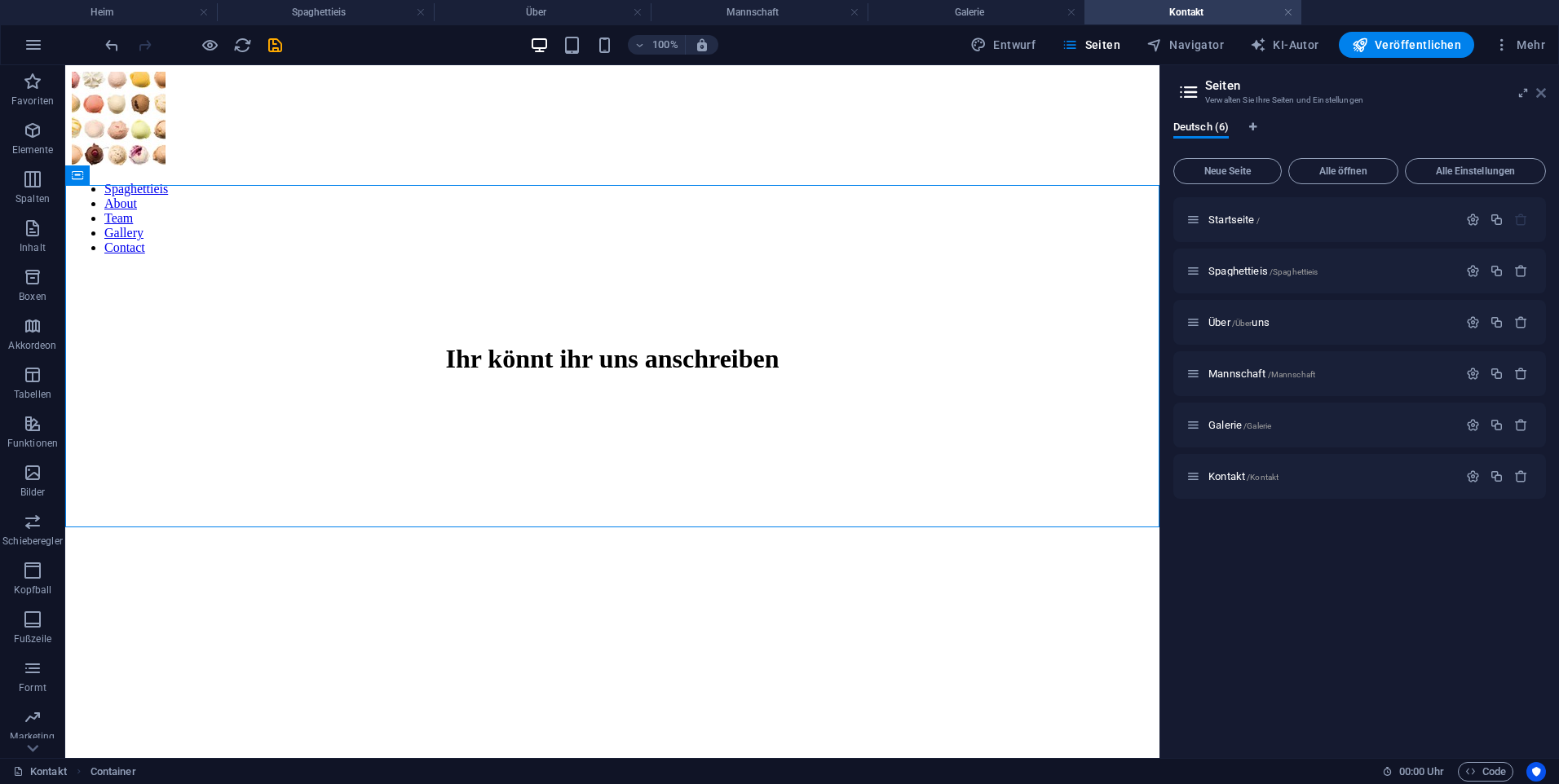
drag, startPoint x: 1543, startPoint y: 90, endPoint x: 1478, endPoint y: 27, distance: 90.5
click at [1543, 89] on icon at bounding box center [1541, 92] width 10 height 13
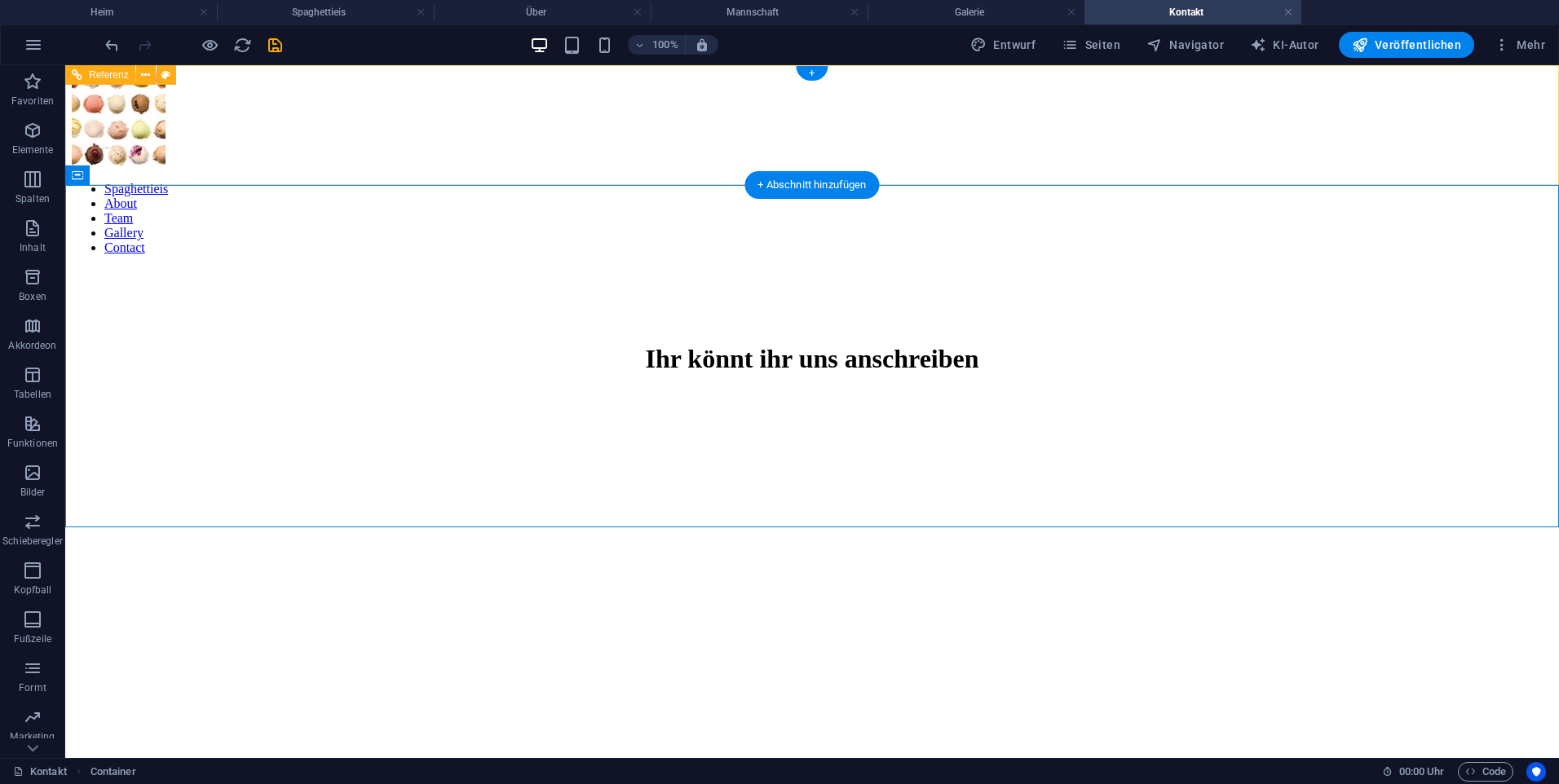
click at [1541, 101] on div "Spaghettieis About Team Gallery Contact" at bounding box center [813, 164] width 1481 height 183
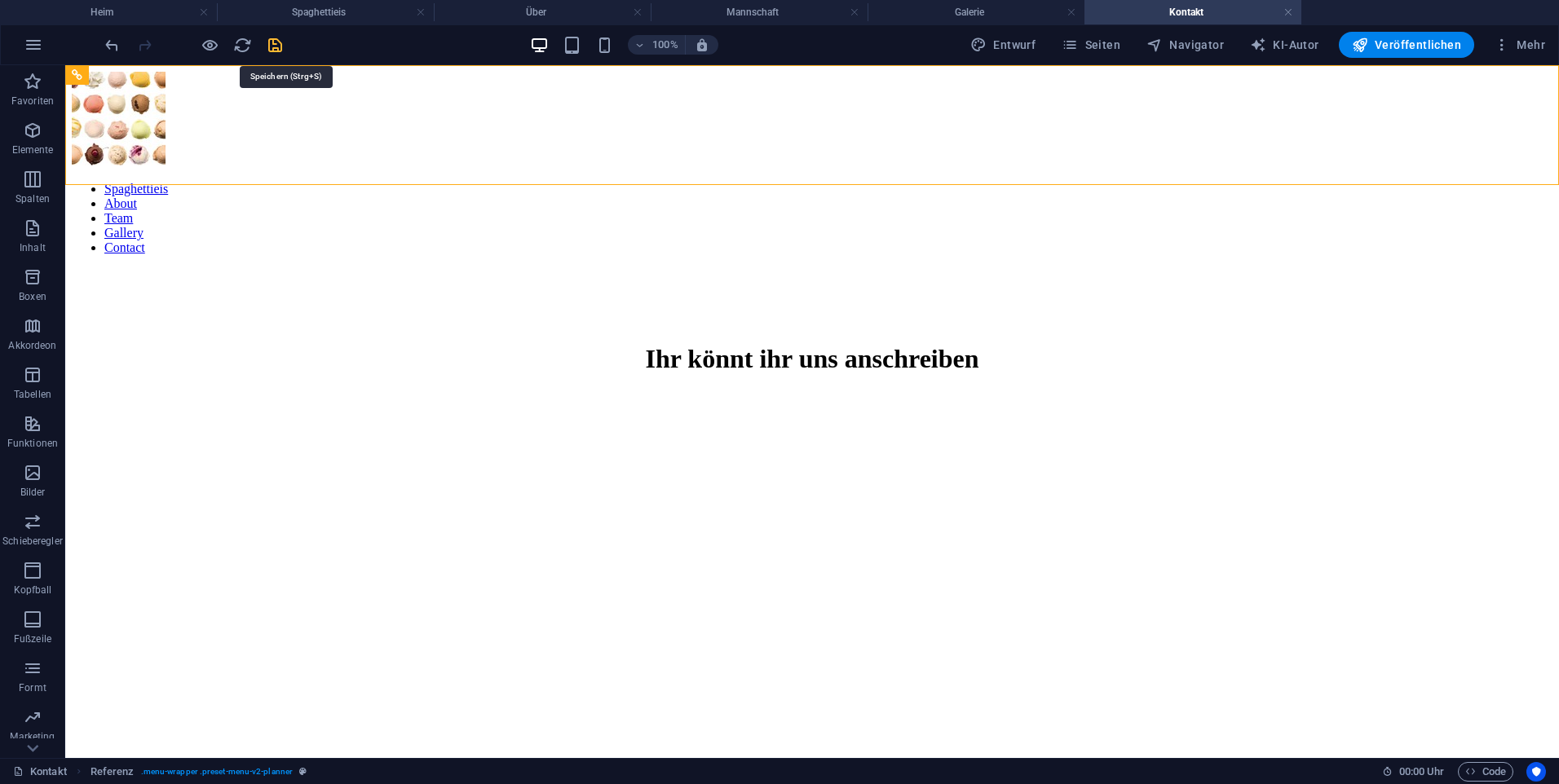
click at [279, 37] on icon "retten" at bounding box center [275, 45] width 18 height 18
